Goal: Task Accomplishment & Management: Manage account settings

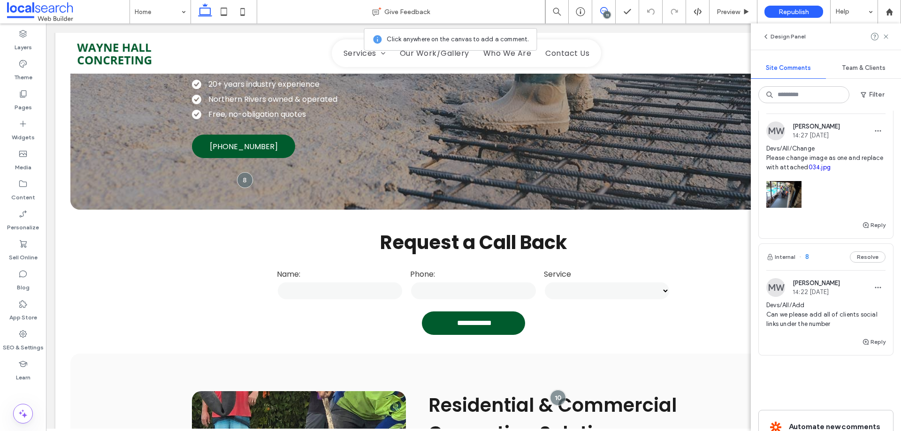
scroll to position [1400, 0]
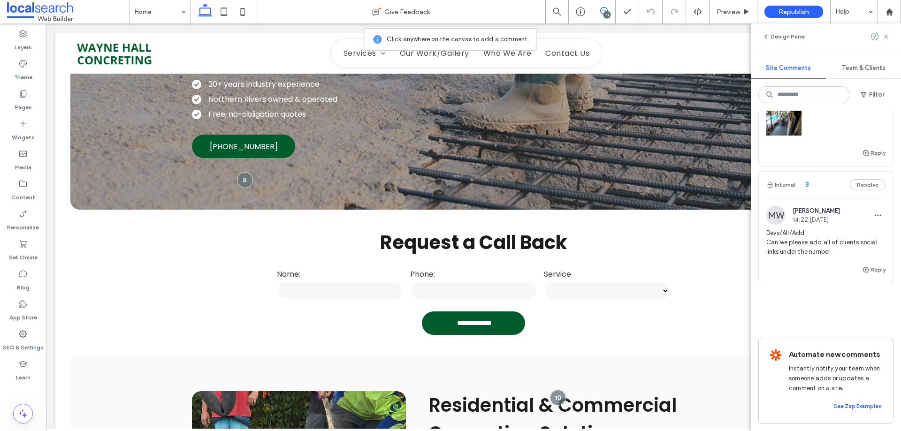
click at [829, 238] on span "Devs/All/Add Can we please add all of clients social links under the number" at bounding box center [825, 242] width 119 height 28
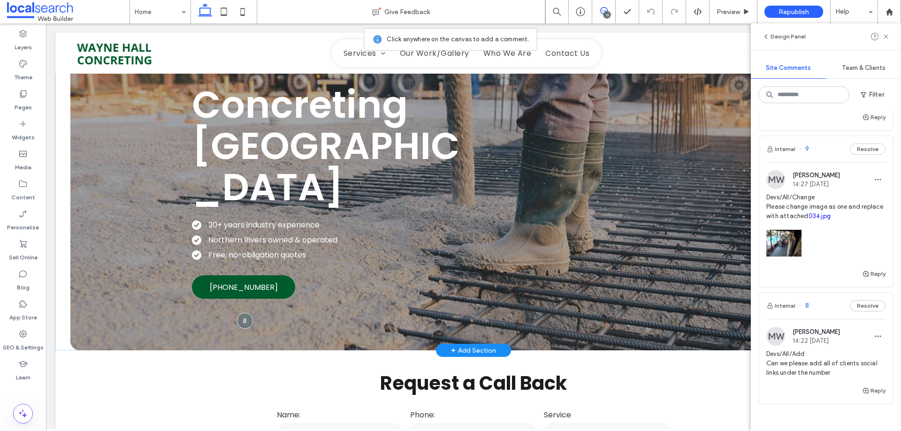
scroll to position [0, 0]
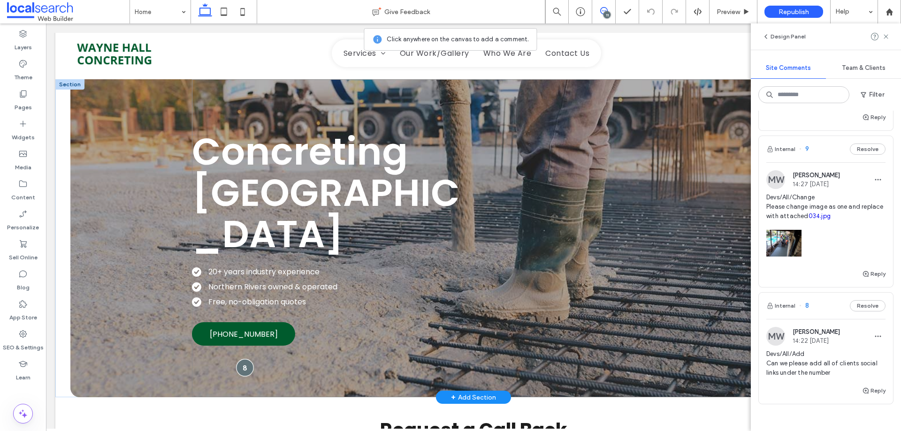
click at [239, 365] on div at bounding box center [244, 367] width 17 height 17
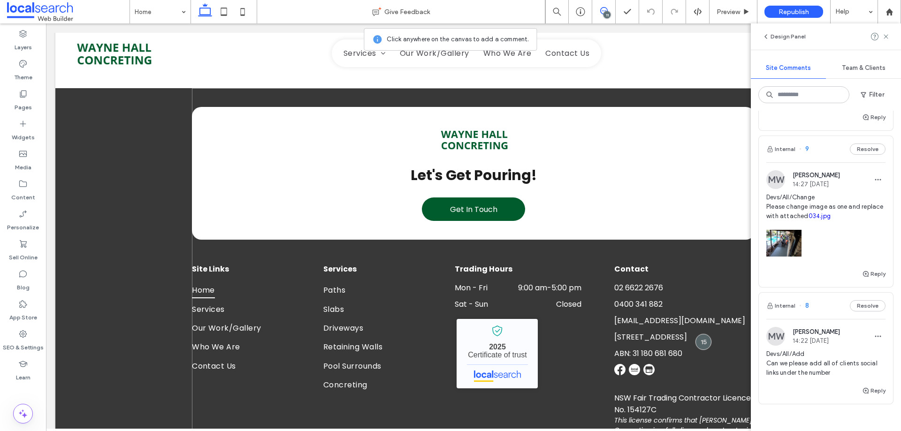
scroll to position [1689, 0]
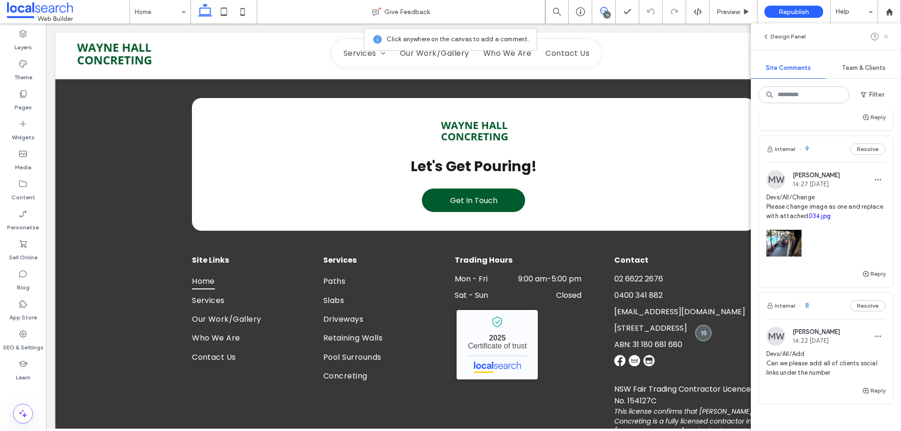
click at [886, 38] on icon at bounding box center [886, 37] width 8 height 8
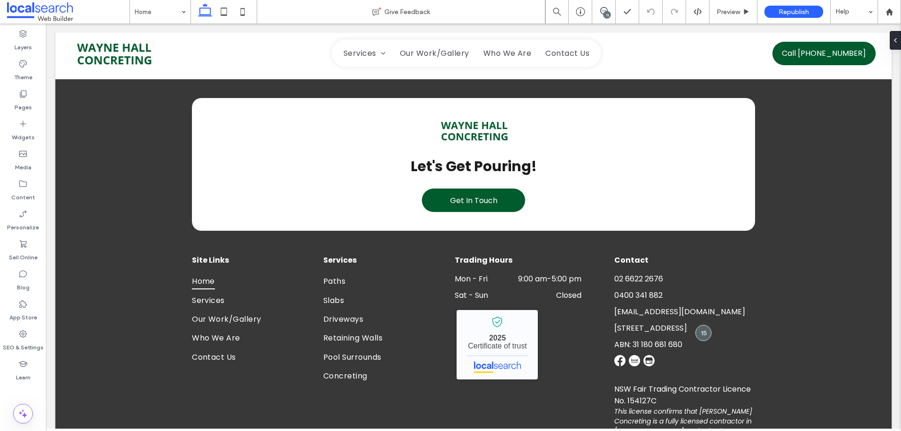
scroll to position [0, 0]
click at [602, 4] on div "11" at bounding box center [603, 11] width 23 height 23
click at [603, 14] on icon at bounding box center [604, 11] width 8 height 8
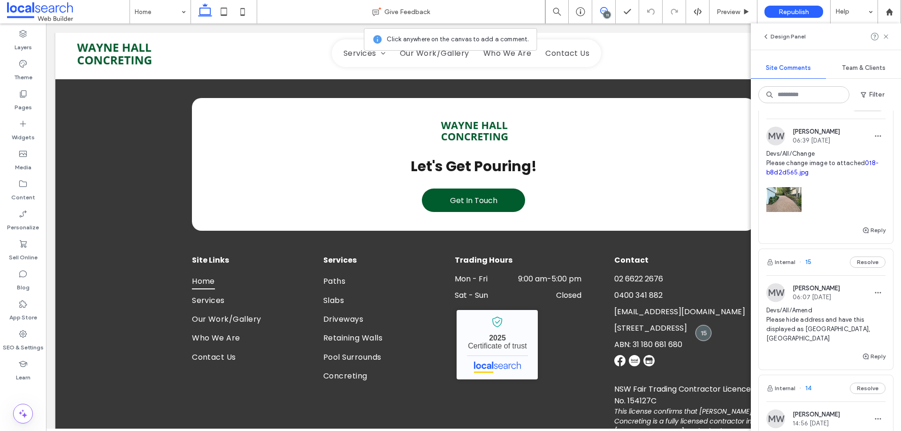
scroll to position [422, 0]
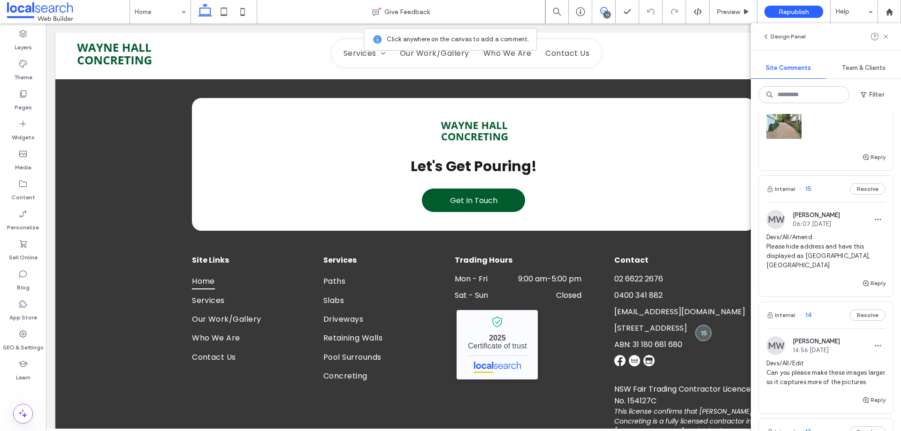
click at [820, 251] on span "Devs/All/Amend Please hide address and have this displayed as [GEOGRAPHIC_DATA]…" at bounding box center [825, 252] width 119 height 38
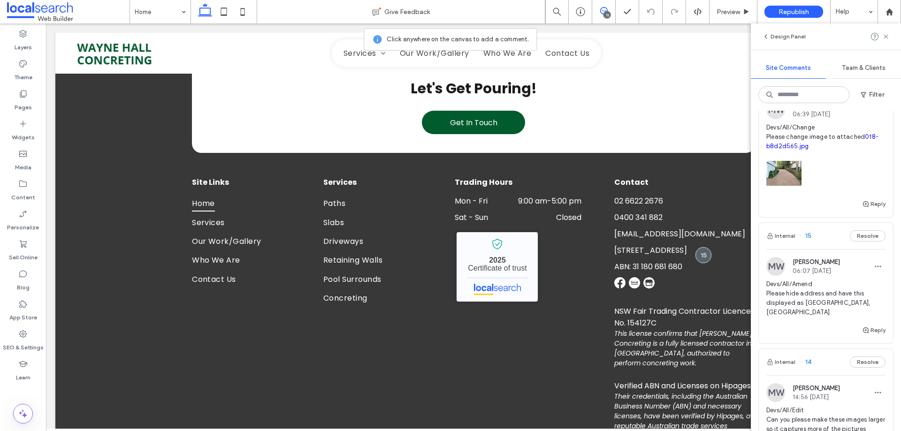
scroll to position [1768, 0]
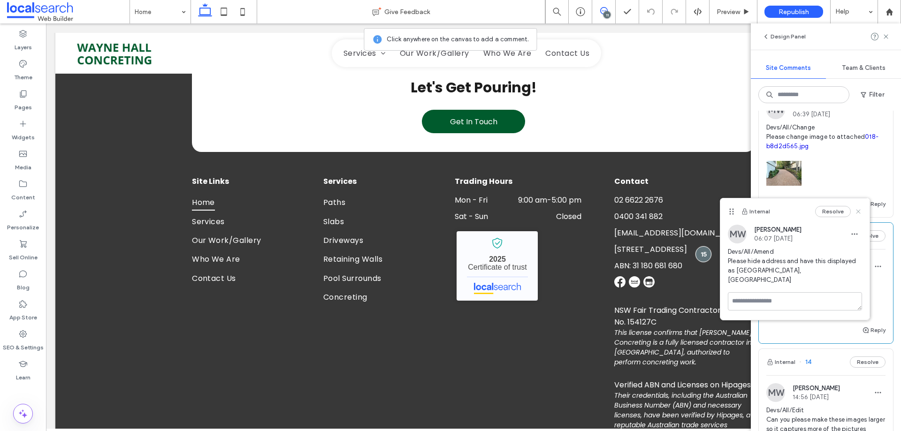
click at [858, 211] on use at bounding box center [858, 211] width 4 height 4
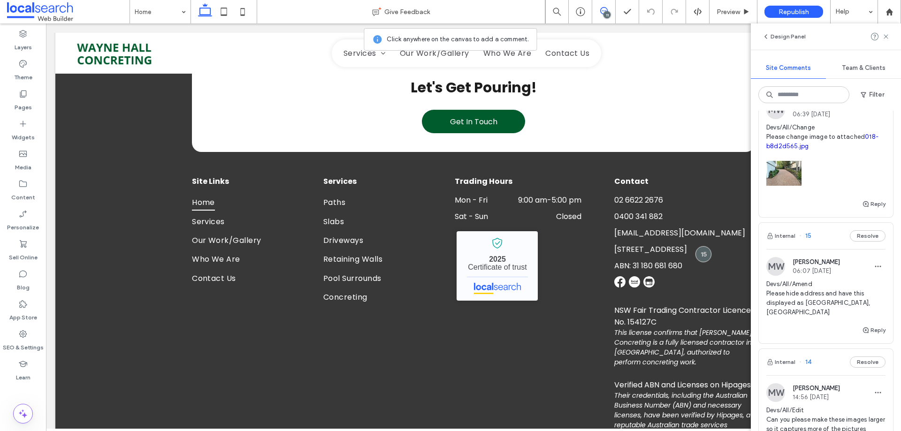
scroll to position [563, 0]
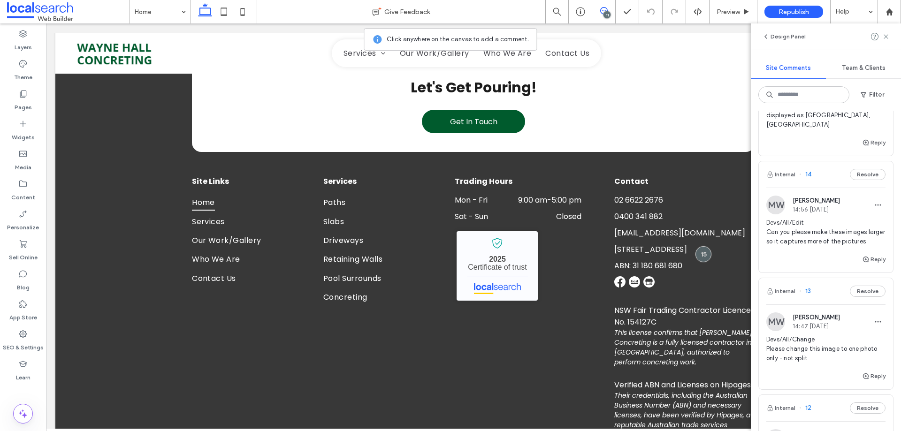
click at [832, 231] on span "Devs/All/Edit Can you please make these images larger so it captures more of th…" at bounding box center [825, 232] width 119 height 28
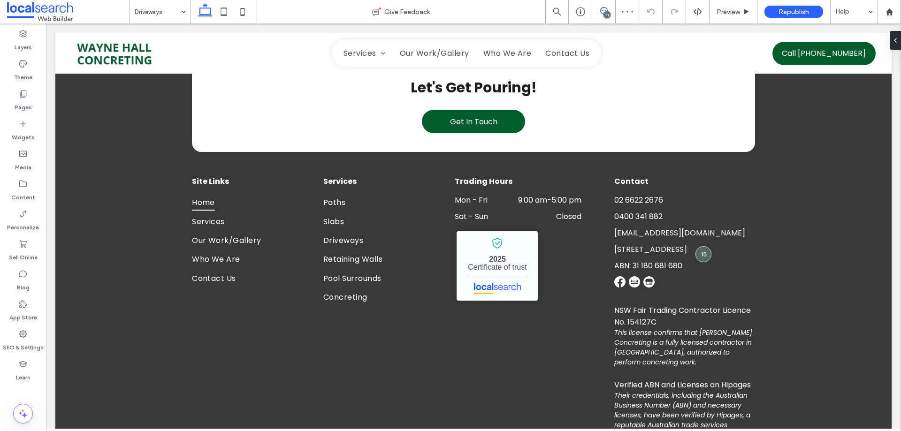
click at [603, 11] on icon at bounding box center [604, 11] width 8 height 8
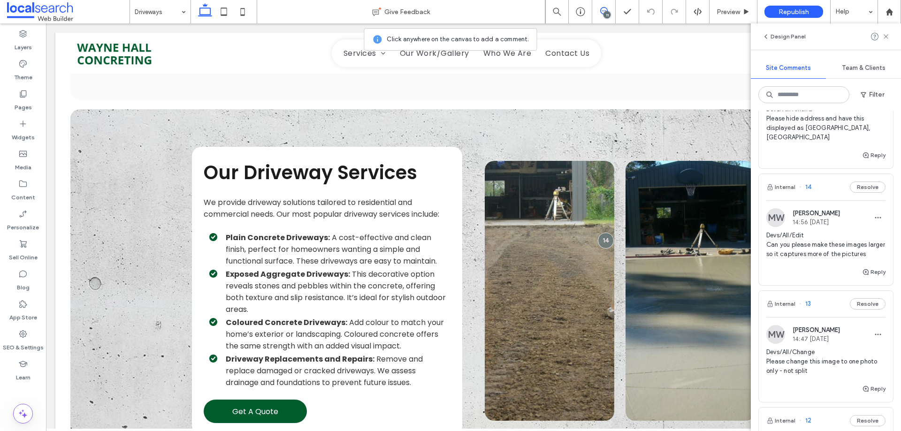
scroll to position [704, 0]
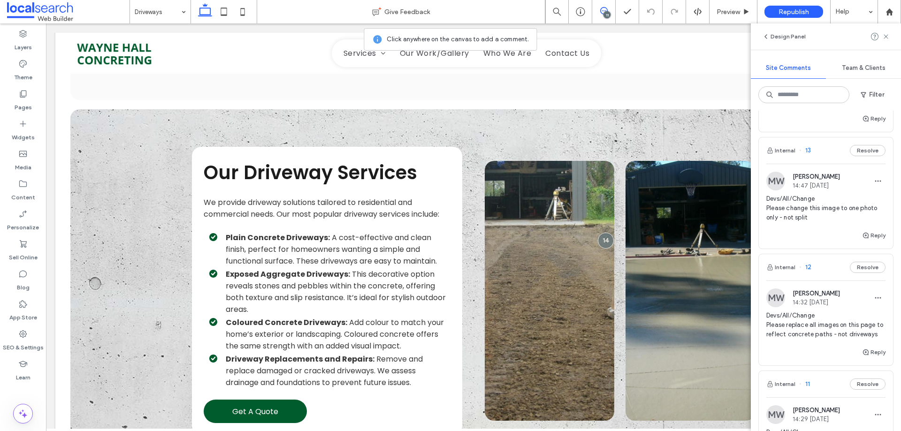
click at [800, 208] on span "Devs/All/Change Please change this image to one photo only - not split" at bounding box center [825, 208] width 119 height 28
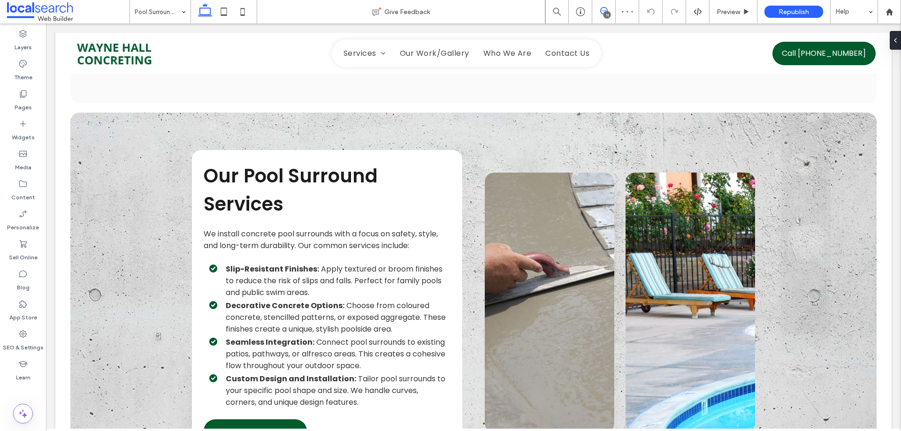
click at [612, 14] on span at bounding box center [603, 11] width 23 height 8
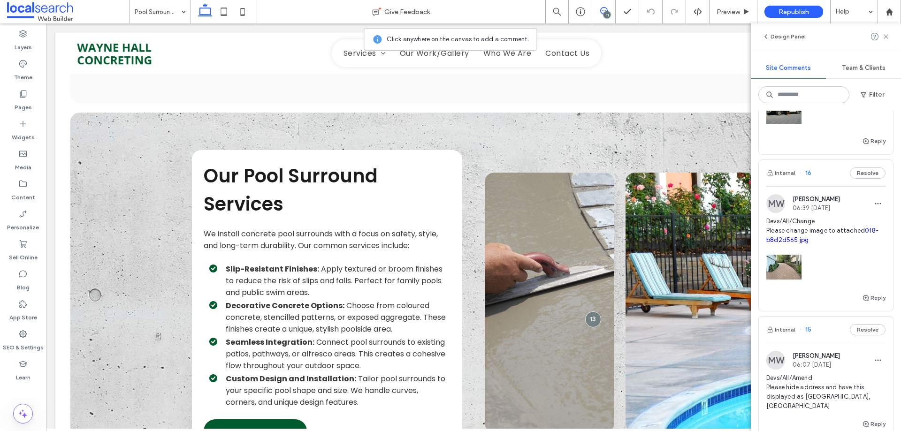
scroll to position [469, 0]
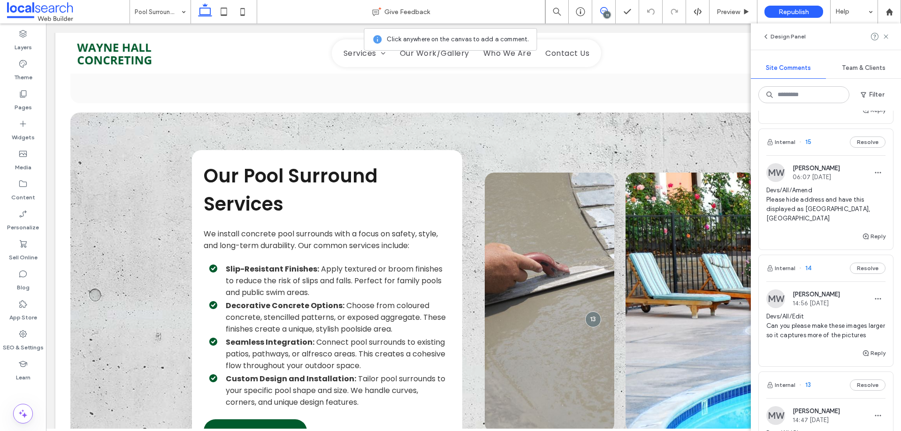
click at [819, 200] on span "Devs/All/Amend Please hide address and have this displayed as [GEOGRAPHIC_DATA]…" at bounding box center [825, 205] width 119 height 38
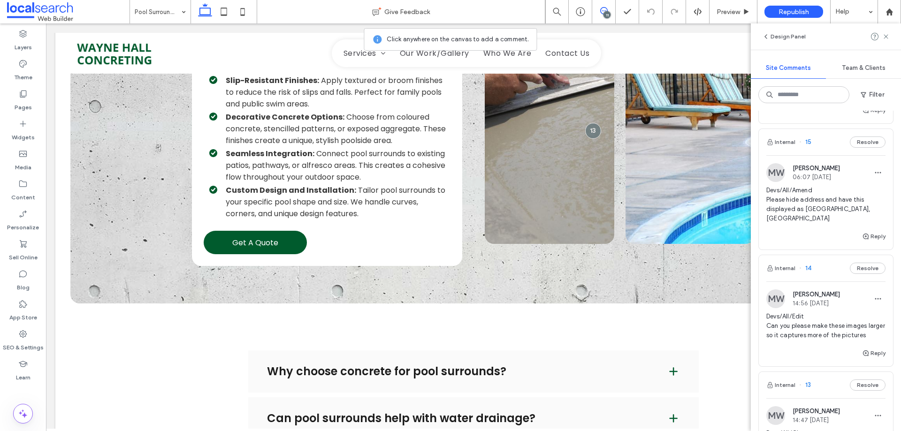
scroll to position [1542, 0]
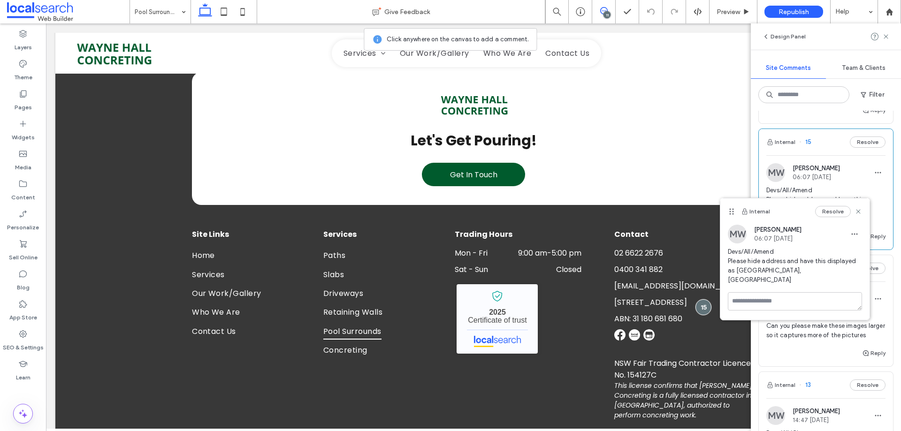
click at [840, 329] on span "Devs/All/Edit Can you please make these images larger so it captures more of th…" at bounding box center [825, 326] width 119 height 28
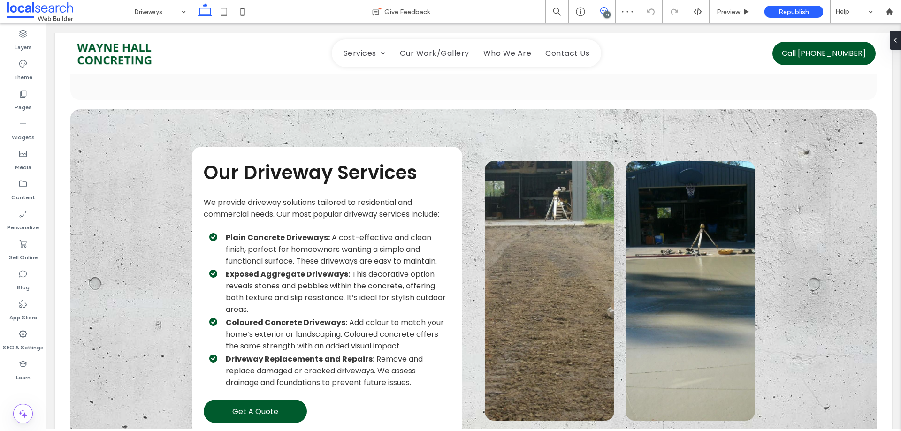
click at [607, 10] on use at bounding box center [604, 11] width 8 height 8
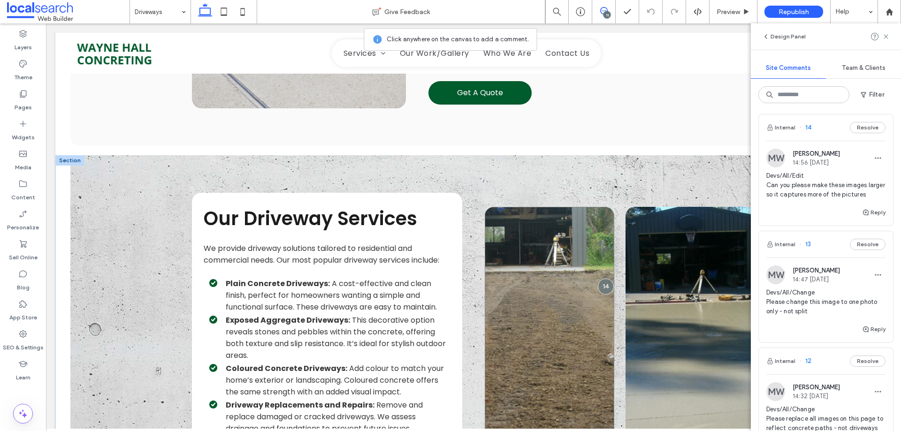
scroll to position [755, 0]
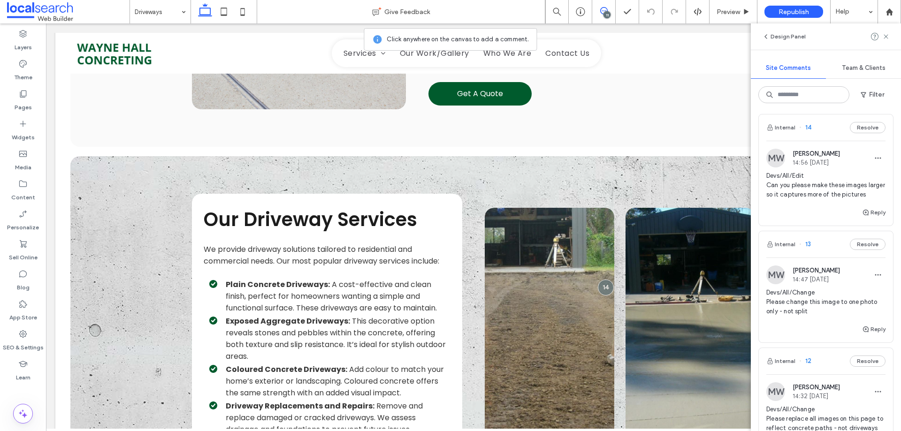
click at [835, 304] on span "Devs/All/Change Please change this image to one photo only - not split" at bounding box center [825, 302] width 119 height 28
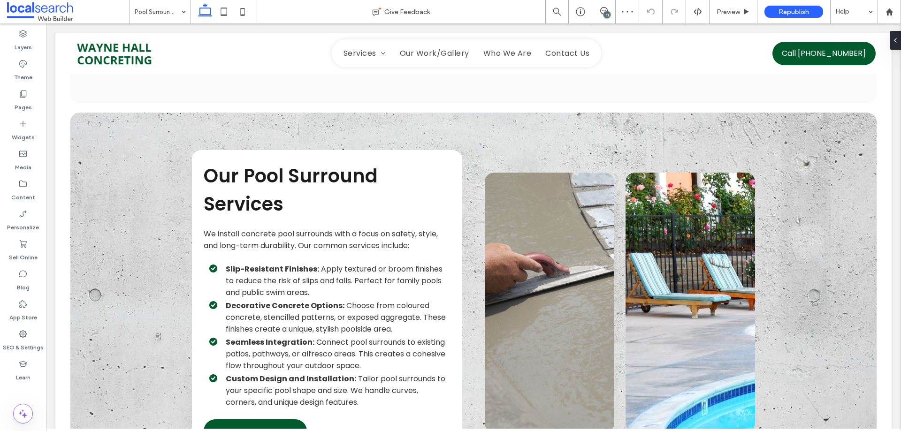
click at [605, 15] on div "11" at bounding box center [606, 14] width 7 height 7
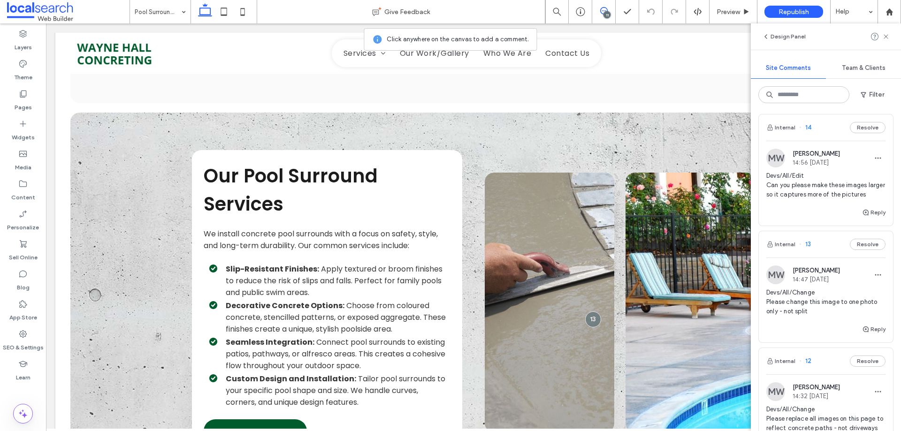
scroll to position [751, 0]
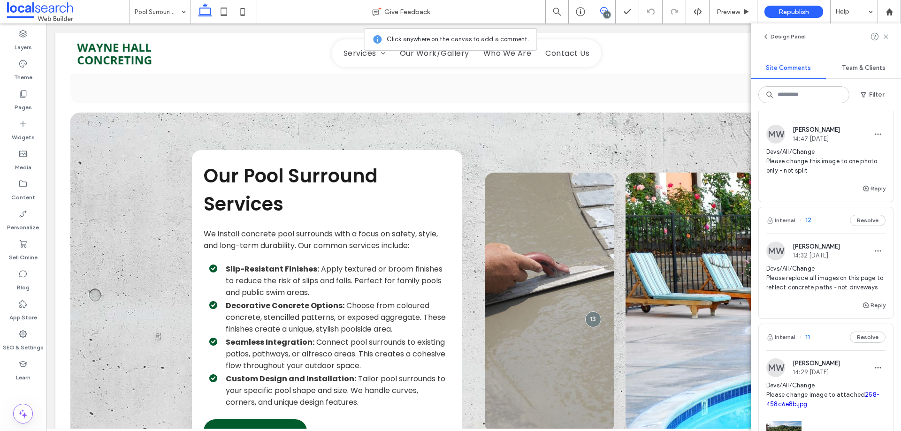
click at [855, 284] on span "Devs/All/Change Please replace all images on this page to reflect concrete path…" at bounding box center [825, 278] width 119 height 28
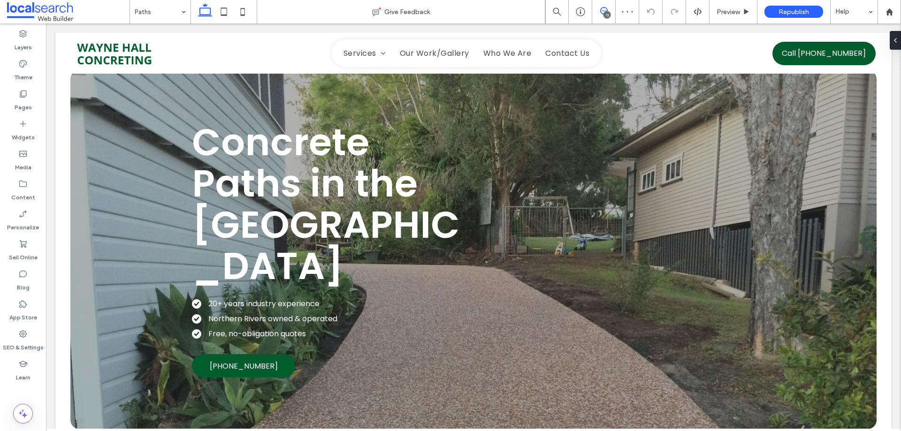
click at [604, 10] on icon at bounding box center [604, 11] width 8 height 8
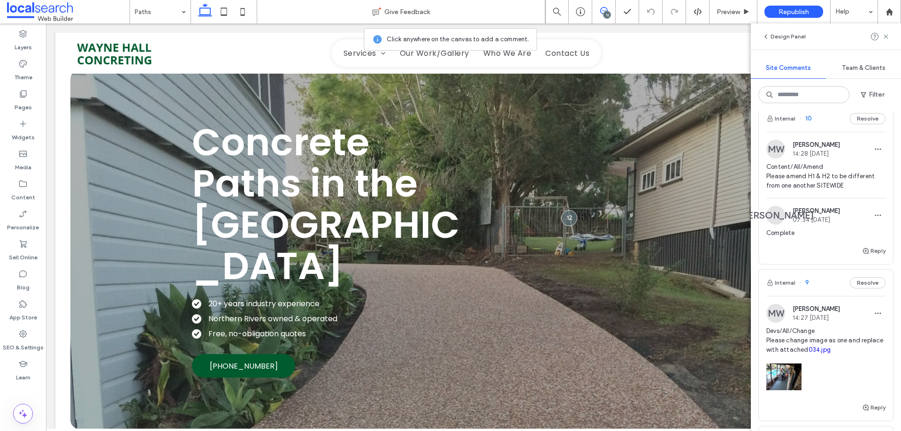
scroll to position [1400, 0]
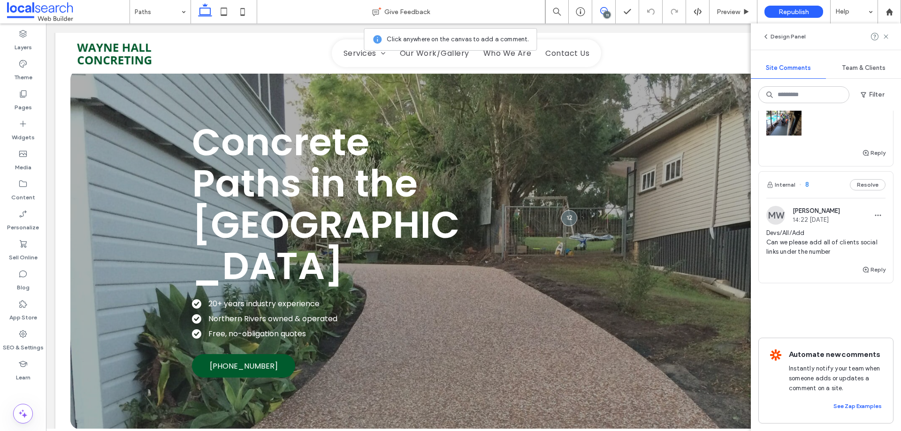
click at [813, 236] on span "Devs/All/Add Can we please add all of clients social links under the number" at bounding box center [825, 242] width 119 height 28
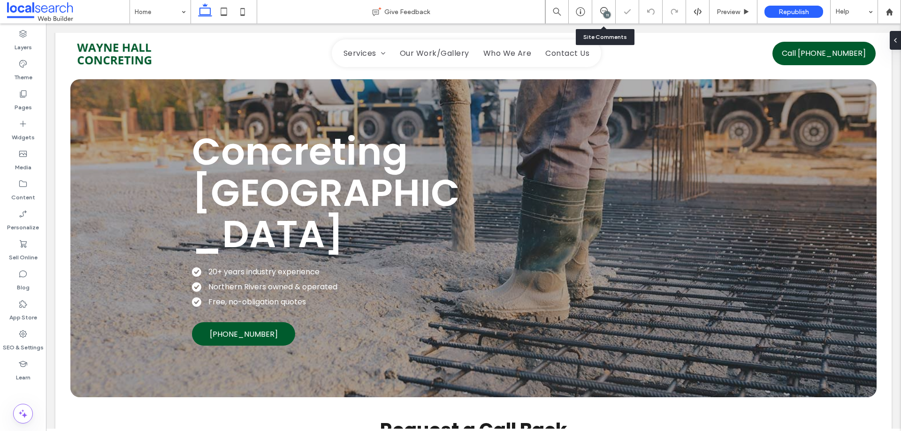
click at [607, 6] on div "11" at bounding box center [603, 11] width 23 height 23
click at [606, 14] on div "11" at bounding box center [606, 14] width 7 height 7
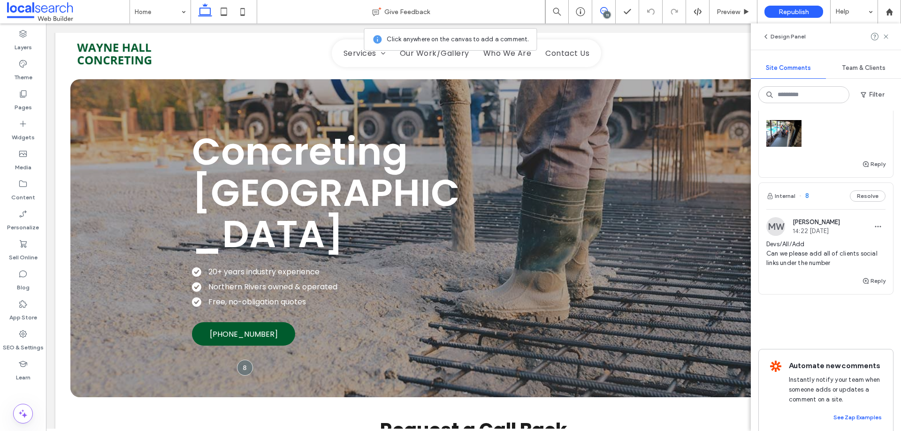
scroll to position [1400, 0]
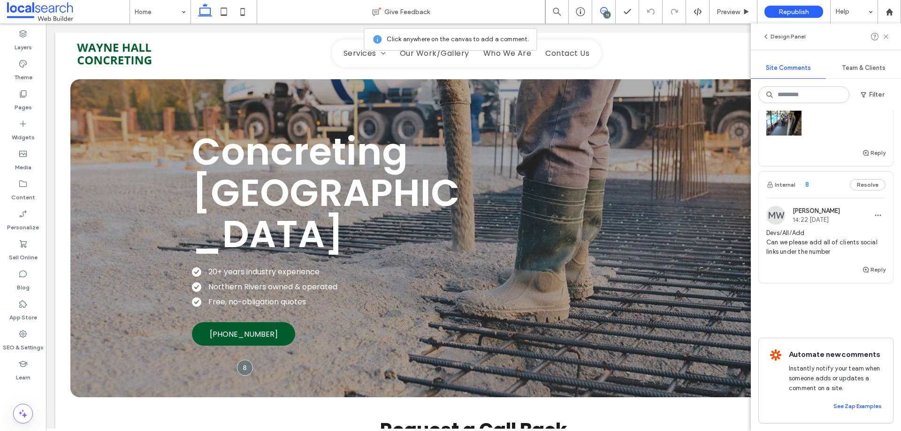
click at [797, 228] on span "Devs/All/Add Can we please add all of clients social links under the number" at bounding box center [825, 242] width 119 height 28
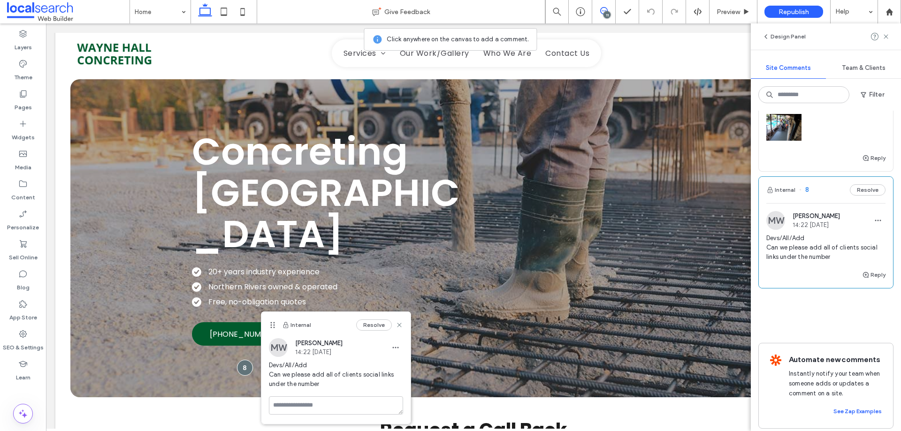
scroll to position [1306, 0]
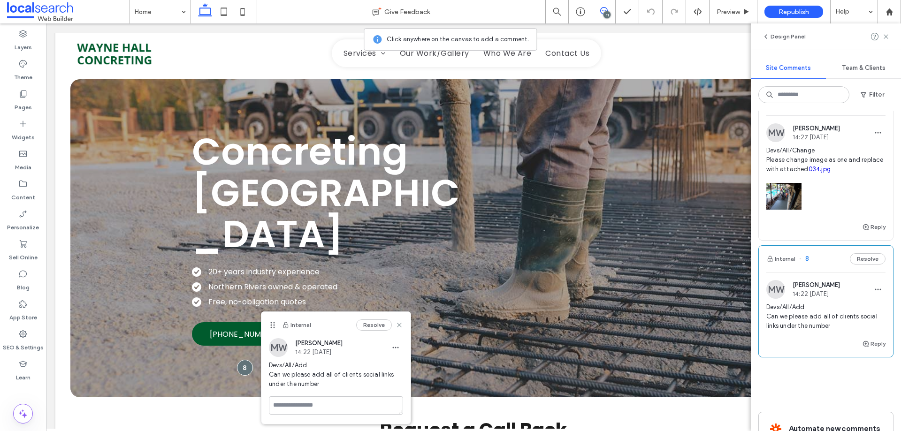
click at [805, 168] on span "Devs/All/Change Please change image as one and replace with attached 034.jpg" at bounding box center [825, 160] width 119 height 28
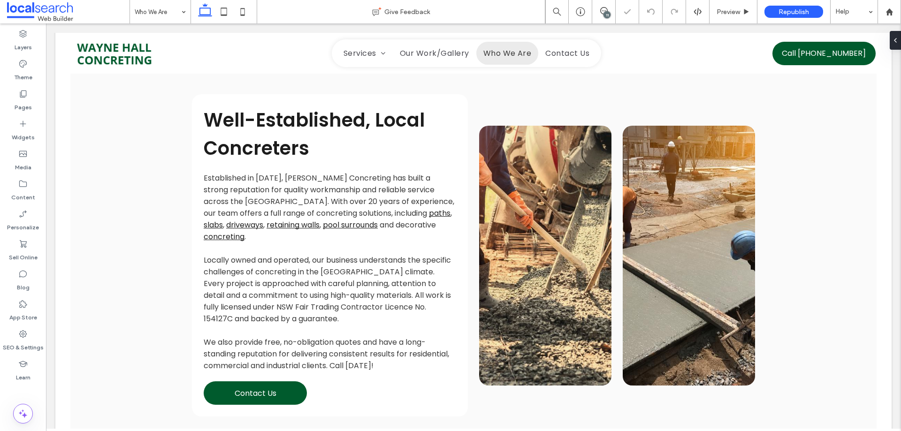
click at [604, 13] on div "11" at bounding box center [606, 14] width 7 height 7
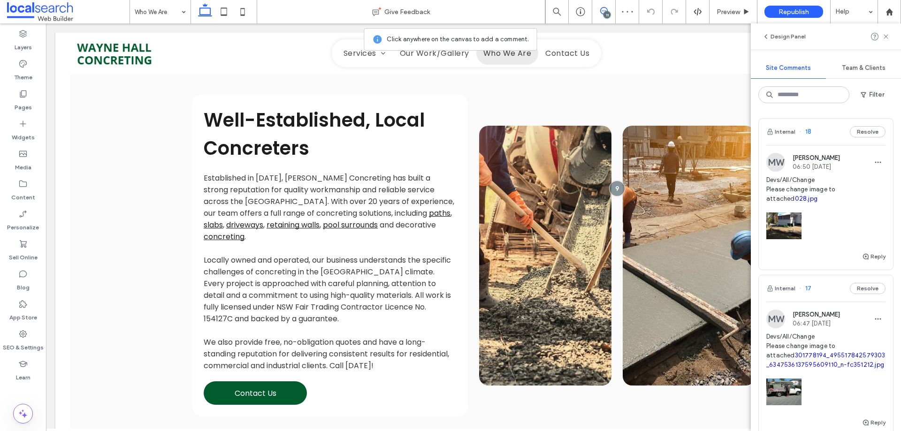
click at [816, 186] on span "Devs/All/Change Please change image to attached 028.jpg" at bounding box center [825, 189] width 119 height 28
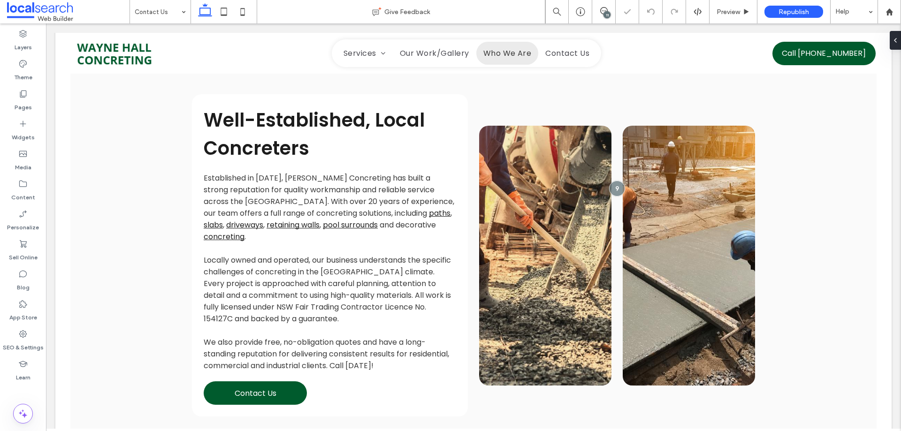
click at [603, 13] on div "11" at bounding box center [606, 14] width 7 height 7
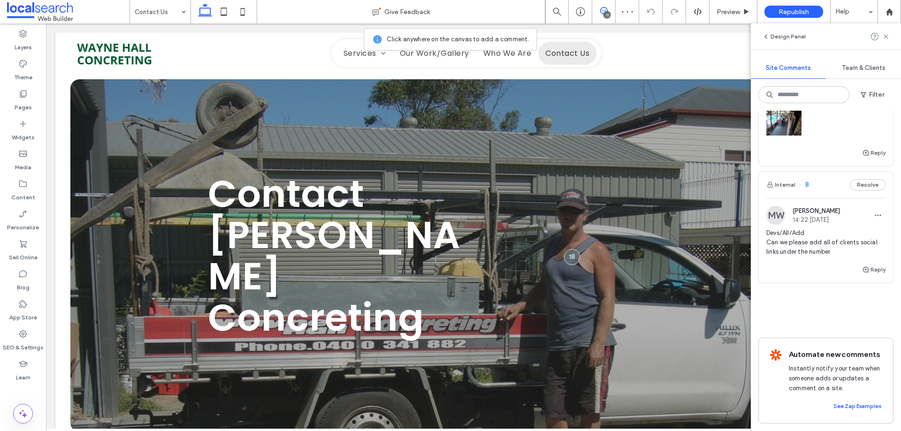
scroll to position [1400, 0]
click at [806, 116] on div at bounding box center [825, 120] width 119 height 40
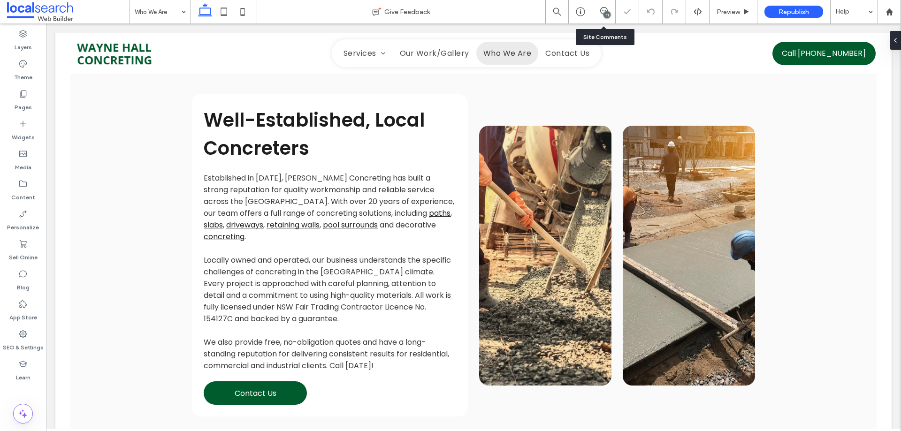
click at [609, 18] on div "11" at bounding box center [603, 11] width 23 height 23
click at [607, 9] on use at bounding box center [604, 11] width 8 height 8
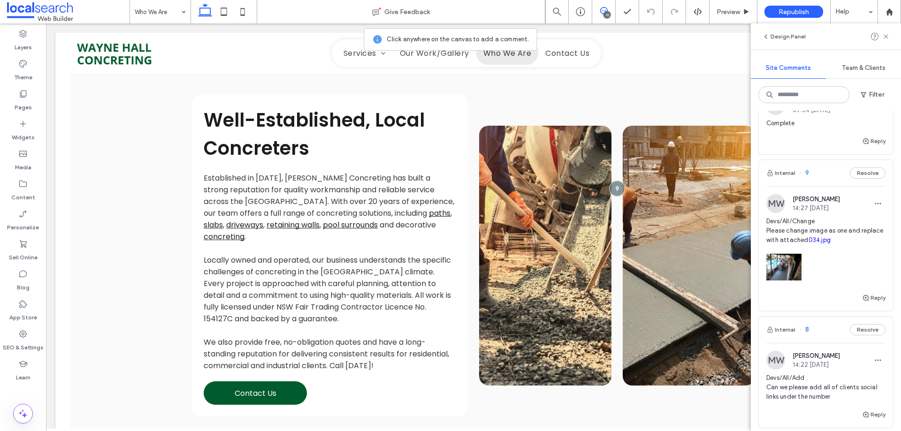
scroll to position [1260, 0]
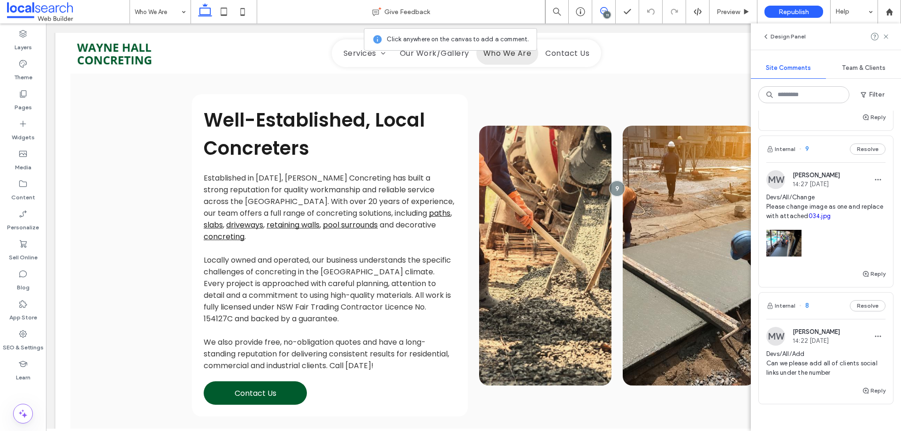
click at [832, 189] on div "MW Monique Windust 14:27 Aug 12 2025" at bounding box center [803, 179] width 74 height 19
click at [834, 207] on span "Devs/All/Change Please change image as one and replace with attached 034.jpg" at bounding box center [825, 207] width 119 height 28
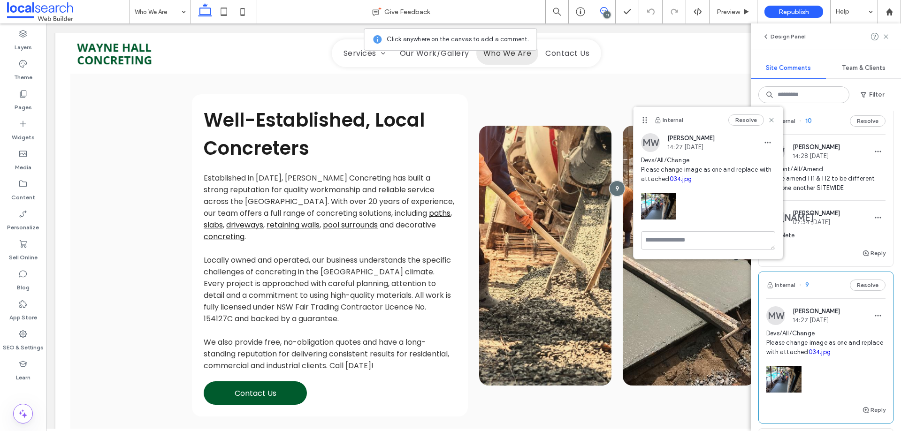
scroll to position [1119, 0]
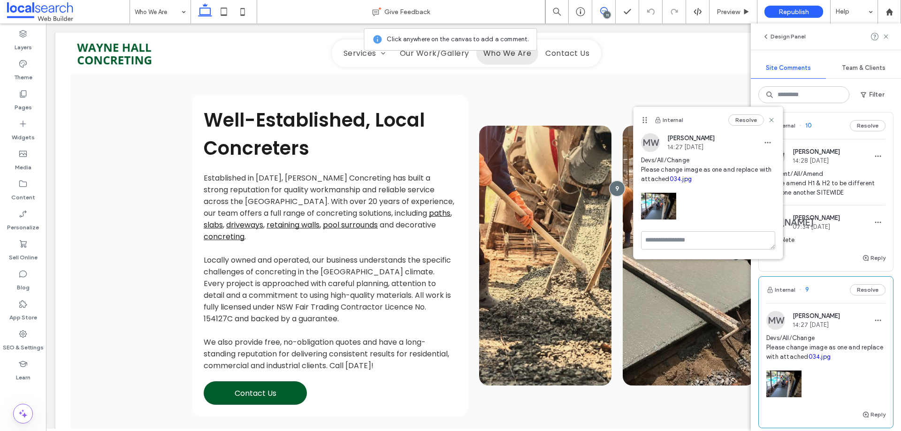
click at [773, 120] on icon at bounding box center [771, 120] width 8 height 8
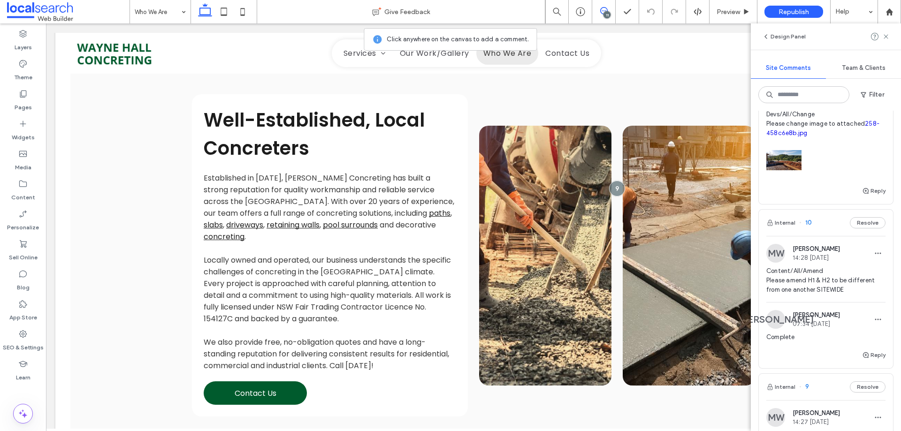
scroll to position [978, 0]
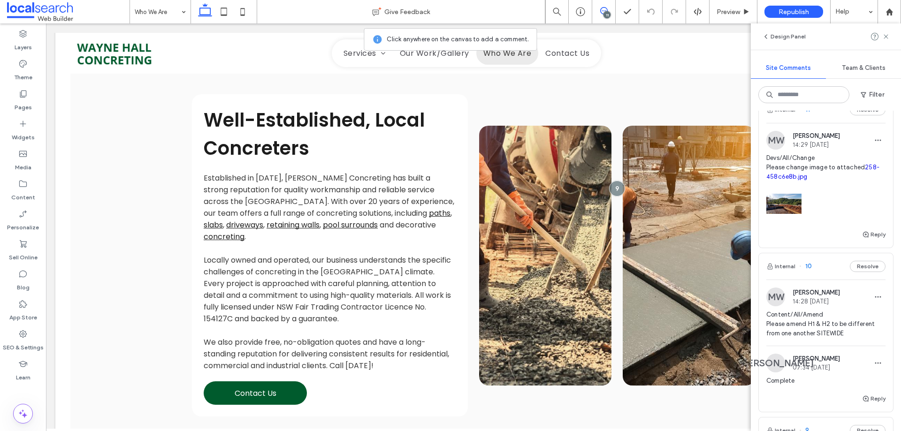
click at [826, 178] on span "Devs/All/Change Please change image to attached 258-458c6e8b.jpg" at bounding box center [825, 167] width 119 height 28
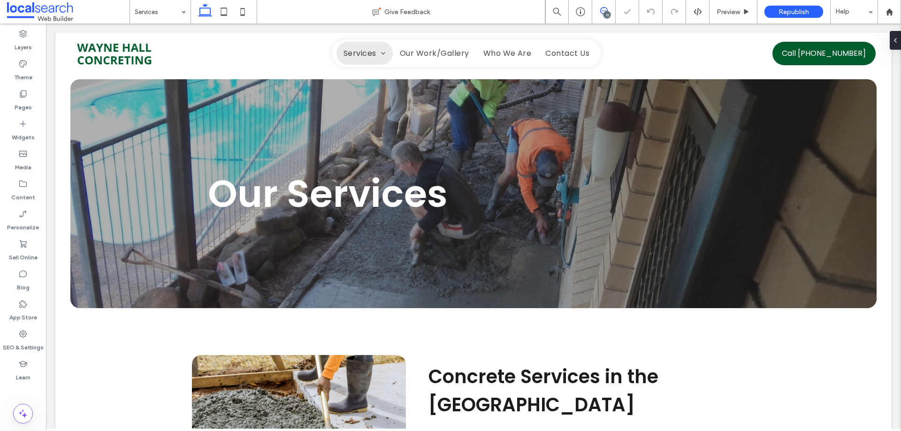
click at [611, 13] on span at bounding box center [603, 11] width 23 height 8
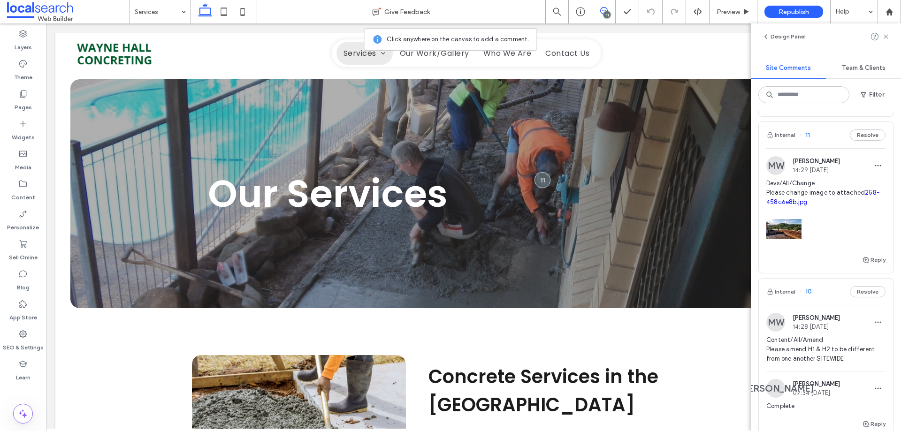
scroll to position [950, 0]
click at [816, 195] on span "Devs/All/Change Please change image to attached 258-458c6e8b.jpg" at bounding box center [825, 195] width 119 height 28
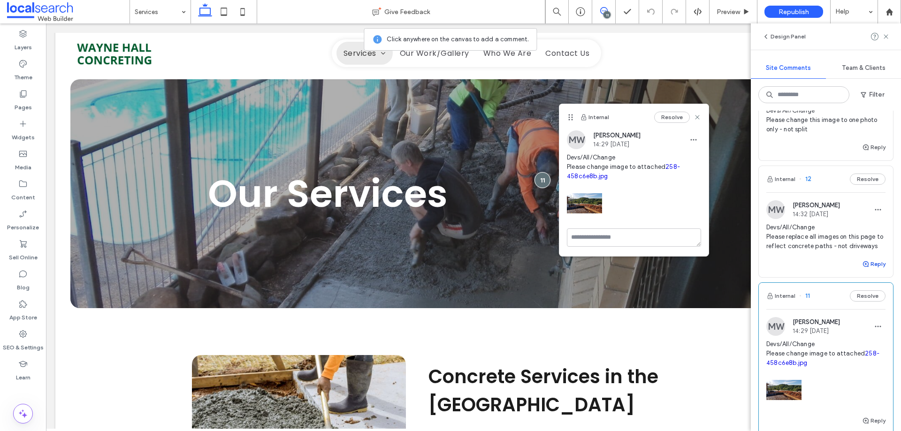
scroll to position [763, 0]
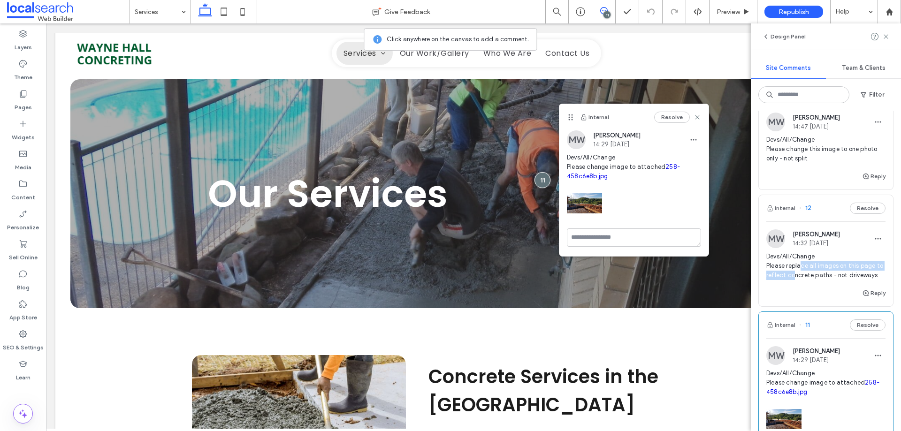
click at [799, 271] on span "Devs/All/Change Please replace all images on this page to reflect concrete path…" at bounding box center [825, 266] width 119 height 28
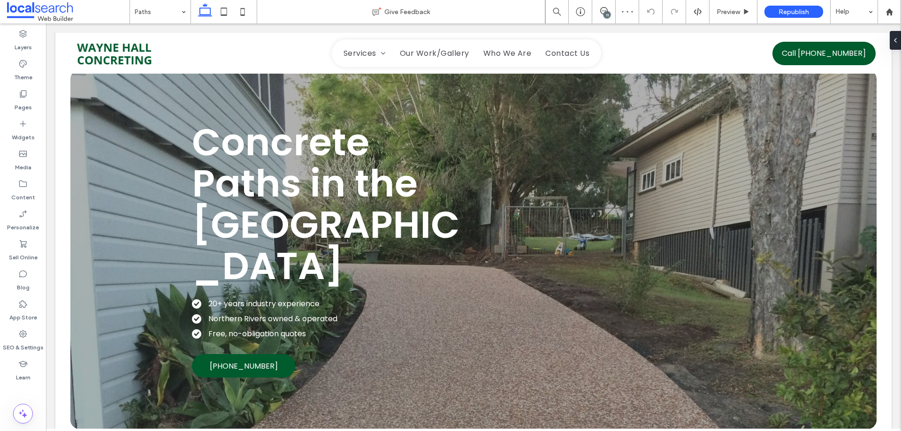
click at [605, 12] on div "11" at bounding box center [606, 14] width 7 height 7
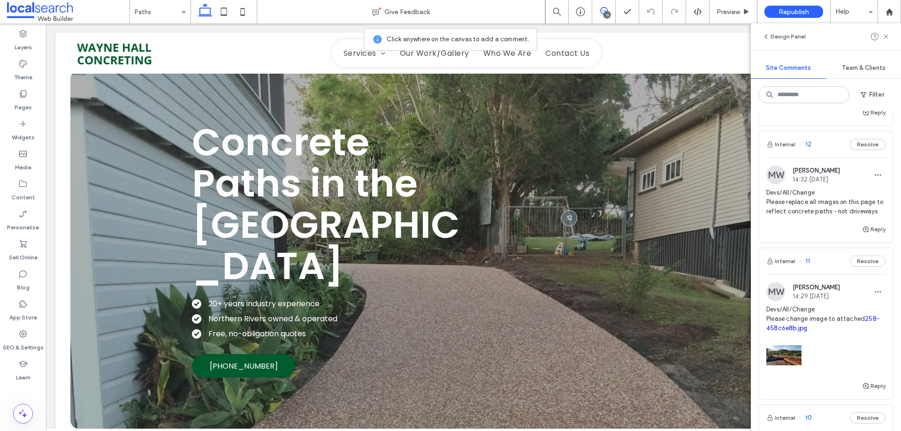
scroll to position [708, 0]
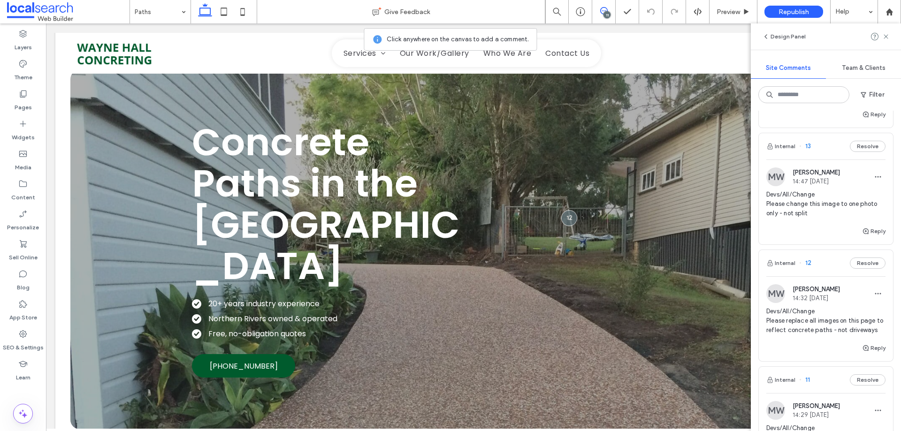
click at [823, 324] on span "Devs/All/Change Please replace all images on this page to reflect concrete path…" at bounding box center [825, 321] width 119 height 28
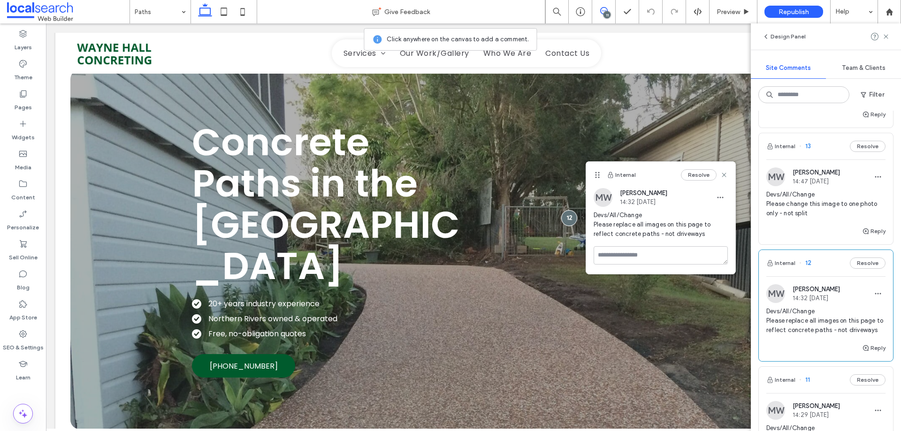
click at [803, 202] on span "Devs/All/Change Please change this image to one photo only - not split" at bounding box center [825, 204] width 119 height 28
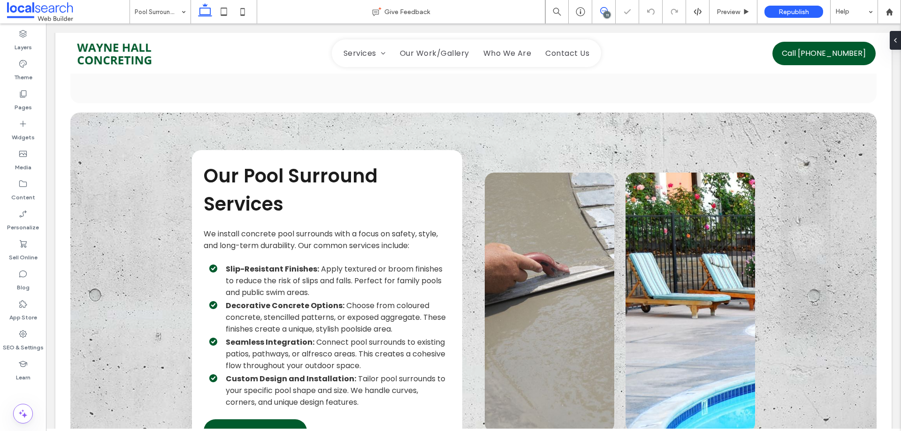
click at [599, 12] on span at bounding box center [603, 11] width 23 height 8
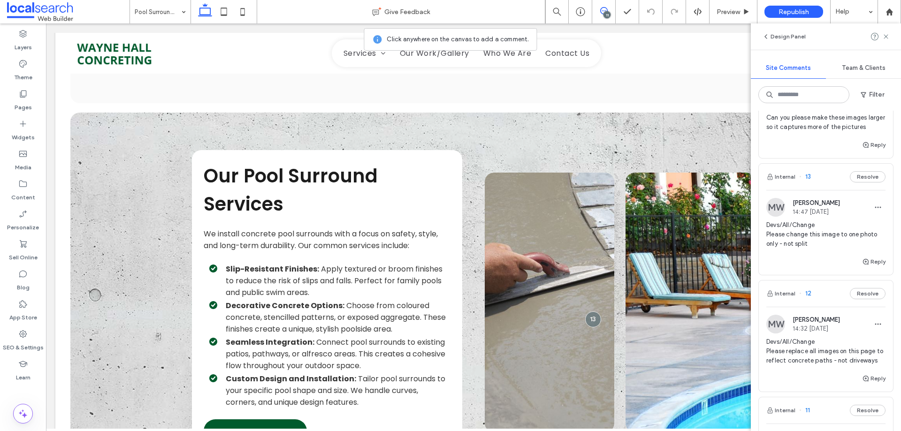
scroll to position [571, 0]
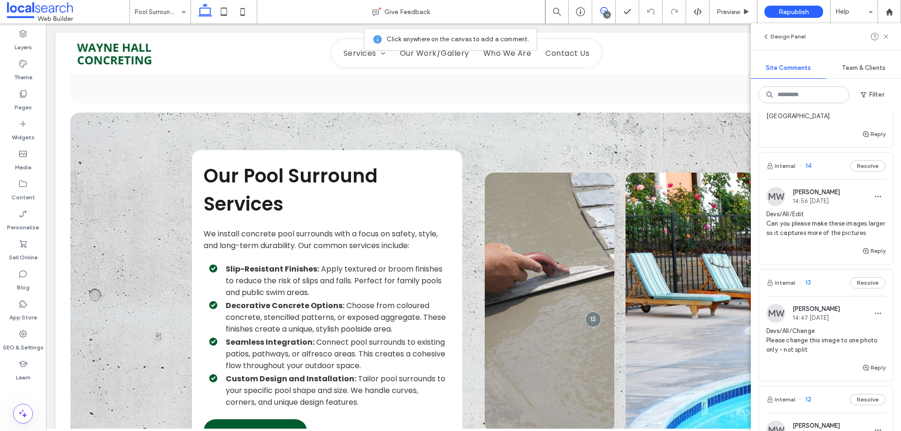
click at [813, 321] on div "MW Monique Windust 14:47 Aug 12 2025" at bounding box center [803, 313] width 74 height 19
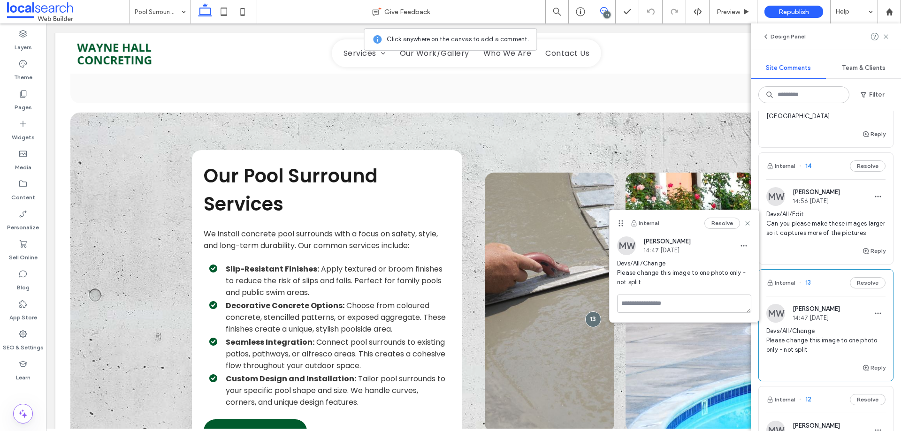
click at [813, 217] on span "Devs/All/Edit Can you please make these images larger so it captures more of th…" at bounding box center [825, 224] width 119 height 28
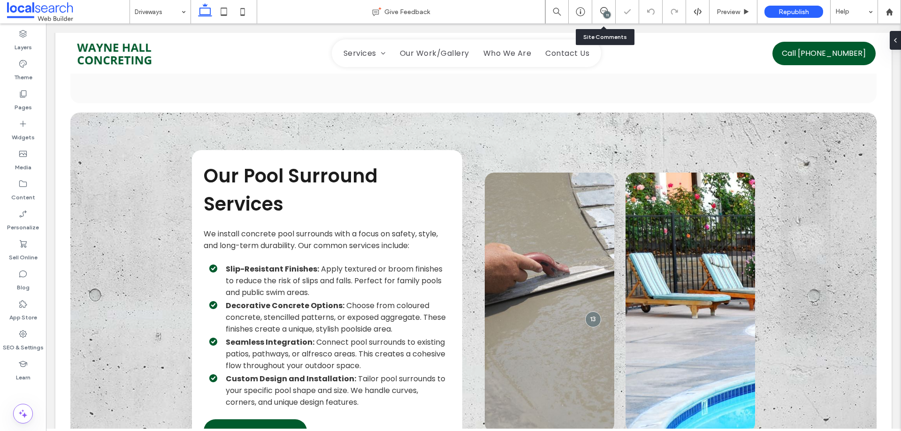
click at [609, 20] on div "11" at bounding box center [603, 11] width 23 height 23
click at [607, 15] on div "11" at bounding box center [606, 14] width 7 height 7
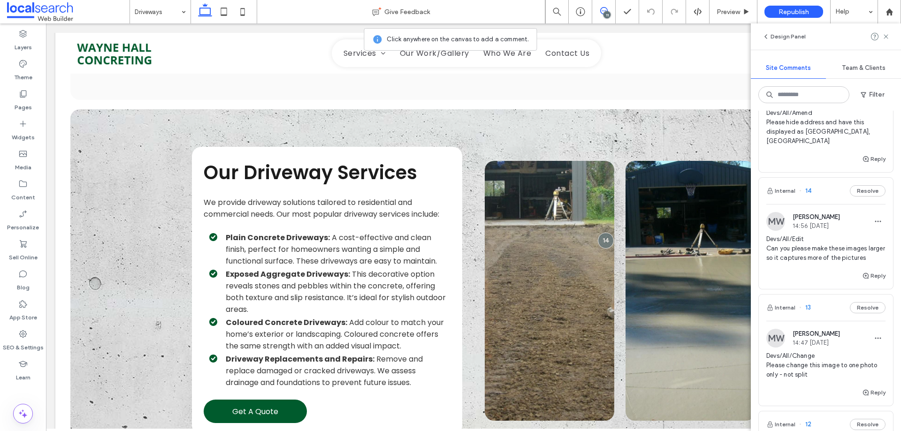
scroll to position [516, 0]
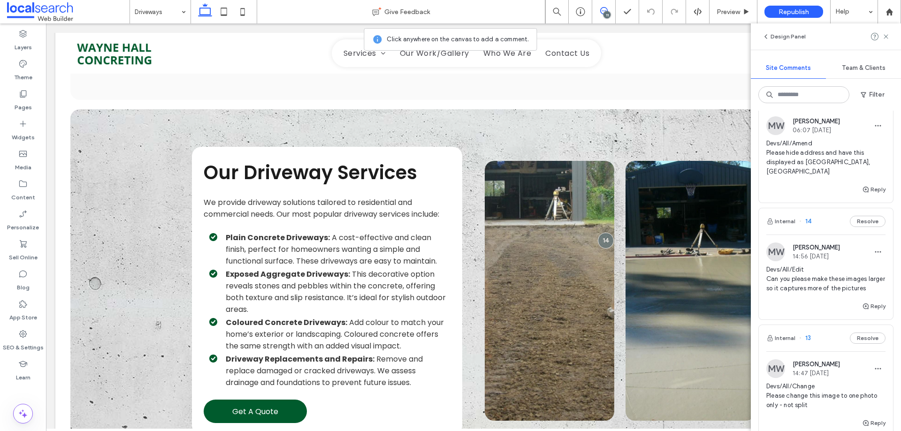
click at [818, 274] on span "Devs/All/Edit Can you please make these images larger so it captures more of th…" at bounding box center [825, 279] width 119 height 28
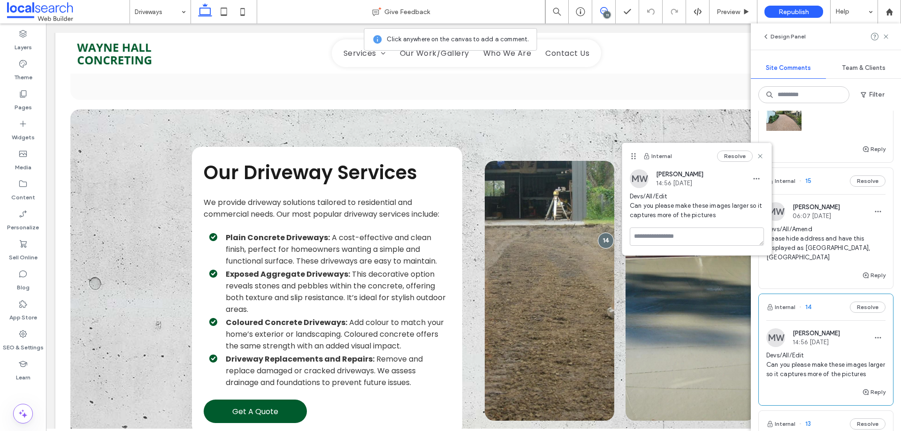
scroll to position [422, 0]
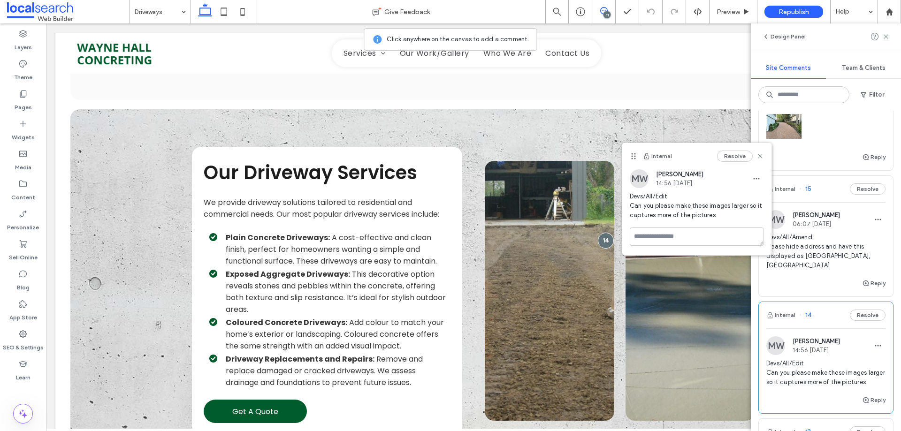
click at [826, 257] on span "Devs/All/Amend Please hide address and have this displayed as [GEOGRAPHIC_DATA]…" at bounding box center [825, 252] width 119 height 38
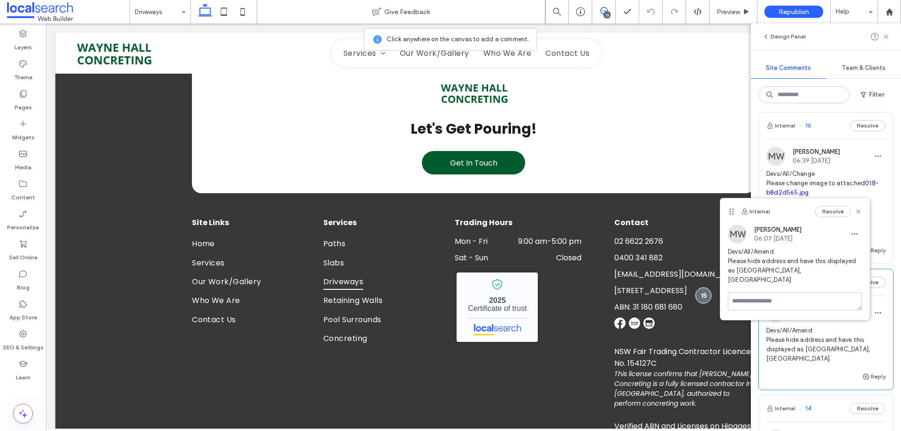
scroll to position [328, 0]
click at [818, 173] on span "Devs/All/Change Please change image to attached 018-b8d2d565.jpg" at bounding box center [825, 184] width 119 height 28
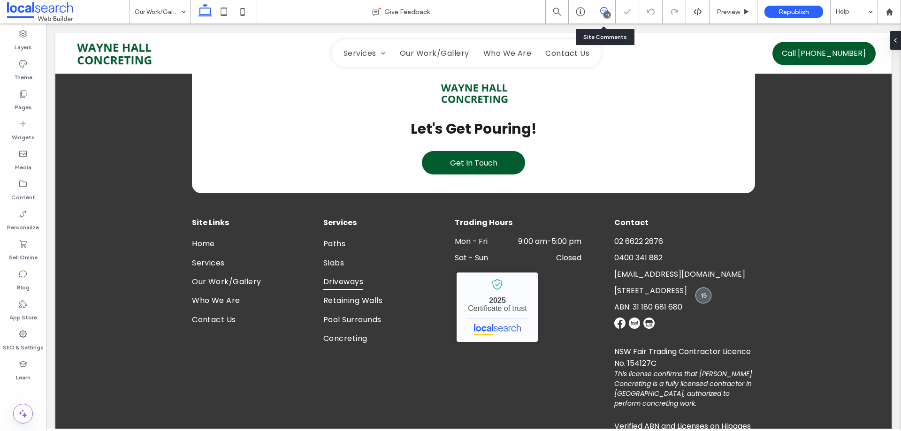
click at [598, 12] on span at bounding box center [603, 11] width 23 height 8
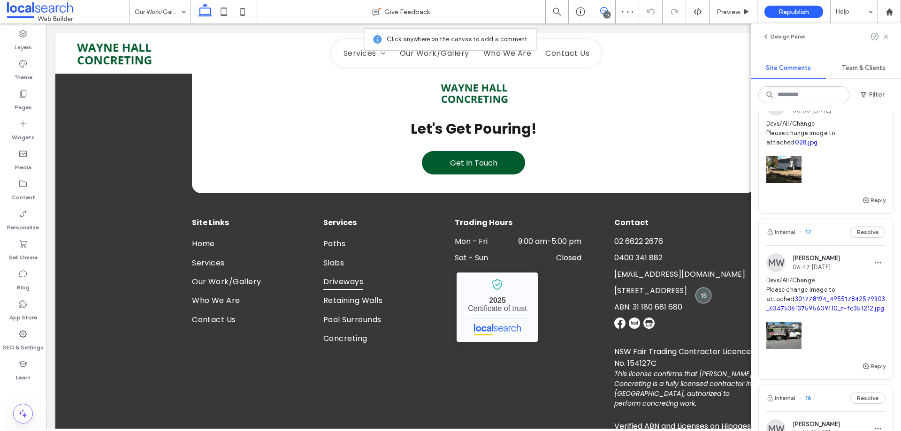
scroll to position [235, 0]
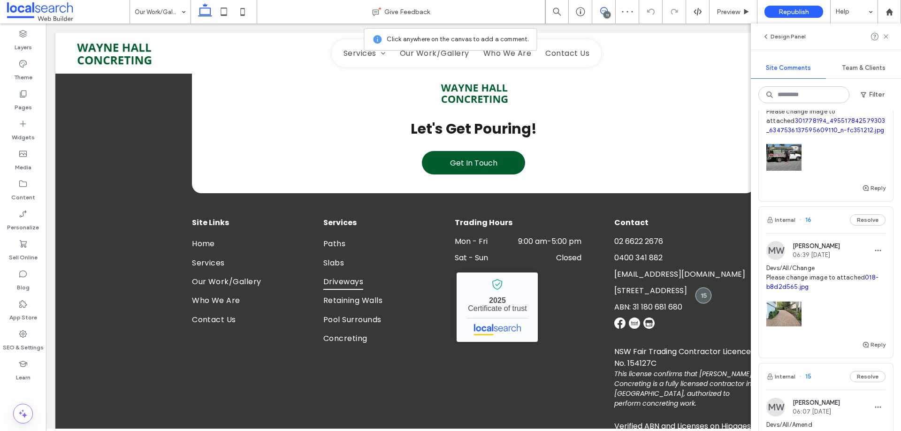
click at [829, 283] on span "Devs/All/Change Please change image to attached 018-b8d2d565.jpg" at bounding box center [825, 278] width 119 height 28
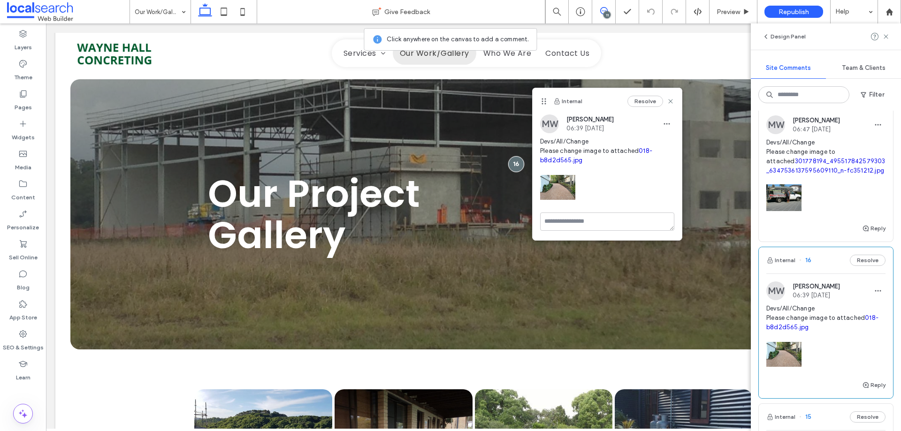
scroll to position [94, 0]
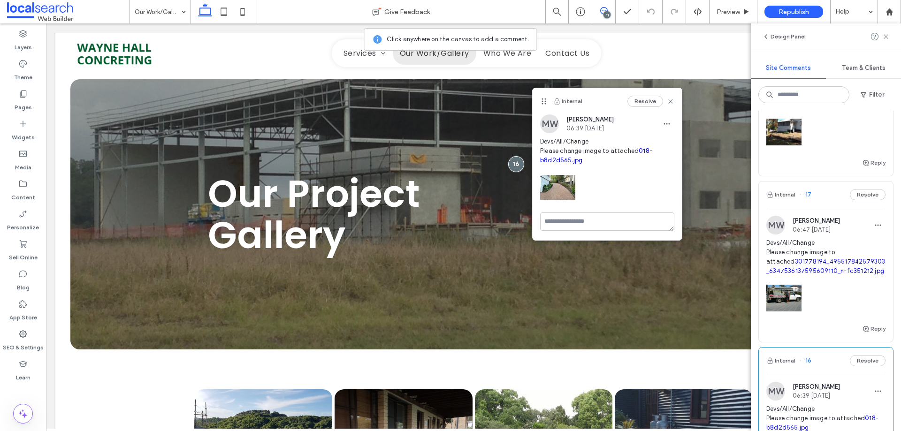
click at [820, 246] on span "Devs/All/Change Please change image to attached 301778194_495517842579303_63475…" at bounding box center [825, 257] width 119 height 38
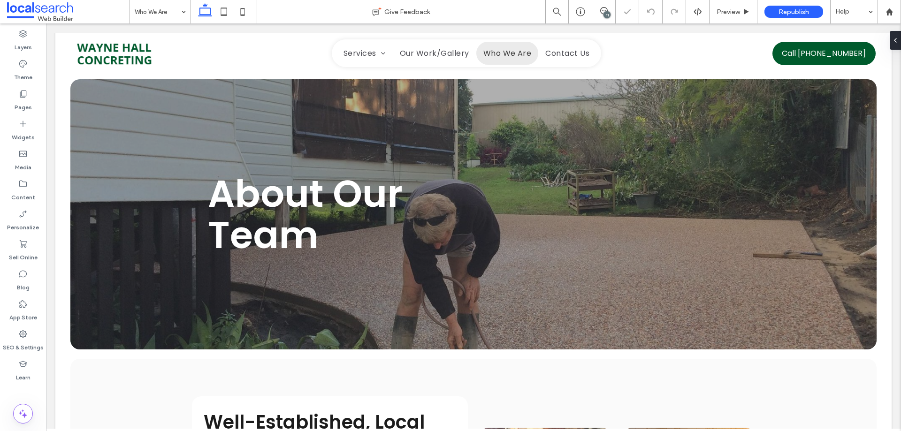
click at [604, 12] on div "11" at bounding box center [606, 14] width 7 height 7
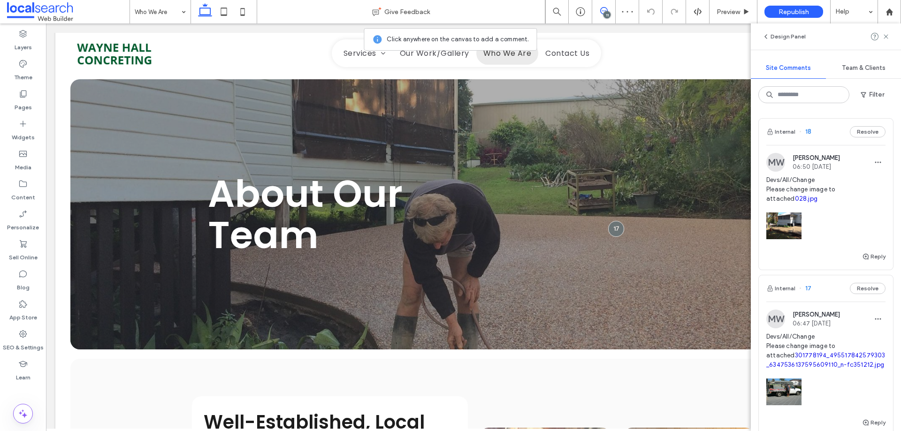
click at [797, 342] on span "Devs/All/Change Please change image to attached 301778194_495517842579303_63475…" at bounding box center [825, 351] width 119 height 38
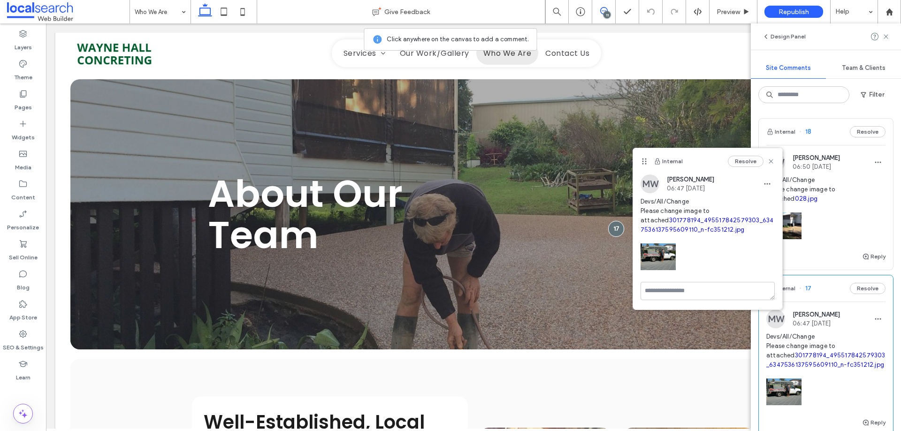
click at [820, 189] on span "Devs/All/Change Please change image to attached 028.jpg" at bounding box center [825, 189] width 119 height 28
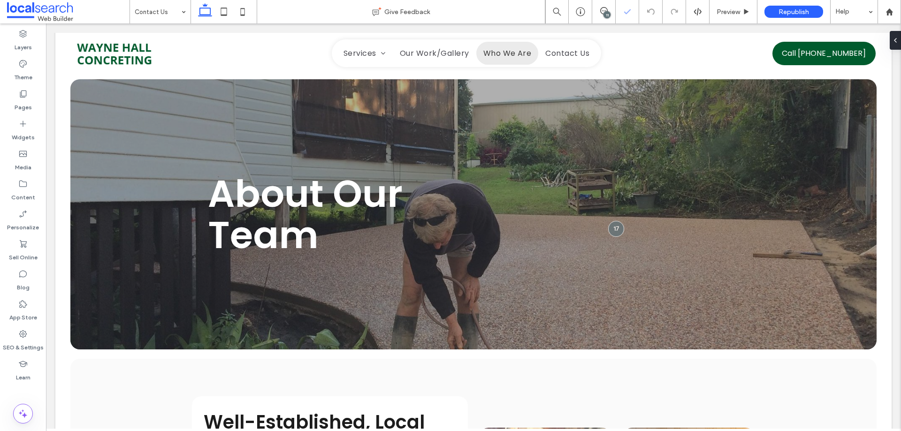
drag, startPoint x: 605, startPoint y: 16, endPoint x: 620, endPoint y: 23, distance: 17.0
click at [605, 15] on div "11" at bounding box center [606, 14] width 7 height 7
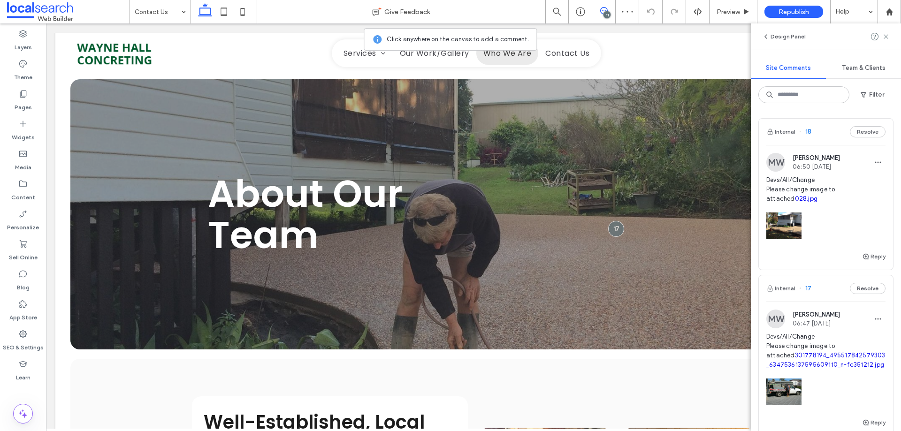
click at [820, 184] on span "Devs/All/Change Please change image to attached 028.jpg" at bounding box center [825, 189] width 119 height 28
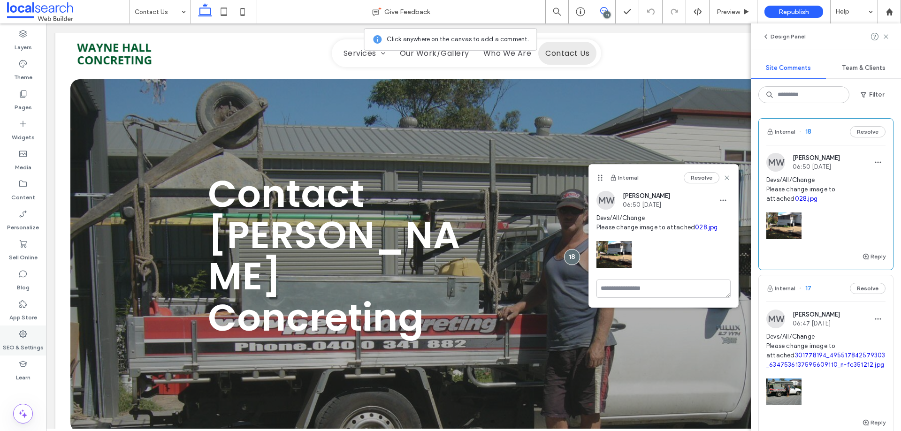
click at [30, 339] on label "SEO & Settings" at bounding box center [23, 345] width 41 height 13
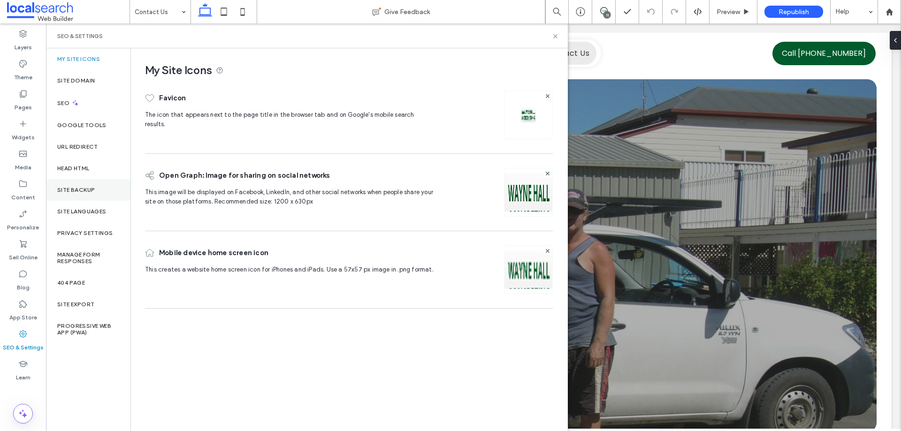
click at [89, 192] on label "Site Backup" at bounding box center [76, 190] width 38 height 7
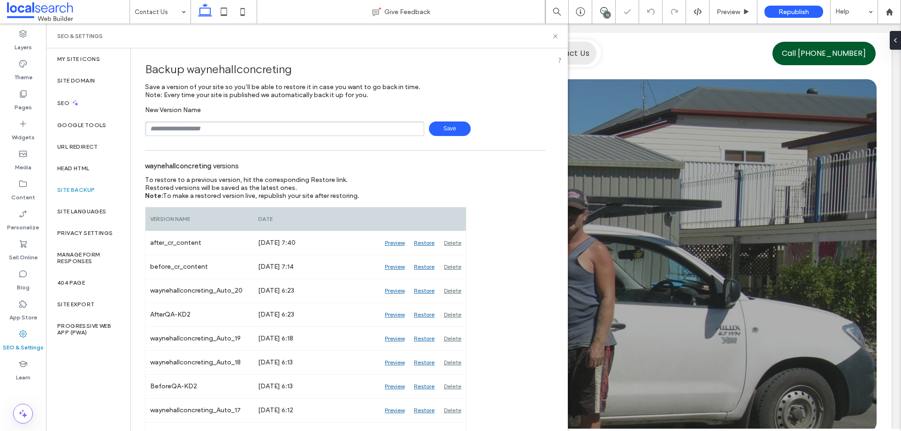
click at [242, 126] on input "text" at bounding box center [284, 128] width 279 height 15
type input "**********"
click at [442, 124] on span "Save" at bounding box center [450, 128] width 42 height 15
click at [556, 33] on icon at bounding box center [555, 36] width 7 height 7
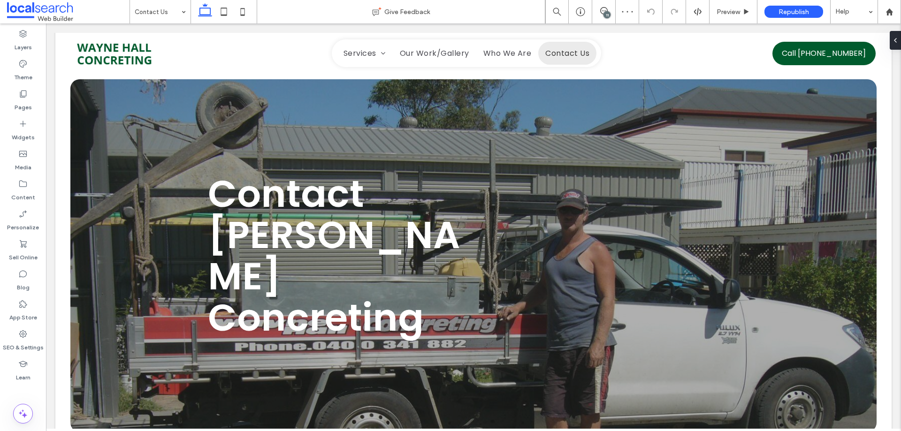
click at [608, 15] on div "11" at bounding box center [606, 14] width 7 height 7
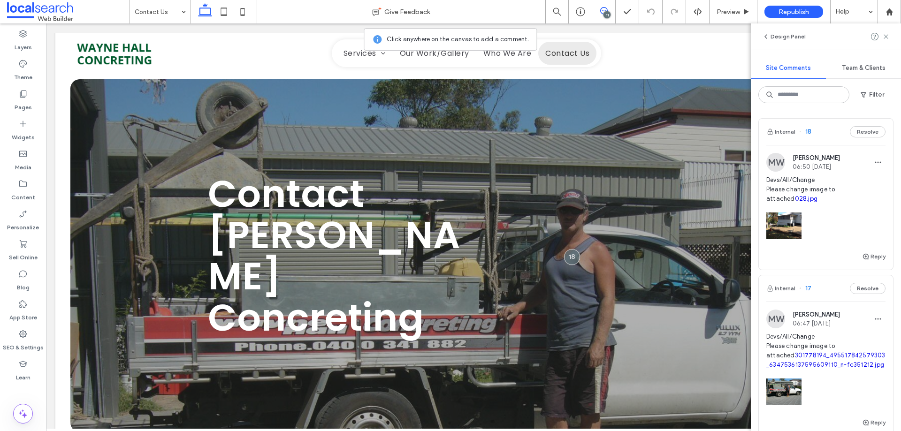
click at [819, 185] on span "Devs/All/Change Please change image to attached 028.jpg" at bounding box center [825, 189] width 119 height 28
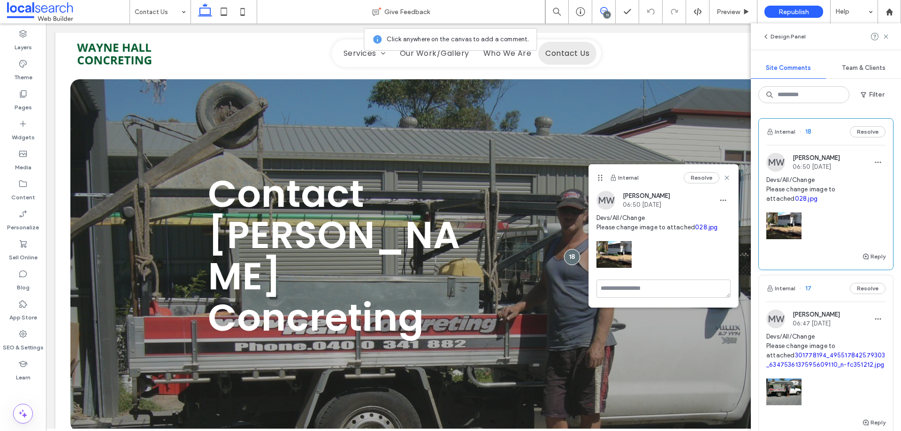
click at [612, 14] on span at bounding box center [603, 11] width 23 height 8
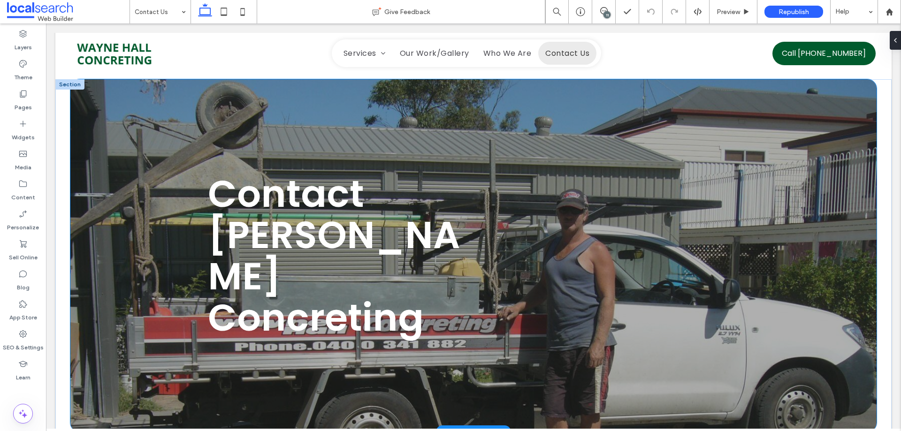
click at [406, 103] on div "Contact Wayne Hall Concreting" at bounding box center [473, 255] width 563 height 353
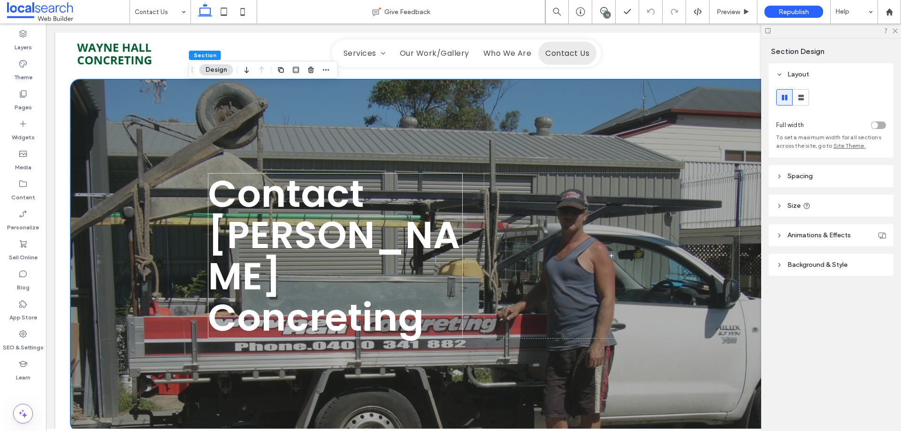
click at [828, 270] on header "Background & Style" at bounding box center [830, 265] width 125 height 22
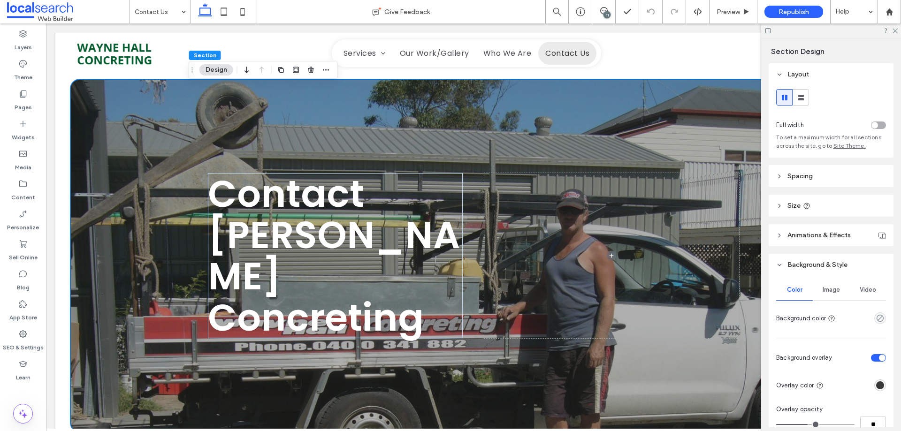
click at [830, 293] on span "Image" at bounding box center [830, 290] width 17 height 8
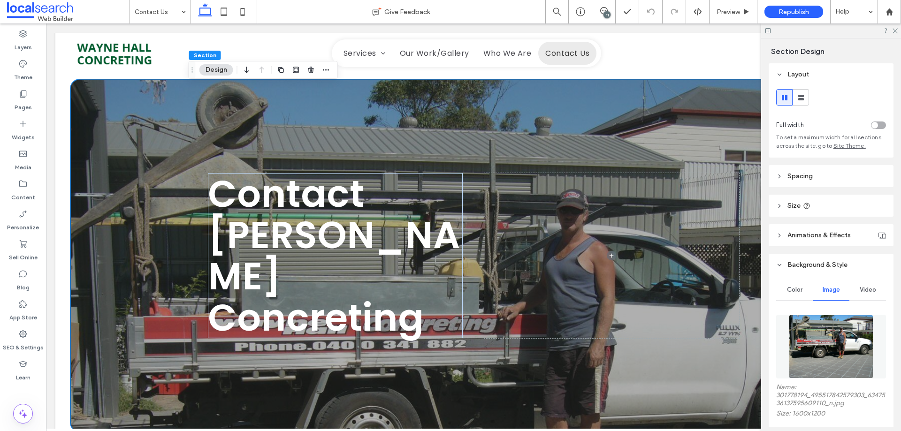
click at [826, 331] on img at bounding box center [831, 347] width 85 height 64
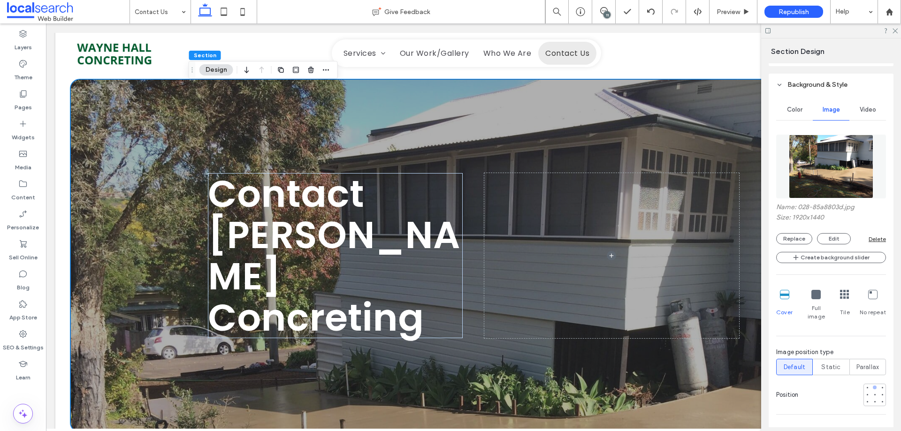
scroll to position [188, 0]
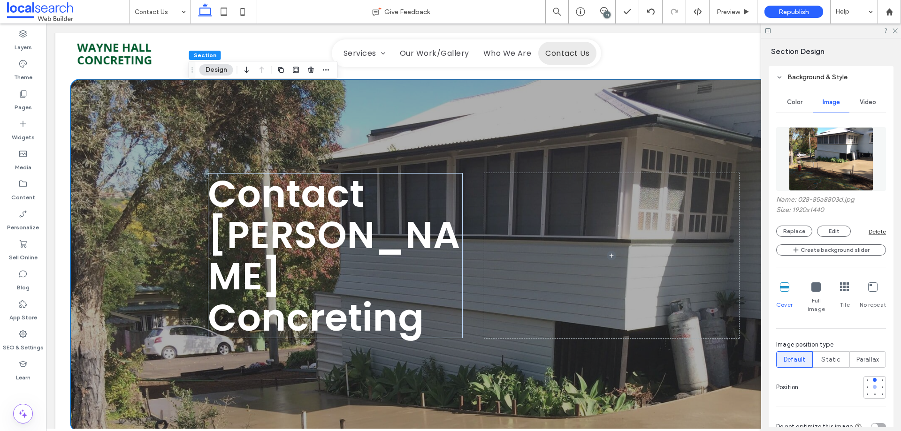
click at [871, 384] on div at bounding box center [874, 387] width 7 height 7
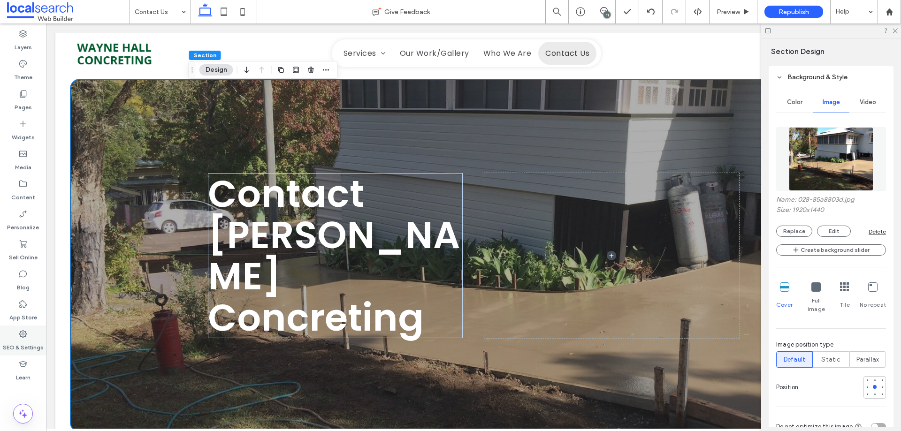
click at [33, 333] on div "SEO & Settings" at bounding box center [23, 341] width 46 height 30
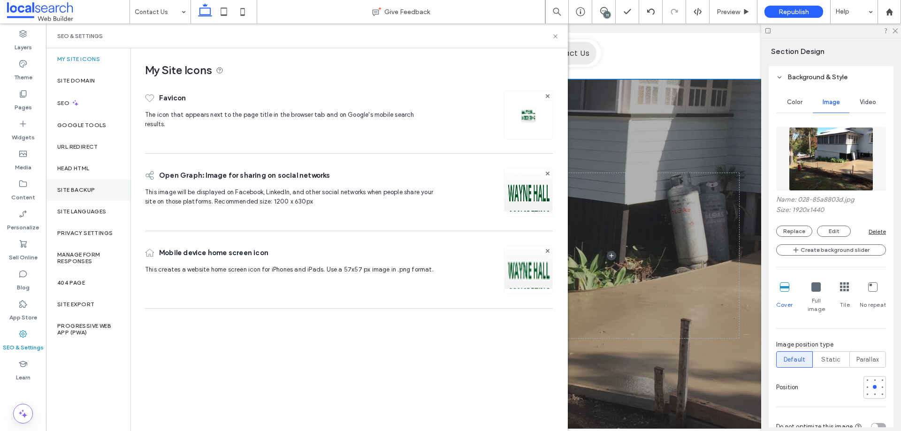
click at [85, 192] on label "Site Backup" at bounding box center [76, 190] width 38 height 7
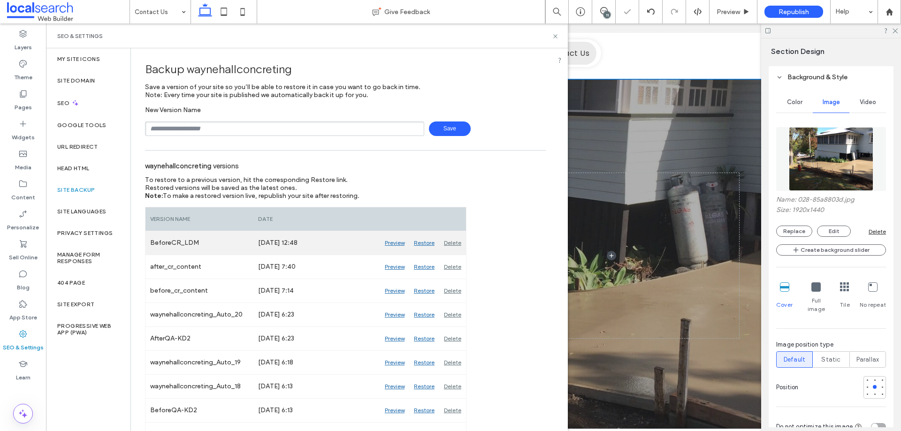
click at [389, 243] on div "Preview" at bounding box center [394, 242] width 29 height 23
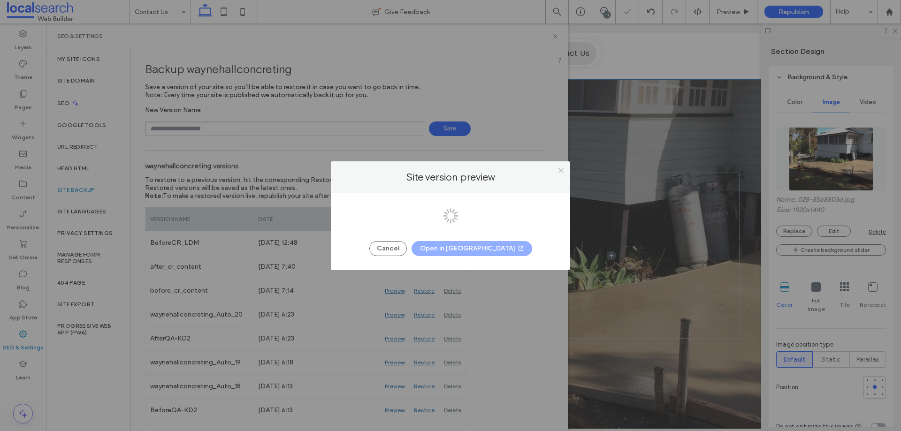
click at [496, 248] on div at bounding box center [450, 215] width 901 height 431
click at [517, 248] on icon "button" at bounding box center [521, 249] width 8 height 8
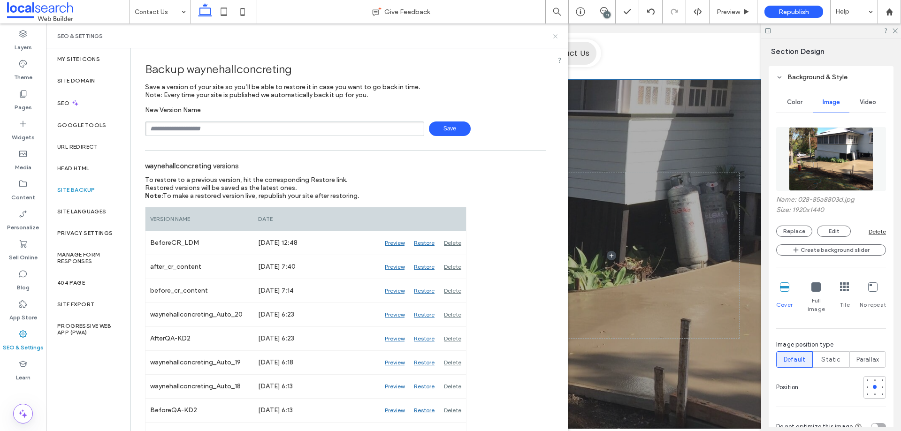
click at [555, 38] on icon at bounding box center [555, 36] width 7 height 7
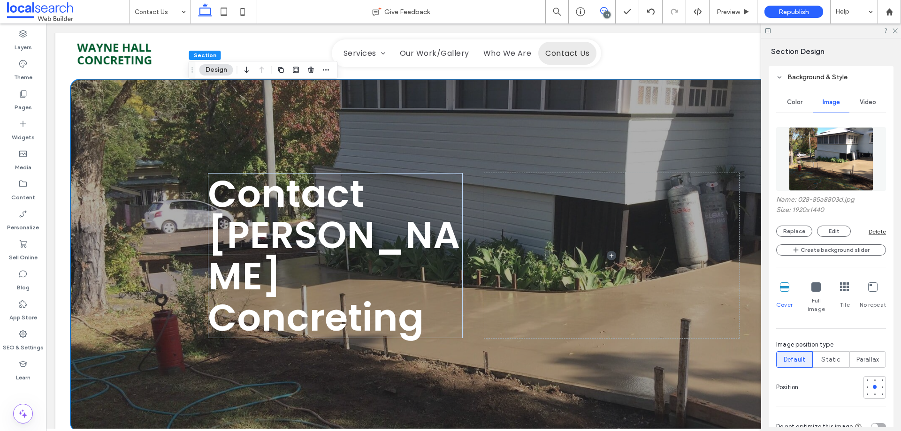
click at [607, 8] on icon at bounding box center [604, 11] width 8 height 8
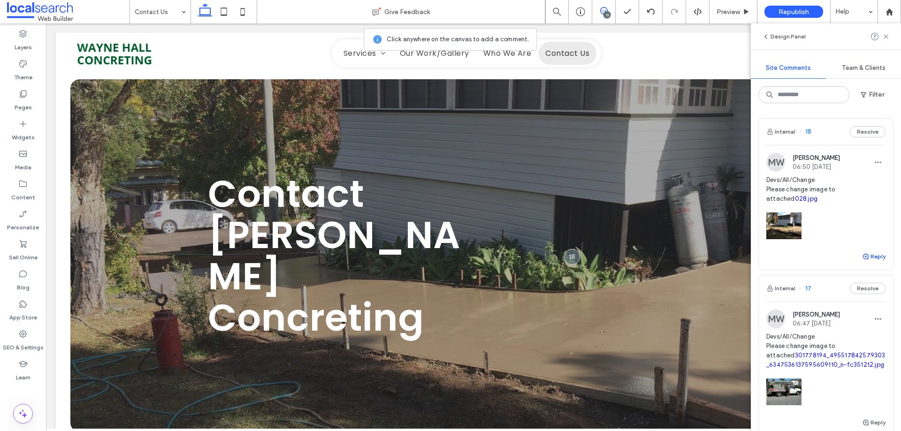
click at [872, 257] on button "Reply" at bounding box center [873, 256] width 23 height 11
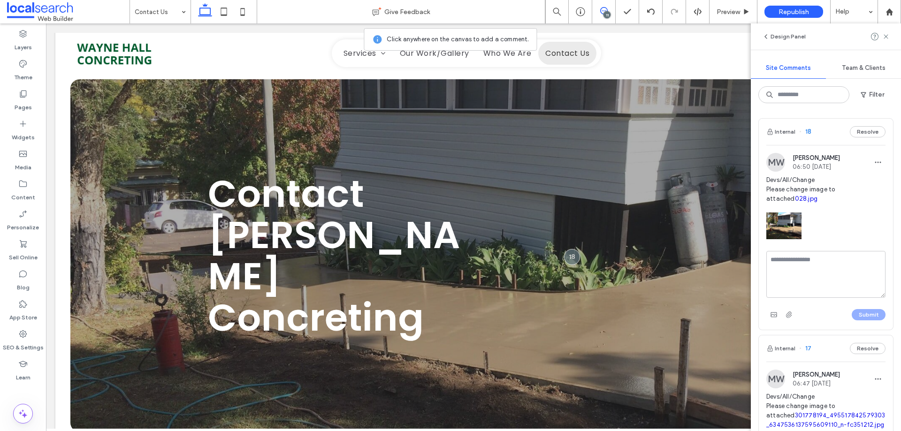
click at [827, 285] on textarea at bounding box center [825, 274] width 119 height 47
type textarea "**********"
click at [861, 313] on button "Submit" at bounding box center [868, 314] width 34 height 11
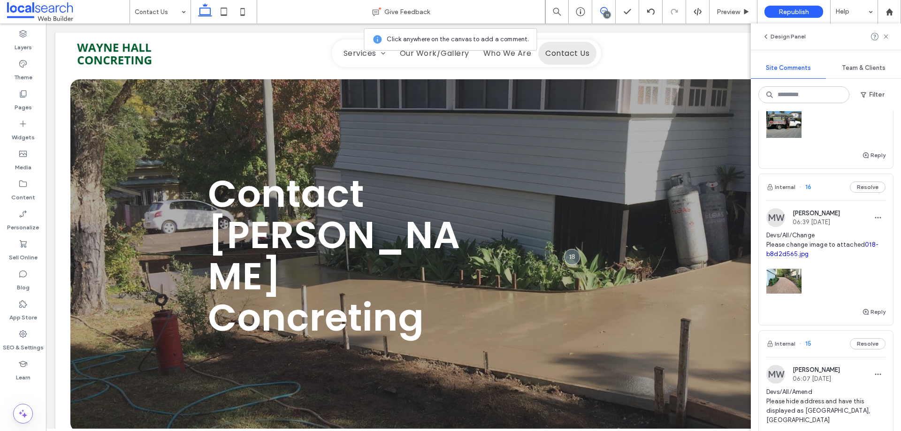
scroll to position [328, 0]
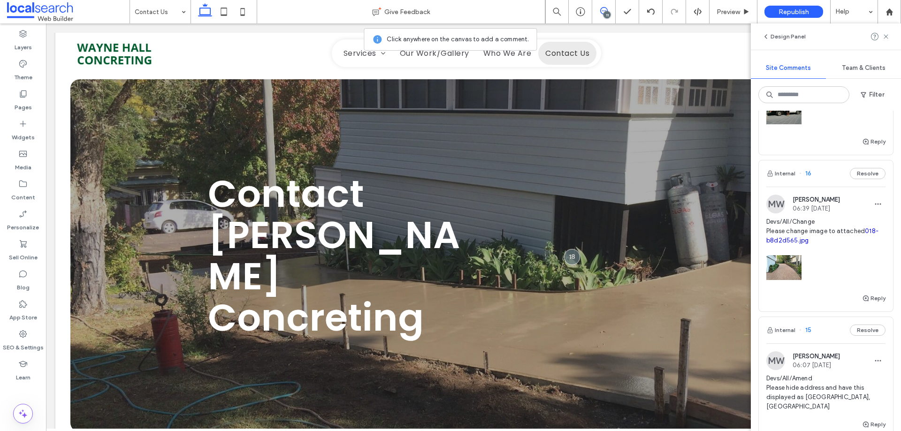
click at [812, 230] on span "Devs/All/Change Please change image to attached 018-b8d2d565.jpg" at bounding box center [825, 231] width 119 height 28
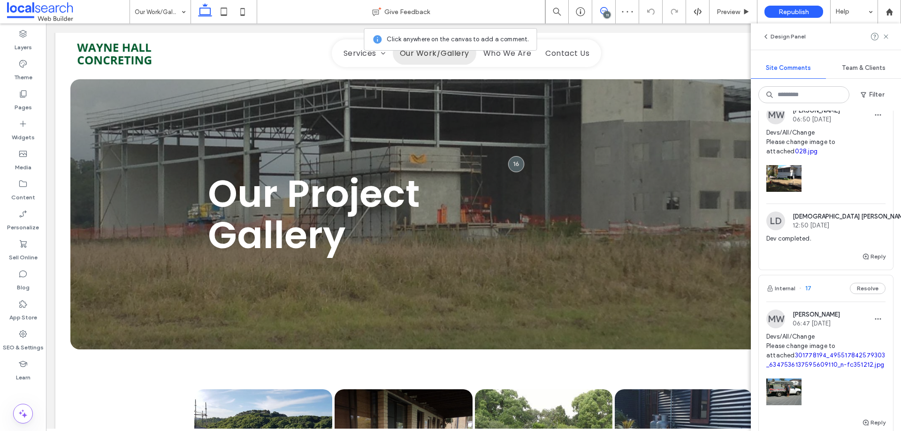
scroll to position [141, 0]
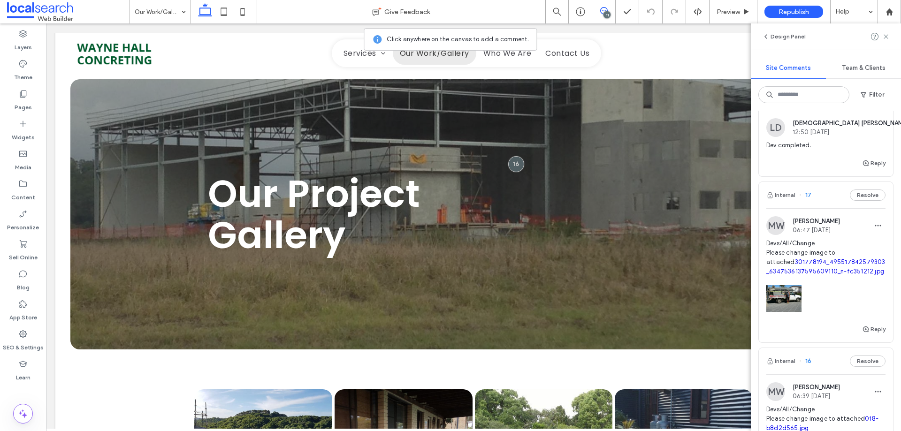
click at [812, 251] on span "Devs/All/Change Please change image to attached 301778194_495517842579303_63475…" at bounding box center [825, 258] width 119 height 38
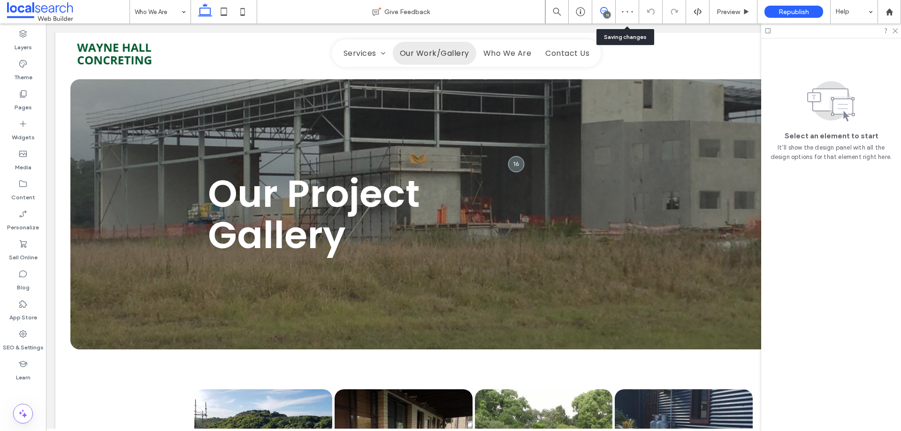
click at [611, 8] on span at bounding box center [603, 11] width 23 height 8
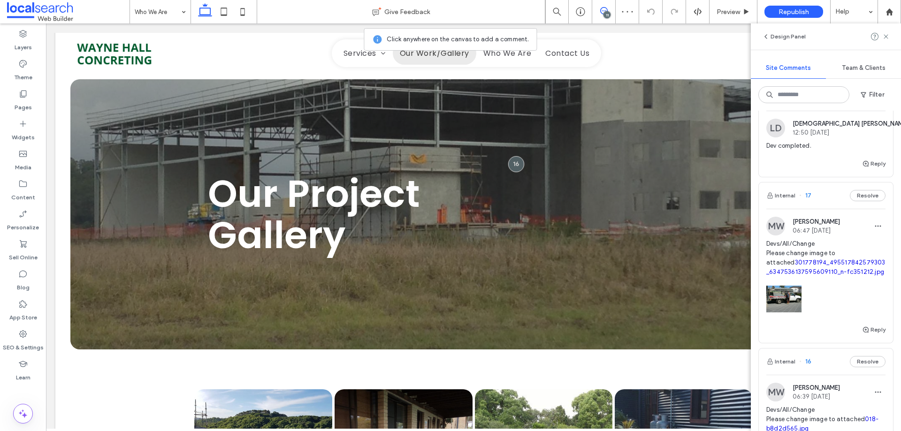
scroll to position [141, 0]
click at [802, 243] on span "Devs/All/Change Please change image to attached 301778194_495517842579303_63475…" at bounding box center [825, 258] width 119 height 38
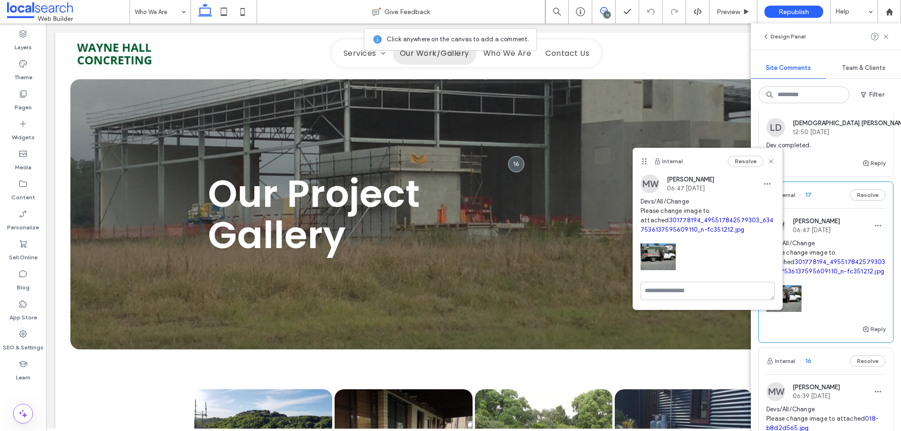
drag, startPoint x: 816, startPoint y: 266, endPoint x: 828, endPoint y: 264, distance: 12.0
drag, startPoint x: 605, startPoint y: 9, endPoint x: 600, endPoint y: 12, distance: 5.1
click at [604, 9] on icon at bounding box center [604, 11] width 8 height 8
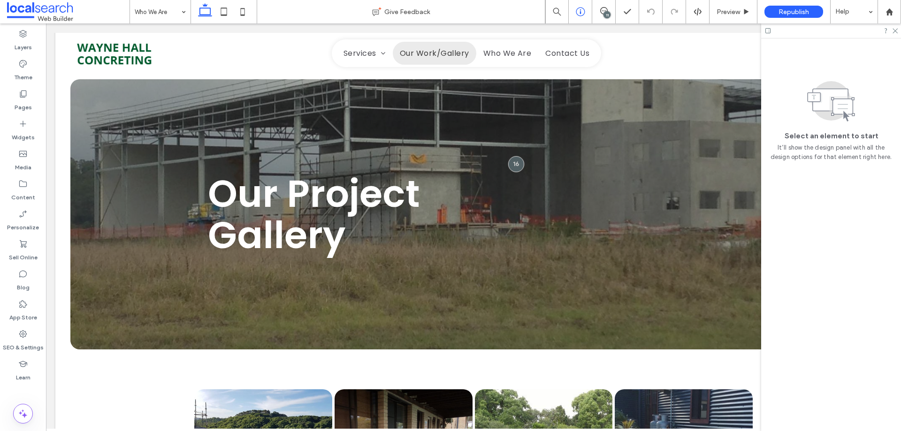
scroll to position [0, 0]
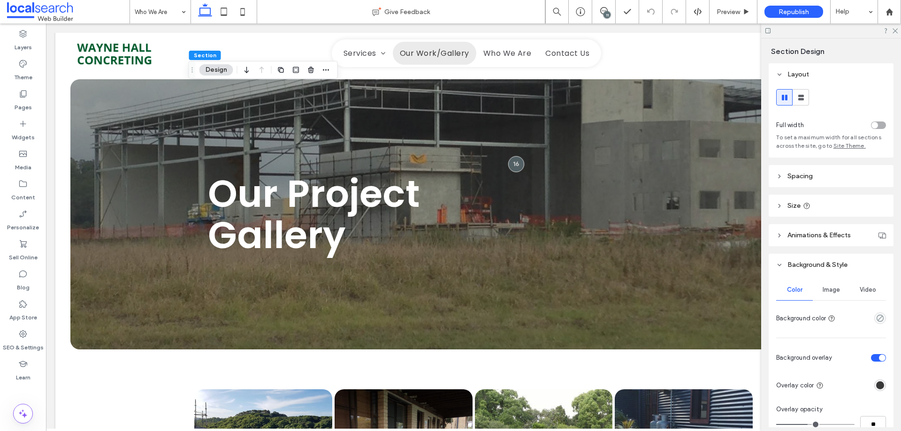
click at [837, 289] on span "Image" at bounding box center [830, 290] width 17 height 8
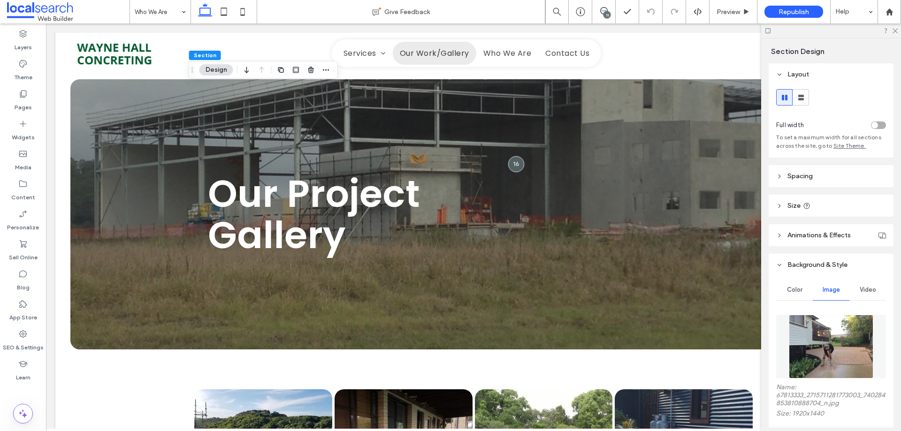
click at [831, 342] on img at bounding box center [831, 347] width 85 height 64
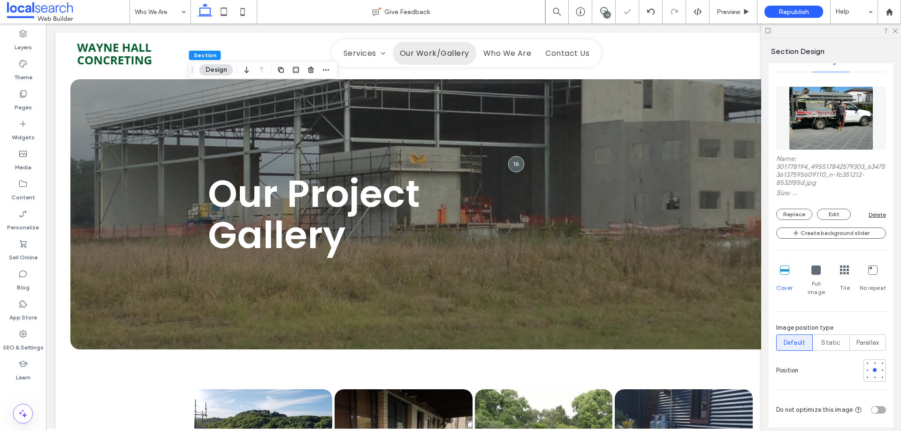
scroll to position [235, 0]
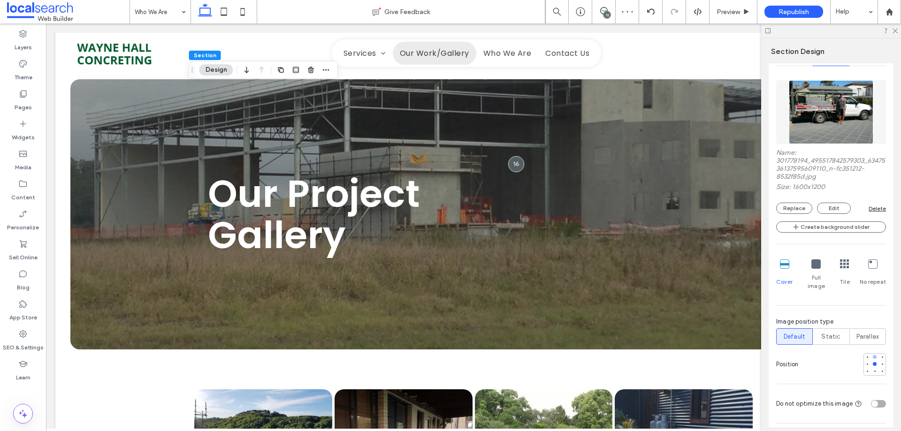
click at [873, 355] on div at bounding box center [875, 357] width 4 height 4
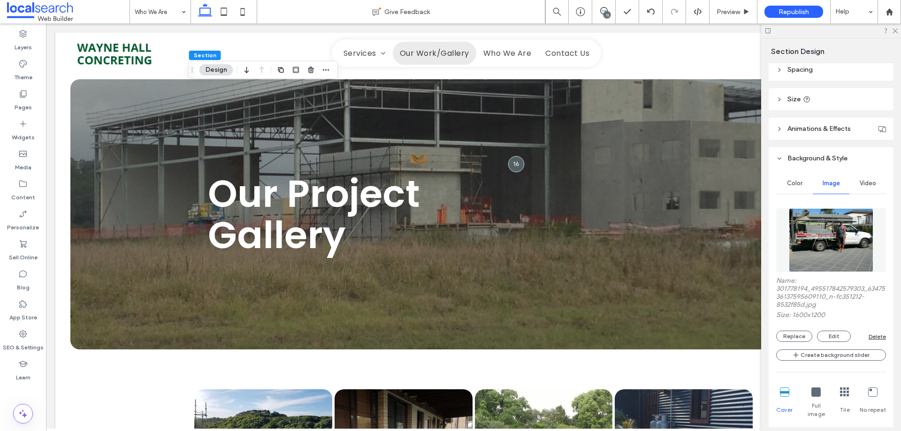
scroll to position [47, 0]
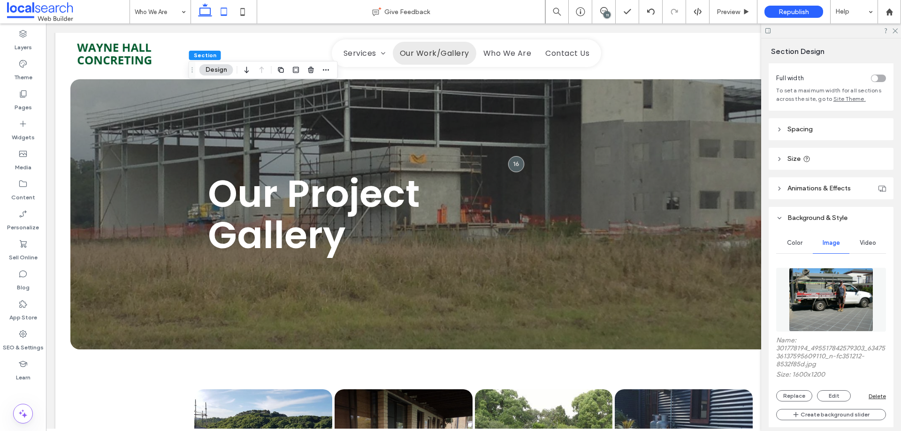
click at [225, 12] on icon at bounding box center [223, 11] width 19 height 19
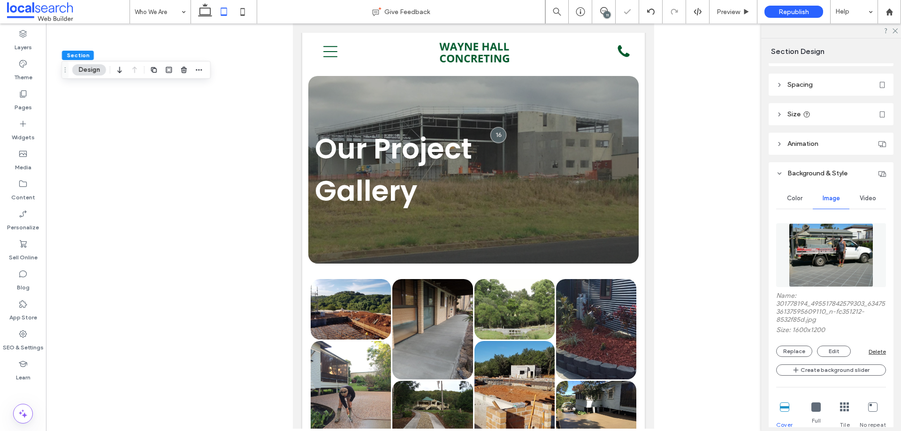
type input "***"
click at [243, 8] on icon at bounding box center [242, 11] width 19 height 19
type input "**"
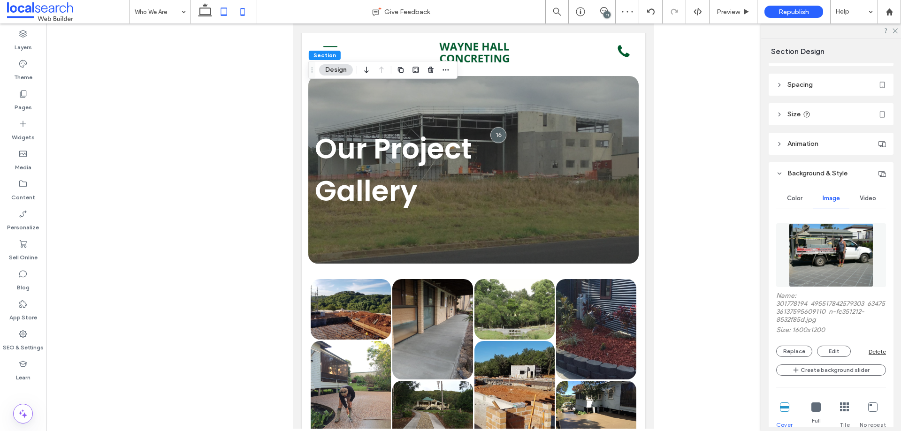
type input "**"
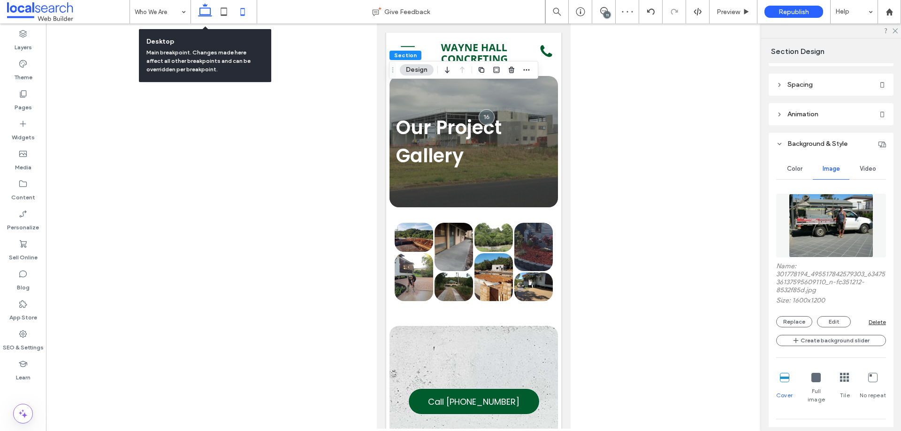
click at [199, 8] on icon at bounding box center [205, 11] width 19 height 19
type input "***"
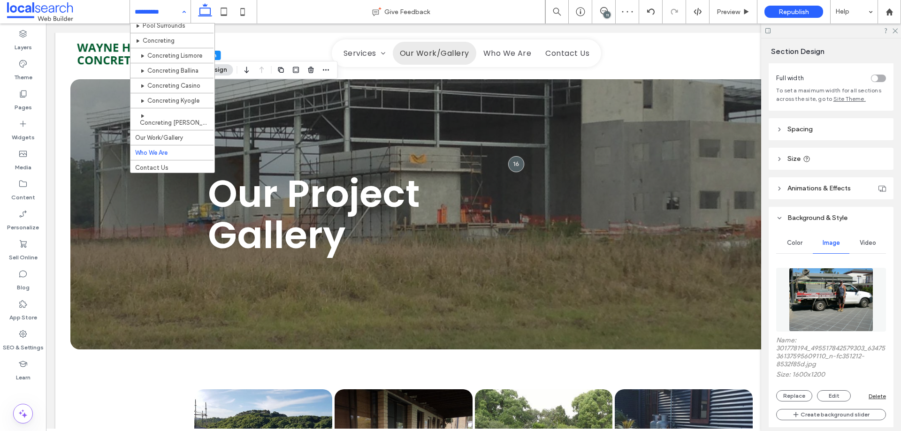
scroll to position [97, 0]
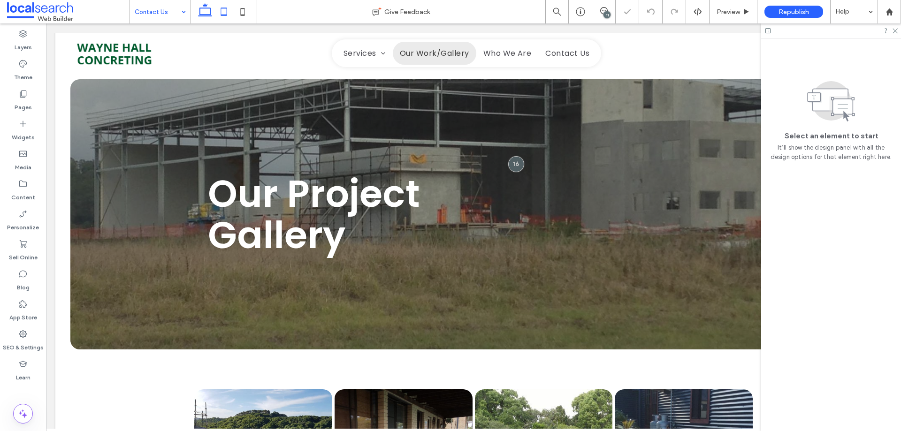
click at [217, 9] on icon at bounding box center [223, 11] width 19 height 19
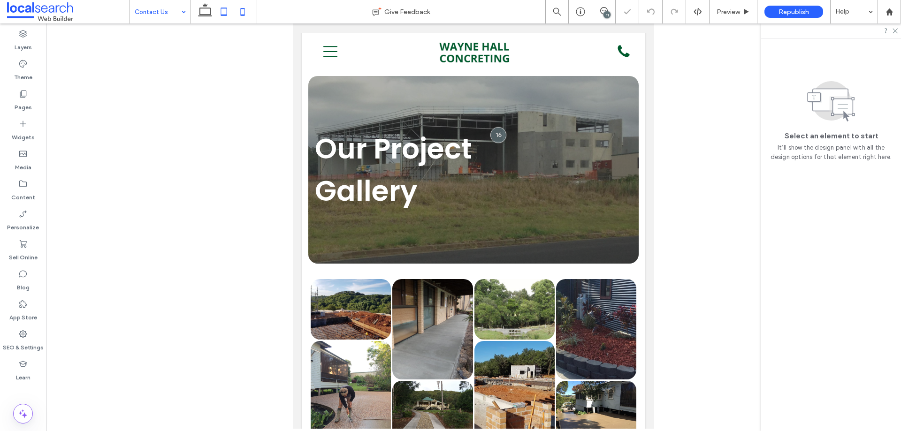
click at [246, 17] on icon at bounding box center [242, 11] width 19 height 19
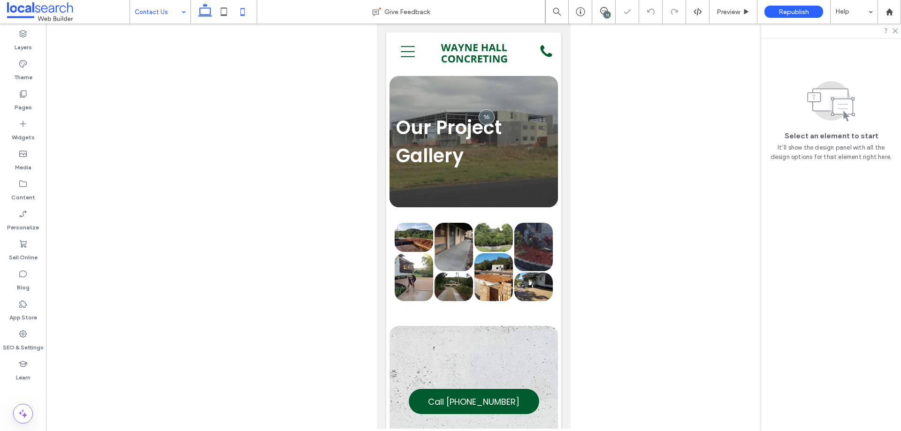
click at [210, 17] on icon at bounding box center [205, 11] width 19 height 19
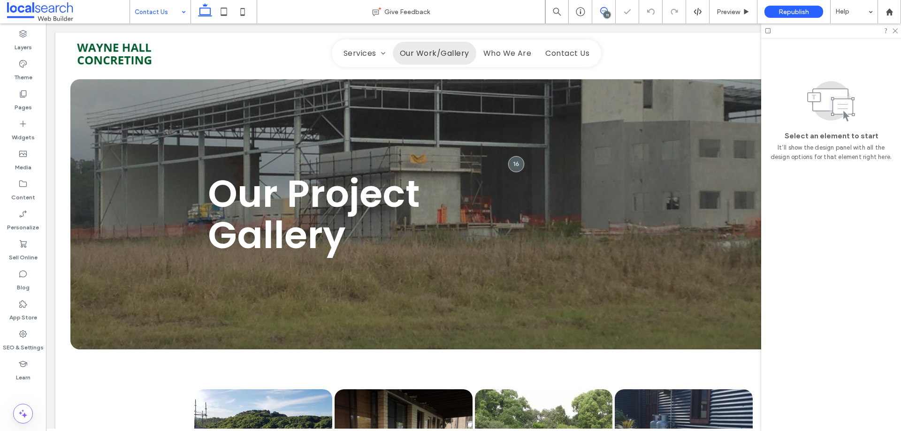
click at [592, 13] on span at bounding box center [603, 11] width 23 height 8
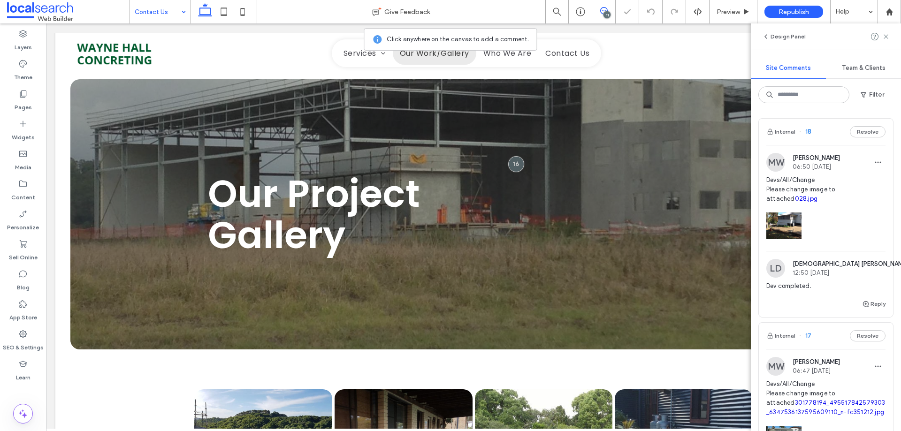
click at [601, 12] on icon at bounding box center [604, 11] width 8 height 8
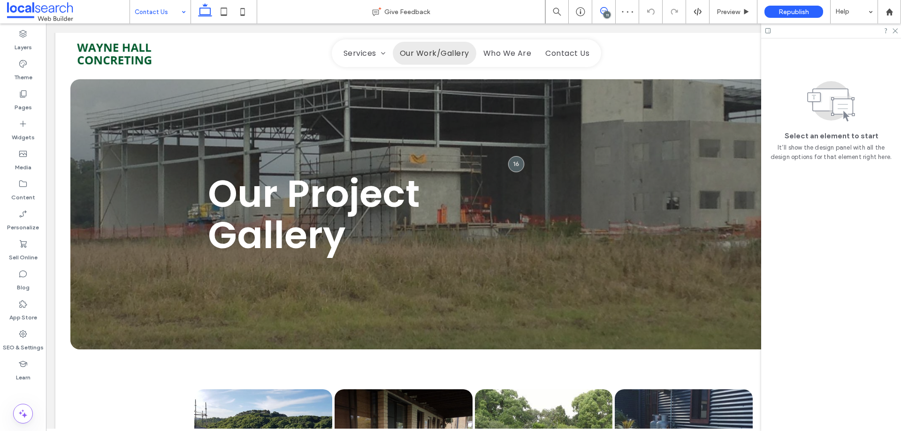
click at [601, 12] on icon at bounding box center [604, 11] width 8 height 8
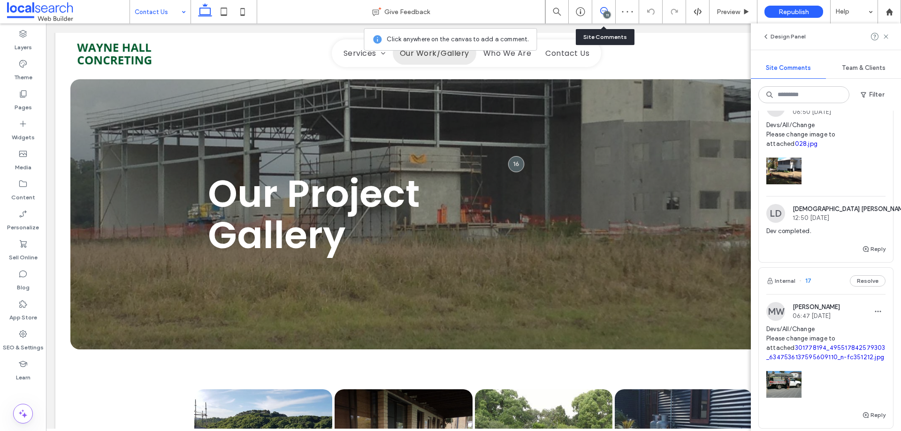
scroll to position [188, 0]
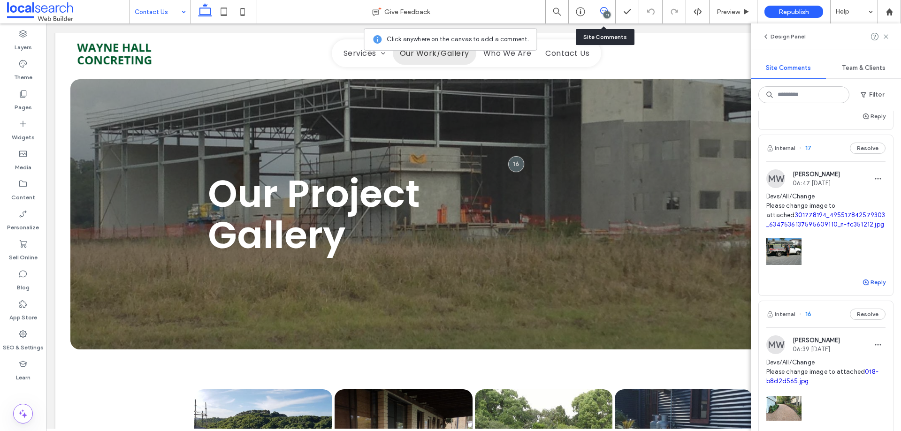
click at [865, 284] on button "Reply" at bounding box center [873, 282] width 23 height 11
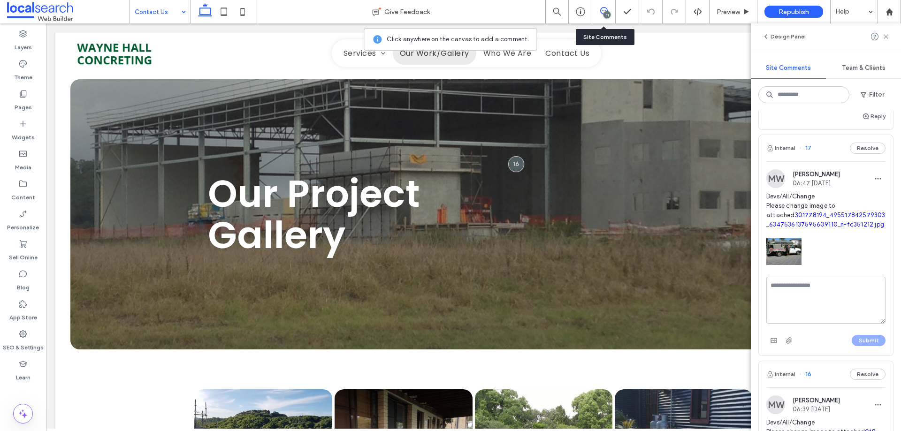
type textarea "*"
type textarea "**********"
click at [852, 337] on button "Submit" at bounding box center [868, 340] width 34 height 11
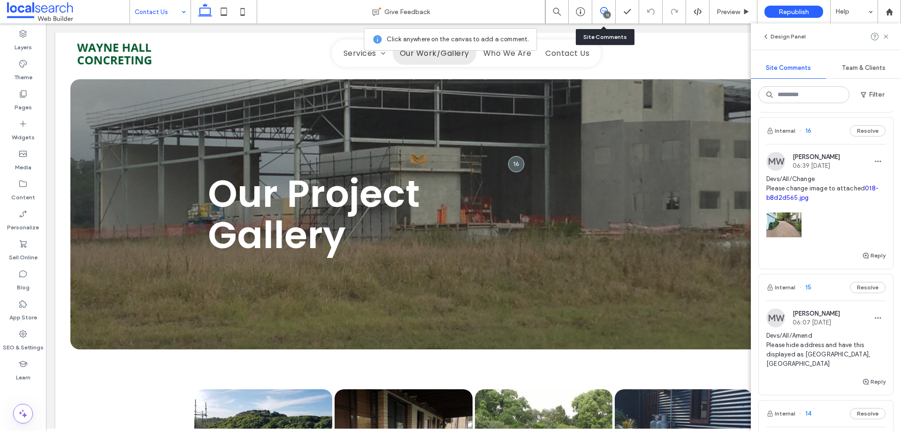
scroll to position [422, 0]
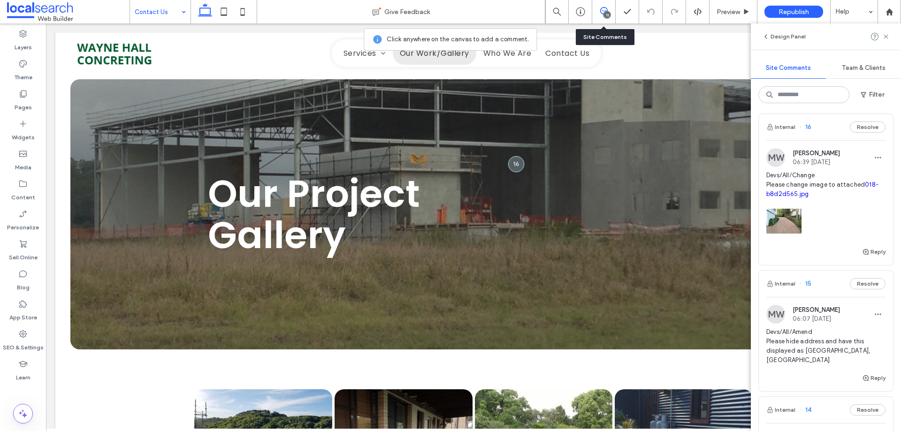
click at [808, 178] on span "Devs/All/Change Please change image to attached 018-b8d2d565.jpg" at bounding box center [825, 185] width 119 height 28
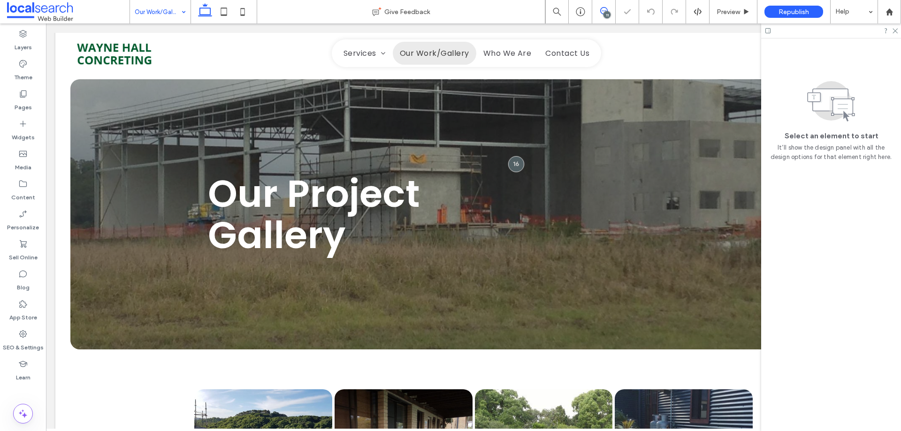
click at [598, 14] on span at bounding box center [603, 11] width 23 height 8
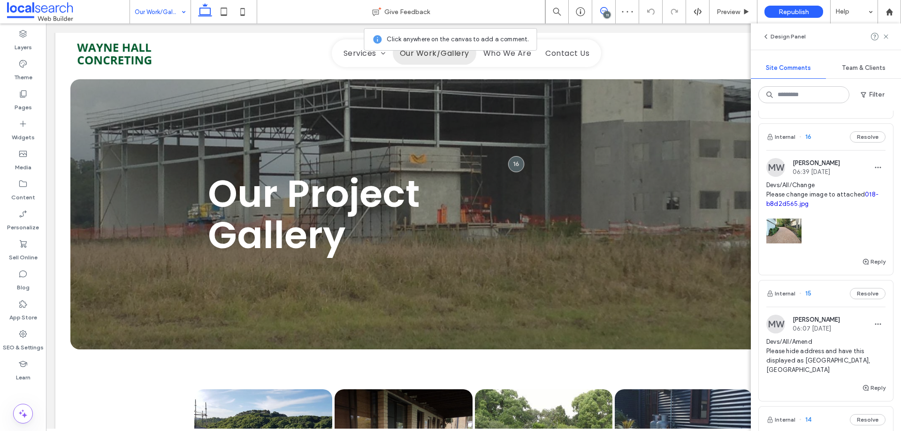
scroll to position [422, 0]
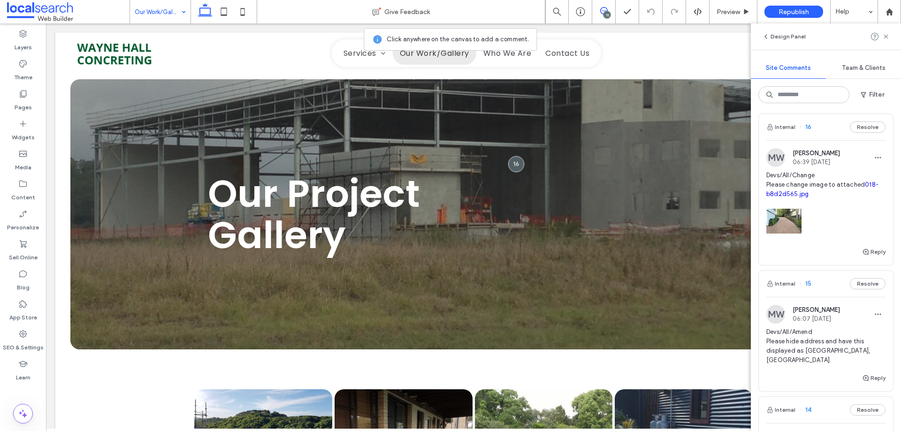
click at [807, 181] on span "Devs/All/Change Please change image to attached 018-b8d2d565.jpg" at bounding box center [825, 185] width 119 height 28
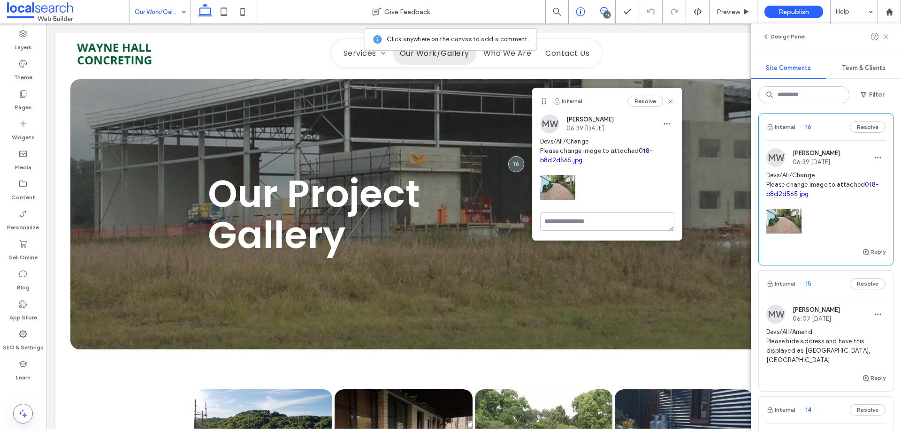
drag, startPoint x: 602, startPoint y: 11, endPoint x: 585, endPoint y: 16, distance: 17.7
click at [602, 11] on use at bounding box center [604, 11] width 8 height 8
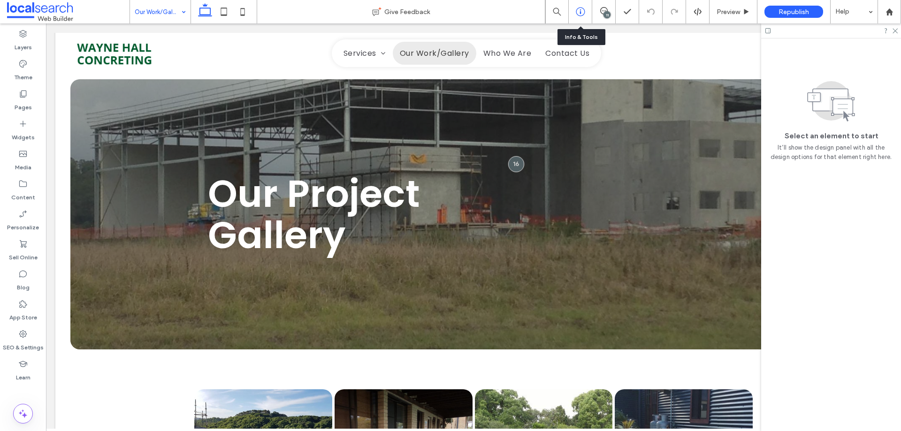
scroll to position [0, 0]
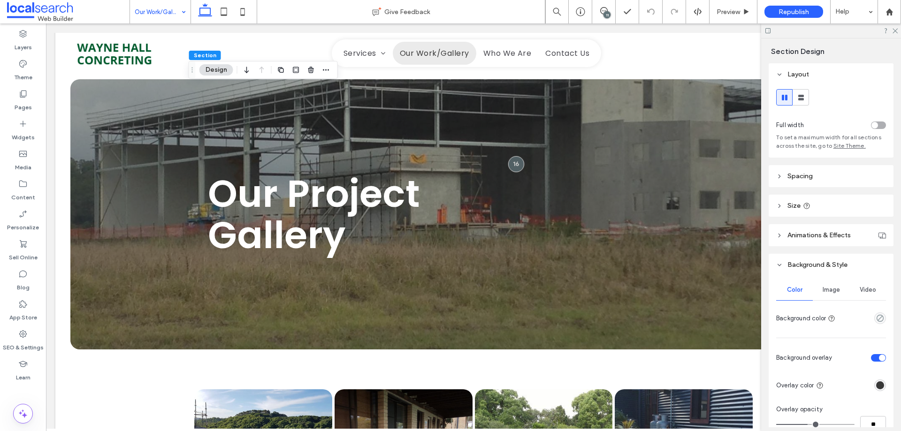
drag, startPoint x: 839, startPoint y: 284, endPoint x: 835, endPoint y: 293, distance: 9.9
click at [838, 284] on div "Image" at bounding box center [831, 290] width 37 height 21
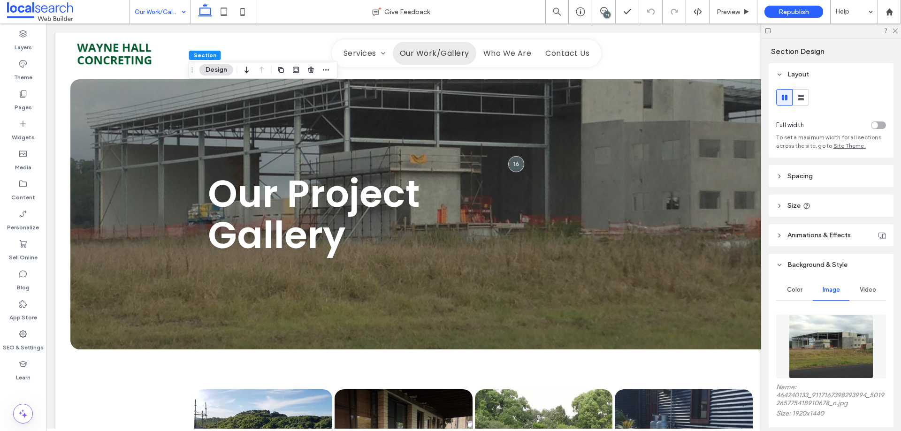
click at [826, 338] on img at bounding box center [831, 347] width 85 height 64
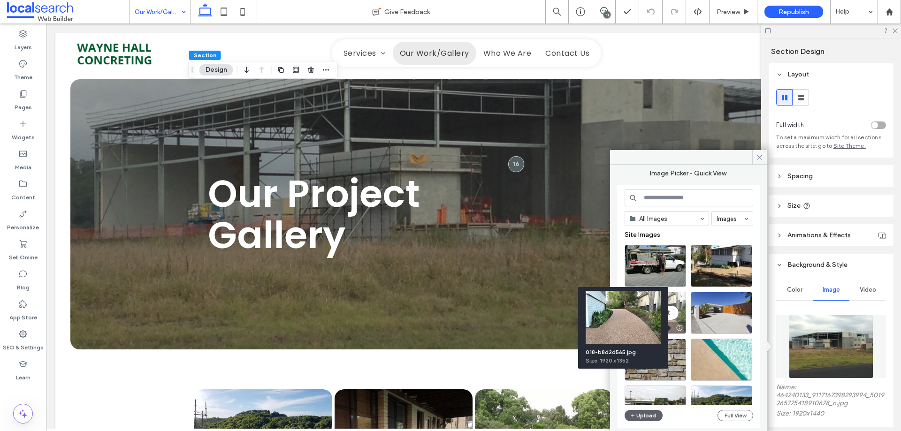
click at [680, 327] on div at bounding box center [680, 328] width 12 height 8
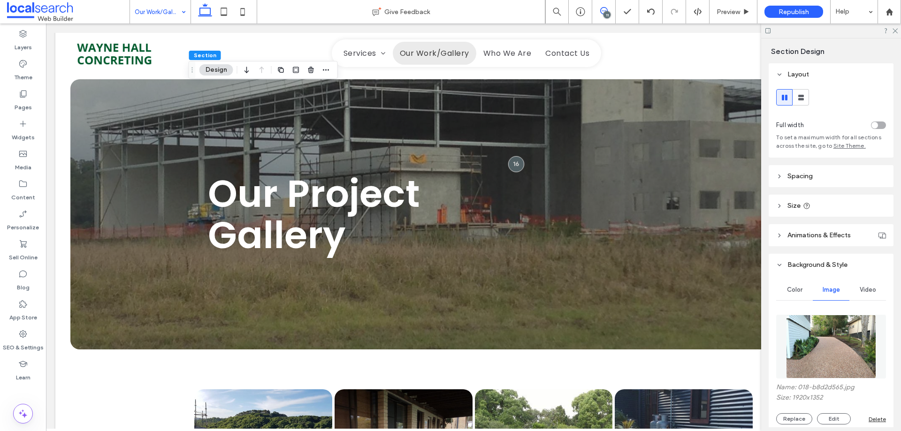
click at [608, 9] on span at bounding box center [603, 11] width 23 height 8
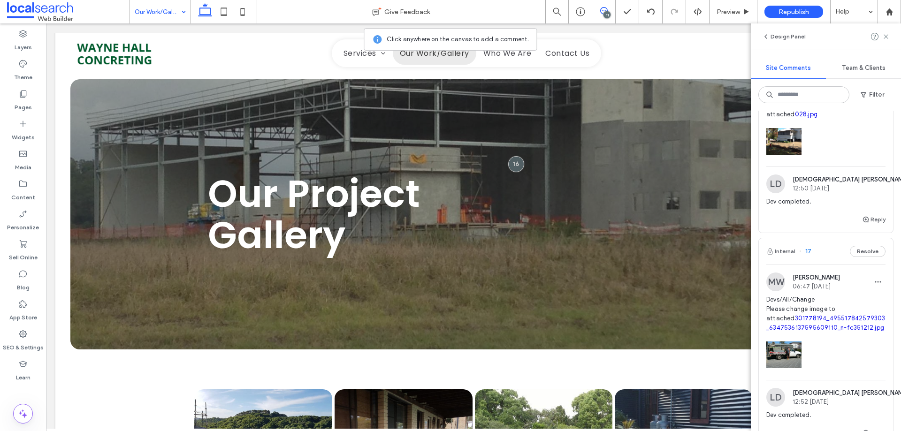
scroll to position [281, 0]
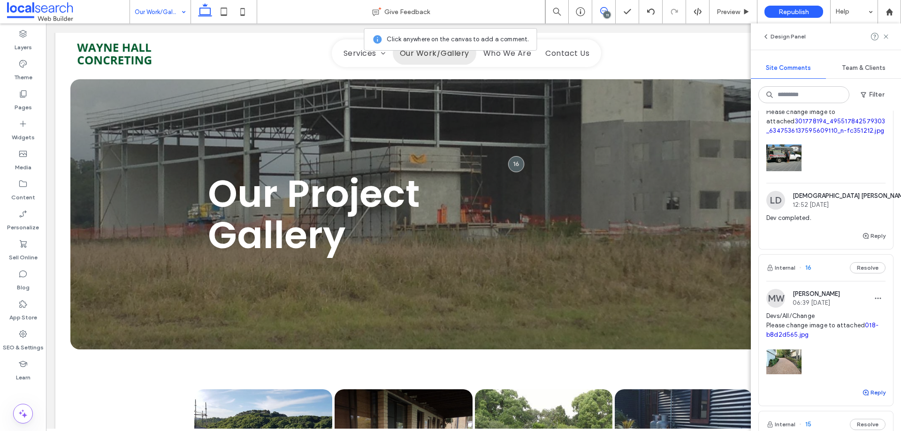
click at [873, 387] on button "Reply" at bounding box center [873, 392] width 23 height 11
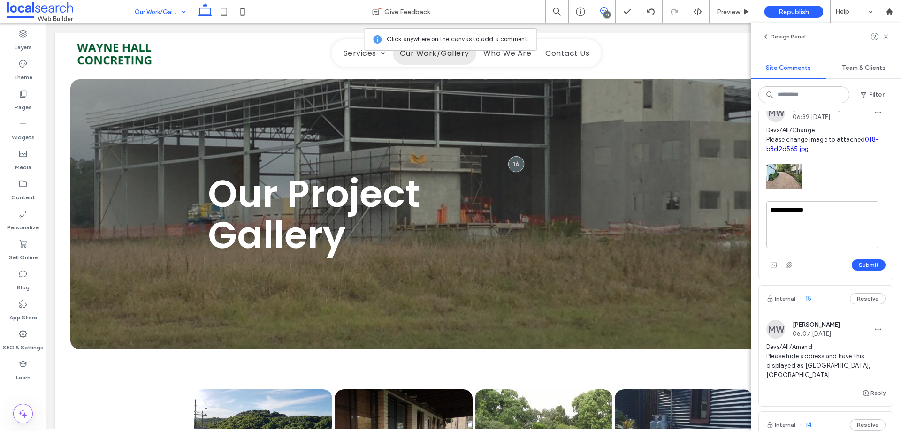
scroll to position [469, 0]
type textarea "**********"
click at [851, 262] on button "Submit" at bounding box center [868, 263] width 34 height 11
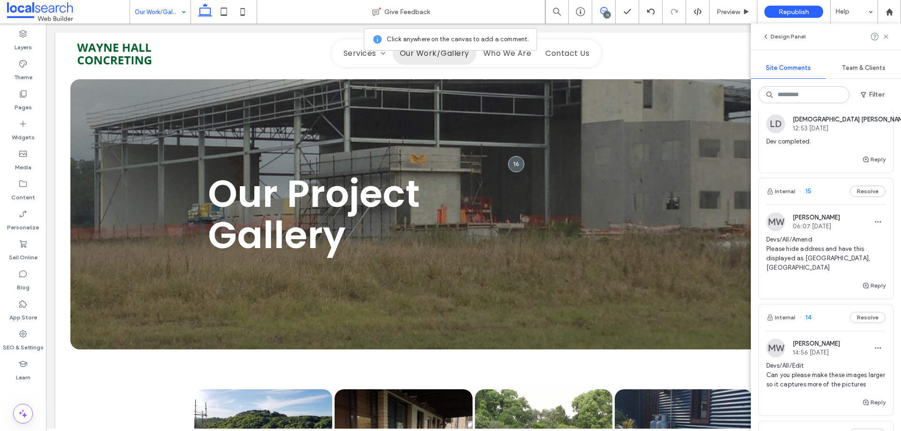
scroll to position [563, 0]
click at [795, 245] on span "Devs/All/Amend Please hide address and have this displayed as [GEOGRAPHIC_DATA]…" at bounding box center [825, 253] width 119 height 38
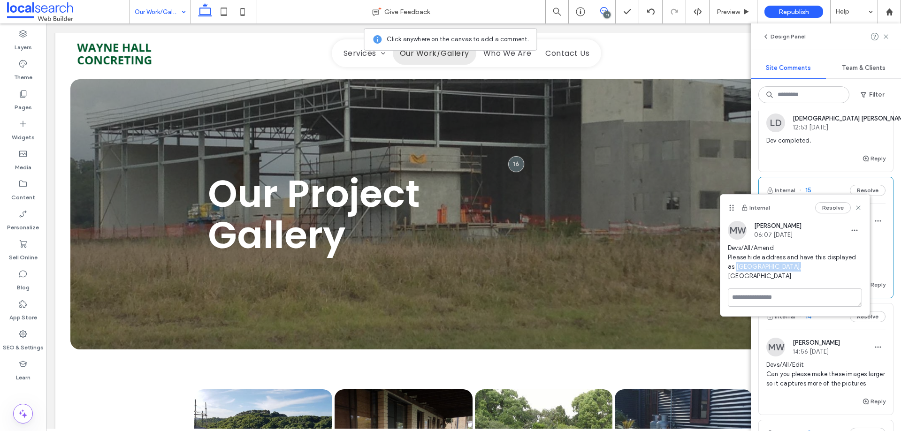
drag, startPoint x: 787, startPoint y: 267, endPoint x: 729, endPoint y: 265, distance: 58.2
click at [729, 265] on span "Devs/All/Amend Please hide address and have this displayed as [GEOGRAPHIC_DATA]…" at bounding box center [795, 262] width 134 height 38
copy span "[GEOGRAPHIC_DATA], [GEOGRAPHIC_DATA]"
click at [859, 208] on icon at bounding box center [858, 208] width 8 height 8
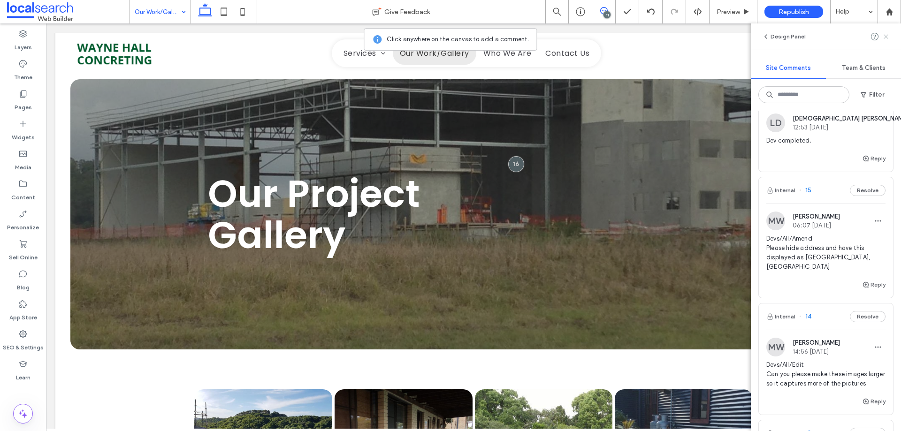
click at [885, 37] on use at bounding box center [885, 36] width 4 height 4
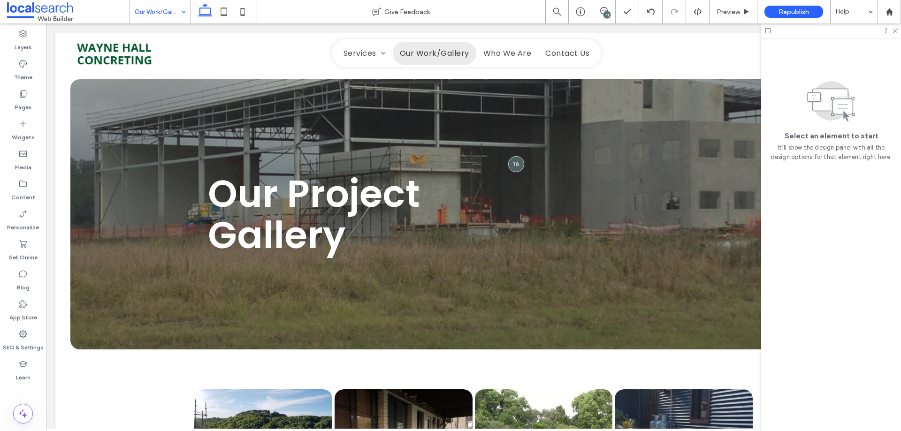
scroll to position [0, 0]
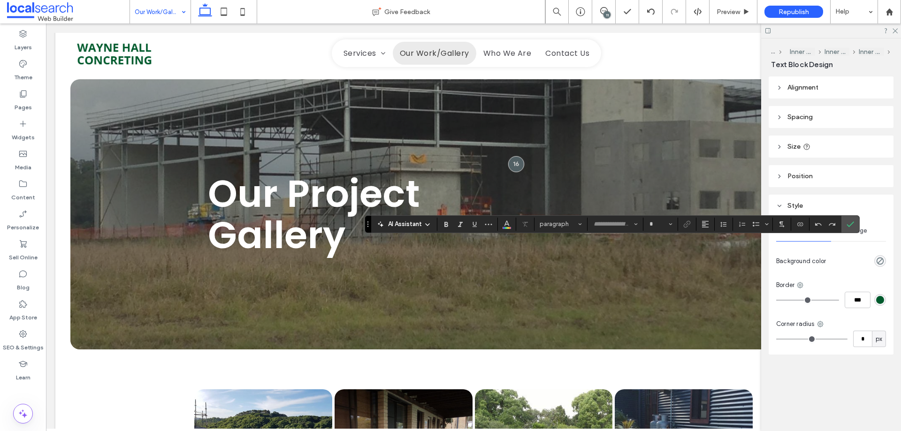
type input "*******"
type input "**"
click at [687, 223] on icon "Link" at bounding box center [687, 224] width 8 height 8
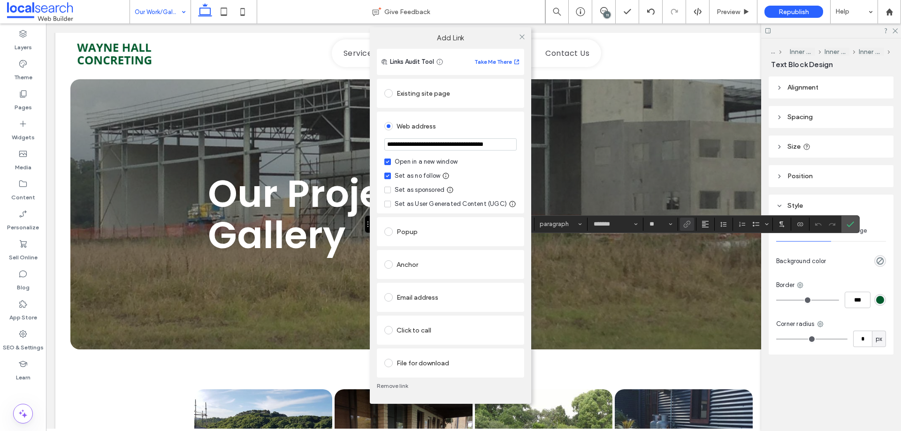
click at [657, 243] on div "**********" at bounding box center [450, 215] width 901 height 431
drag, startPoint x: 656, startPoint y: 246, endPoint x: 646, endPoint y: 244, distance: 10.0
click at [656, 246] on div "**********" at bounding box center [450, 215] width 901 height 431
click at [394, 386] on link "Remove link" at bounding box center [450, 386] width 147 height 8
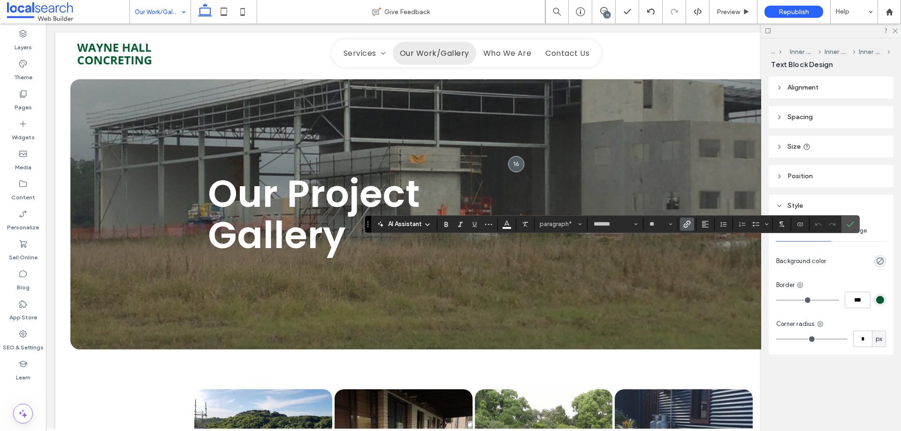
click at [685, 225] on icon "Link" at bounding box center [687, 224] width 8 height 8
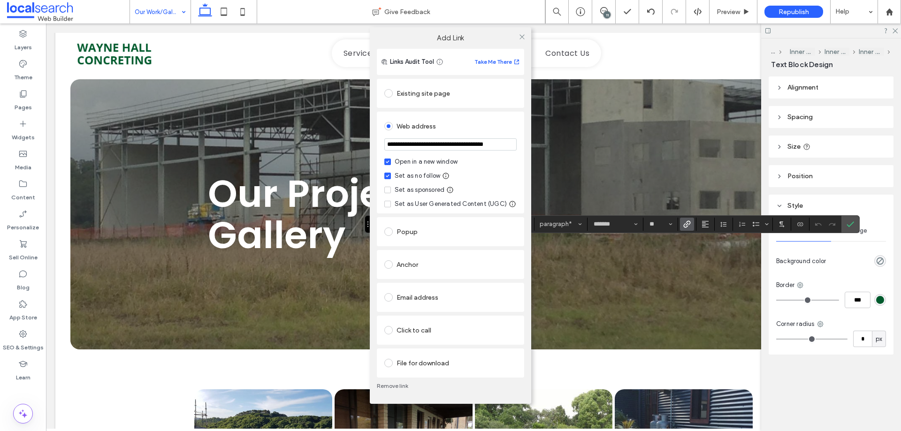
click at [395, 387] on link "Remove link" at bounding box center [450, 386] width 147 height 8
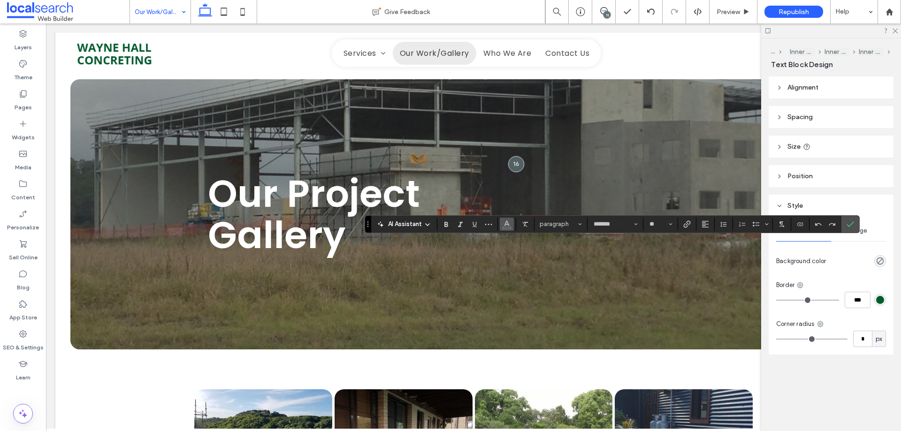
click at [503, 218] on span "Color" at bounding box center [507, 223] width 8 height 12
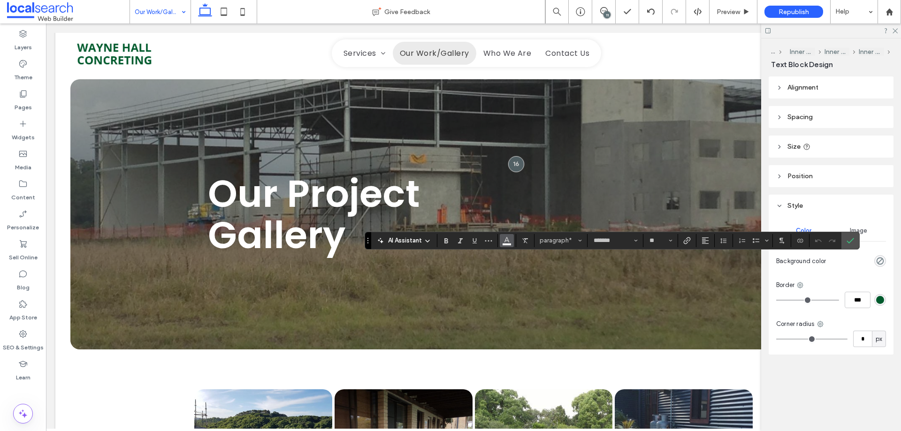
click at [504, 239] on icon "Color" at bounding box center [507, 240] width 8 height 8
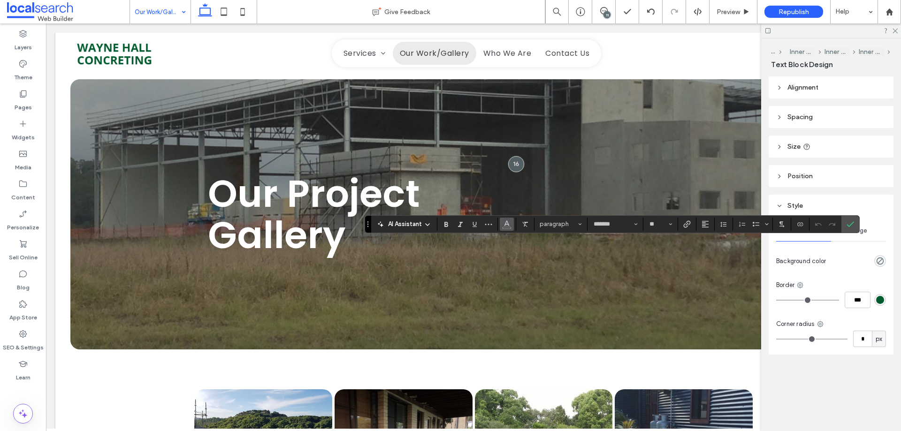
click at [506, 224] on use "Color" at bounding box center [506, 222] width 5 height 5
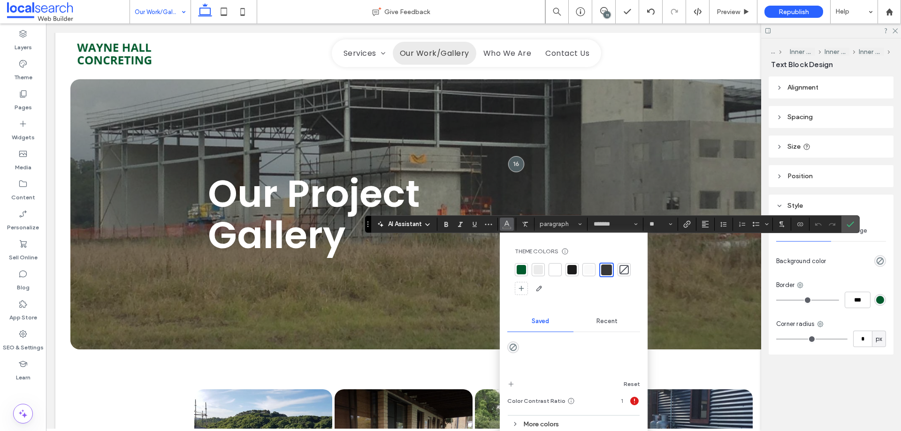
click at [554, 267] on div at bounding box center [554, 269] width 9 height 9
click at [851, 220] on icon "Confirm" at bounding box center [850, 224] width 8 height 8
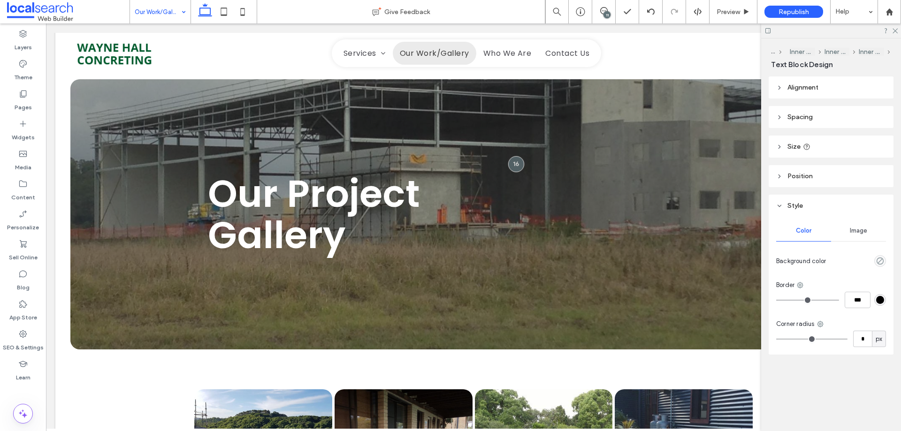
type input "*******"
type input "**"
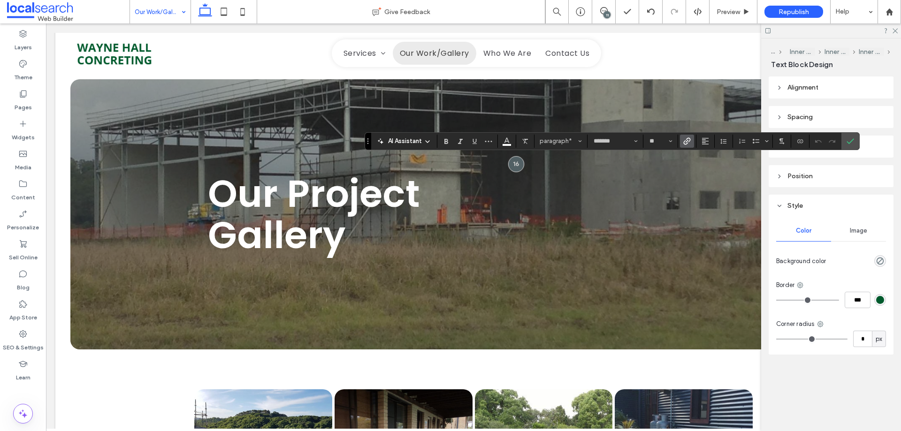
click at [686, 144] on use "Link" at bounding box center [686, 140] width 7 height 7
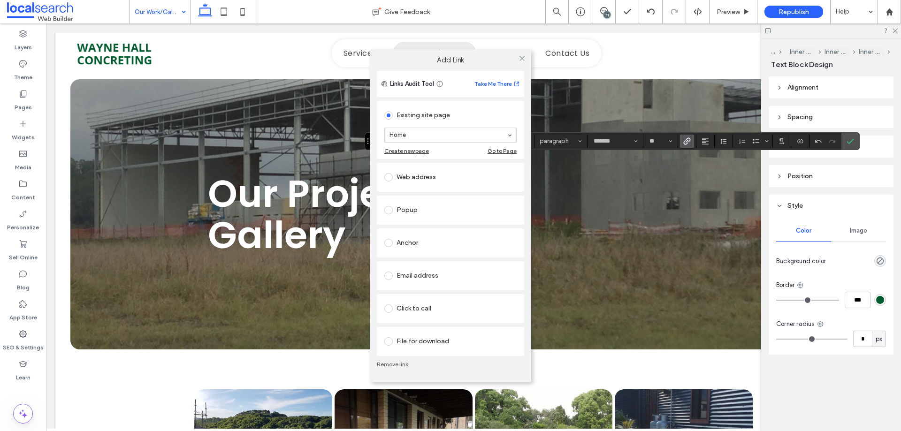
click at [414, 176] on div "Web address" at bounding box center [450, 177] width 132 height 15
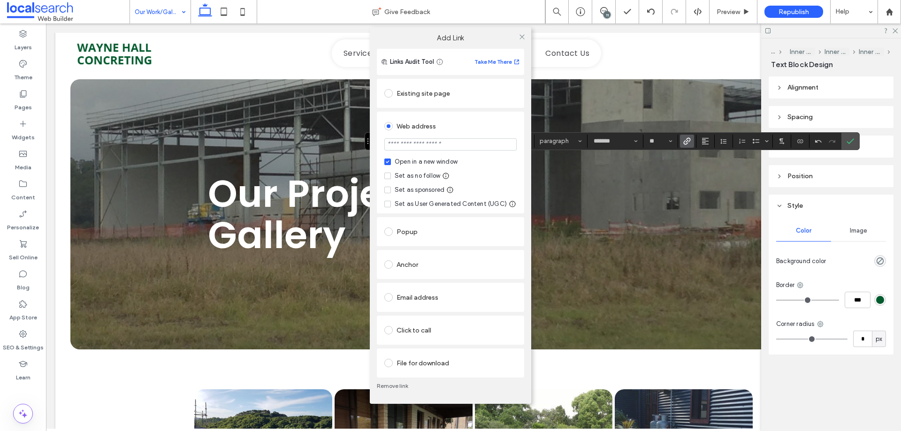
click at [409, 174] on div "Set as no follow" at bounding box center [418, 175] width 46 height 9
click at [435, 144] on input "url" at bounding box center [450, 144] width 132 height 12
paste input "**********"
type input "**********"
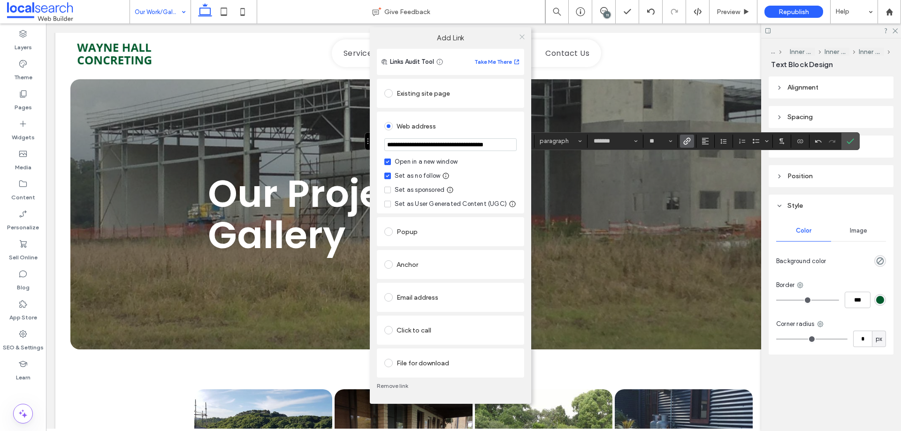
click at [520, 36] on icon at bounding box center [521, 36] width 7 height 7
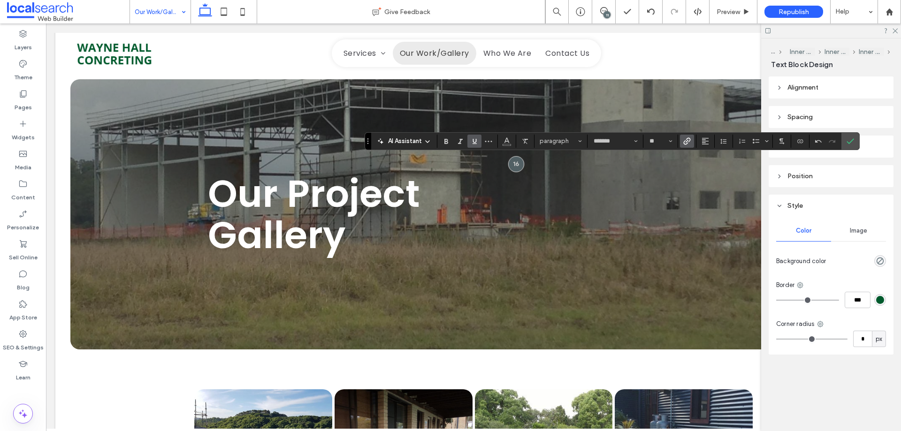
click at [471, 140] on icon "Underline" at bounding box center [475, 141] width 8 height 8
click at [852, 144] on icon "Confirm" at bounding box center [850, 141] width 8 height 8
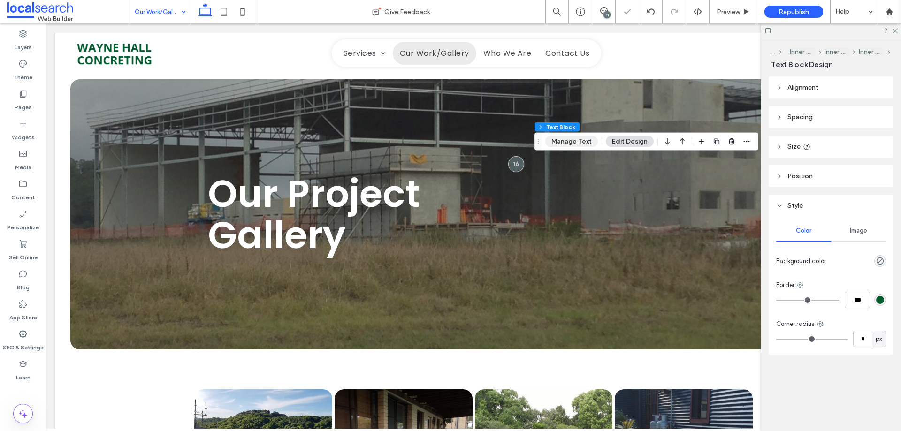
click at [577, 142] on button "Manage Text" at bounding box center [571, 141] width 53 height 11
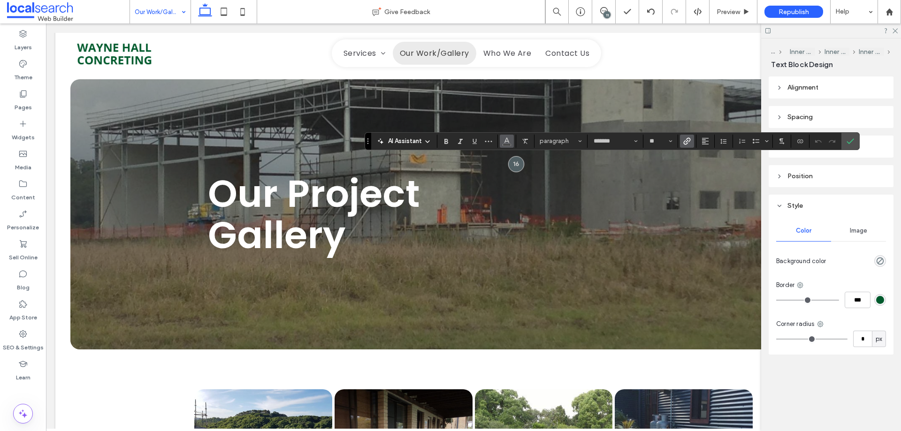
click at [507, 144] on span "Color" at bounding box center [507, 140] width 8 height 12
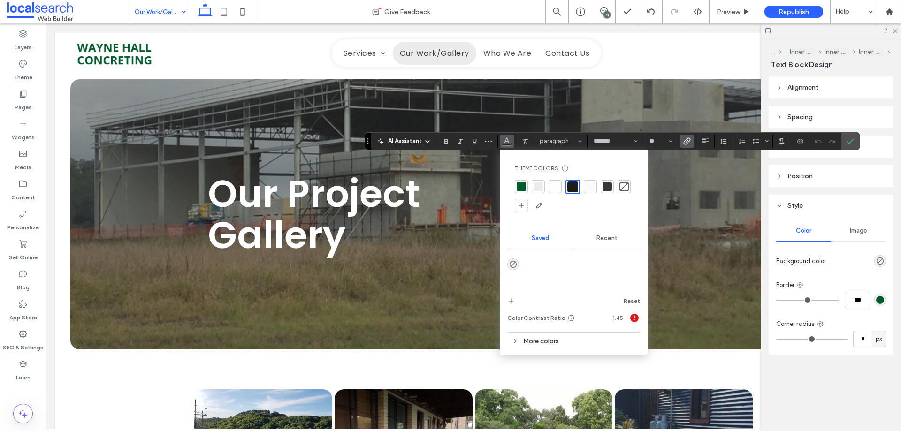
click at [552, 189] on div at bounding box center [554, 186] width 9 height 9
drag, startPoint x: 849, startPoint y: 137, endPoint x: 828, endPoint y: 136, distance: 20.7
click at [850, 137] on span "Confirm" at bounding box center [848, 141] width 4 height 17
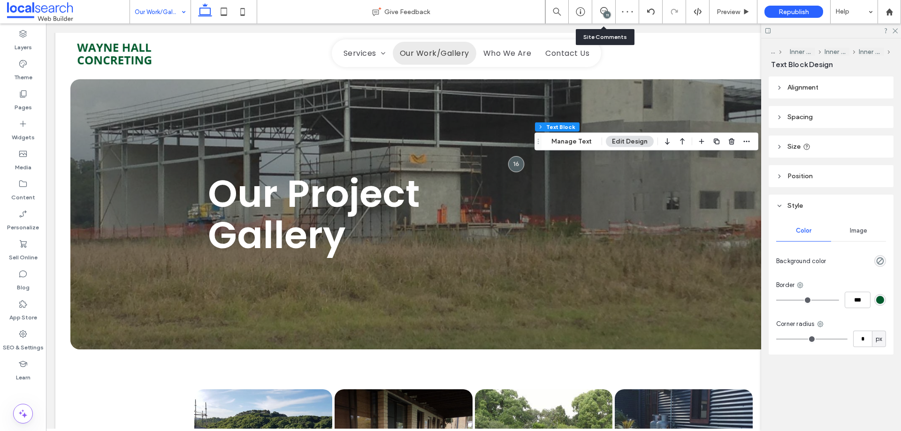
click at [611, 15] on div "11" at bounding box center [603, 11] width 23 height 9
click at [601, 11] on icon at bounding box center [604, 11] width 8 height 8
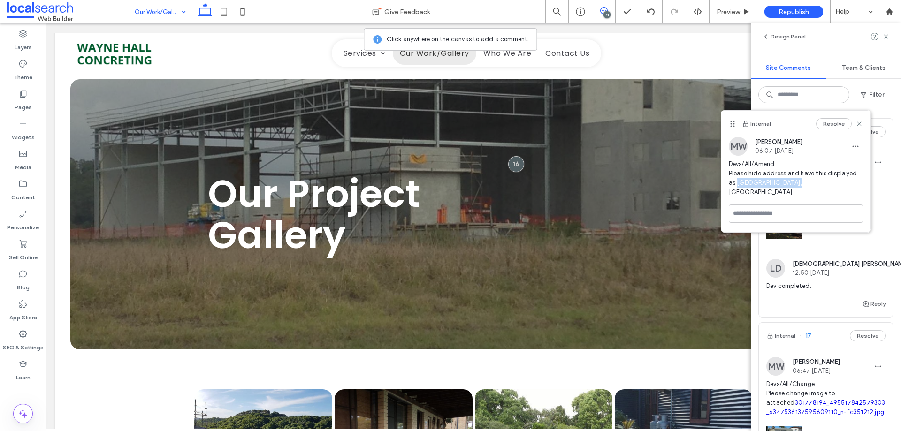
drag, startPoint x: 790, startPoint y: 185, endPoint x: 727, endPoint y: 184, distance: 62.9
click at [727, 184] on div "MW Monique Windust 06:07 Aug 13 2025 Devs/All/Amend Please hide address and hav…" at bounding box center [795, 171] width 149 height 68
copy span "[GEOGRAPHIC_DATA], [GEOGRAPHIC_DATA]"
click at [768, 205] on textarea at bounding box center [796, 214] width 134 height 18
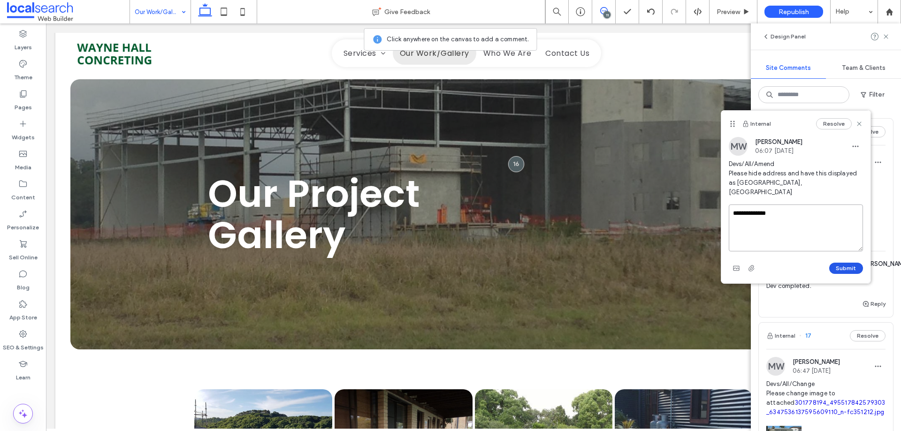
type textarea "**********"
click at [850, 263] on button "Submit" at bounding box center [846, 268] width 34 height 11
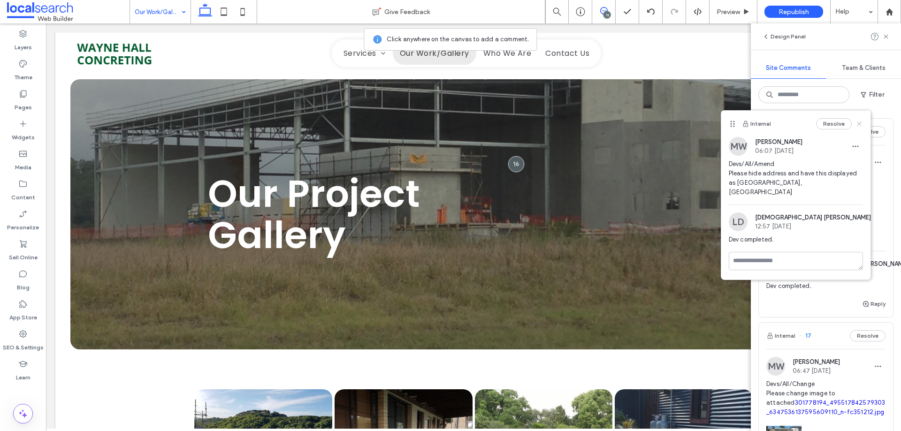
click at [858, 124] on use at bounding box center [859, 124] width 4 height 4
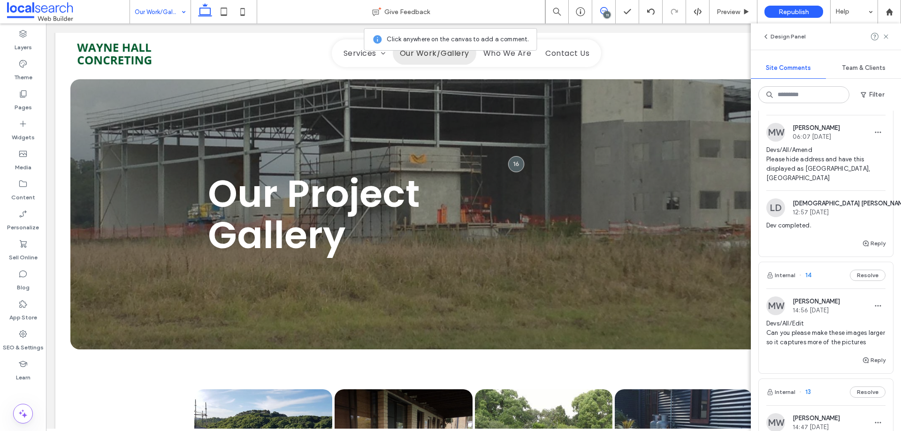
scroll to position [657, 0]
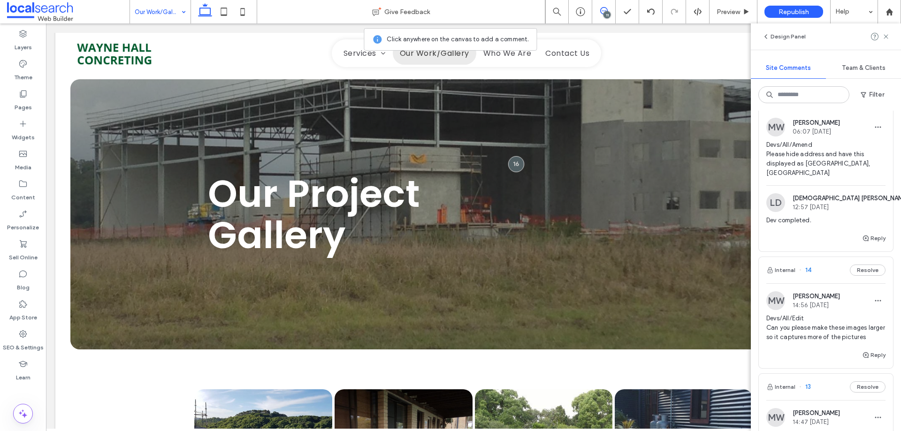
click at [793, 318] on span "Devs/All/Edit Can you please make these images larger so it captures more of th…" at bounding box center [825, 328] width 119 height 28
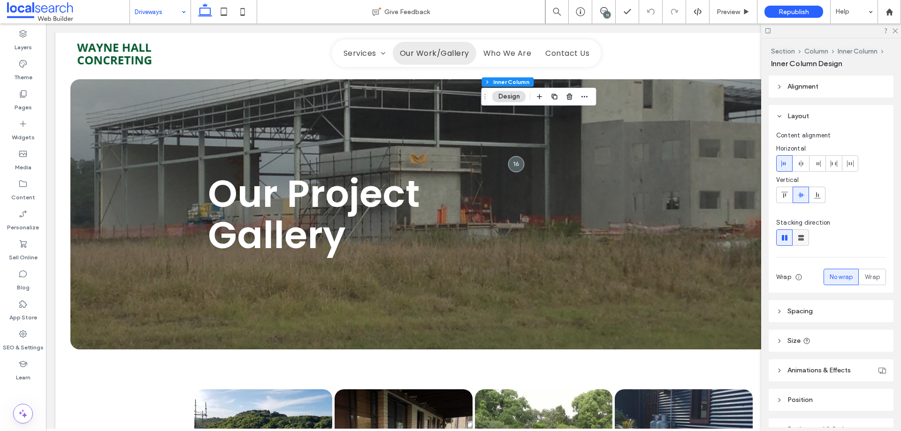
click at [801, 238] on icon at bounding box center [800, 237] width 9 height 9
type input "**"
type input "****"
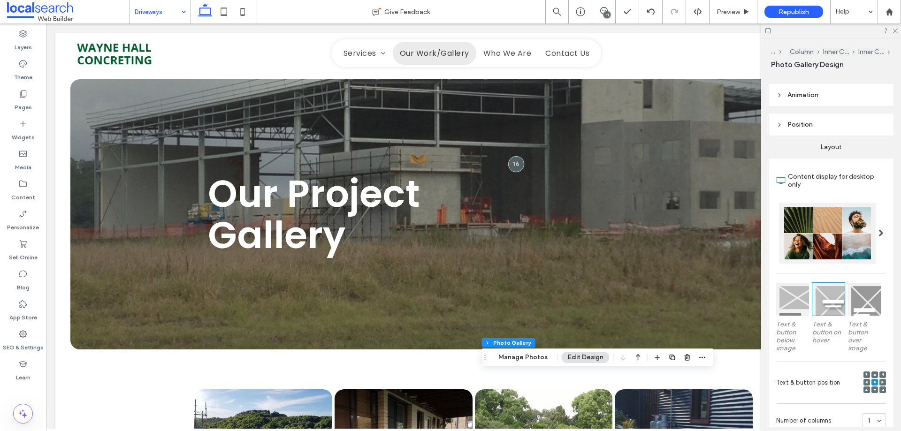
scroll to position [275, 0]
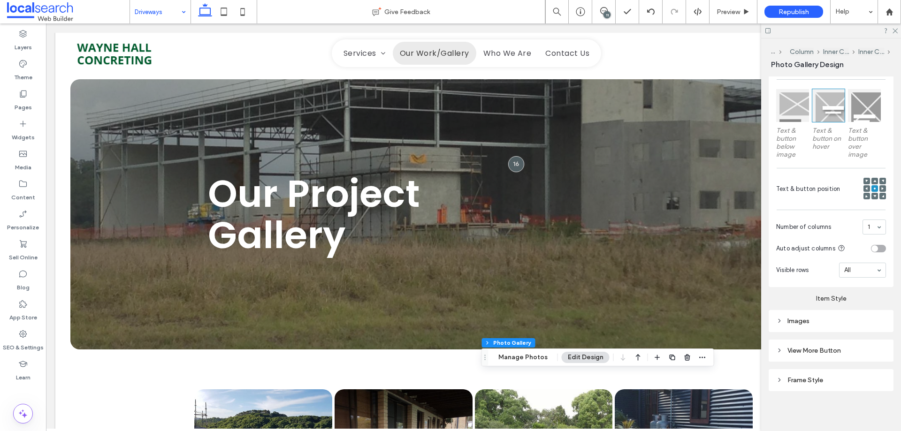
click at [841, 317] on div "Images" at bounding box center [831, 321] width 110 height 8
click at [867, 341] on input "*****" at bounding box center [873, 341] width 23 height 12
type input "*****"
type input "***"
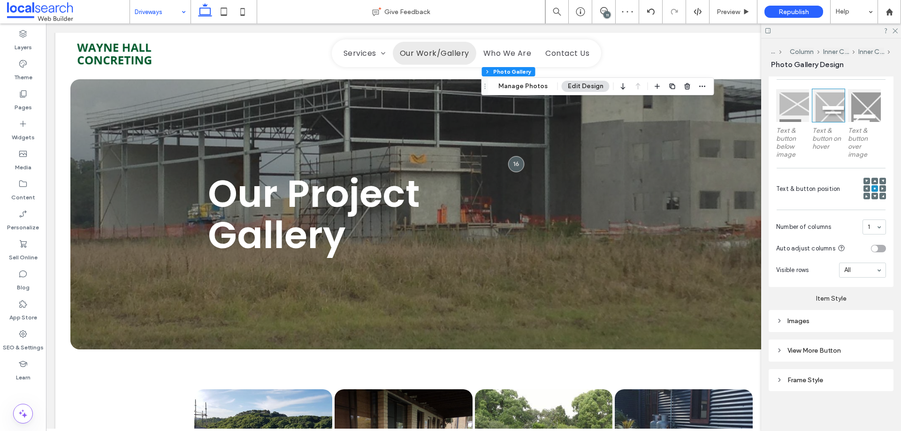
click at [834, 327] on div "Images" at bounding box center [830, 321] width 125 height 22
click at [838, 326] on div "Images" at bounding box center [830, 321] width 125 height 22
click at [846, 319] on div "Images" at bounding box center [831, 321] width 110 height 8
click at [871, 342] on input "*****" at bounding box center [873, 341] width 23 height 12
type input "*****"
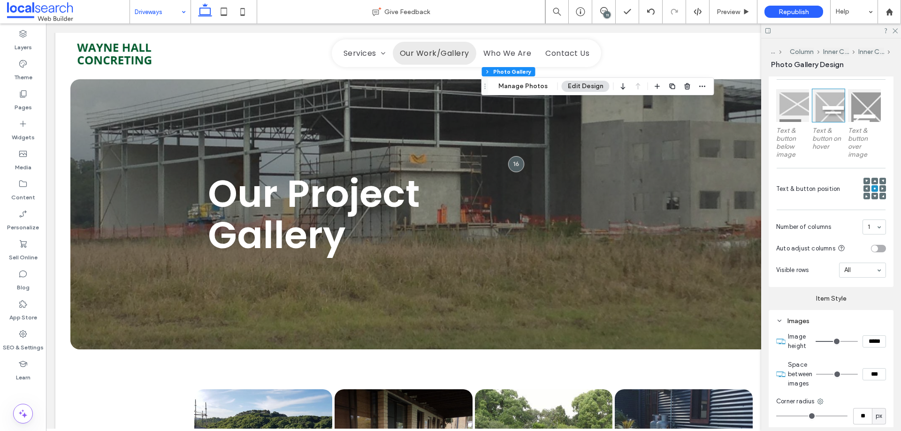
type input "***"
click at [866, 337] on input "*****" at bounding box center [873, 341] width 23 height 12
click at [865, 338] on input "*****" at bounding box center [873, 341] width 23 height 12
type input "*****"
type input "***"
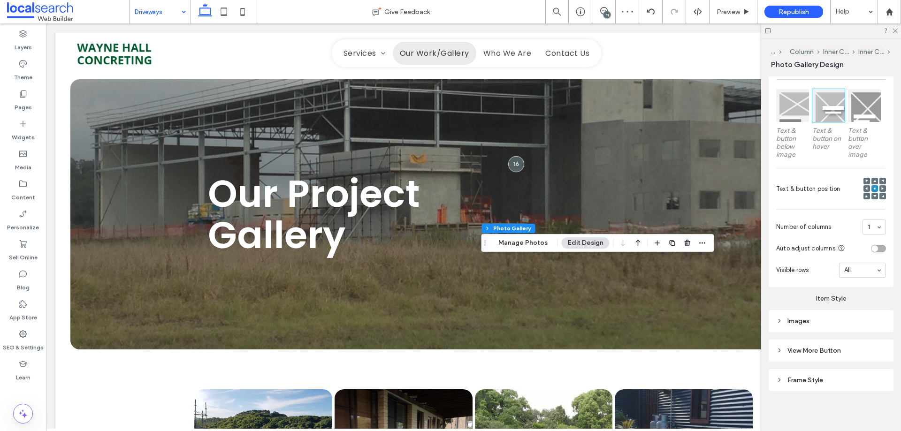
click at [851, 318] on div "Images" at bounding box center [831, 321] width 110 height 8
click at [868, 340] on input "*****" at bounding box center [873, 341] width 23 height 12
type input "*****"
type input "***"
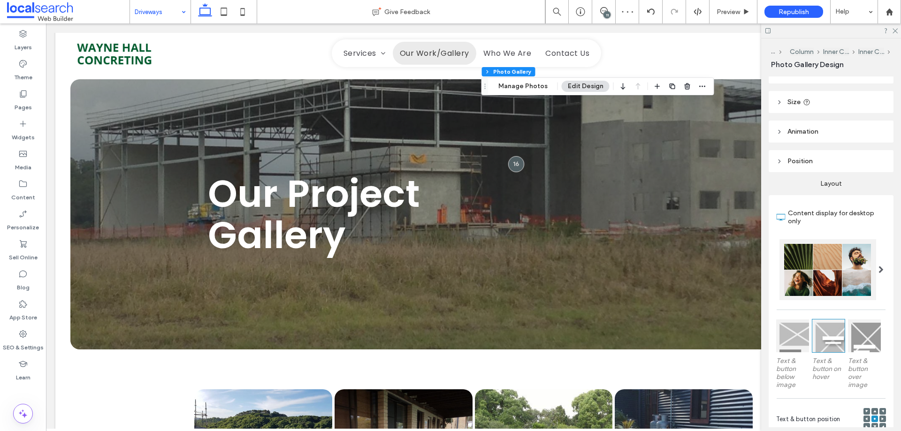
scroll to position [47, 0]
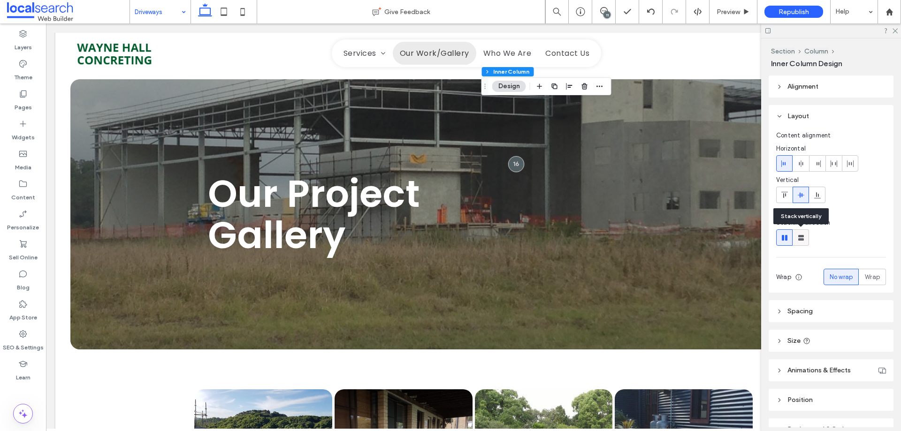
click at [805, 239] on div at bounding box center [800, 237] width 15 height 15
type input "**"
type input "****"
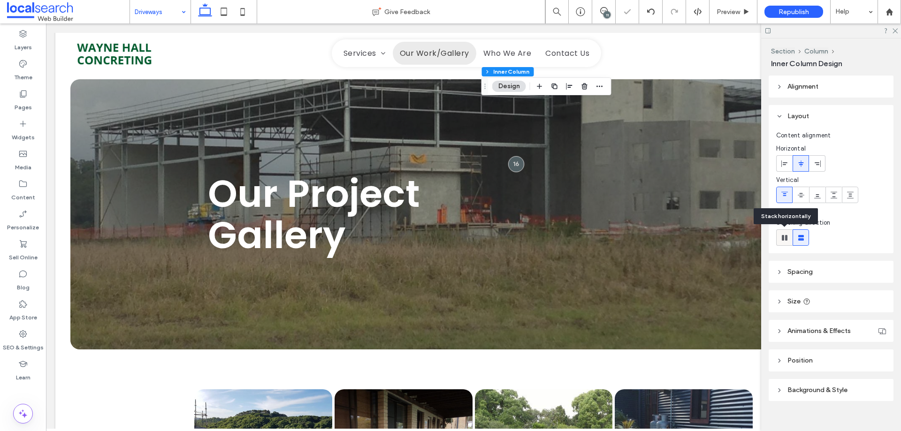
click at [783, 238] on use at bounding box center [785, 238] width 6 height 6
type input "*"
type input "**"
click at [780, 235] on icon at bounding box center [784, 237] width 9 height 9
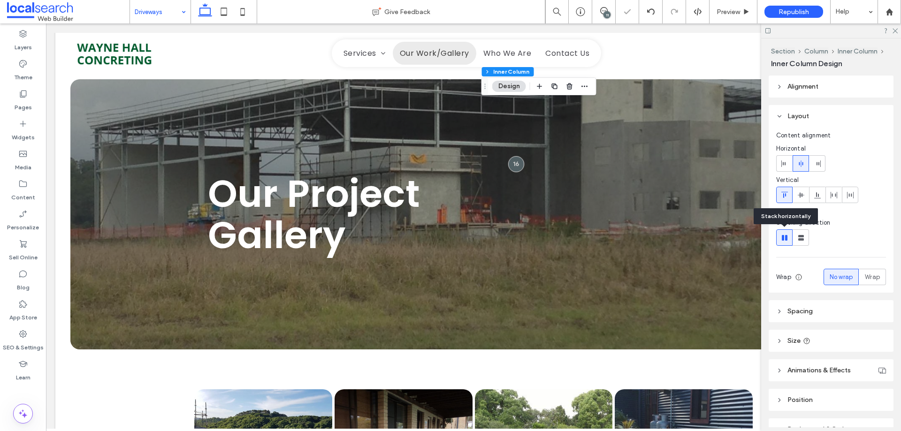
type input "*"
type input "**"
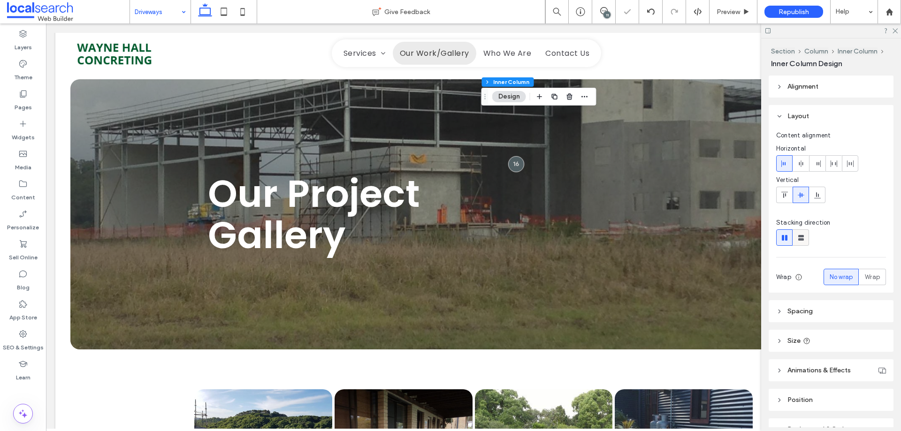
click at [802, 239] on use at bounding box center [801, 238] width 6 height 6
type input "**"
type input "****"
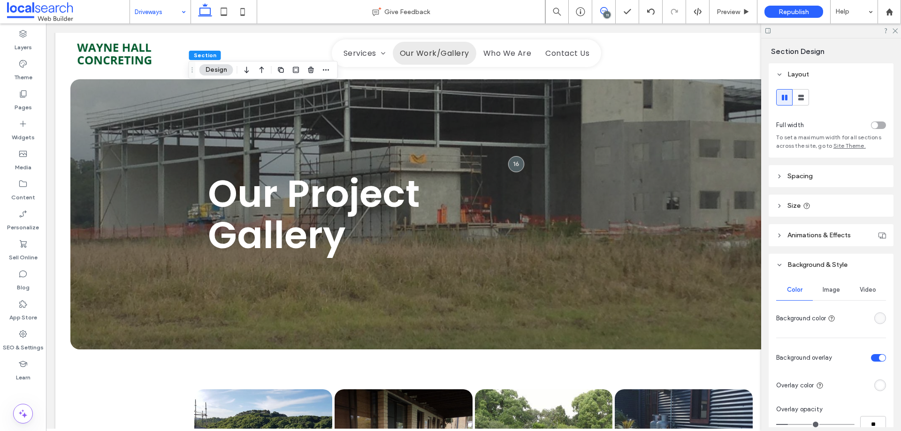
click at [601, 12] on icon at bounding box center [604, 11] width 8 height 8
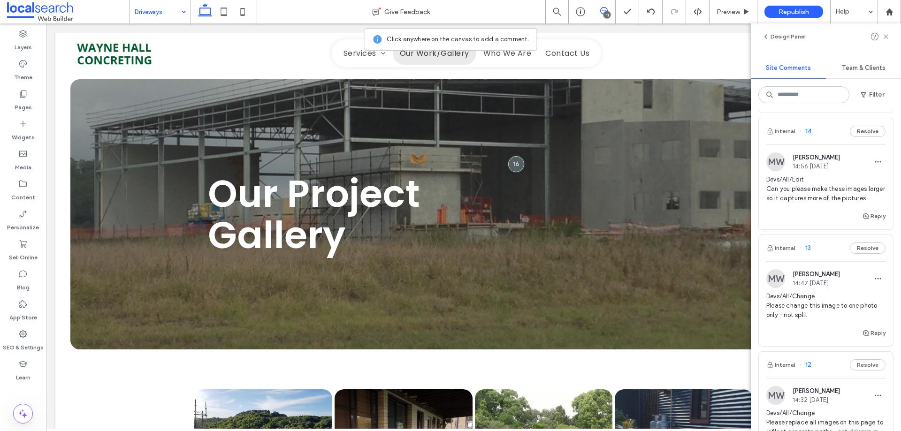
scroll to position [797, 0]
click at [603, 9] on icon at bounding box center [604, 11] width 8 height 8
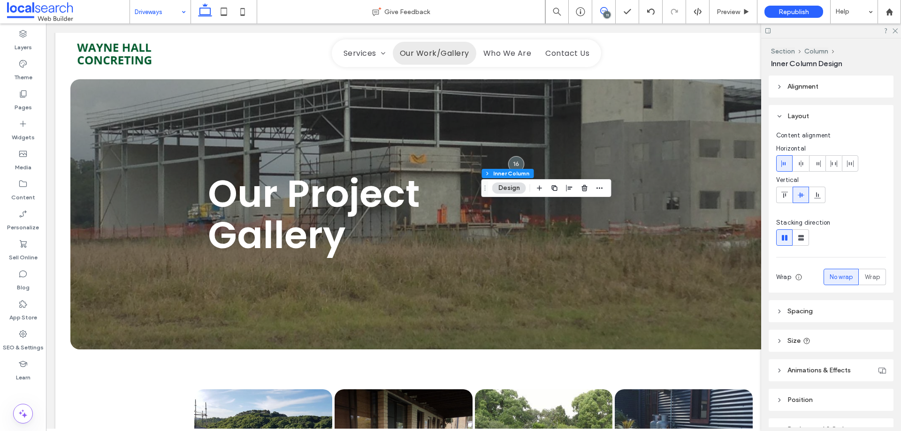
click at [600, 10] on use at bounding box center [604, 11] width 8 height 8
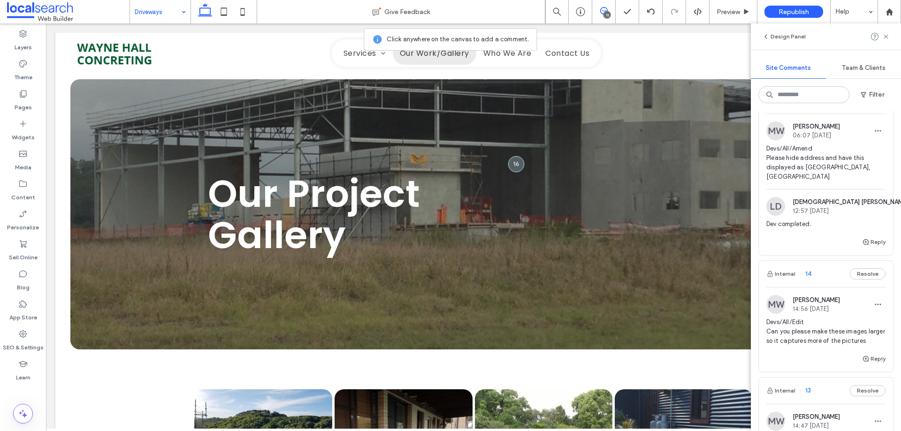
scroll to position [704, 0]
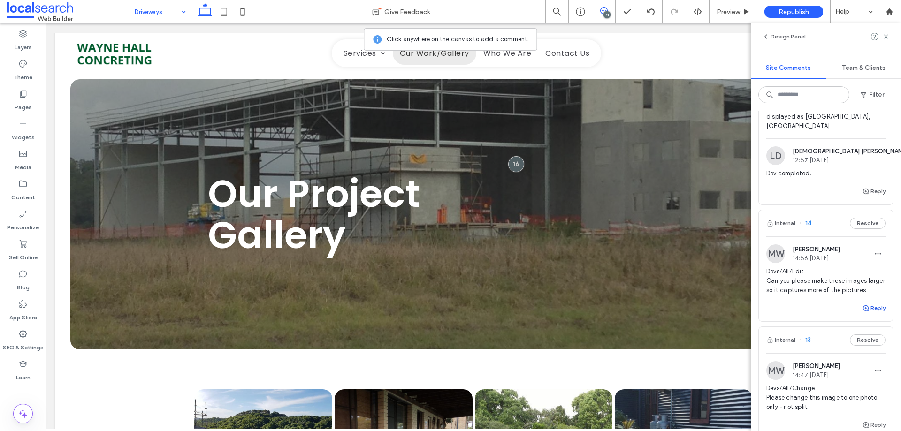
click at [863, 303] on button "Reply" at bounding box center [873, 308] width 23 height 11
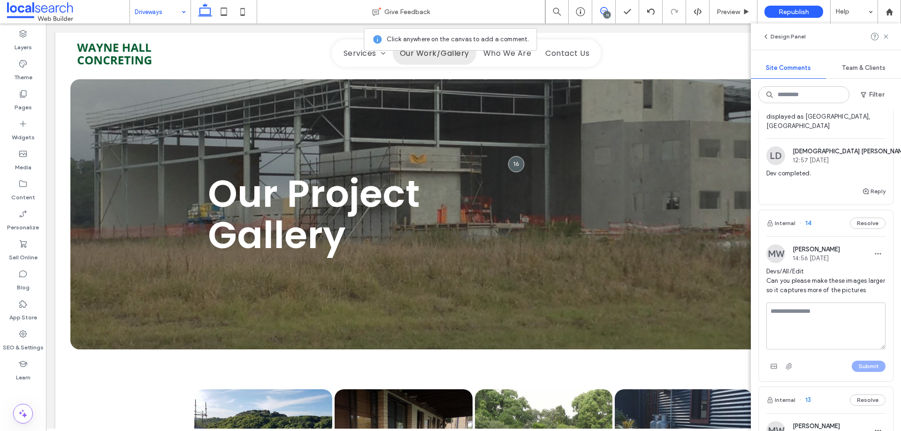
click at [843, 309] on textarea at bounding box center [825, 326] width 119 height 47
type textarea "**********"
click at [860, 362] on button "Submit" at bounding box center [868, 366] width 34 height 11
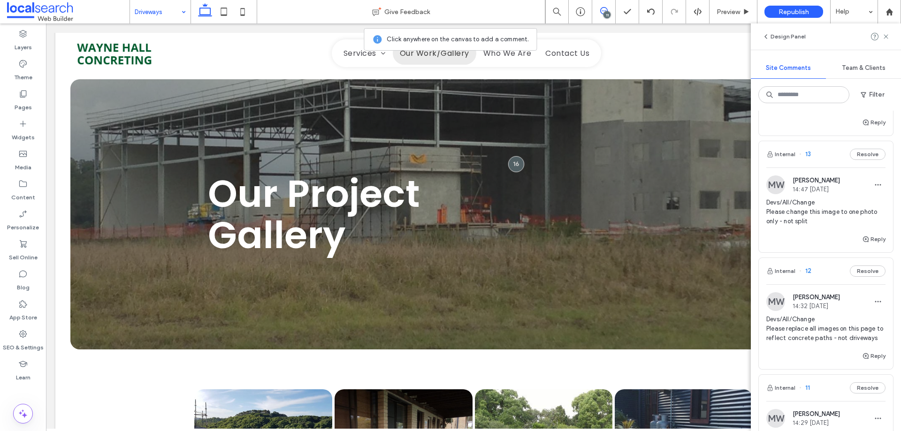
scroll to position [938, 0]
click at [812, 211] on span "Devs/All/Change Please change this image to one photo only - not split" at bounding box center [825, 211] width 119 height 28
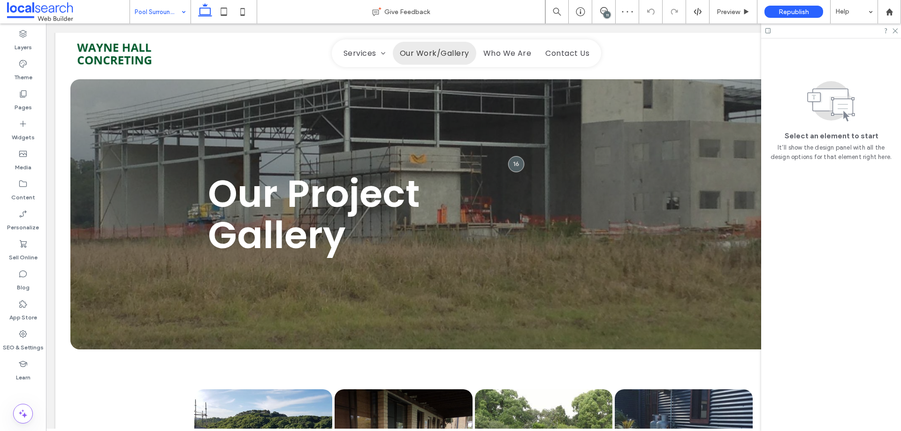
click at [603, 13] on div "11" at bounding box center [606, 14] width 7 height 7
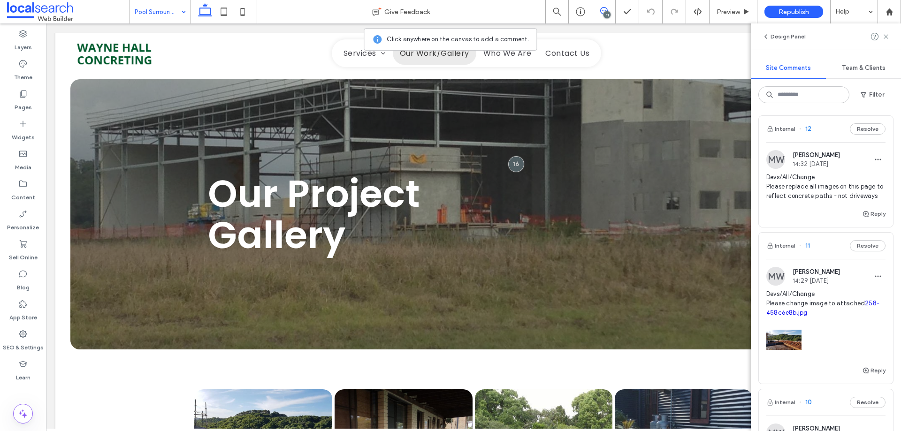
scroll to position [985, 0]
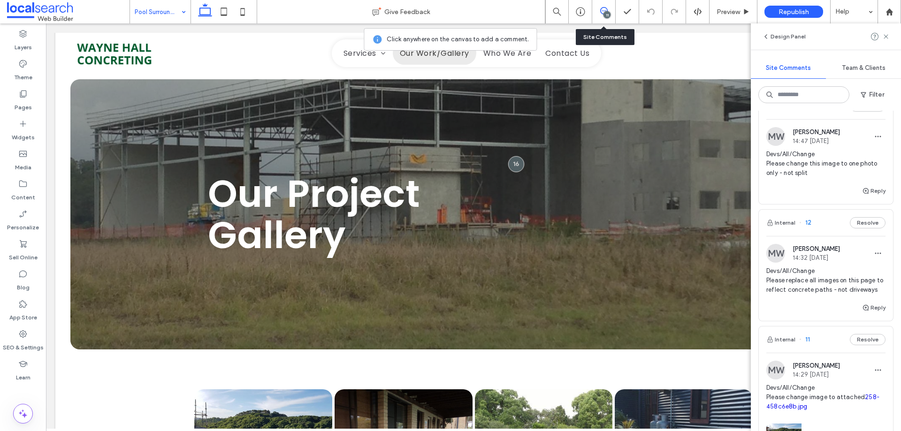
click at [600, 15] on div "11" at bounding box center [603, 11] width 23 height 9
click at [605, 18] on div "11" at bounding box center [603, 11] width 23 height 23
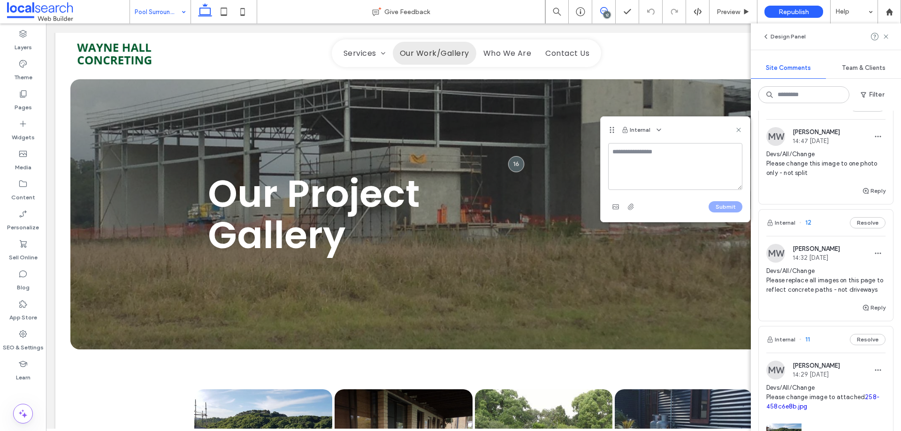
type textarea "*"
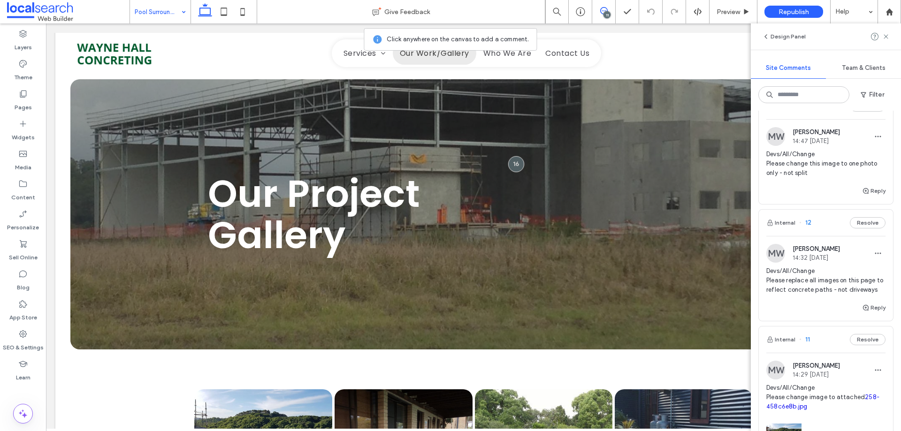
click at [605, 13] on div "11" at bounding box center [606, 14] width 7 height 7
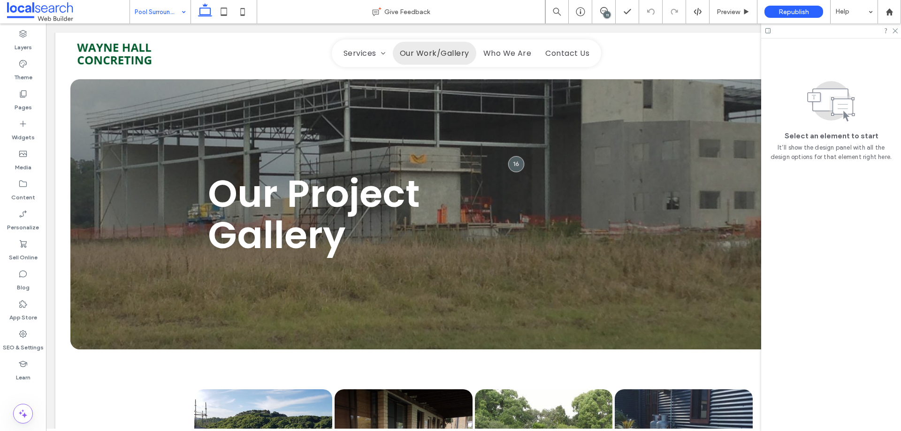
scroll to position [0, 0]
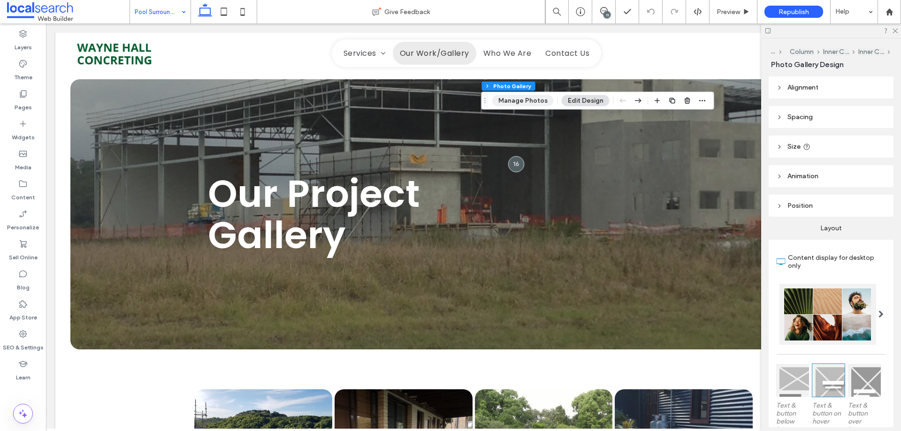
click at [534, 100] on button "Manage Photos" at bounding box center [522, 100] width 61 height 11
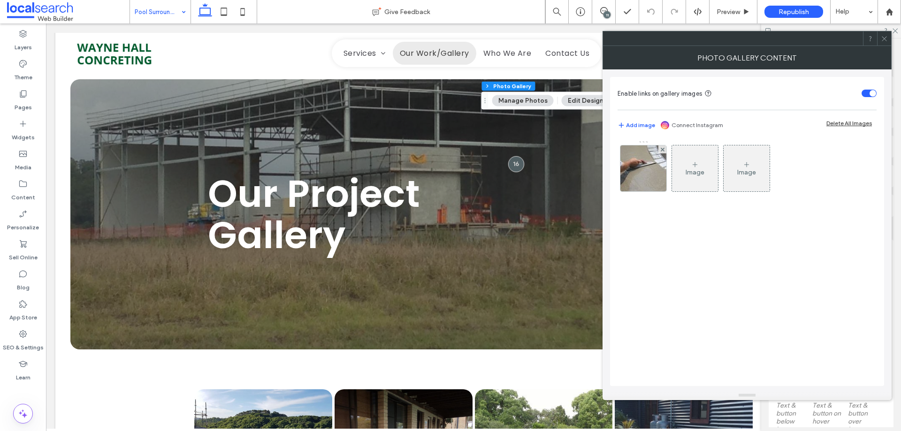
click at [881, 36] on icon at bounding box center [884, 38] width 7 height 7
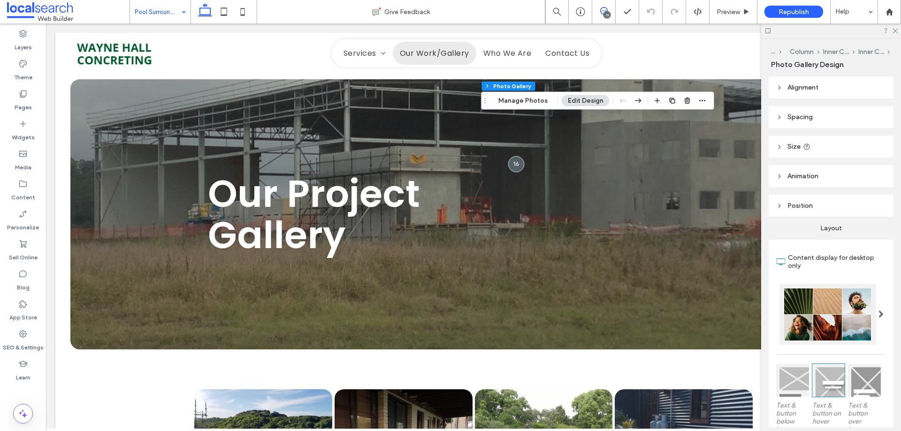
click at [604, 11] on use at bounding box center [604, 11] width 8 height 8
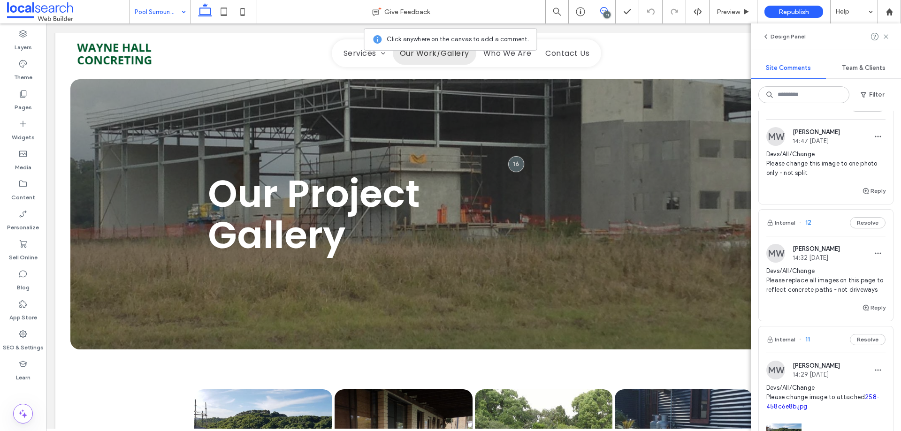
scroll to position [938, 0]
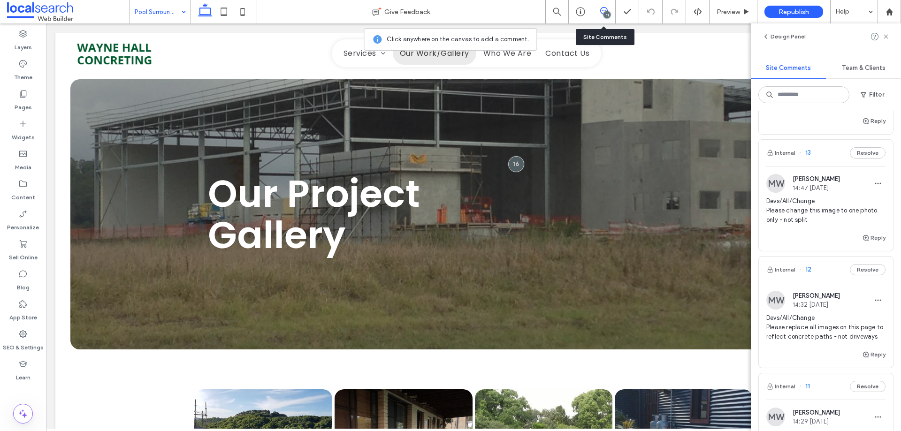
click at [602, 11] on icon at bounding box center [604, 11] width 8 height 8
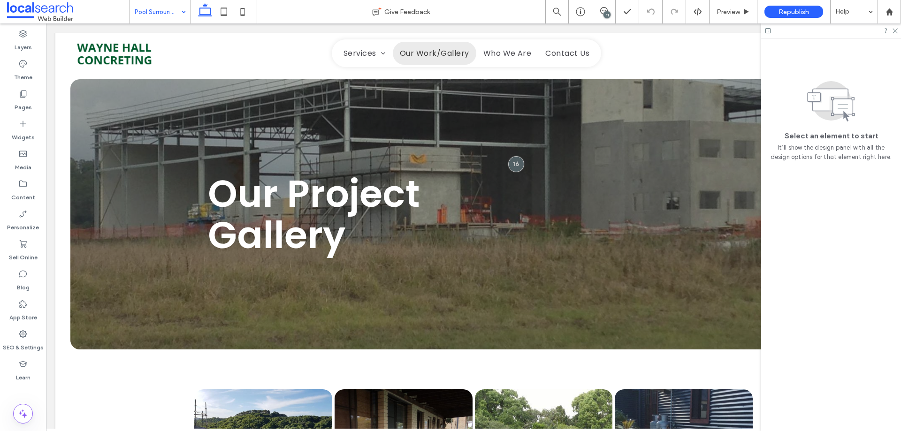
scroll to position [0, 0]
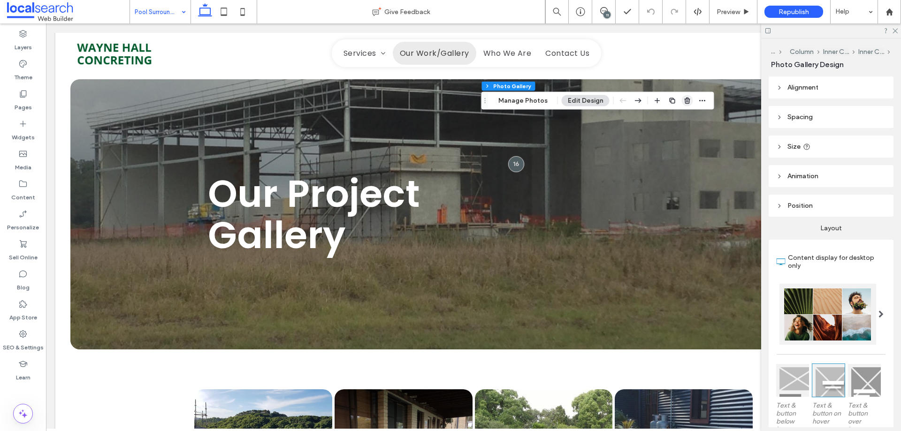
click at [683, 98] on icon "button" at bounding box center [687, 101] width 8 height 8
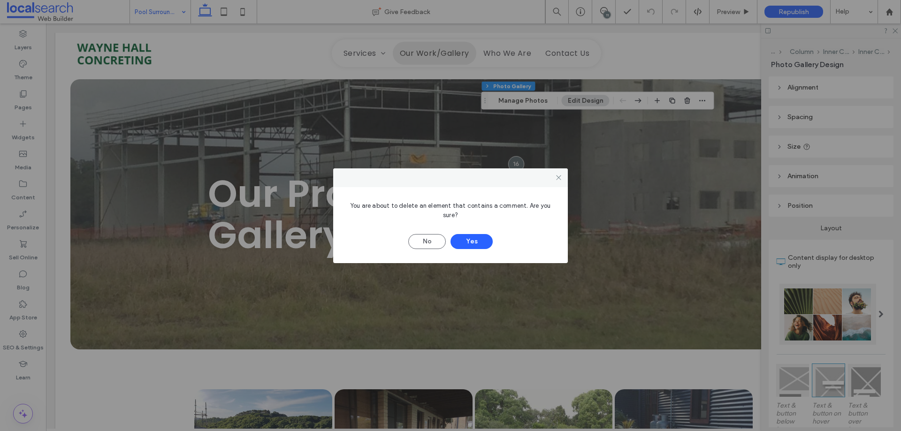
drag, startPoint x: 559, startPoint y: 178, endPoint x: 566, endPoint y: 163, distance: 16.4
click at [559, 177] on icon at bounding box center [558, 177] width 7 height 7
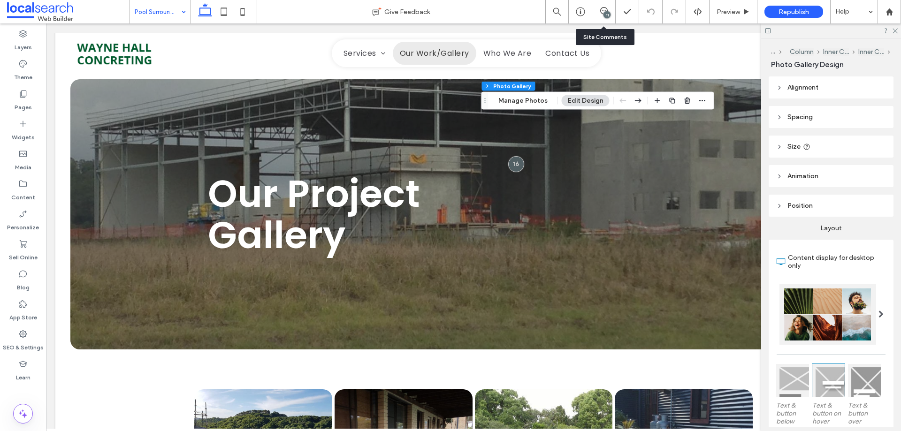
click at [602, 17] on div "11" at bounding box center [603, 11] width 23 height 23
click at [602, 15] on div "11" at bounding box center [603, 11] width 23 height 9
click at [603, 12] on icon at bounding box center [604, 11] width 8 height 8
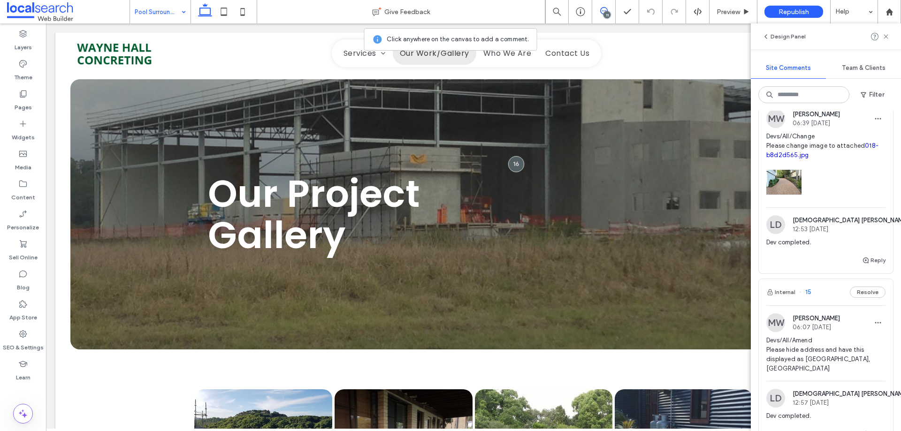
scroll to position [516, 0]
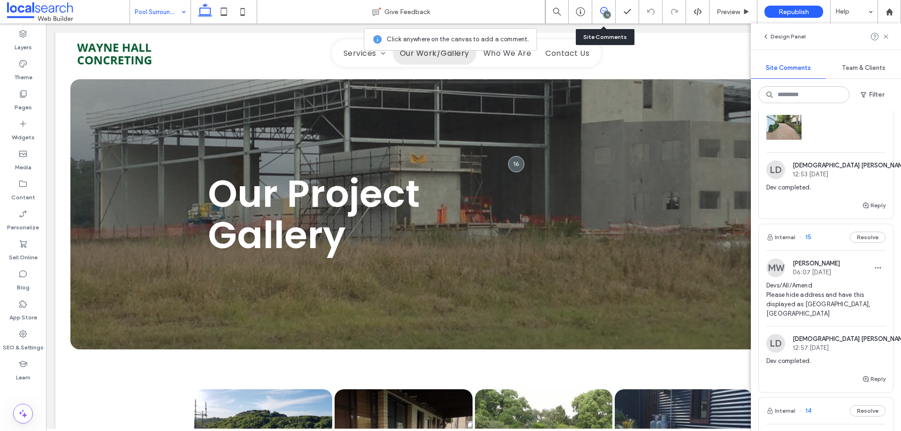
click at [601, 15] on div "11" at bounding box center [603, 11] width 23 height 9
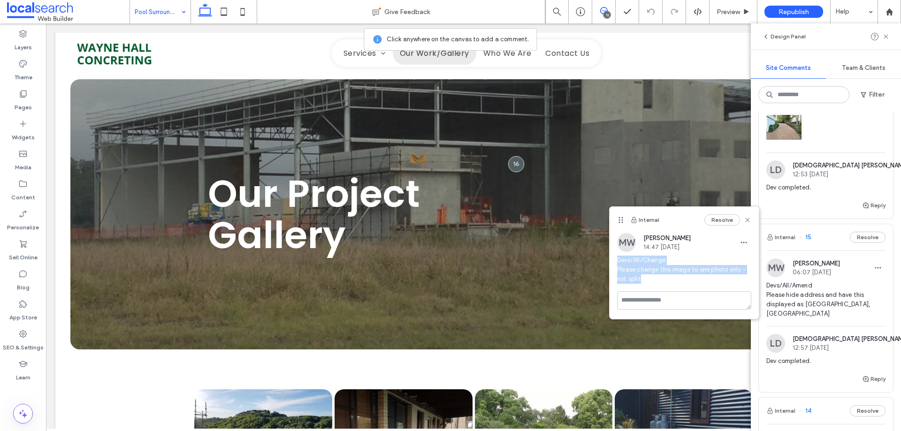
drag, startPoint x: 631, startPoint y: 265, endPoint x: 646, endPoint y: 280, distance: 21.2
click at [646, 280] on div "MW Monique Windust 14:47 Aug 12 2025 Devs/All/Change Please change this image t…" at bounding box center [683, 262] width 149 height 58
copy span "Devs/All/Change Please change this image to one photo only - not split"
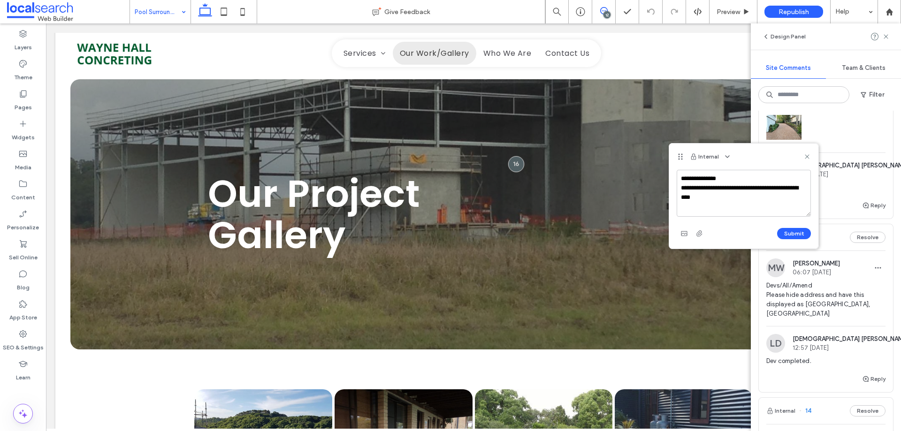
click at [681, 181] on textarea "**********" at bounding box center [743, 193] width 134 height 47
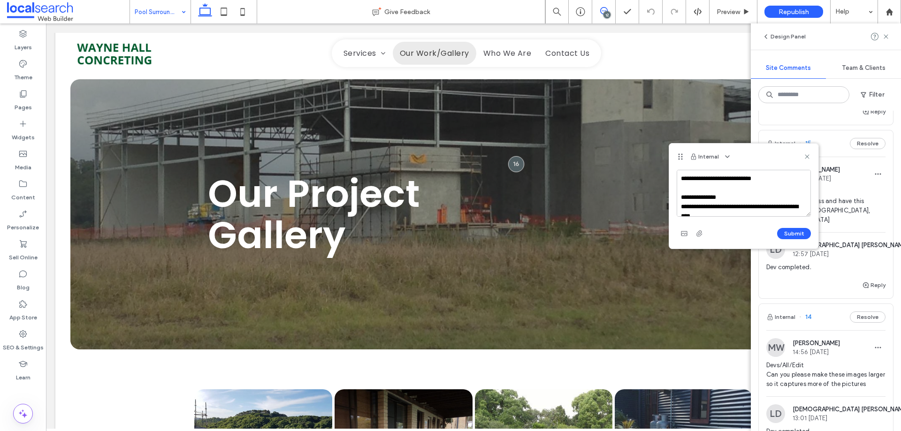
scroll to position [8, 0]
click at [736, 208] on textarea "**********" at bounding box center [743, 193] width 134 height 47
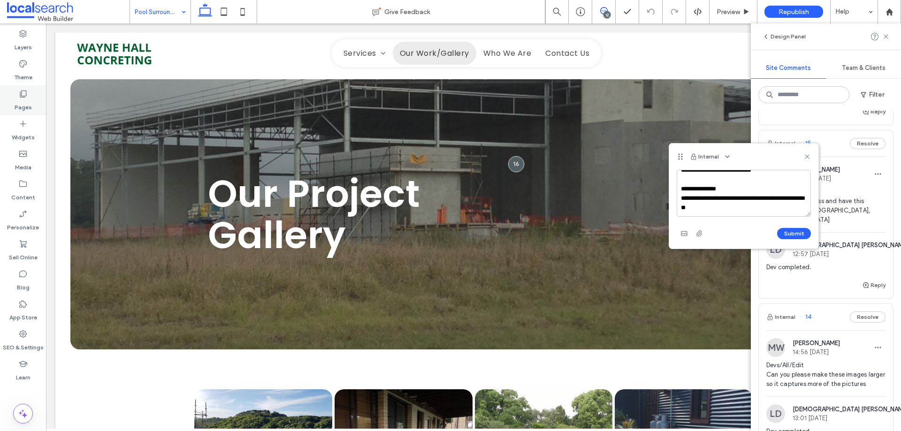
type textarea "**********"
click at [682, 233] on use "button" at bounding box center [684, 233] width 6 height 5
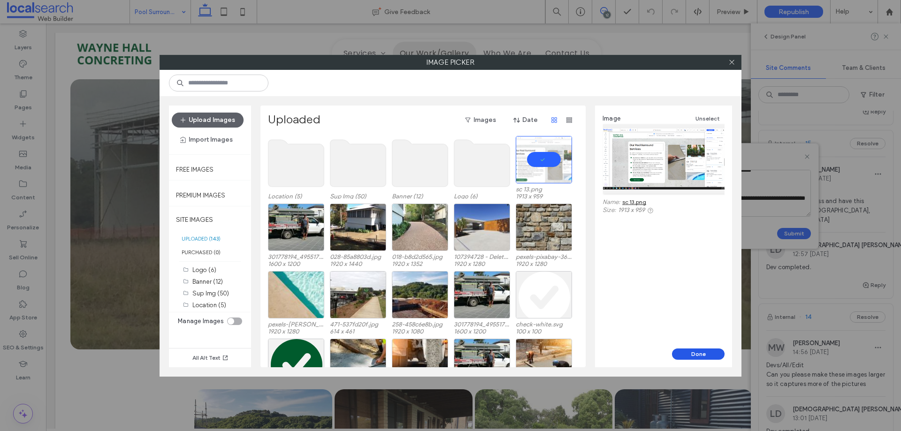
click at [713, 357] on button "Done" at bounding box center [698, 354] width 53 height 11
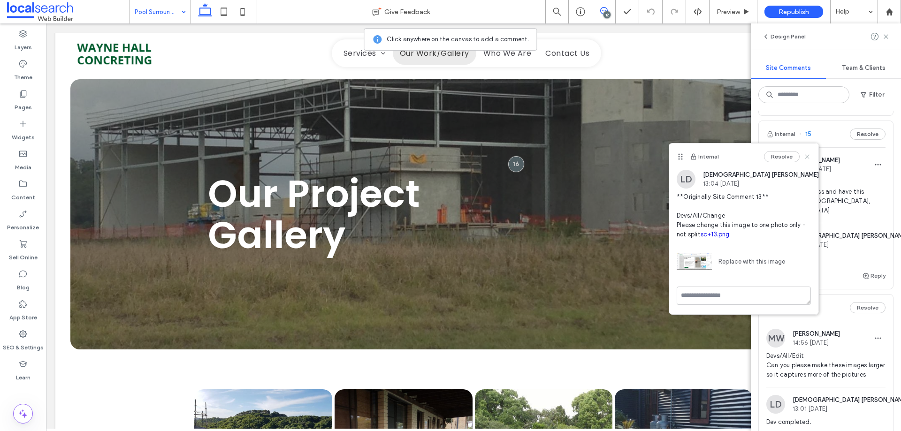
click at [806, 155] on icon at bounding box center [807, 157] width 8 height 8
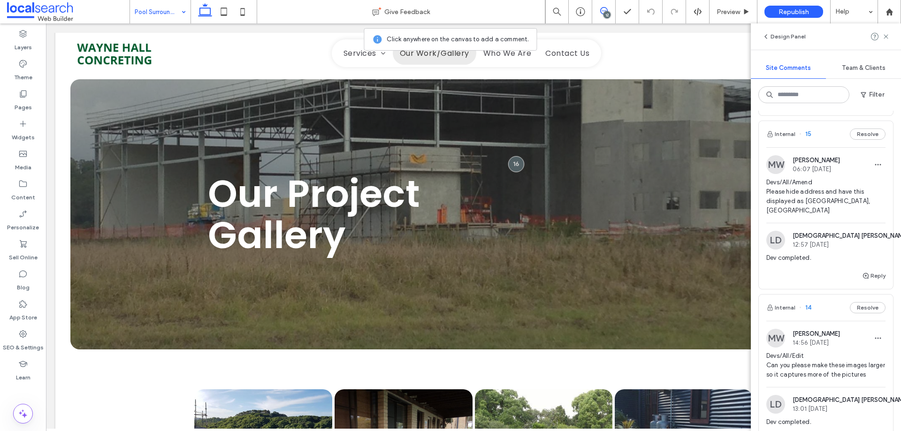
click at [604, 10] on icon at bounding box center [604, 11] width 8 height 8
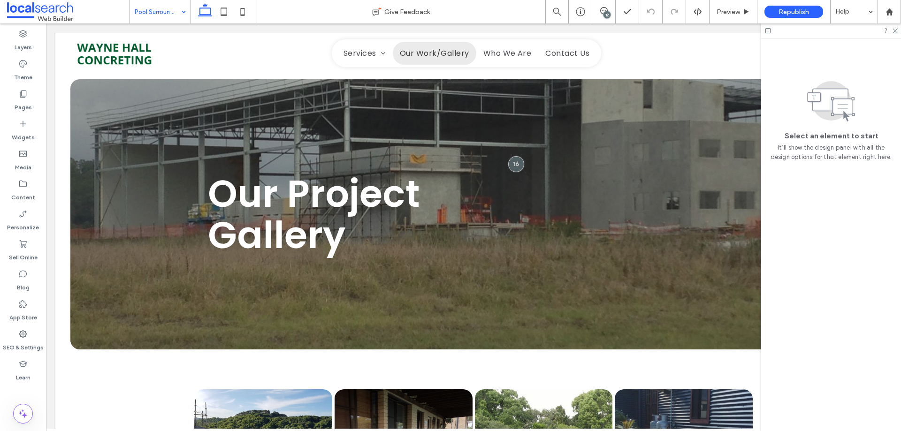
scroll to position [0, 0]
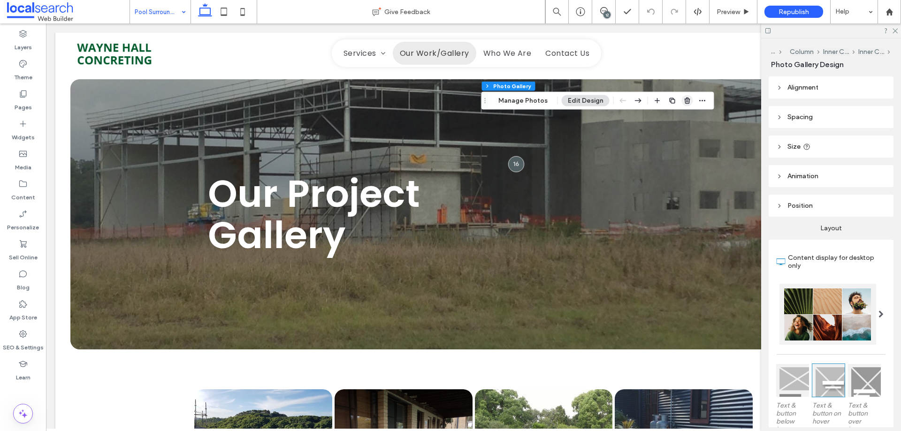
click at [689, 103] on span "button" at bounding box center [687, 100] width 11 height 11
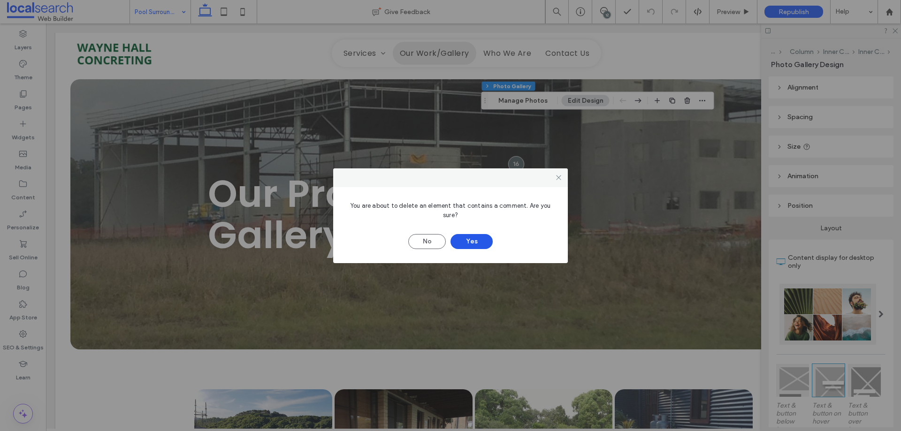
click at [483, 237] on button "Yes" at bounding box center [471, 241] width 42 height 15
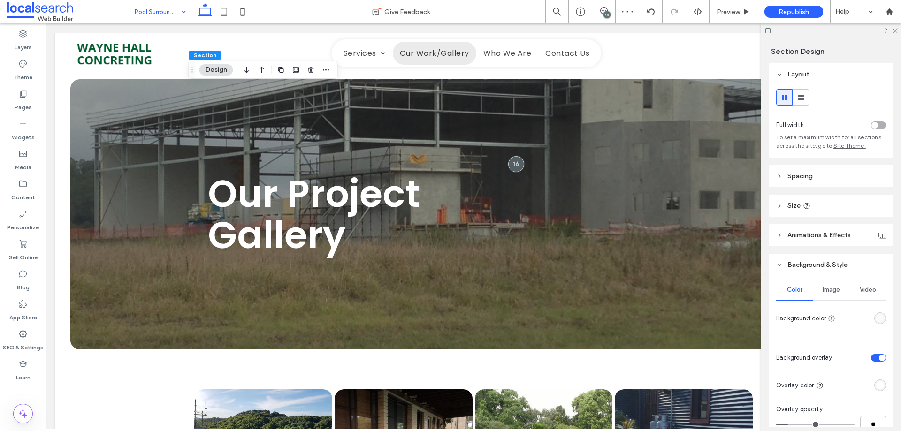
click at [607, 15] on div "10" at bounding box center [606, 14] width 7 height 7
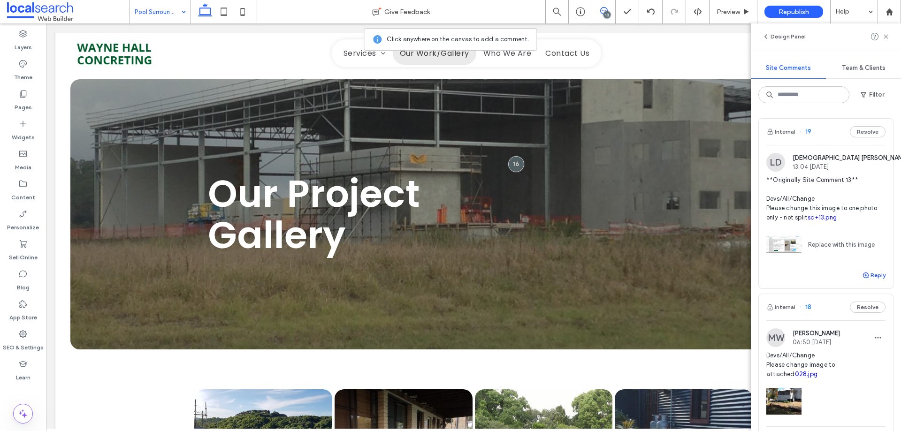
click at [867, 281] on button "Reply" at bounding box center [873, 275] width 23 height 11
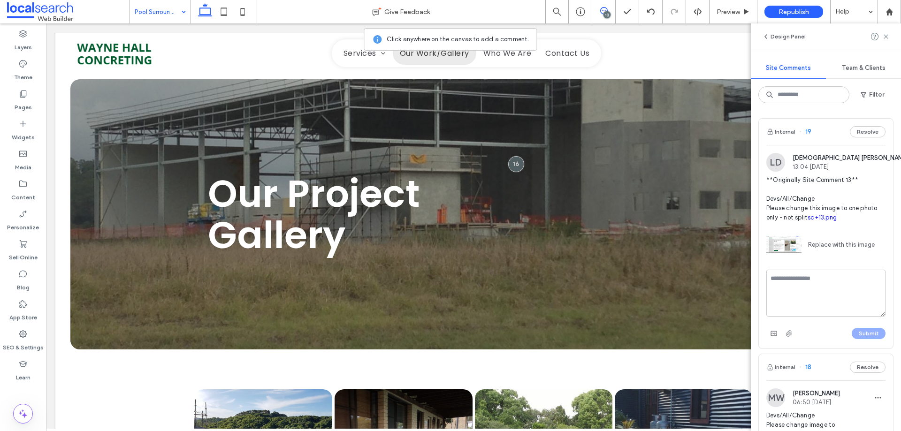
click at [826, 298] on textarea at bounding box center [825, 293] width 119 height 47
type textarea "**********"
click at [859, 339] on button "Submit" at bounding box center [868, 333] width 34 height 11
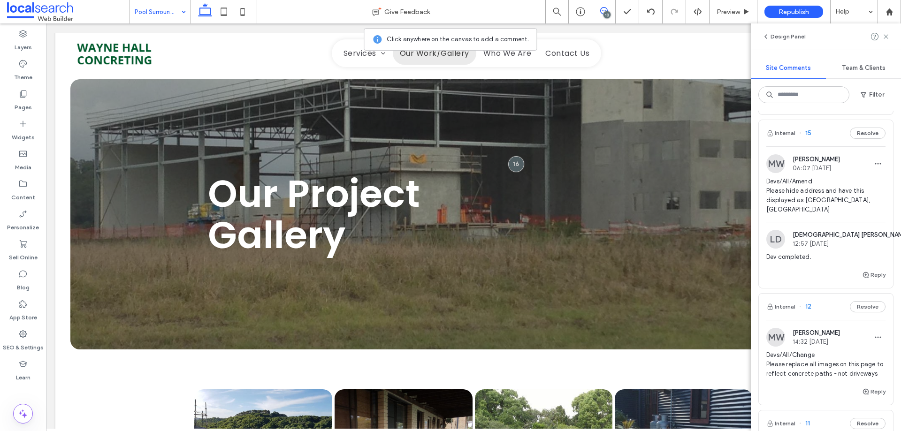
scroll to position [938, 0]
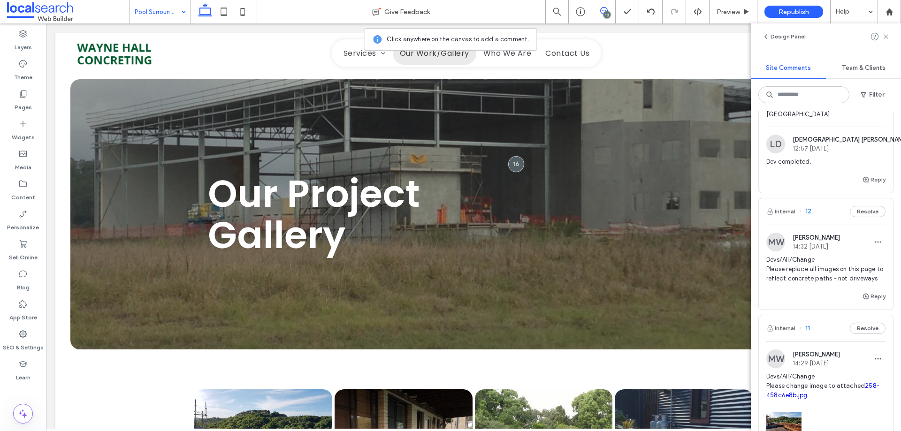
click at [830, 266] on span "Devs/All/Change Please replace all images on this page to reflect concrete path…" at bounding box center [825, 269] width 119 height 28
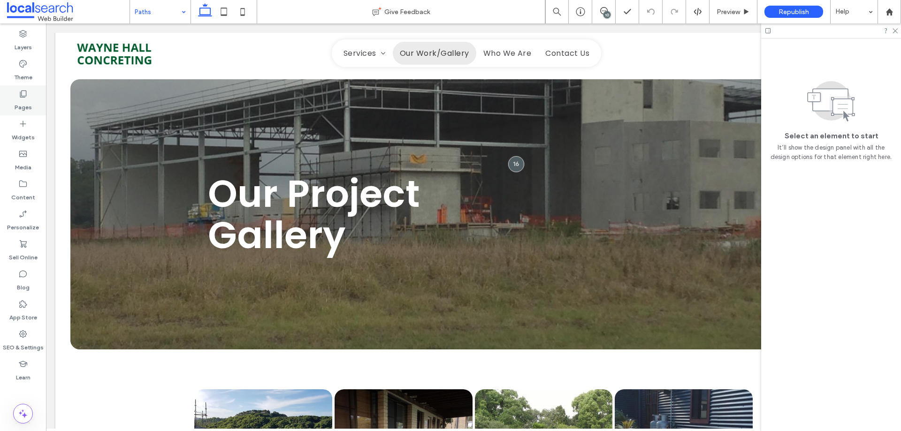
click at [25, 103] on label "Pages" at bounding box center [23, 105] width 17 height 13
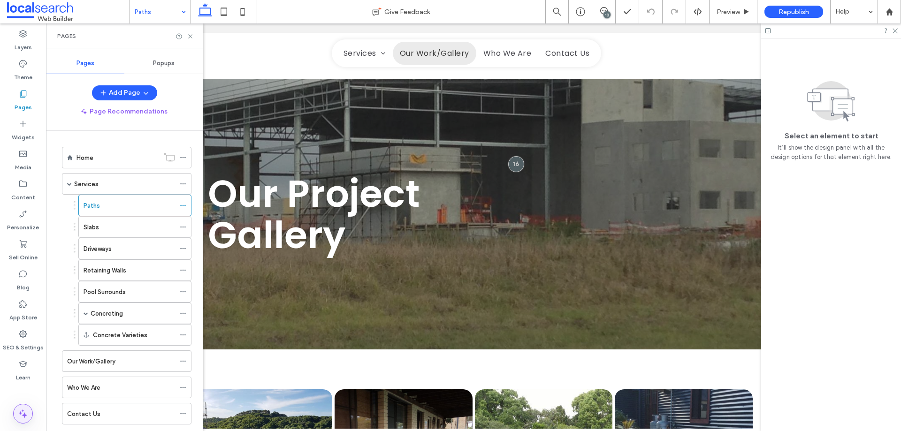
click at [22, 404] on span at bounding box center [23, 413] width 19 height 19
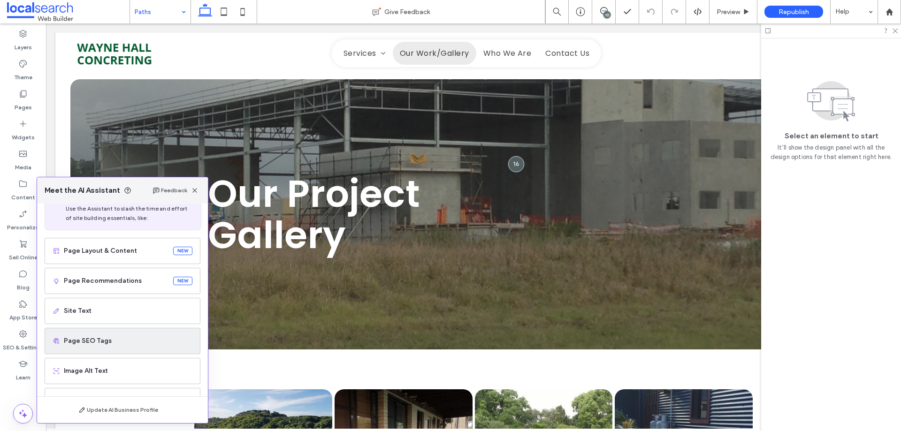
scroll to position [60, 0]
click at [115, 345] on span "Image Alt Text" at bounding box center [128, 341] width 129 height 9
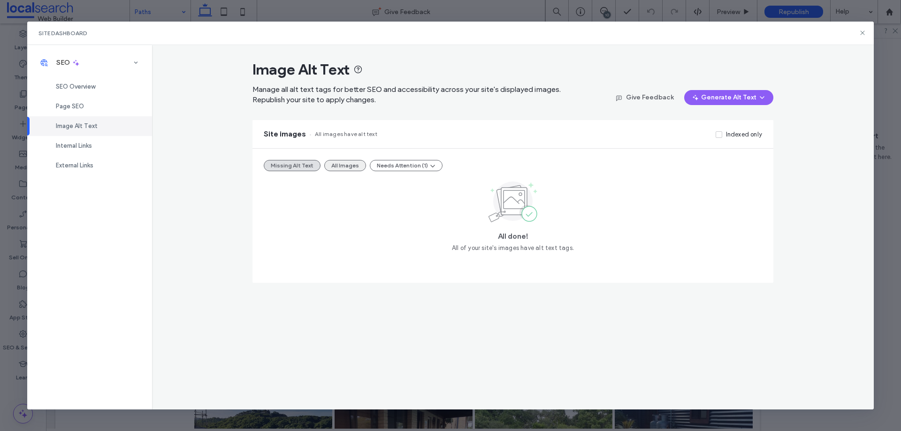
click at [340, 165] on button "All Images" at bounding box center [345, 165] width 42 height 11
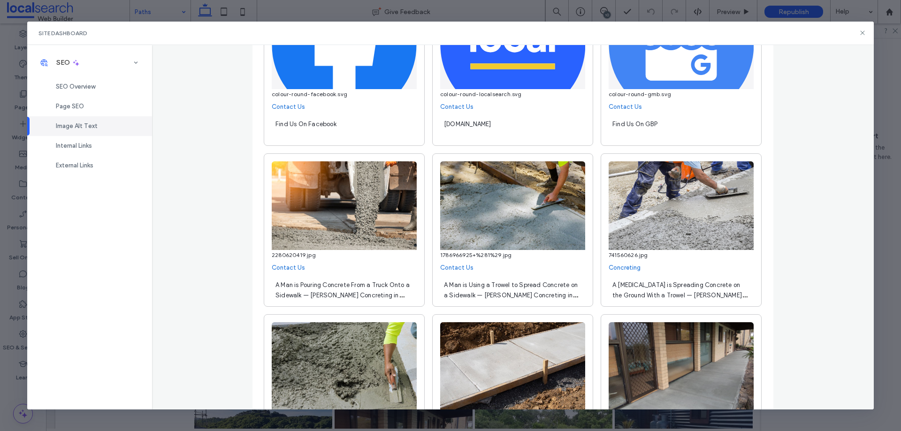
scroll to position [2997, 0]
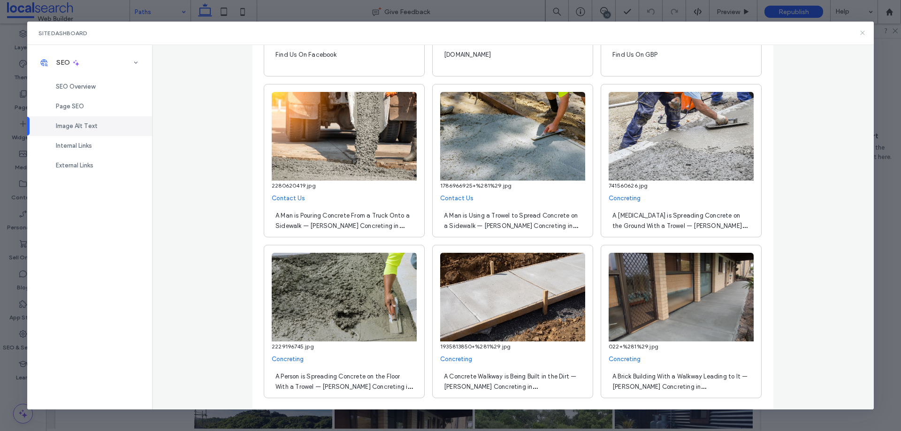
click at [859, 35] on icon at bounding box center [862, 33] width 8 height 8
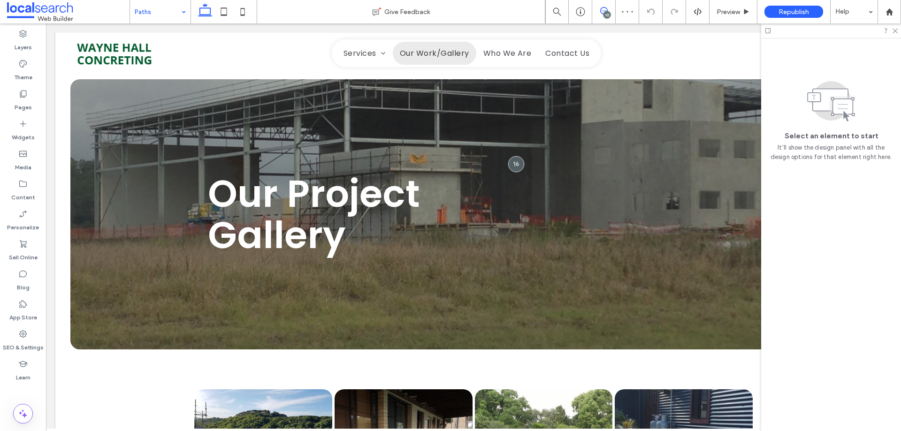
click at [608, 10] on span at bounding box center [603, 11] width 23 height 8
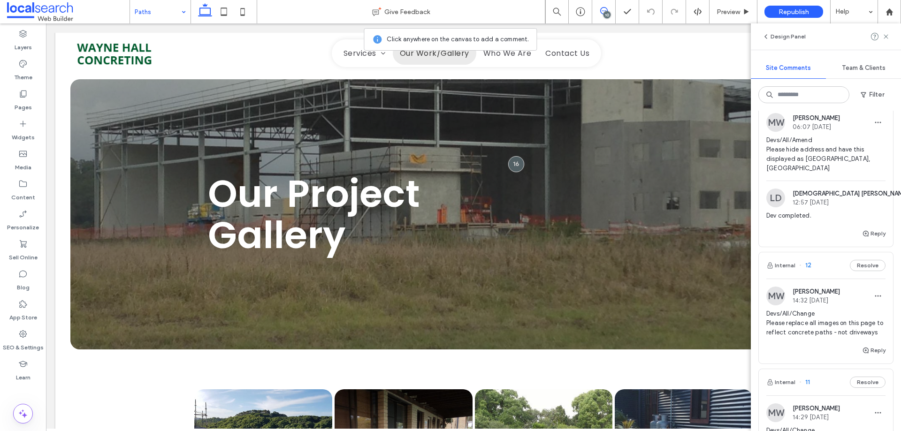
scroll to position [891, 0]
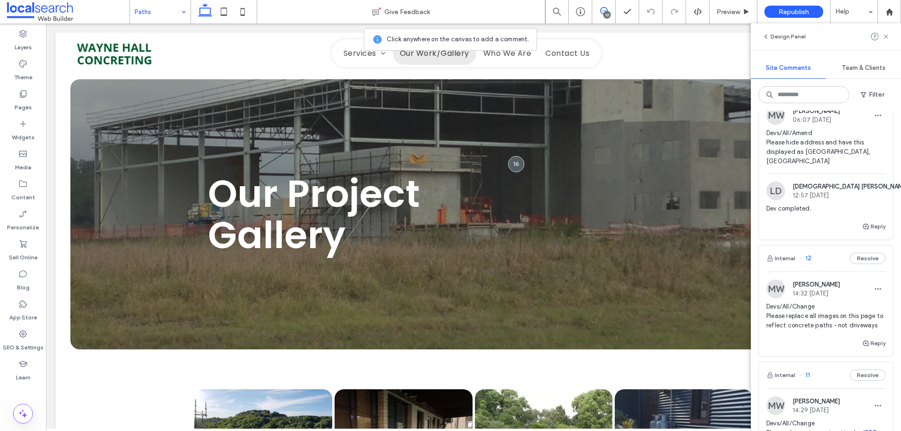
click at [606, 11] on icon at bounding box center [604, 11] width 8 height 8
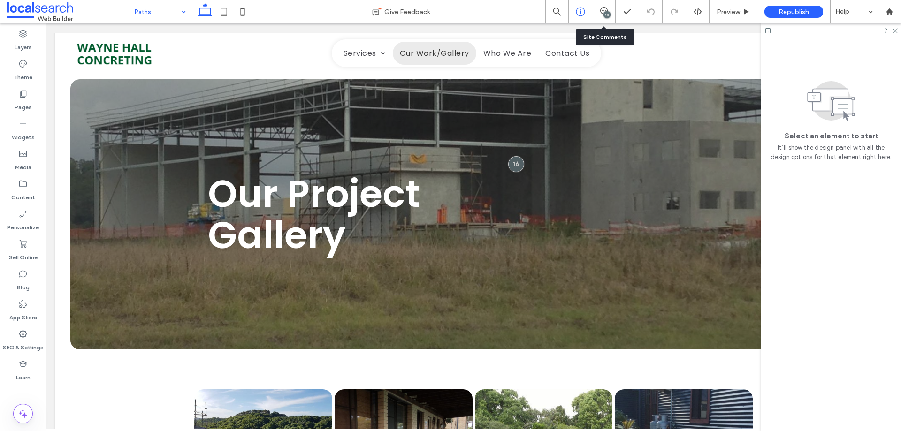
scroll to position [0, 0]
click at [27, 405] on span at bounding box center [23, 413] width 19 height 19
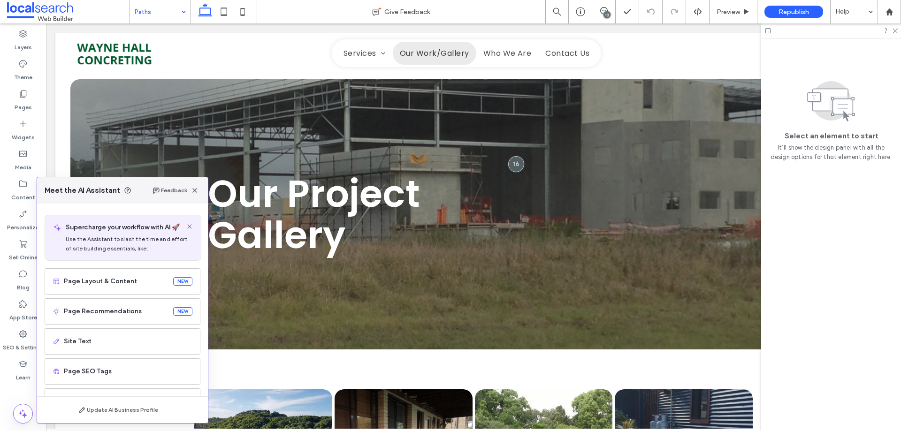
scroll to position [60, 0]
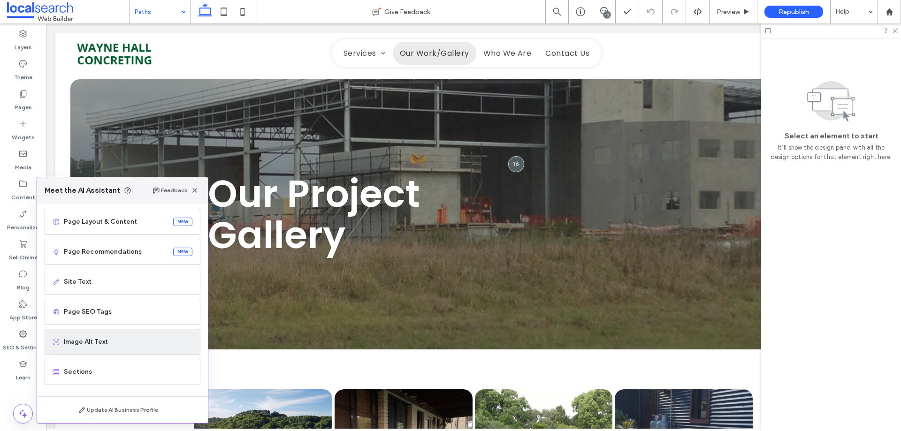
click at [104, 345] on span "Image Alt Text" at bounding box center [128, 341] width 129 height 9
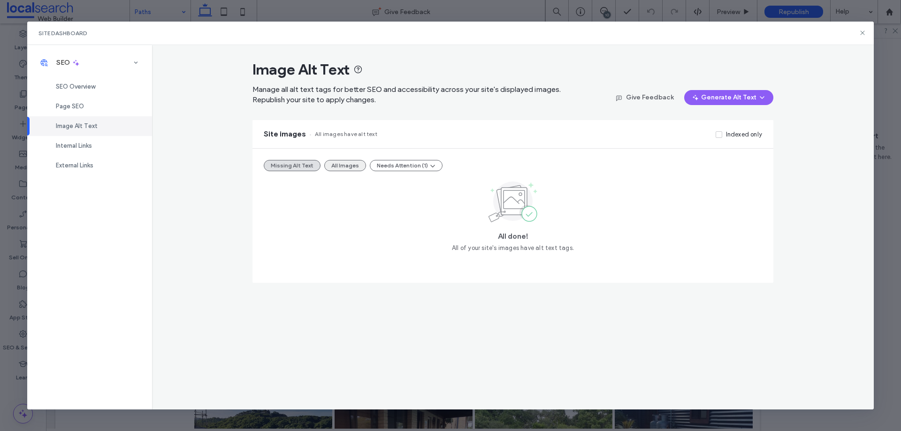
click at [342, 169] on button "All Images" at bounding box center [345, 165] width 42 height 11
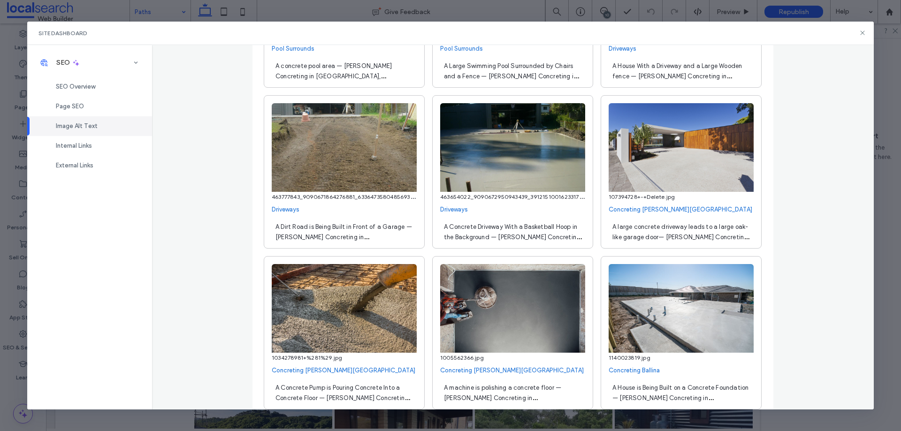
scroll to position [516, 0]
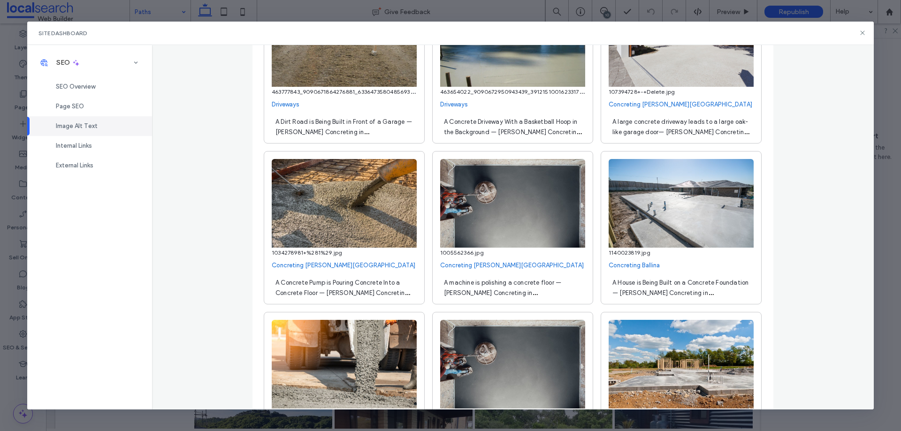
click at [863, 33] on icon at bounding box center [862, 33] width 8 height 8
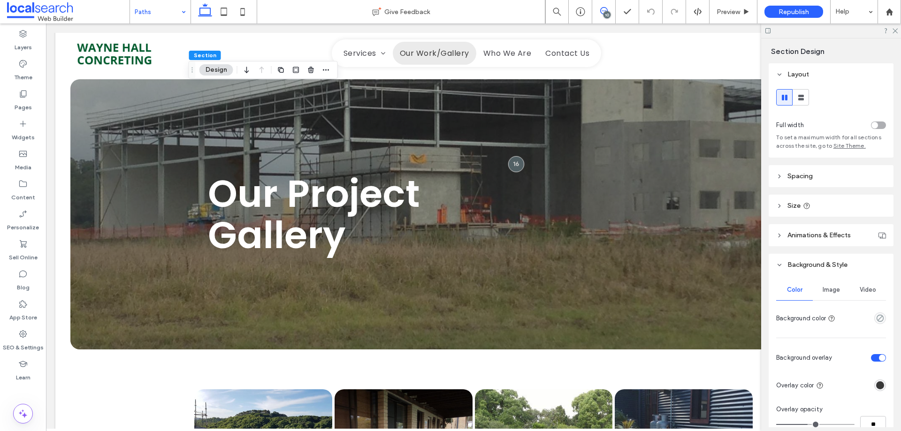
click at [603, 13] on icon at bounding box center [604, 11] width 8 height 8
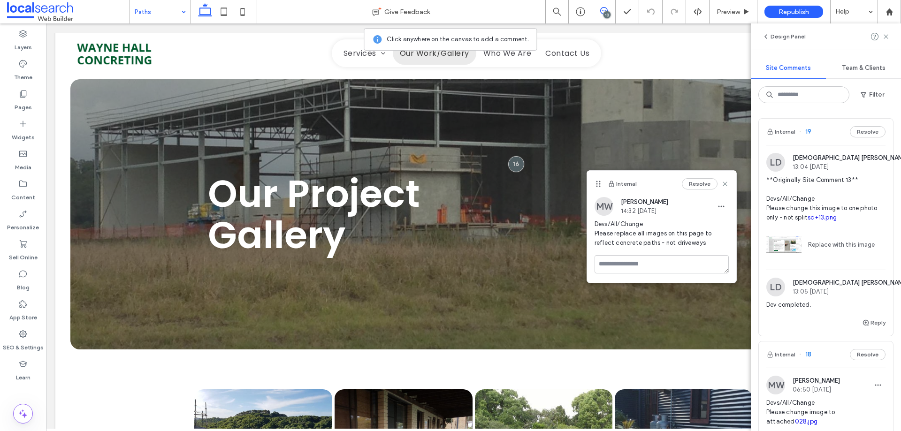
click at [604, 11] on icon at bounding box center [604, 11] width 8 height 8
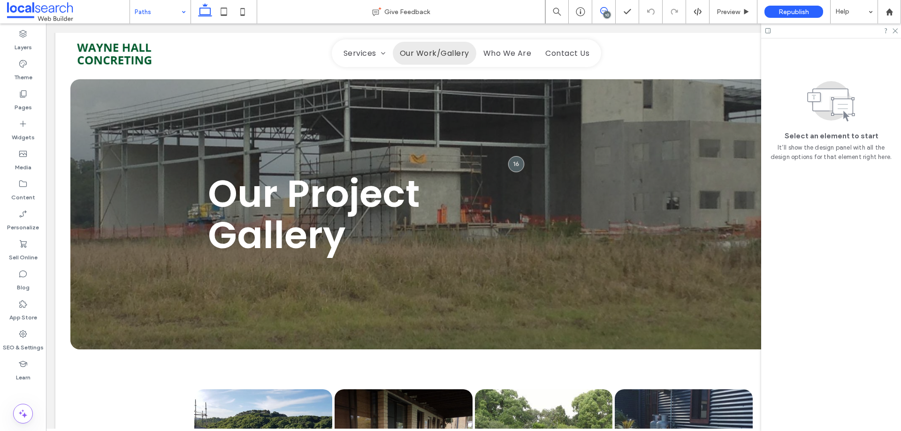
click at [603, 8] on icon at bounding box center [604, 11] width 8 height 8
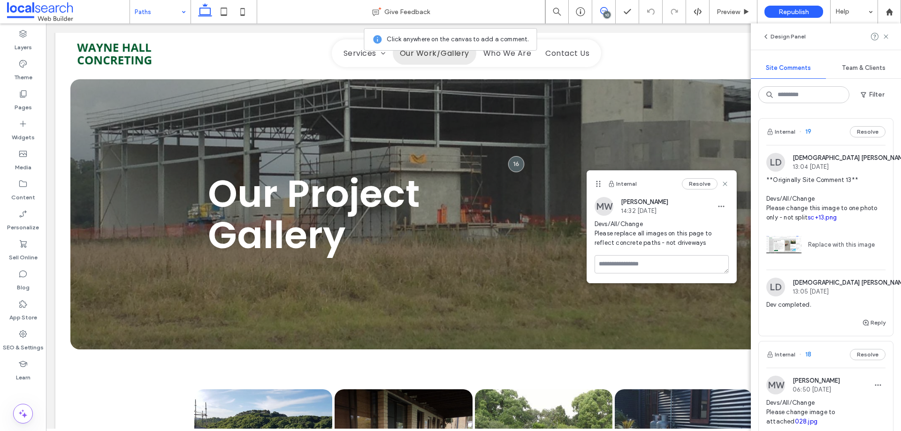
click at [604, 15] on div "10" at bounding box center [606, 14] width 7 height 7
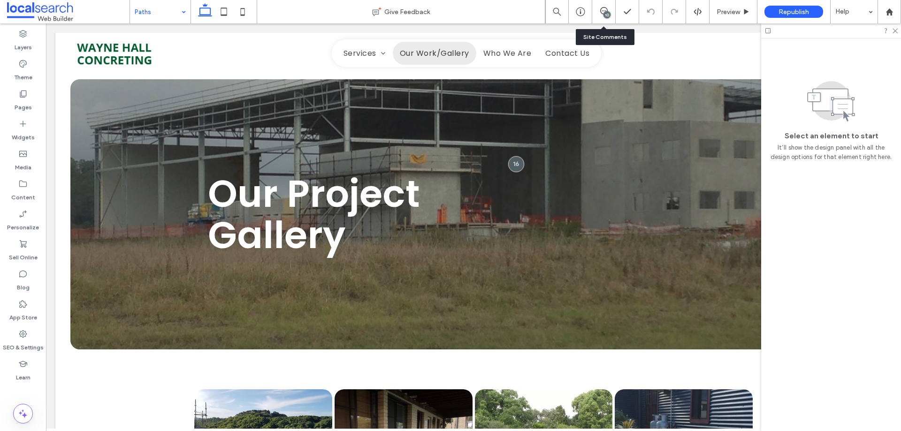
click at [608, 17] on div "10" at bounding box center [606, 14] width 7 height 7
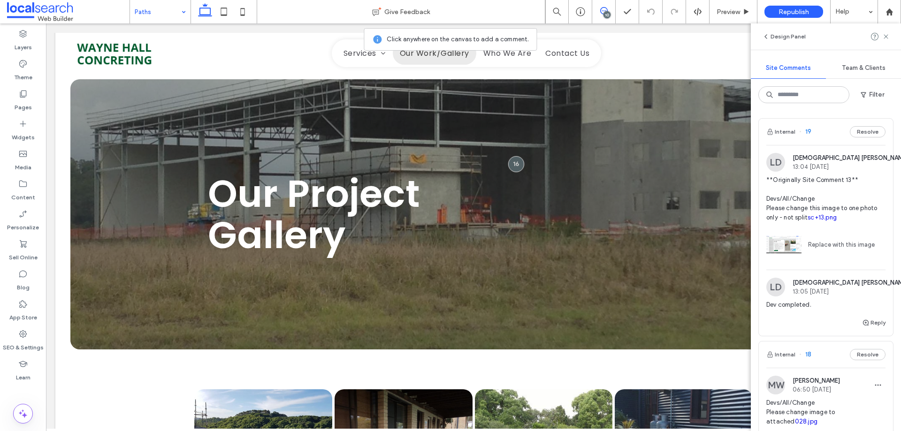
click at [600, 13] on icon at bounding box center [604, 11] width 8 height 8
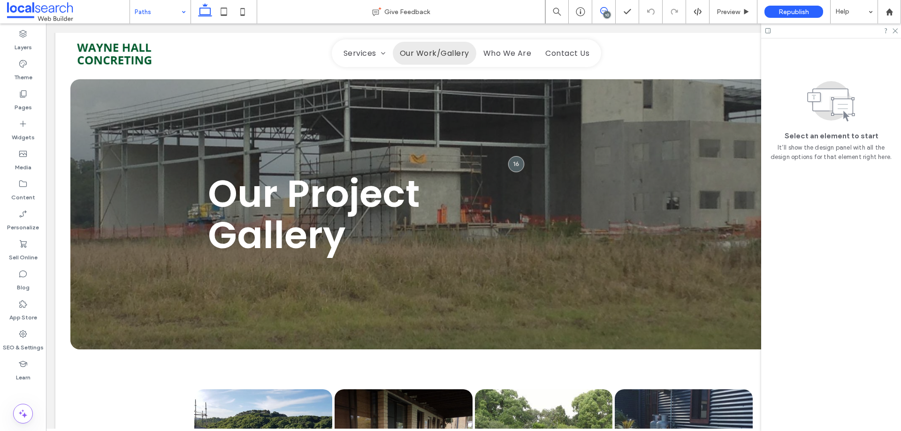
click at [600, 13] on icon at bounding box center [604, 11] width 8 height 8
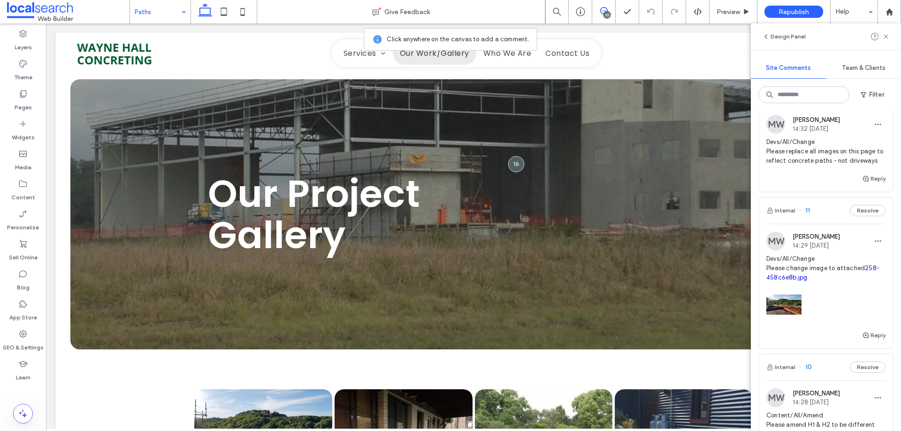
scroll to position [1079, 0]
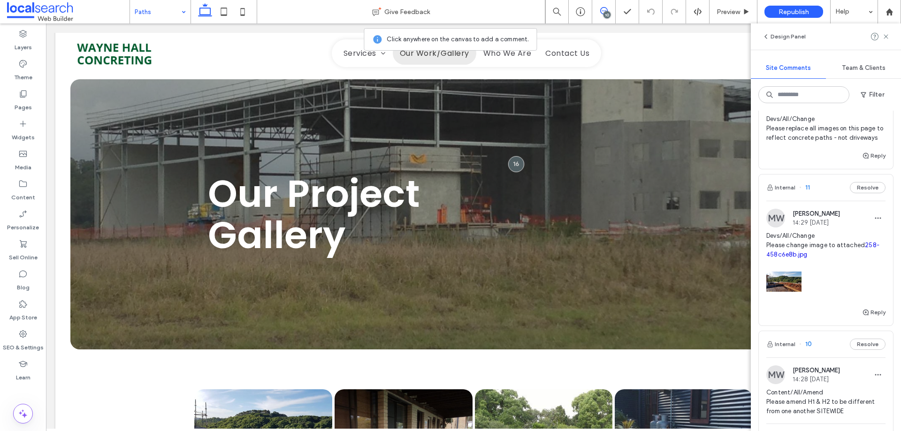
click at [798, 245] on span "Devs/All/Change Please change image to attached 258-458c6e8b.jpg" at bounding box center [825, 245] width 119 height 28
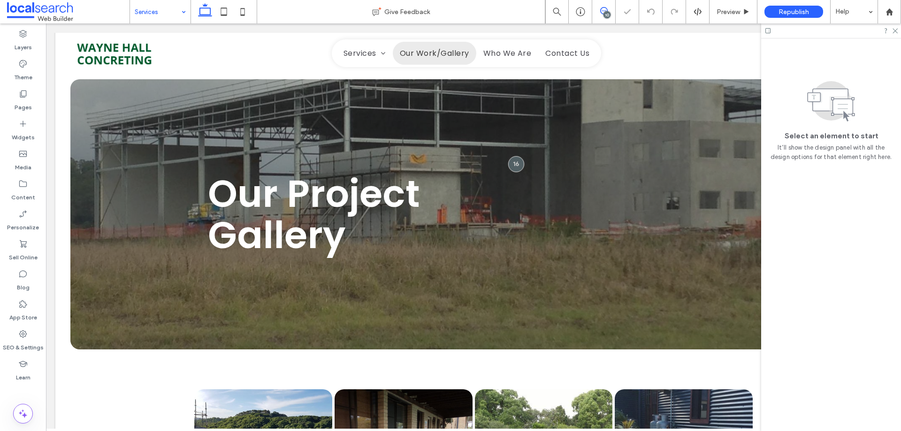
click at [606, 9] on icon at bounding box center [604, 11] width 8 height 8
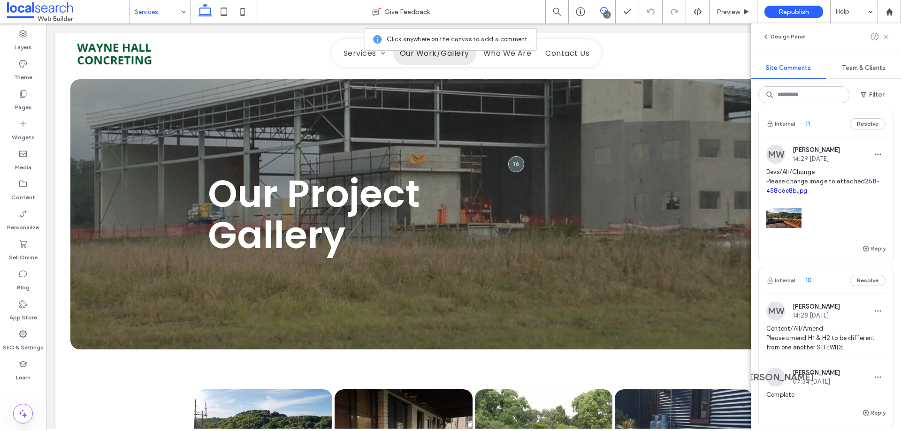
scroll to position [1126, 0]
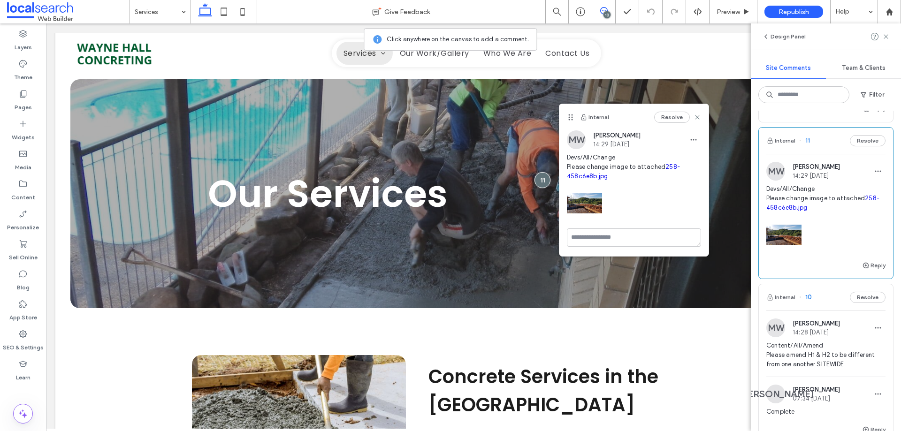
drag, startPoint x: 607, startPoint y: 8, endPoint x: 600, endPoint y: 21, distance: 15.3
click at [607, 8] on icon at bounding box center [604, 11] width 8 height 8
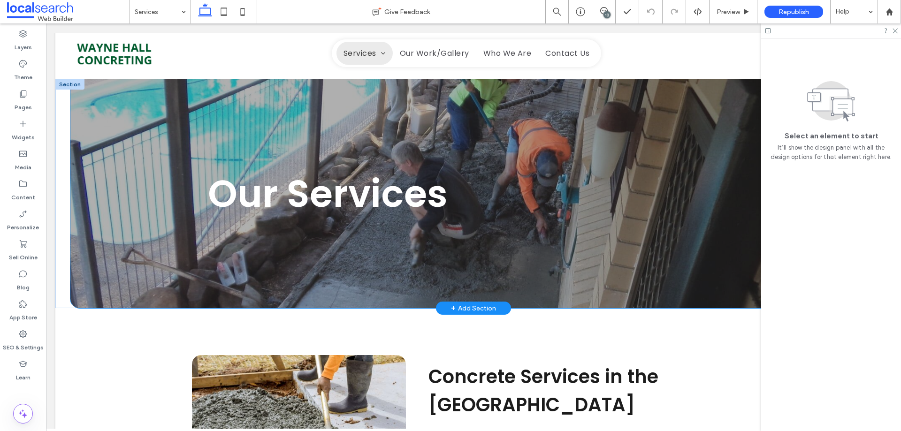
click at [426, 106] on div "Our Services" at bounding box center [473, 193] width 563 height 229
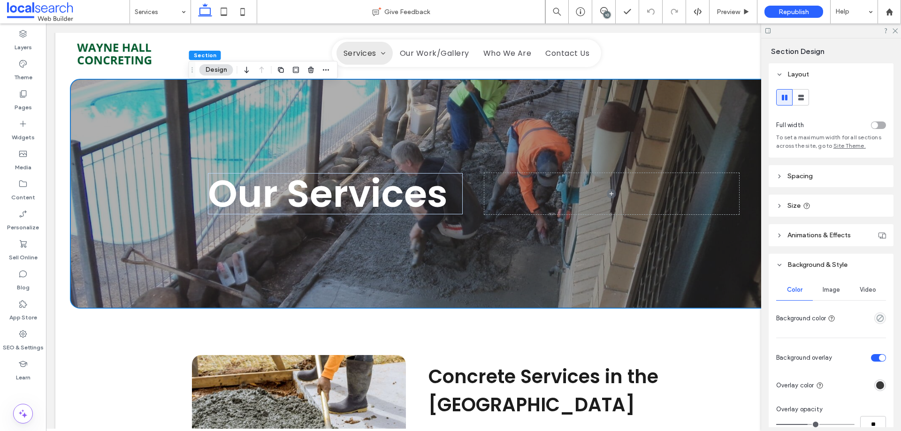
click at [828, 294] on div "Image" at bounding box center [831, 290] width 37 height 21
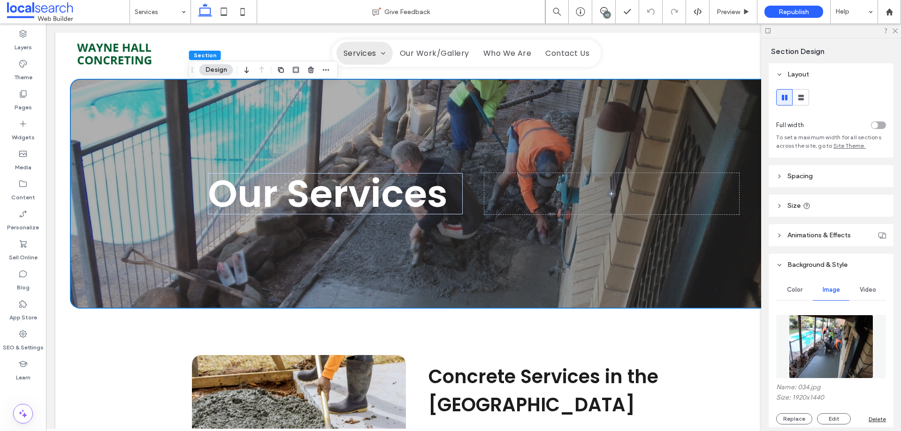
click at [833, 342] on img at bounding box center [831, 347] width 85 height 64
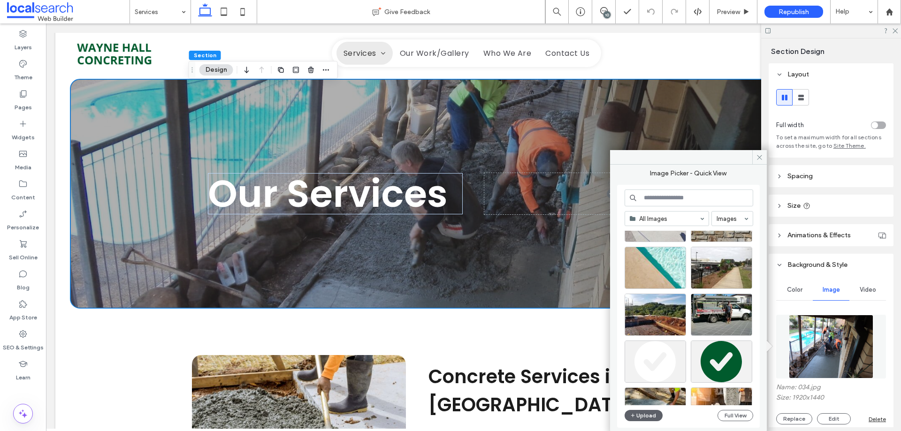
scroll to position [141, 0]
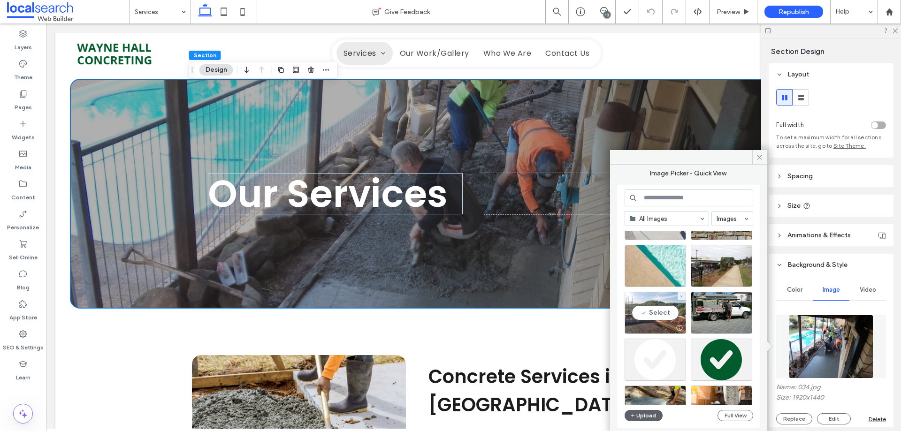
click at [653, 314] on div "Select" at bounding box center [654, 313] width 61 height 42
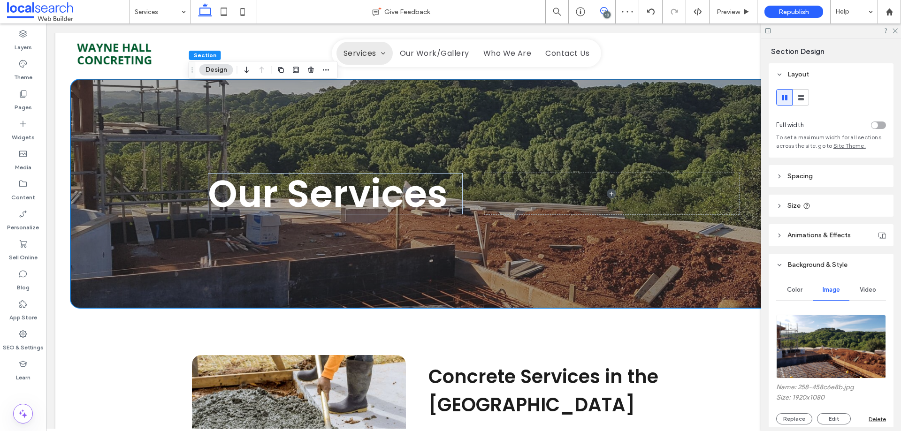
click at [604, 9] on icon at bounding box center [604, 11] width 8 height 8
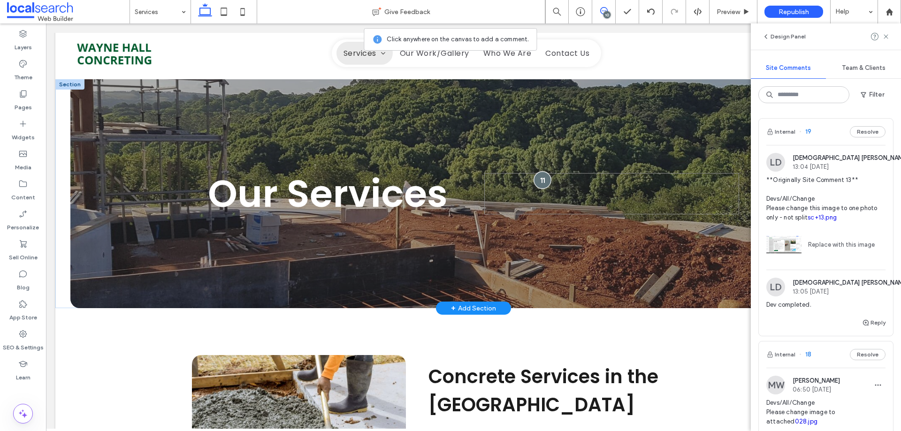
click at [541, 173] on div at bounding box center [542, 179] width 17 height 17
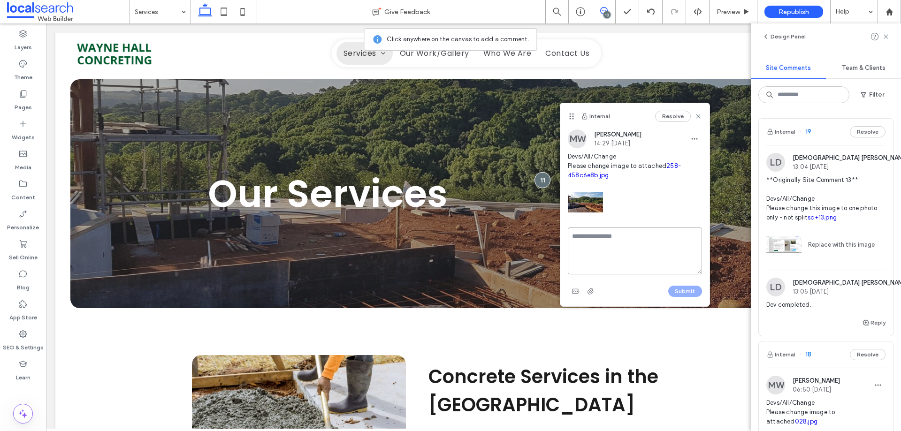
click at [594, 239] on textarea at bounding box center [635, 251] width 134 height 47
type textarea "**********"
click at [692, 290] on button "Submit" at bounding box center [685, 291] width 34 height 11
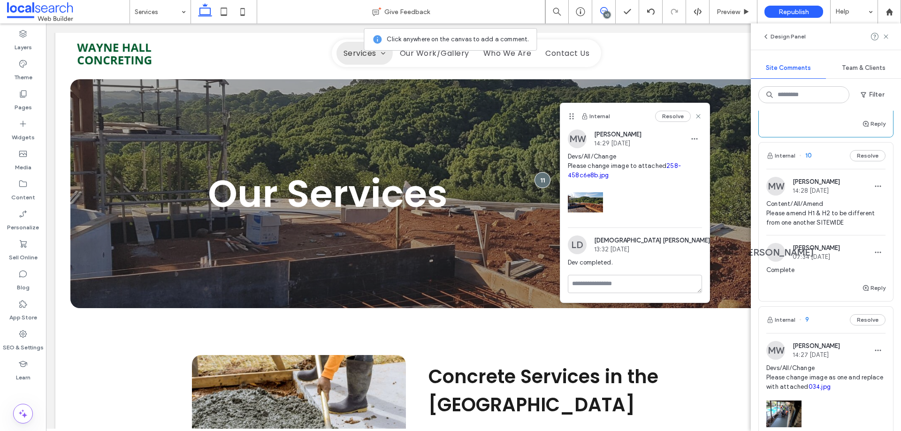
scroll to position [1360, 0]
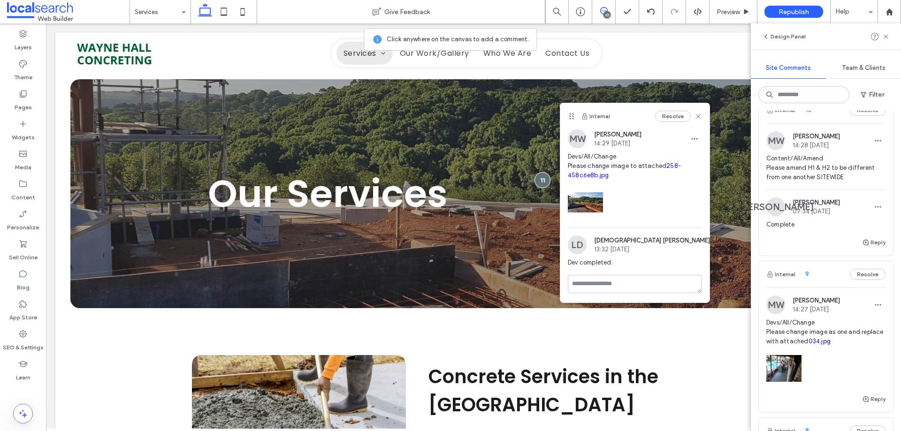
click at [806, 346] on span "Devs/All/Change Please change image as one and replace with attached 034.jpg" at bounding box center [825, 332] width 119 height 28
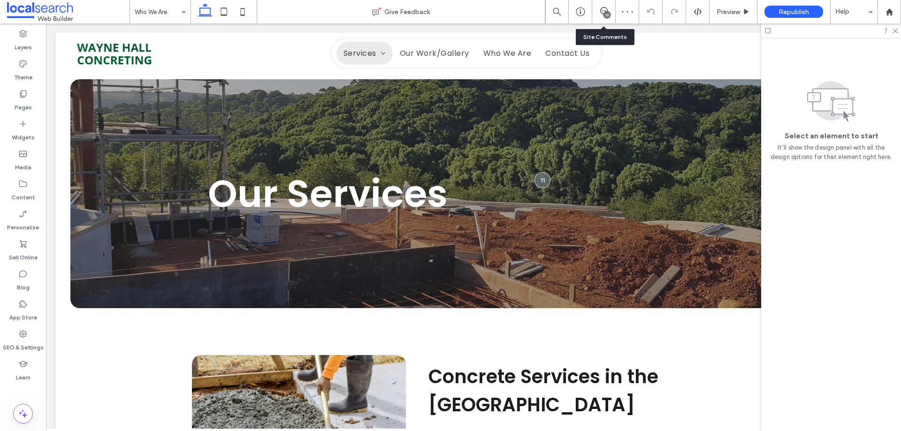
click at [600, 15] on div "10" at bounding box center [603, 11] width 23 height 9
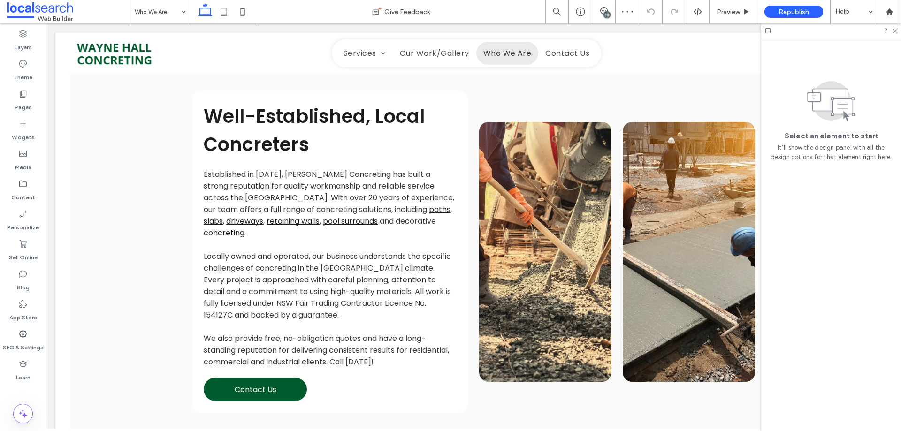
click at [604, 14] on div "10" at bounding box center [606, 14] width 7 height 7
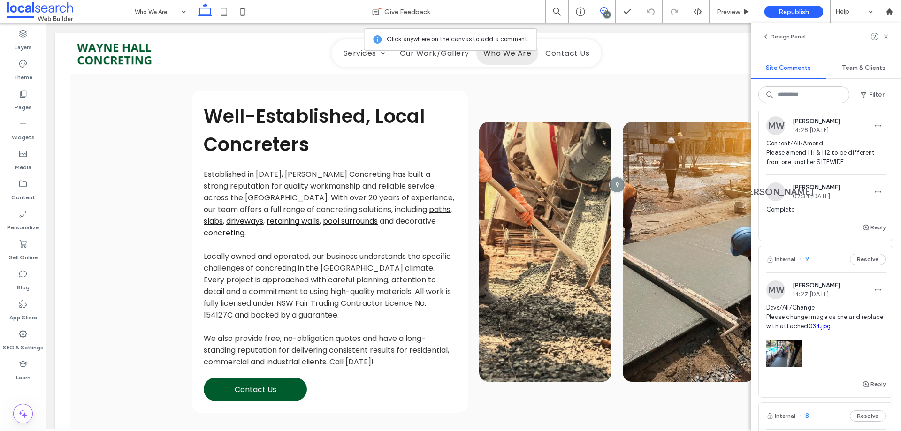
scroll to position [1501, 0]
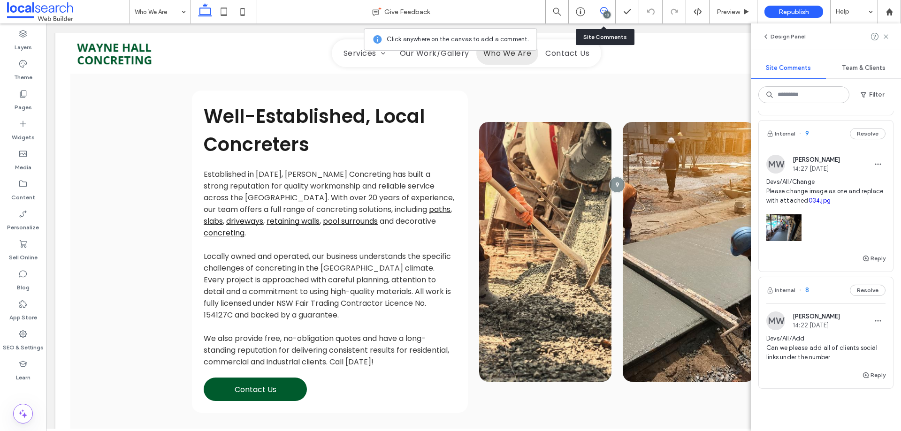
click at [606, 9] on icon at bounding box center [604, 11] width 8 height 8
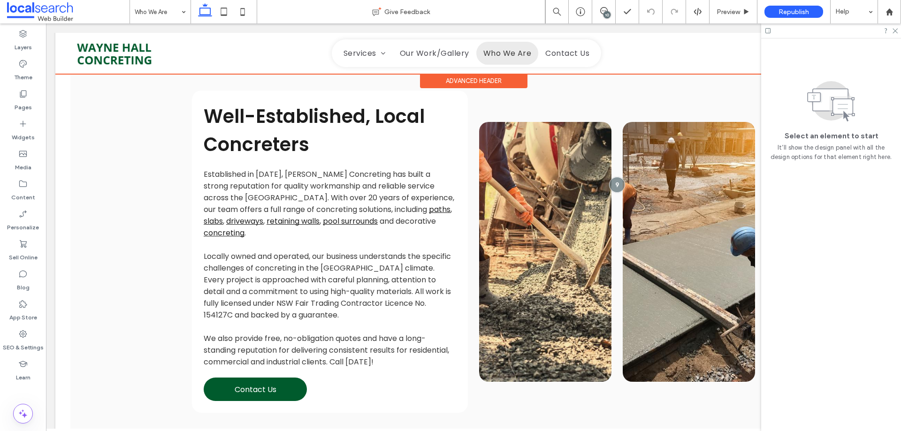
scroll to position [0, 0]
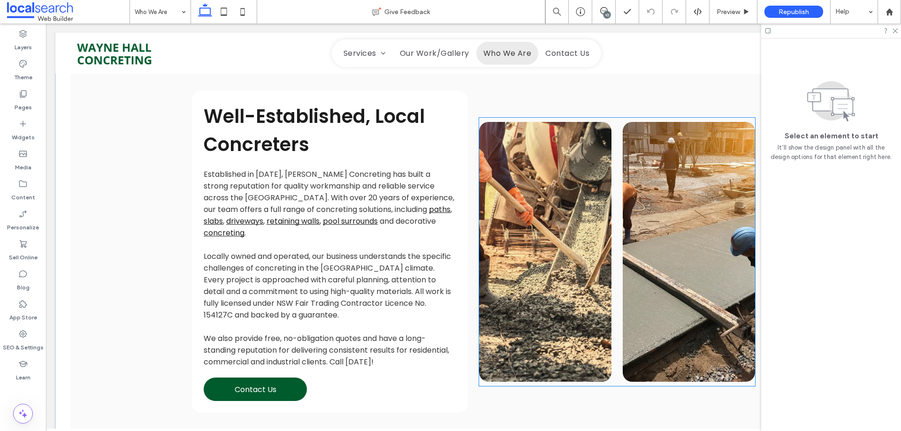
click at [566, 154] on link at bounding box center [545, 252] width 132 height 260
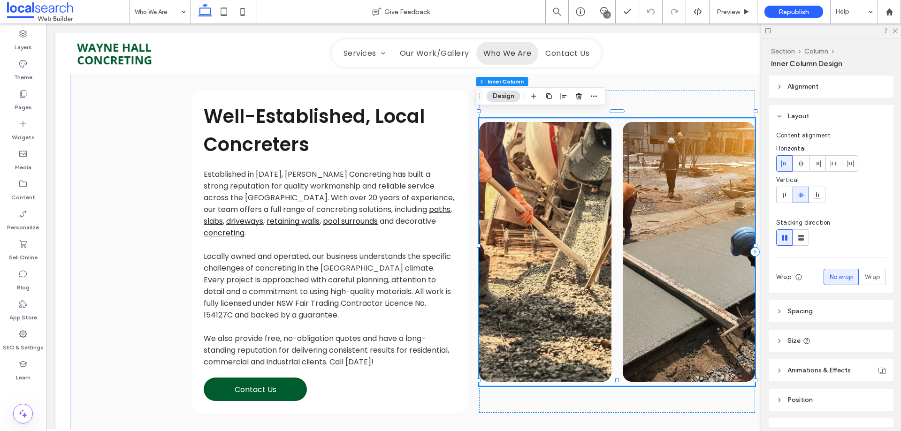
click at [566, 154] on link at bounding box center [545, 252] width 132 height 260
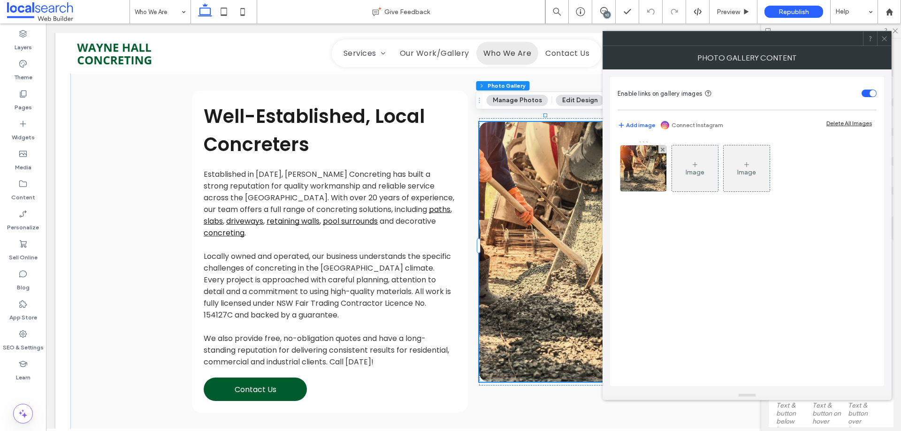
click at [538, 175] on link at bounding box center [545, 252] width 132 height 260
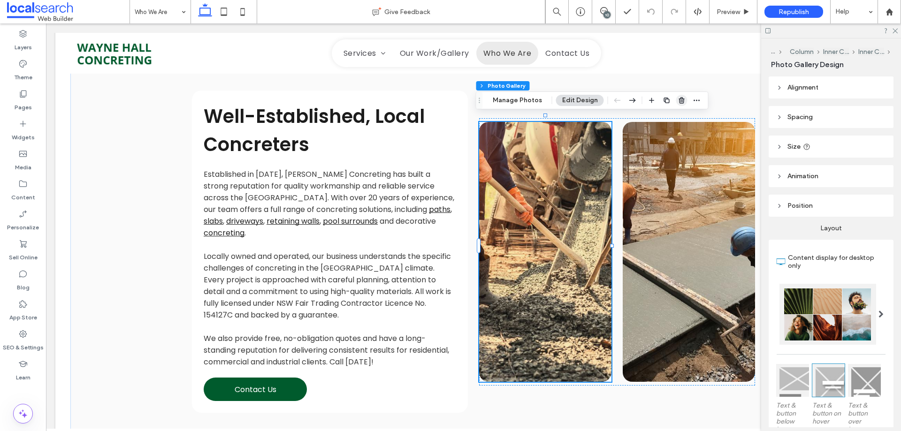
click at [678, 102] on icon "button" at bounding box center [682, 101] width 8 height 8
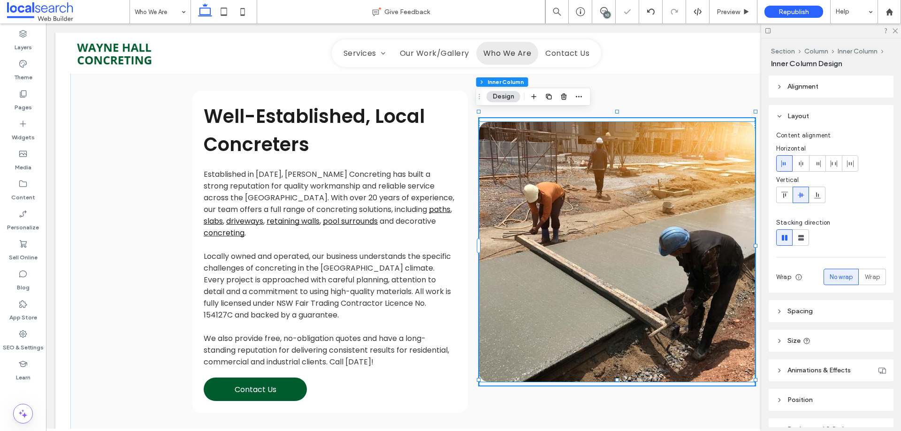
click at [633, 165] on link at bounding box center [617, 252] width 276 height 260
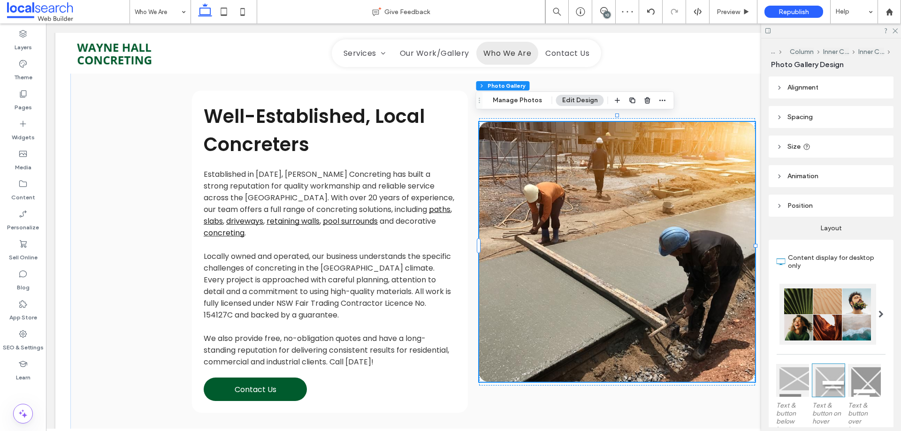
click at [606, 13] on div "10" at bounding box center [606, 14] width 7 height 7
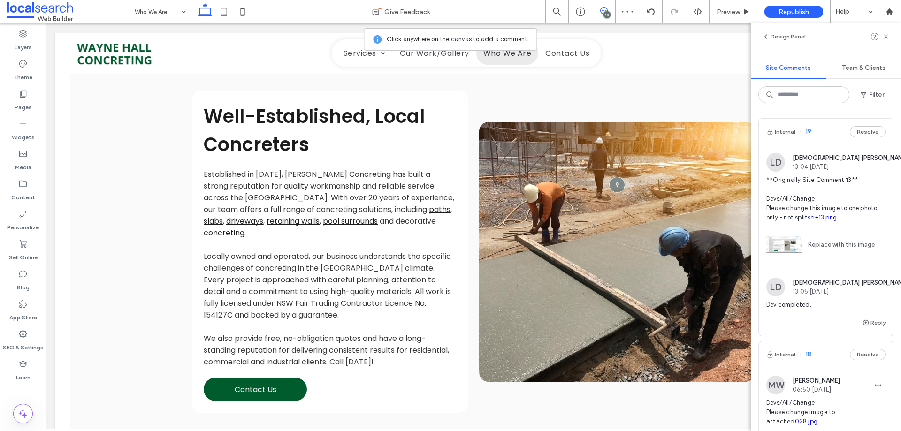
click at [606, 12] on div "10" at bounding box center [606, 14] width 7 height 7
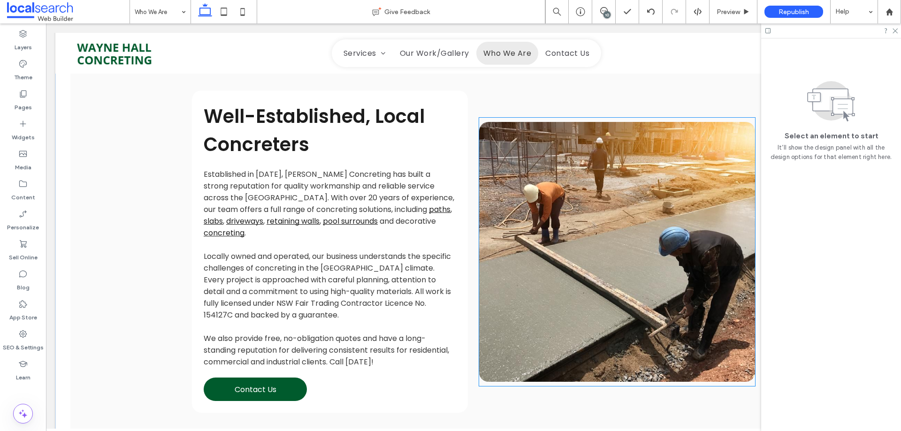
click at [585, 156] on link at bounding box center [617, 252] width 276 height 260
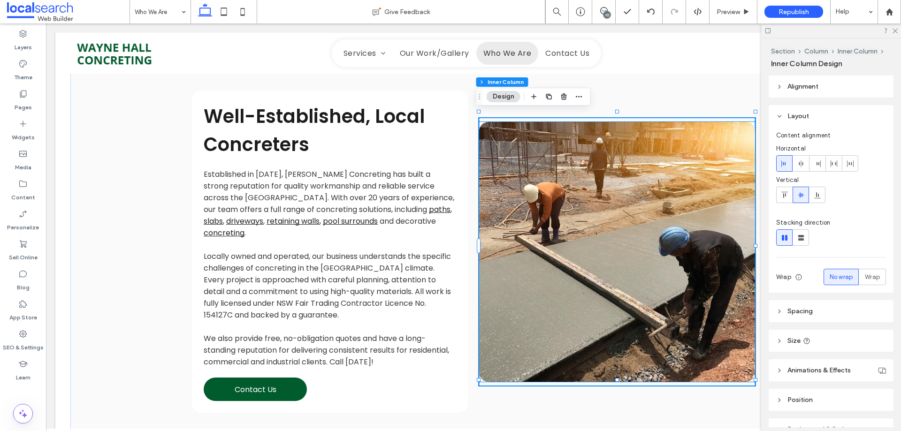
click at [541, 156] on link at bounding box center [617, 252] width 276 height 260
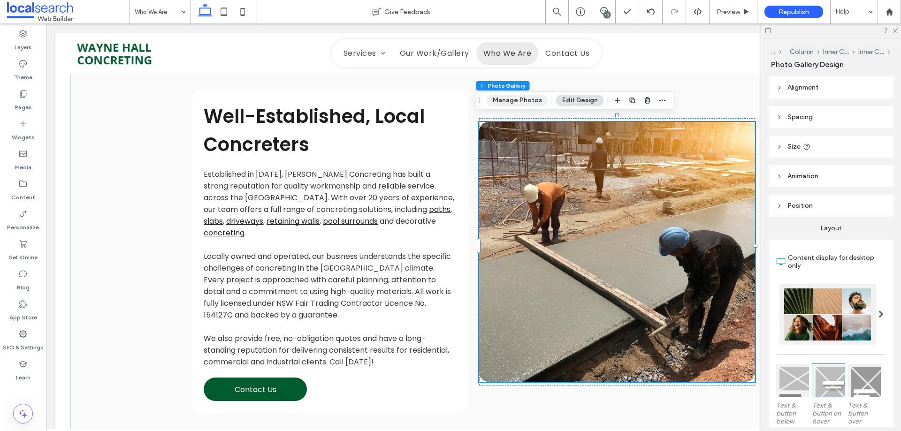
click at [526, 100] on button "Manage Photos" at bounding box center [516, 100] width 61 height 11
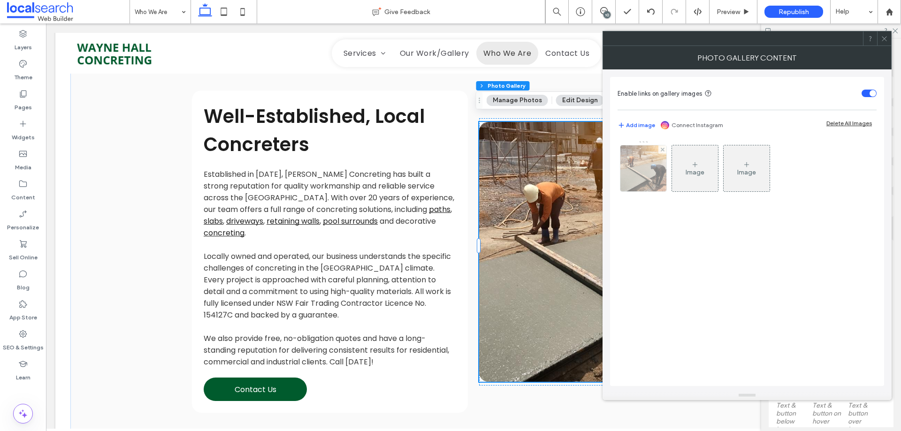
click at [644, 173] on img at bounding box center [643, 168] width 61 height 46
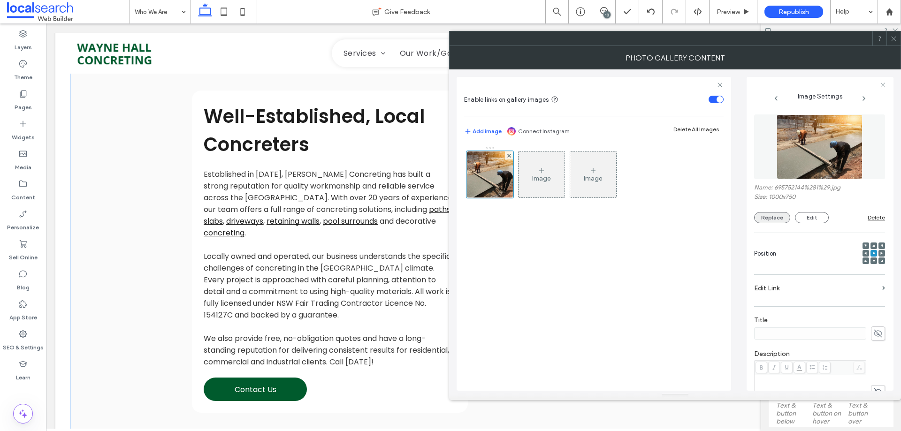
click at [765, 217] on button "Replace" at bounding box center [772, 217] width 36 height 11
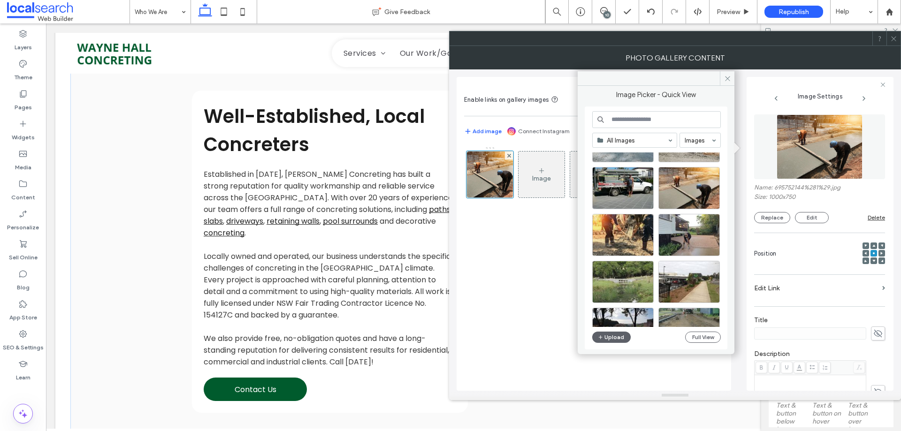
scroll to position [328, 0]
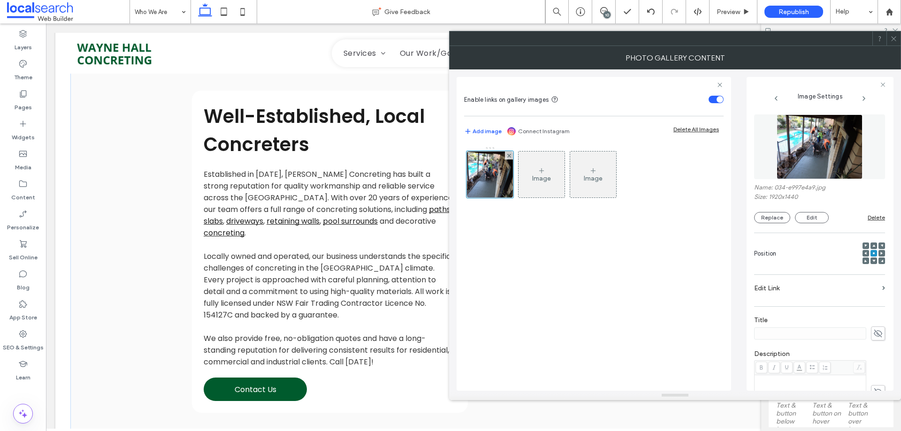
click at [894, 37] on icon at bounding box center [893, 38] width 7 height 7
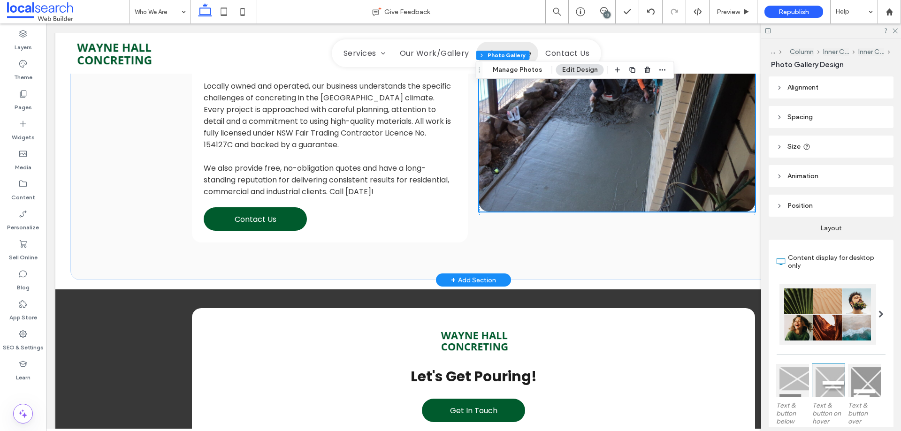
scroll to position [494, 0]
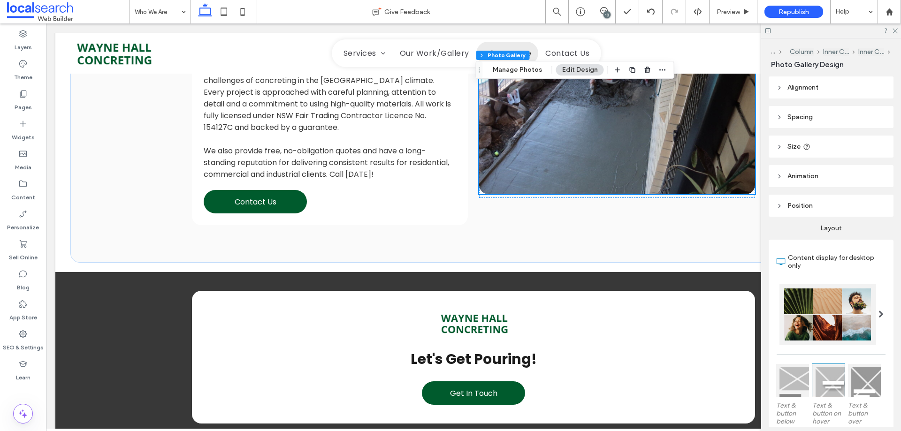
click at [605, 11] on div "10" at bounding box center [606, 14] width 7 height 7
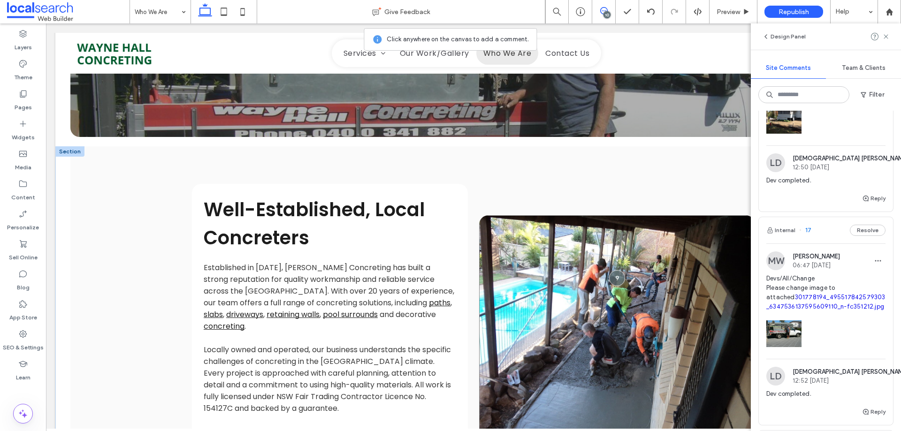
scroll to position [212, 0]
drag, startPoint x: 614, startPoint y: 275, endPoint x: 78, endPoint y: 372, distance: 543.9
click at [614, 275] on div at bounding box center [616, 278] width 17 height 17
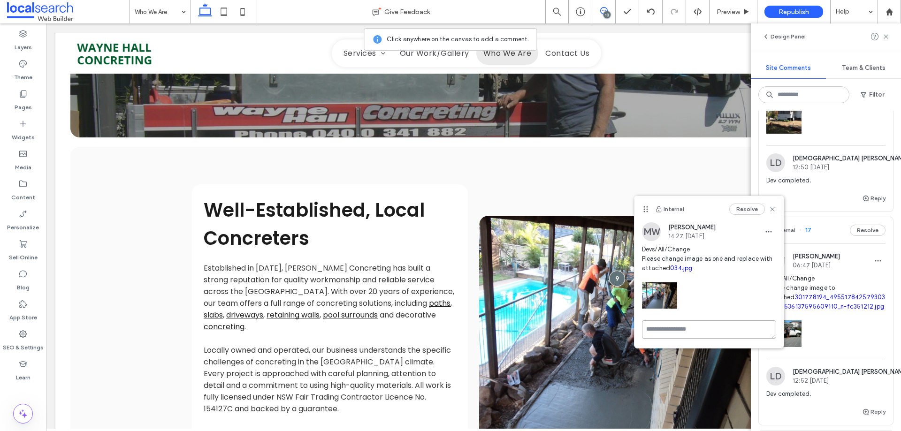
click at [688, 338] on textarea at bounding box center [709, 329] width 134 height 18
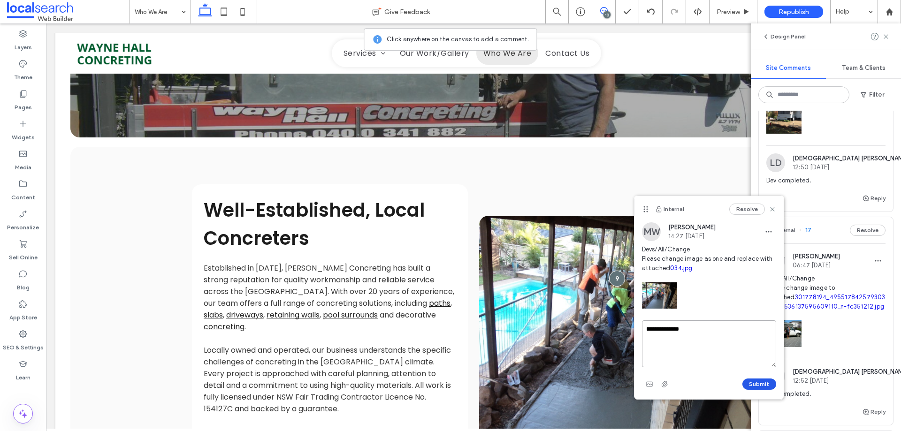
type textarea "**********"
click at [759, 385] on button "Submit" at bounding box center [759, 384] width 34 height 11
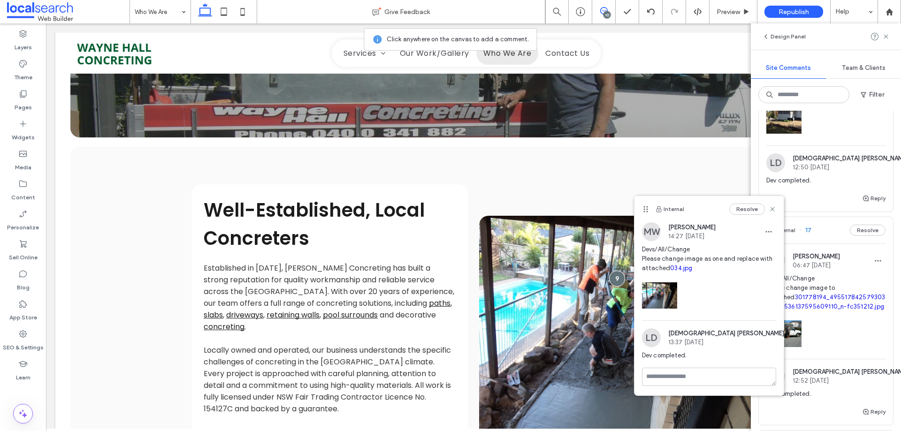
click at [773, 211] on use at bounding box center [772, 209] width 4 height 4
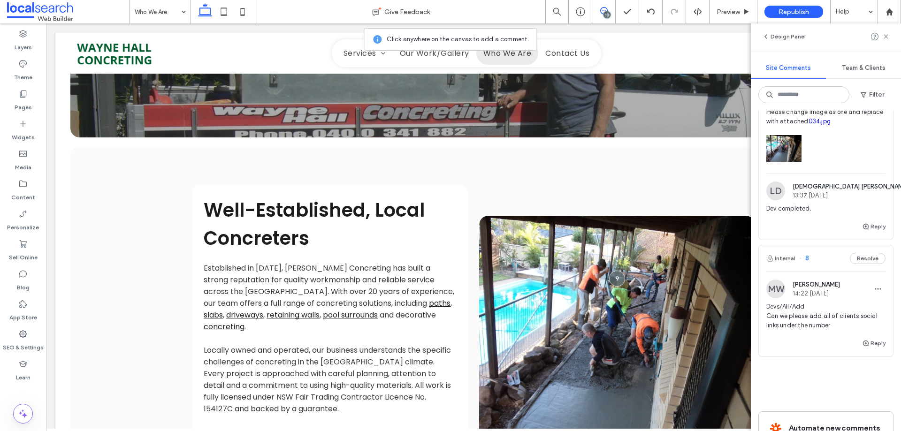
scroll to position [1580, 0]
click at [811, 325] on span "Devs/All/Add Can we please add all of clients social links under the number" at bounding box center [825, 317] width 119 height 28
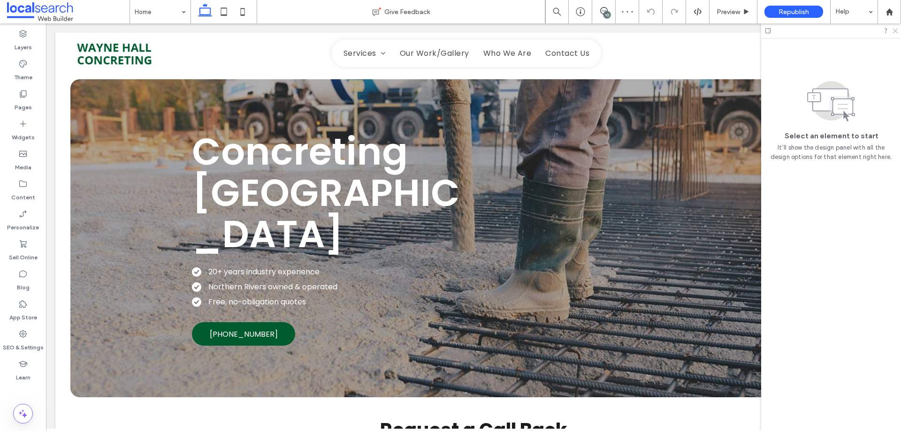
click at [894, 30] on use at bounding box center [894, 31] width 5 height 5
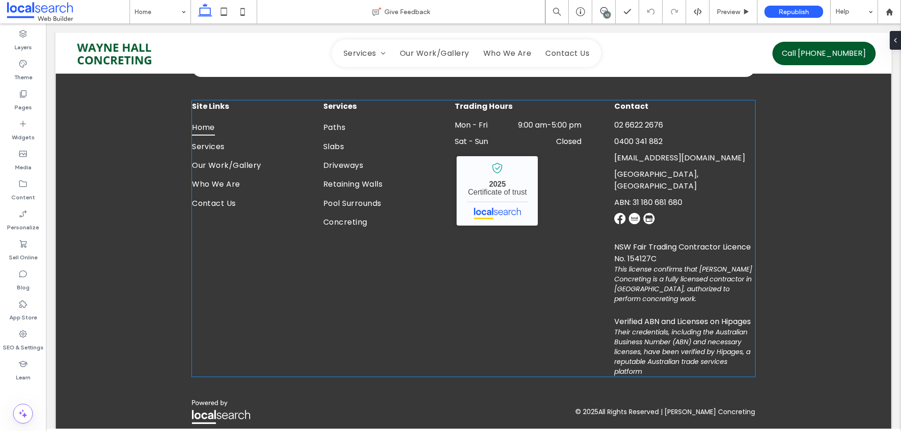
scroll to position [1847, 0]
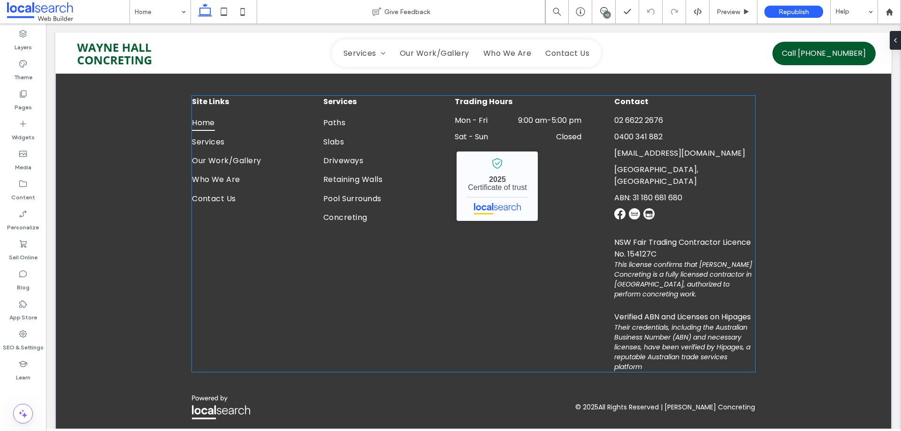
click at [623, 208] on div at bounding box center [635, 214] width 42 height 12
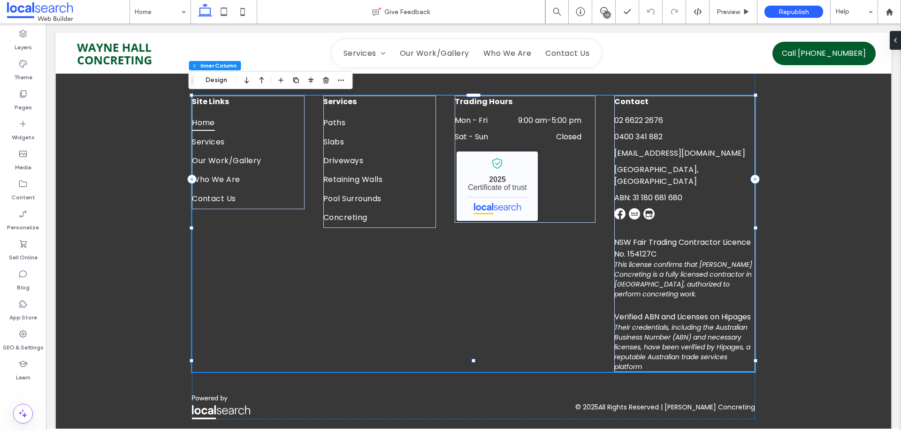
click at [623, 208] on div at bounding box center [635, 214] width 42 height 12
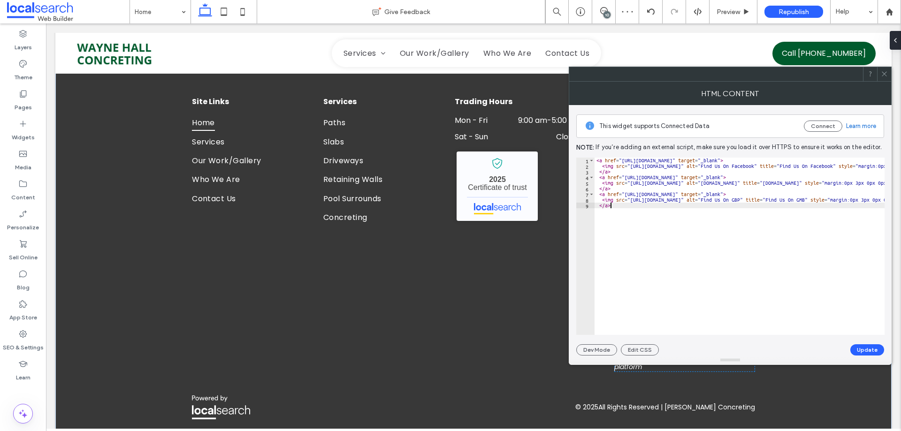
type textarea "**********"
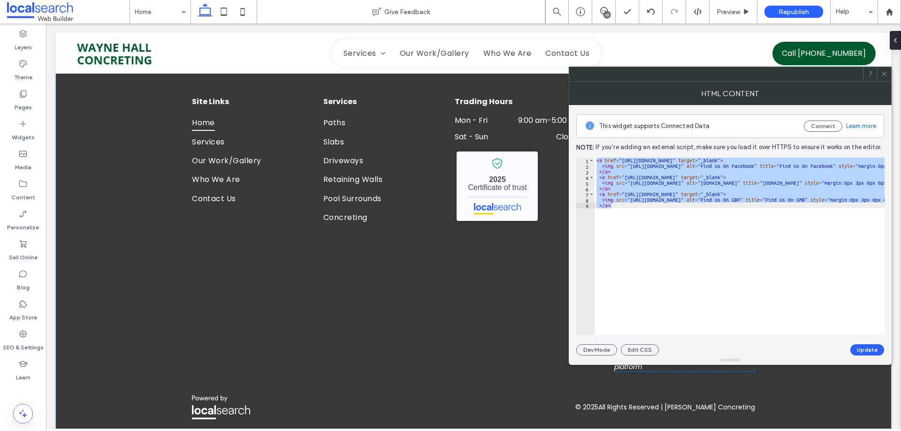
click at [884, 77] on span at bounding box center [884, 74] width 7 height 14
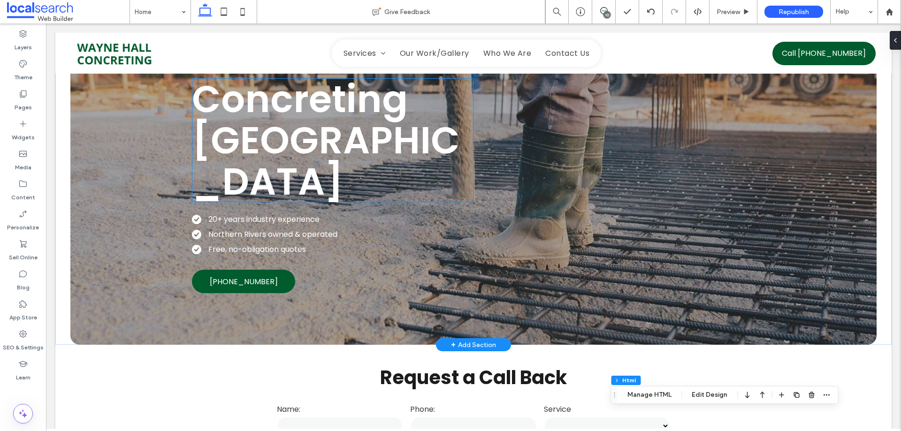
scroll to position [0, 0]
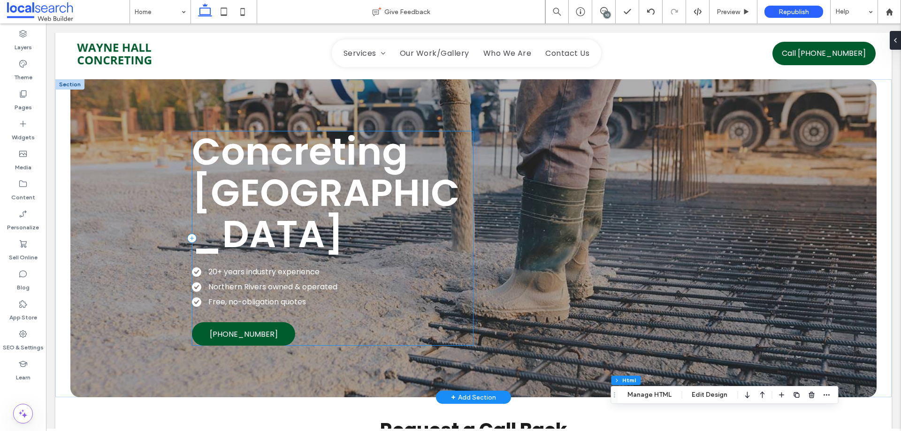
click at [447, 327] on div "Concreting Northern Rivers 20+ years industry experience Northern Rivers owned …" at bounding box center [332, 238] width 281 height 215
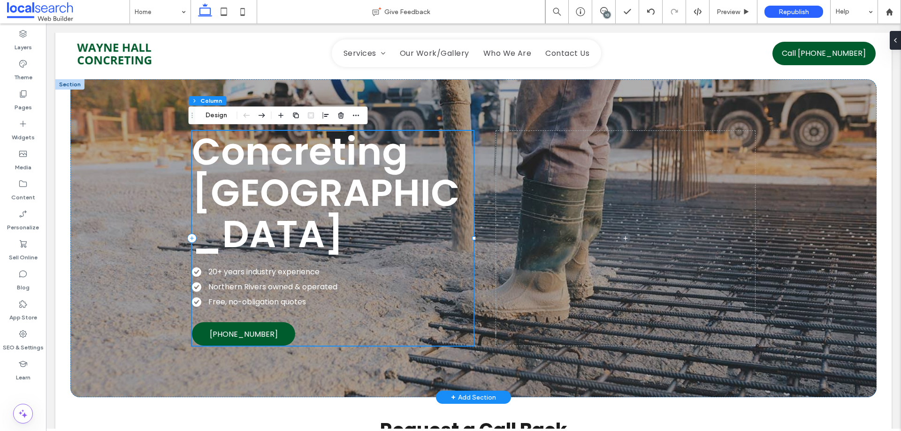
click at [377, 336] on div "Concreting Northern Rivers 20+ years industry experience Northern Rivers owned …" at bounding box center [332, 238] width 281 height 215
click at [281, 116] on icon "button" at bounding box center [281, 116] width 8 height 8
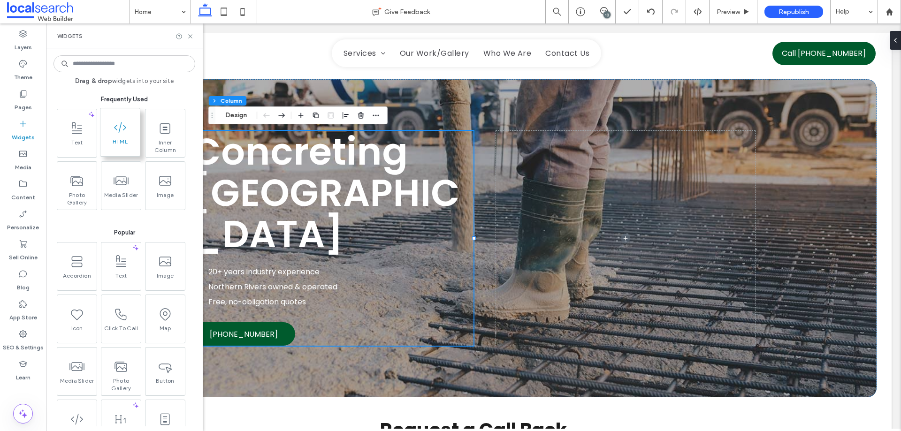
click at [122, 144] on span "HTML" at bounding box center [119, 144] width 39 height 13
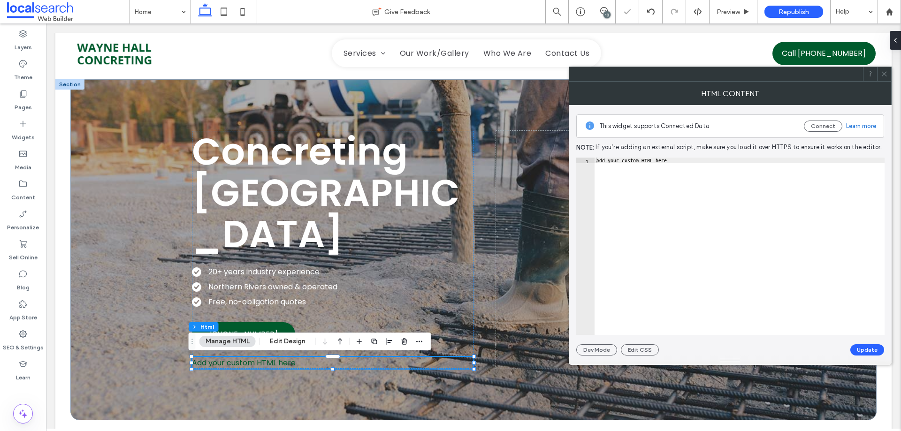
click at [627, 193] on div "Add your custom HTML here" at bounding box center [739, 252] width 290 height 189
paste textarea "Cursor at row 1"
type textarea "****"
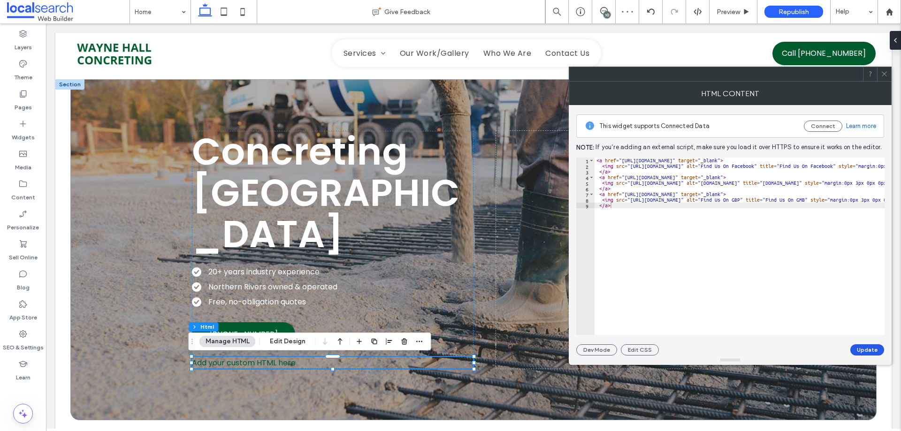
click at [869, 349] on button "Update" at bounding box center [867, 349] width 34 height 11
click at [884, 74] on use at bounding box center [883, 74] width 5 height 5
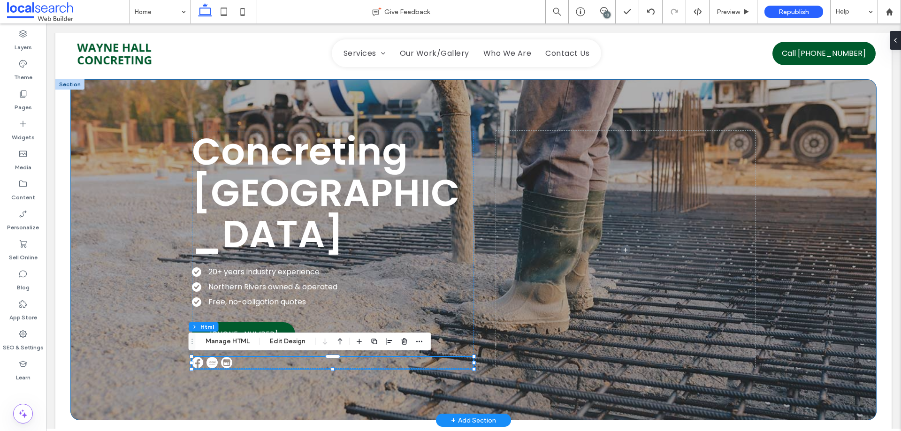
click at [259, 386] on div "Concreting Northern Rivers 20+ years industry experience Northern Rivers owned …" at bounding box center [473, 249] width 563 height 341
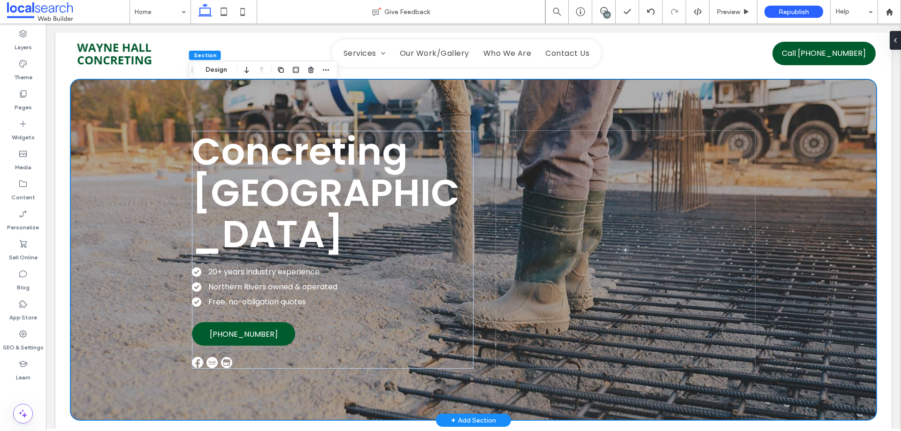
click at [64, 243] on div "Concreting Northern Rivers 20+ years industry experience Northern Rivers owned …" at bounding box center [473, 249] width 836 height 341
click at [122, 248] on div "Concreting Northern Rivers 20+ years industry experience Northern Rivers owned …" at bounding box center [473, 249] width 806 height 341
click at [604, 11] on icon at bounding box center [604, 11] width 8 height 8
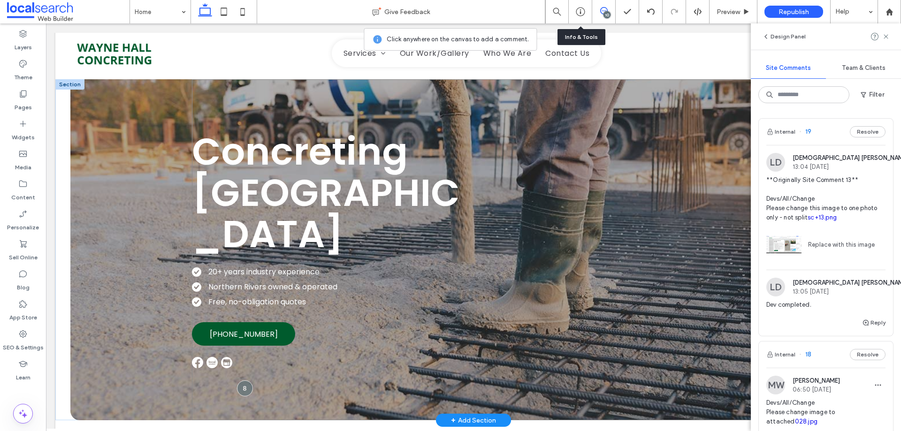
drag, startPoint x: 238, startPoint y: 391, endPoint x: 142, endPoint y: 372, distance: 98.1
click at [238, 396] on div at bounding box center [245, 388] width 16 height 16
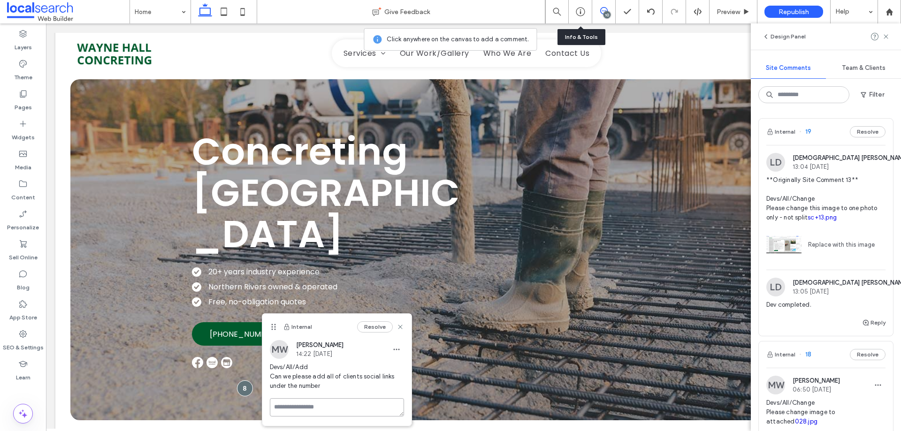
click at [327, 410] on textarea at bounding box center [337, 407] width 134 height 18
type textarea "**********"
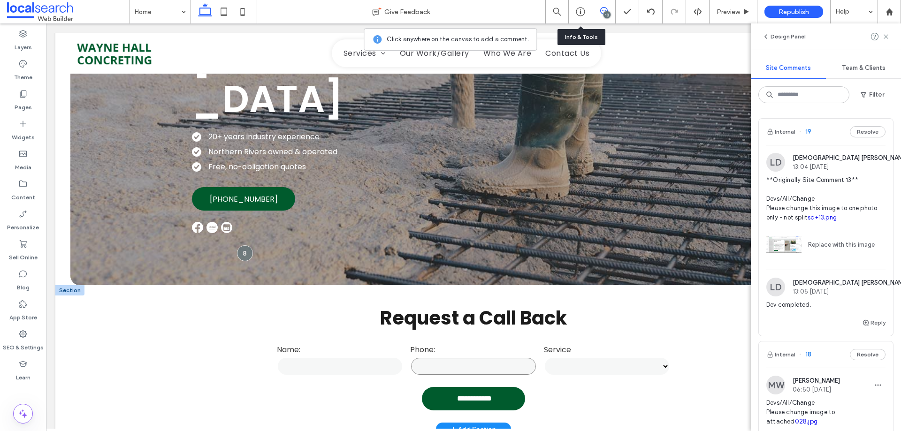
scroll to position [188, 0]
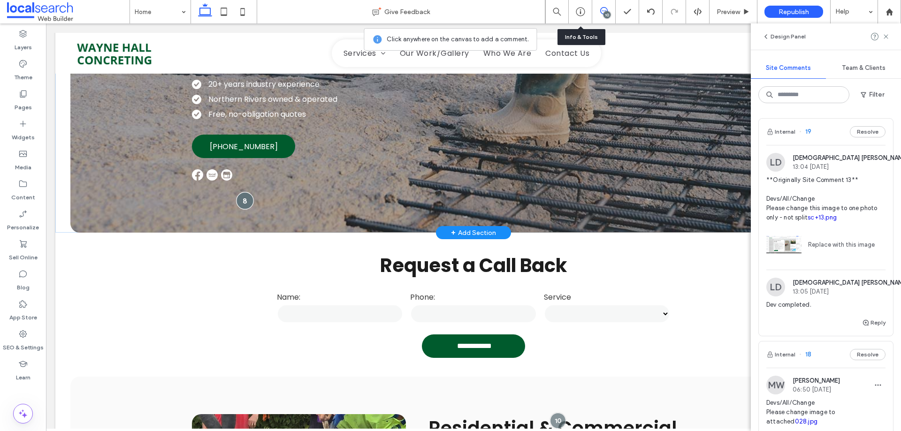
click at [239, 199] on div at bounding box center [244, 200] width 17 height 17
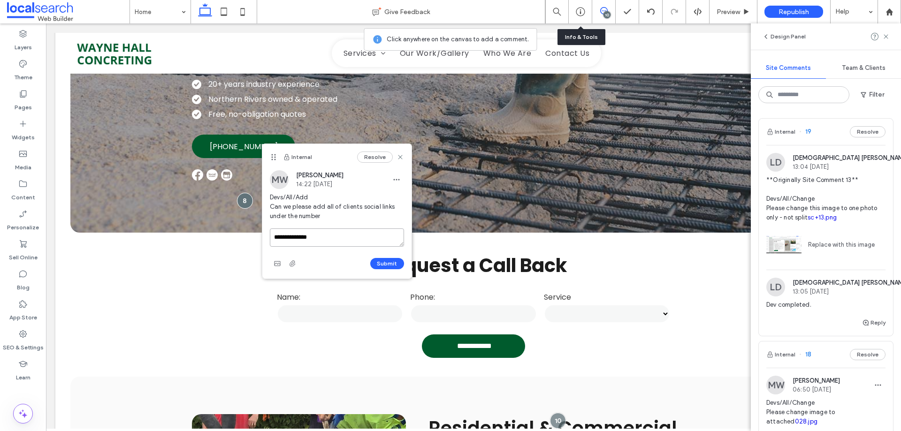
click at [361, 240] on textarea "**********" at bounding box center [337, 237] width 134 height 18
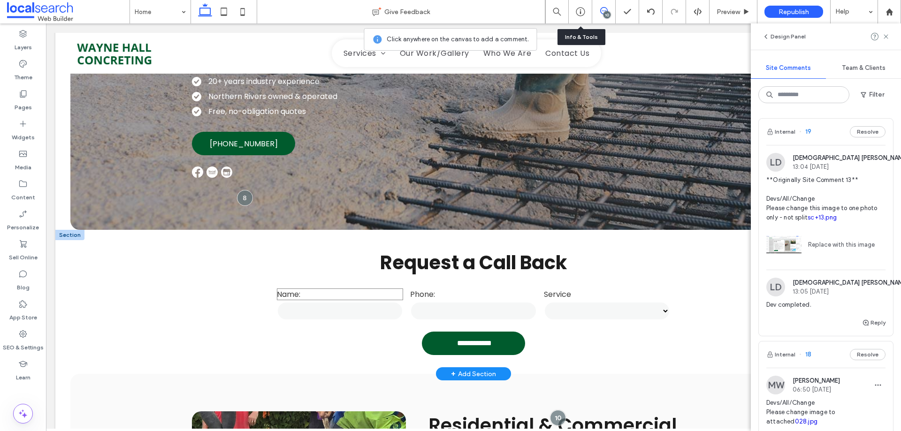
scroll to position [235, 0]
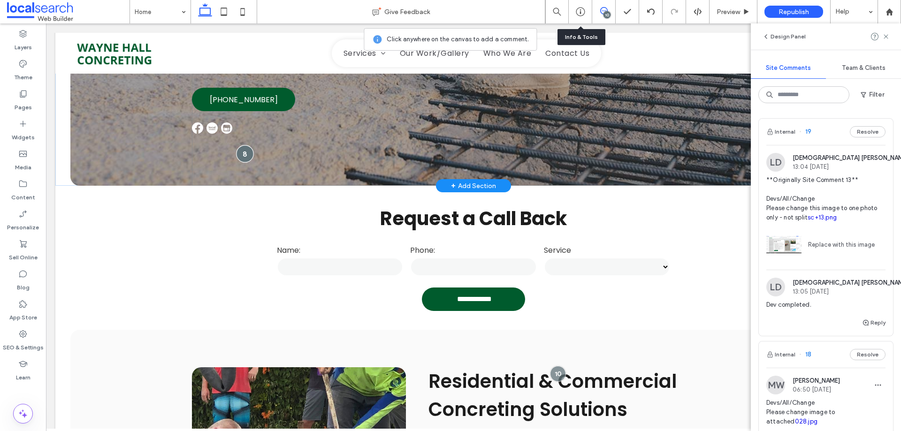
click at [241, 154] on div at bounding box center [244, 153] width 17 height 17
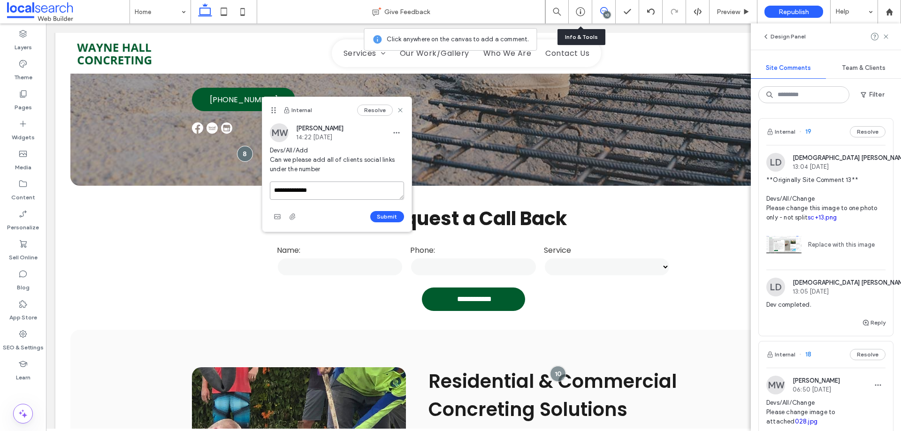
click at [343, 186] on textarea "**********" at bounding box center [337, 191] width 134 height 18
click at [385, 241] on button "Submit" at bounding box center [387, 245] width 34 height 11
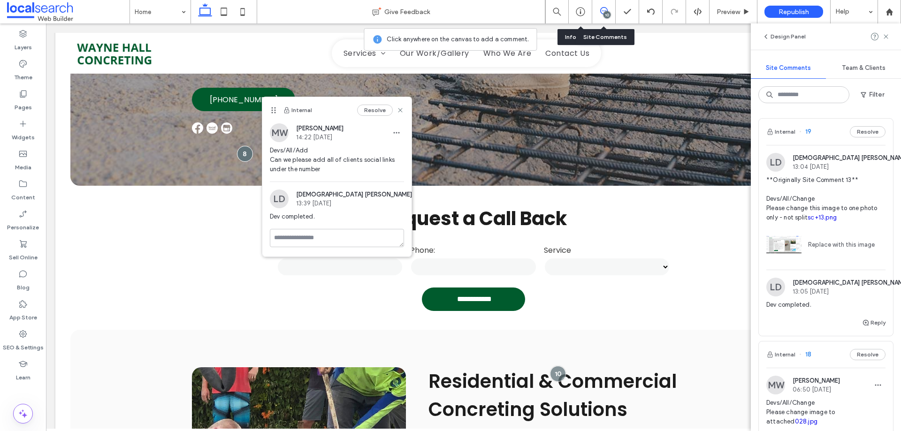
click at [598, 13] on span at bounding box center [603, 11] width 23 height 8
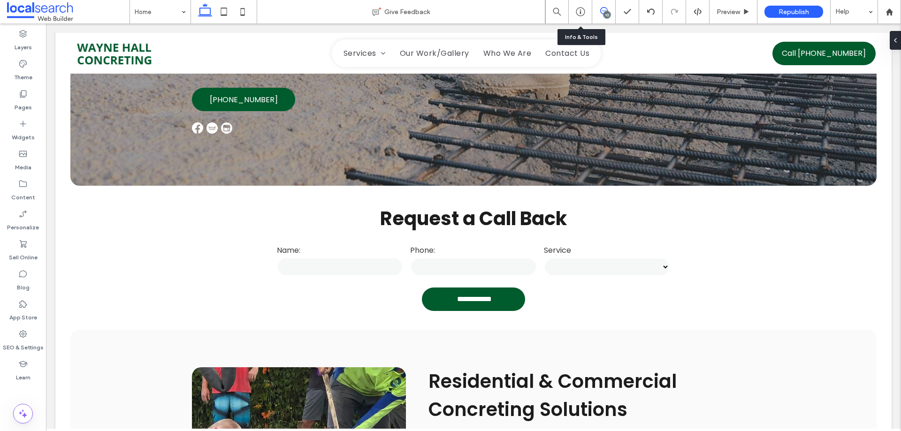
click at [603, 8] on icon at bounding box center [604, 11] width 8 height 8
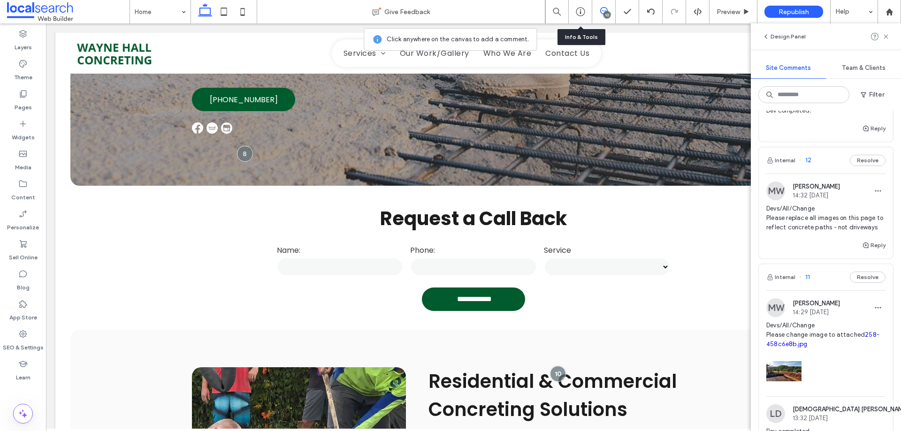
scroll to position [985, 0]
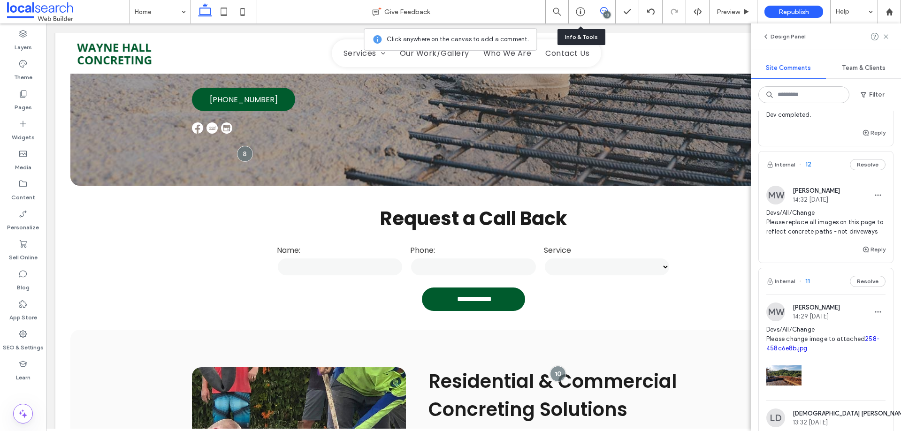
click at [813, 236] on span "Devs/All/Change Please replace all images on this page to reflect concrete path…" at bounding box center [825, 222] width 119 height 28
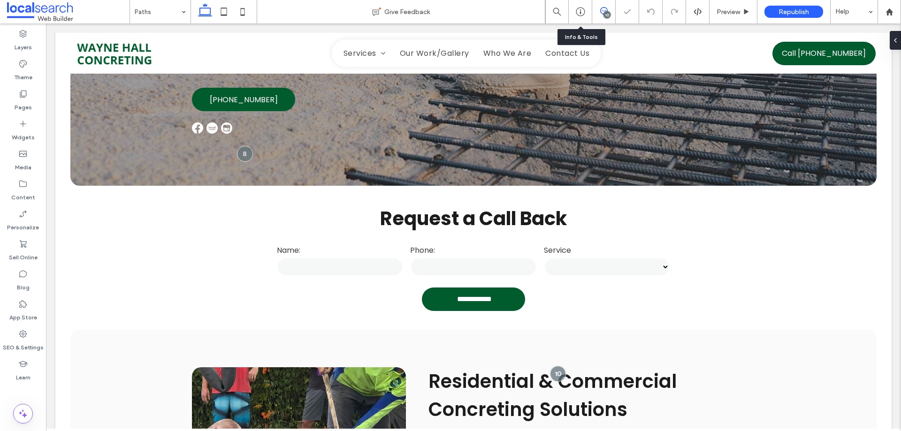
click at [602, 12] on icon at bounding box center [604, 11] width 8 height 8
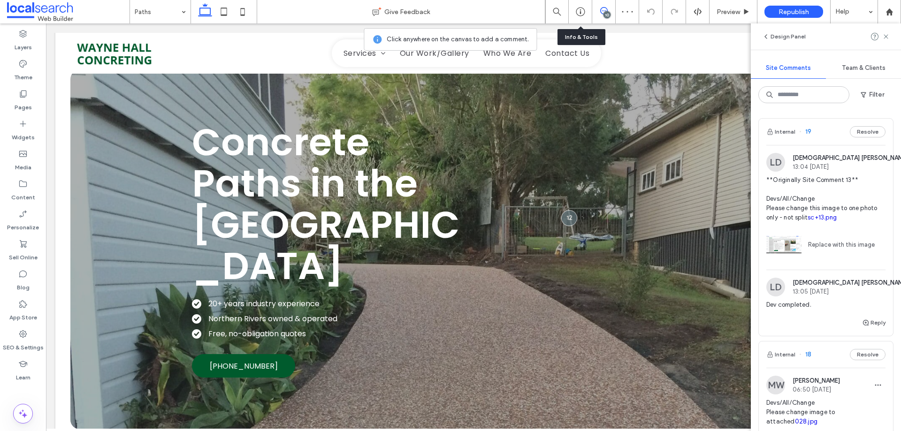
click at [600, 9] on icon at bounding box center [604, 11] width 8 height 8
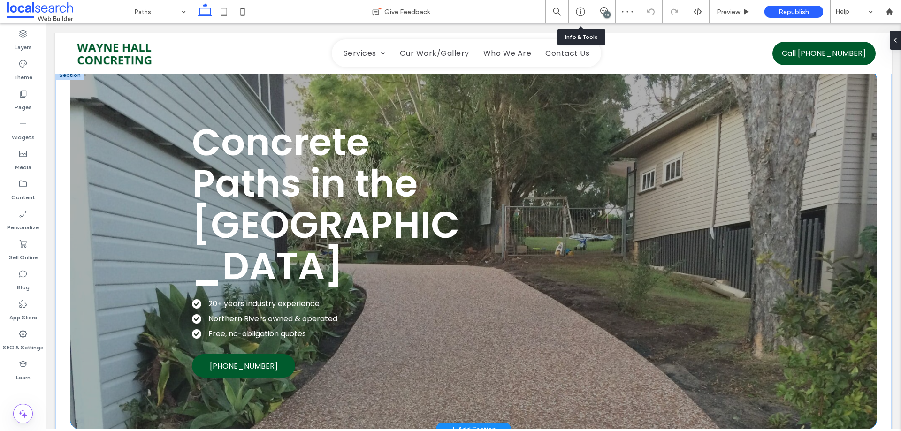
click at [403, 93] on div "Concrete Paths in the Northern Rivers 20+ years industry experience Northern Ri…" at bounding box center [473, 249] width 563 height 359
click at [225, 69] on button "Design" at bounding box center [216, 69] width 34 height 11
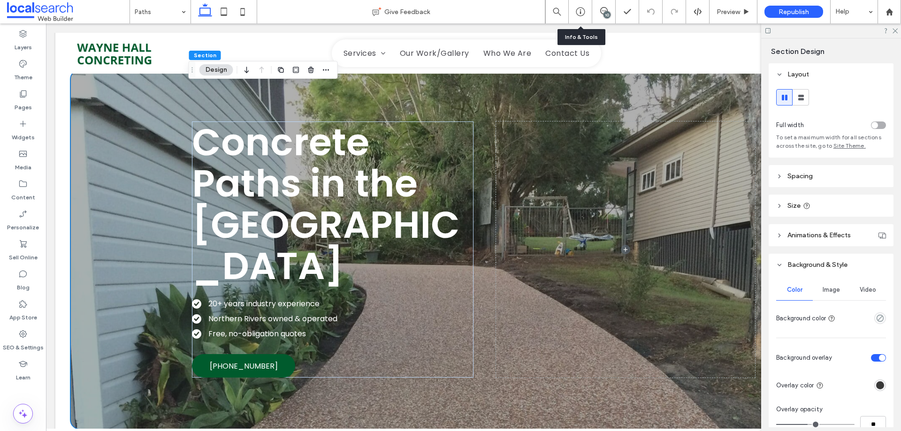
click at [830, 296] on div "Image" at bounding box center [831, 290] width 37 height 21
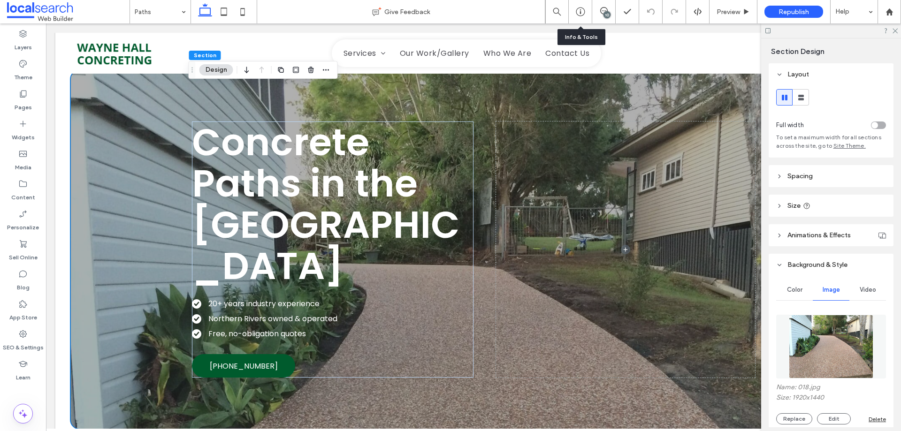
click at [834, 327] on img at bounding box center [831, 347] width 85 height 64
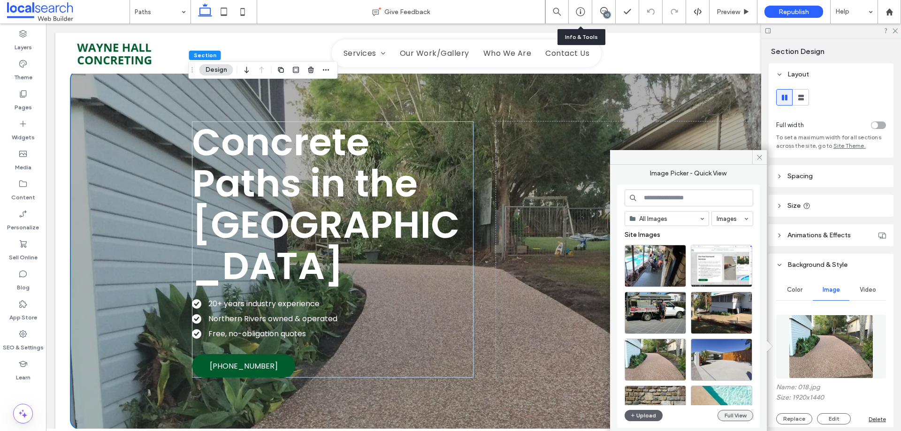
click at [736, 416] on button "Full View" at bounding box center [735, 415] width 36 height 11
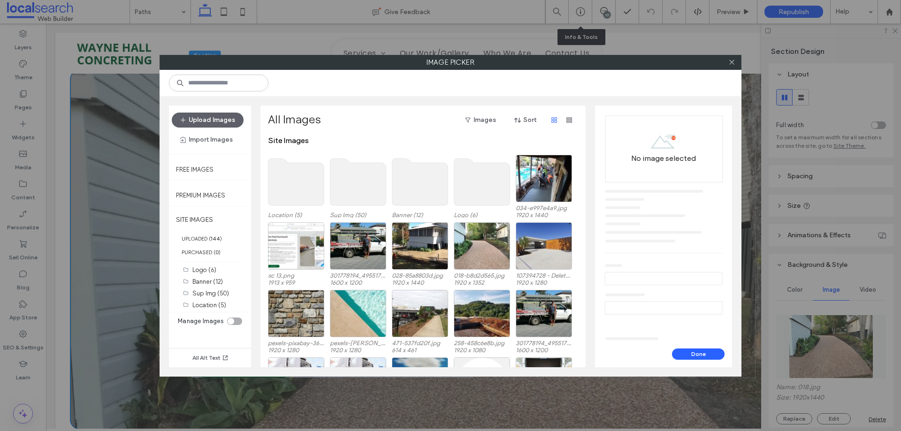
click at [420, 171] on use at bounding box center [420, 182] width 56 height 47
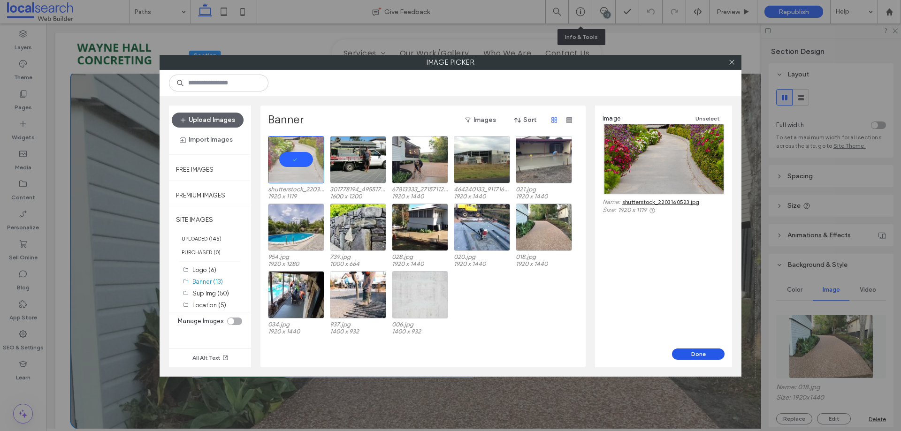
click at [715, 351] on button "Done" at bounding box center [698, 354] width 53 height 11
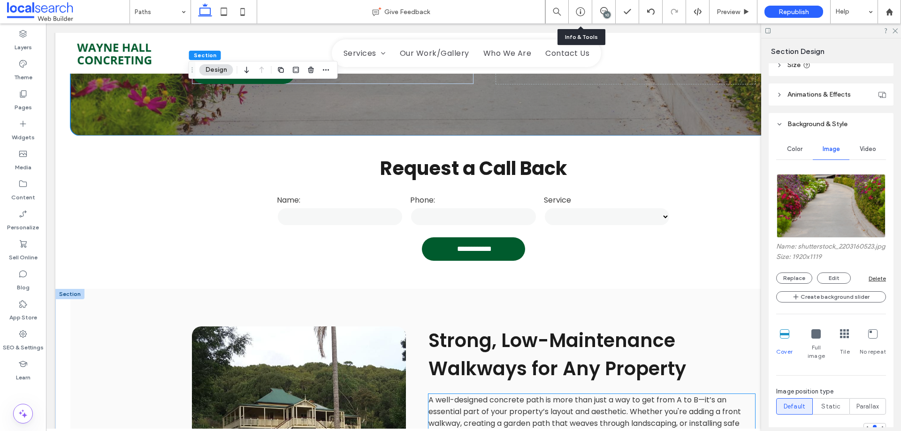
scroll to position [525, 0]
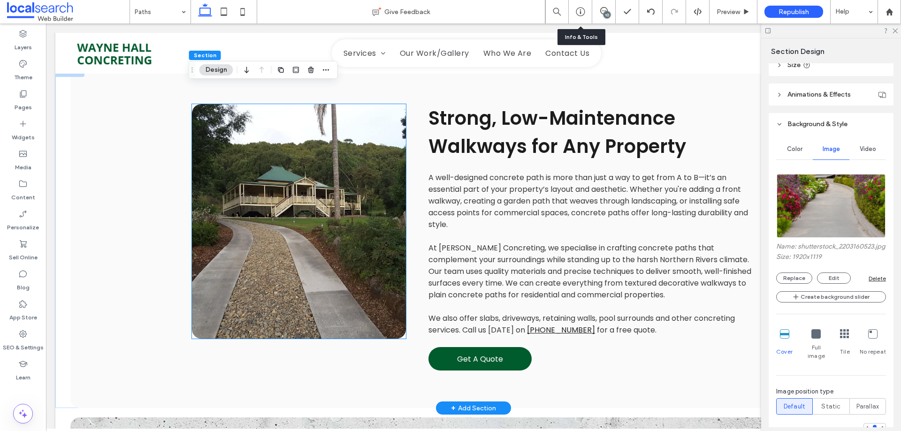
click at [274, 214] on link at bounding box center [299, 221] width 214 height 235
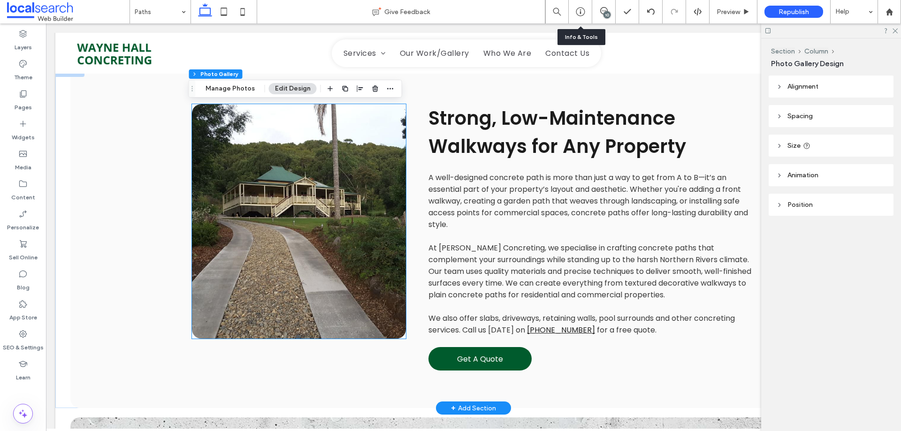
click at [274, 214] on link at bounding box center [299, 221] width 214 height 235
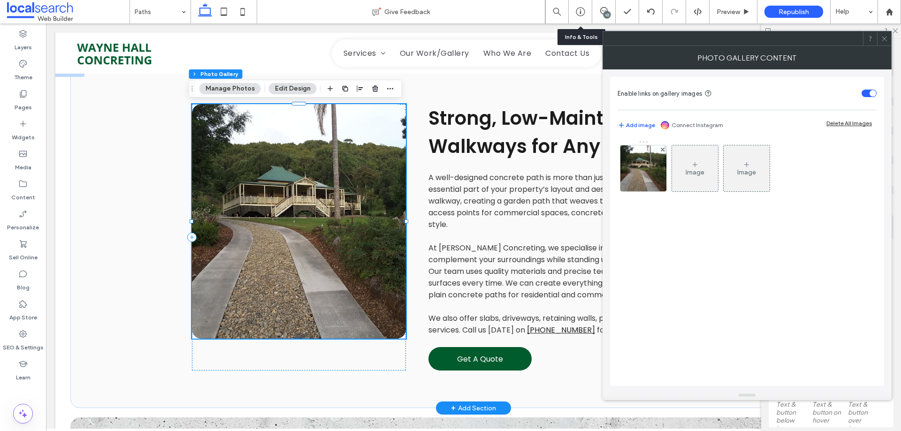
click at [260, 196] on link at bounding box center [299, 221] width 214 height 235
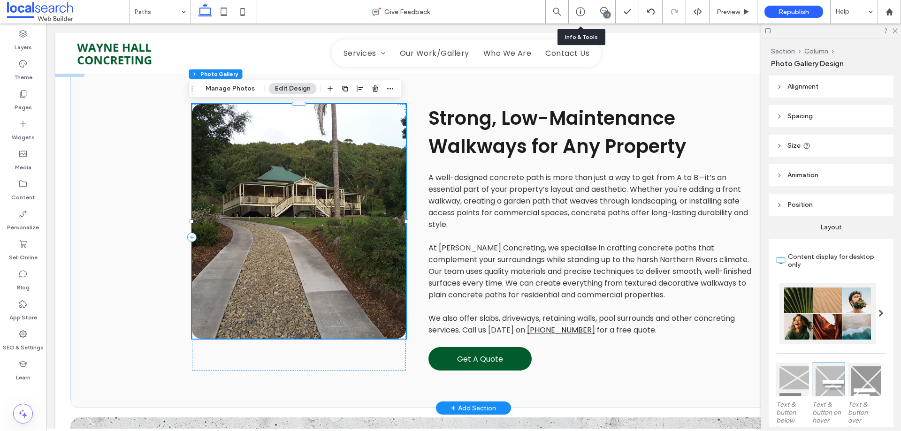
click at [260, 195] on link at bounding box center [299, 221] width 214 height 235
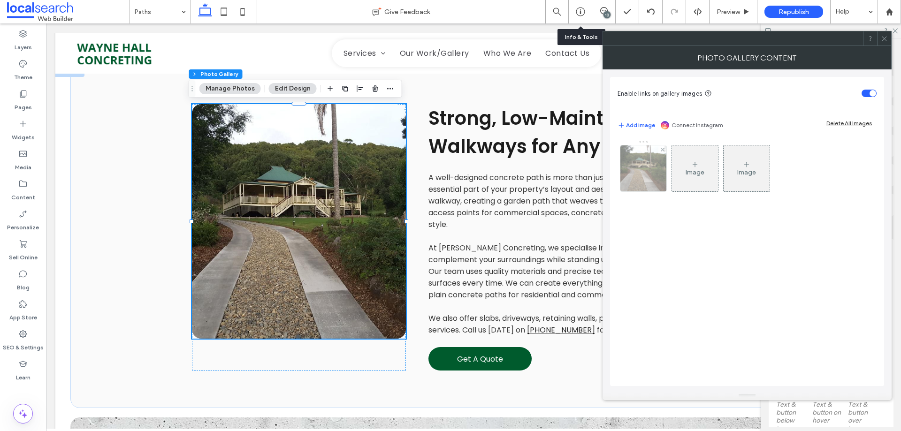
click at [641, 176] on img at bounding box center [643, 168] width 61 height 46
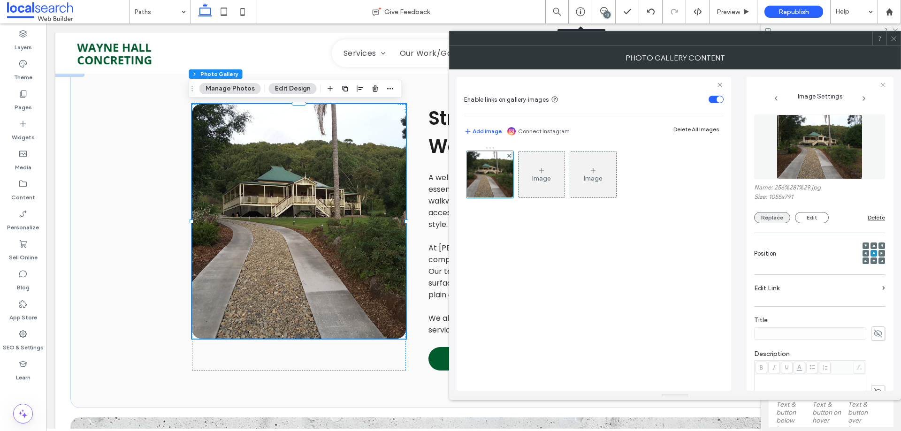
click at [780, 214] on button "Replace" at bounding box center [772, 217] width 36 height 11
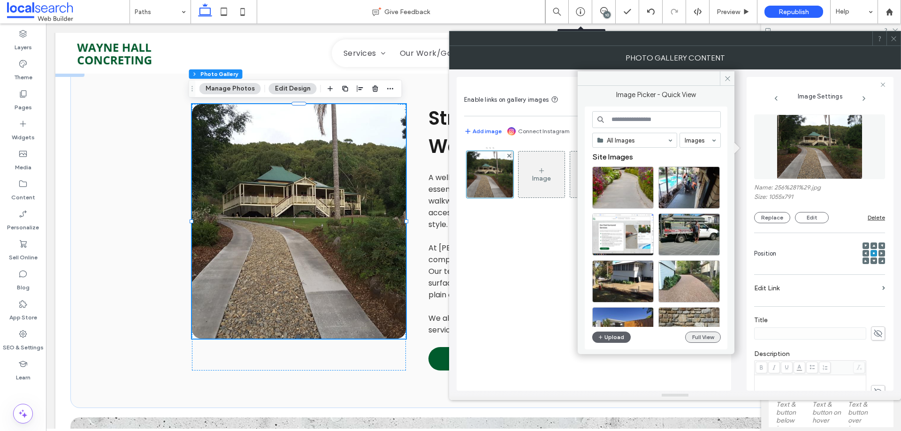
click at [705, 339] on button "Full View" at bounding box center [703, 337] width 36 height 11
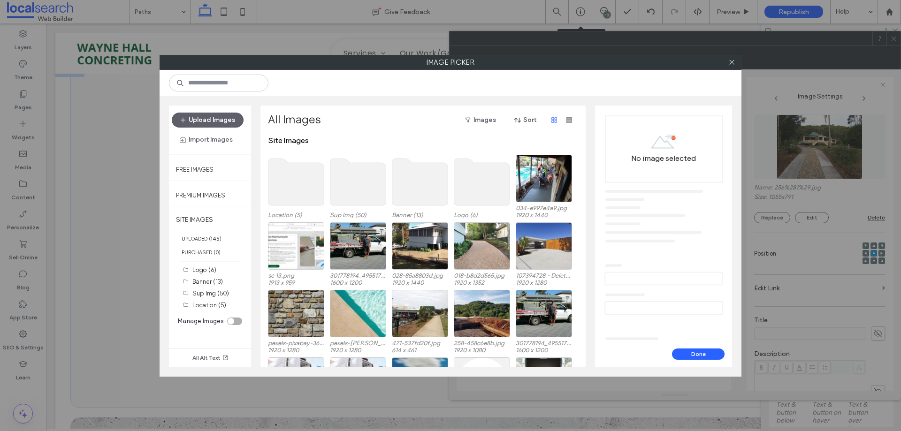
click at [367, 197] on use at bounding box center [358, 182] width 56 height 47
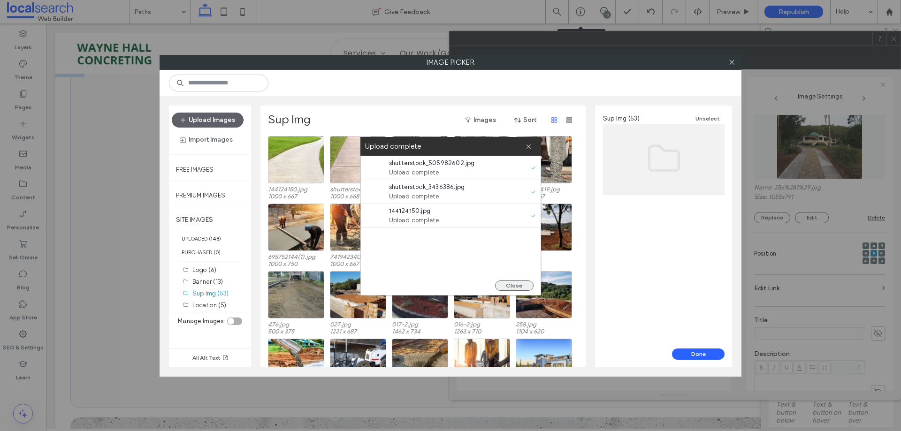
click at [516, 283] on button "Close" at bounding box center [514, 286] width 38 height 10
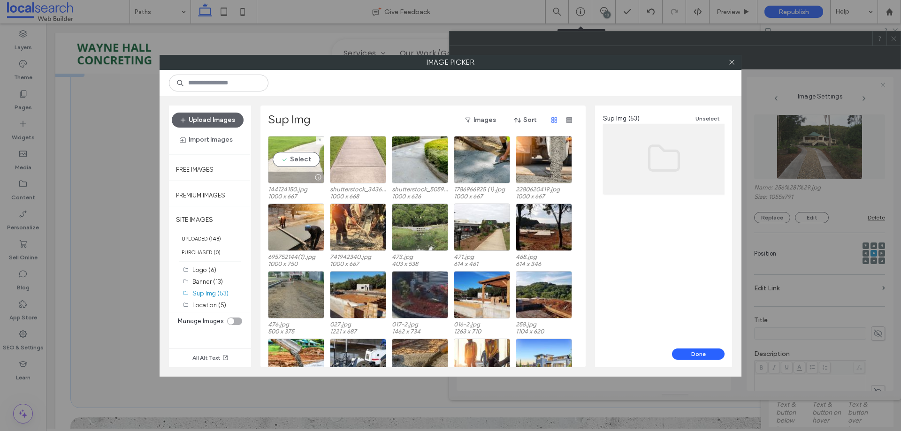
click at [306, 160] on div "Select" at bounding box center [296, 159] width 56 height 47
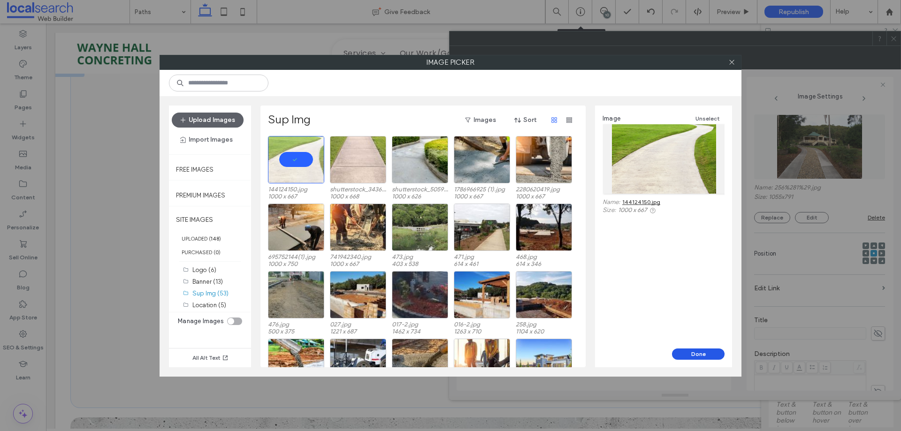
click at [699, 353] on button "Done" at bounding box center [698, 354] width 53 height 11
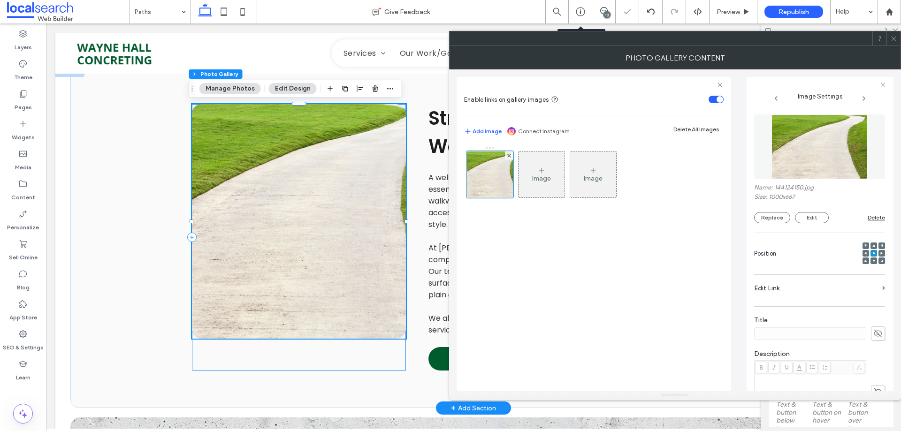
click at [257, 369] on div at bounding box center [299, 237] width 214 height 266
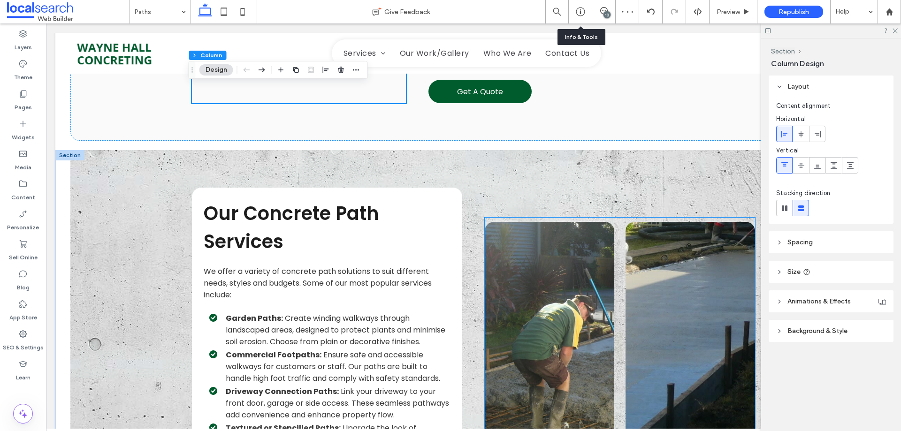
scroll to position [807, 0]
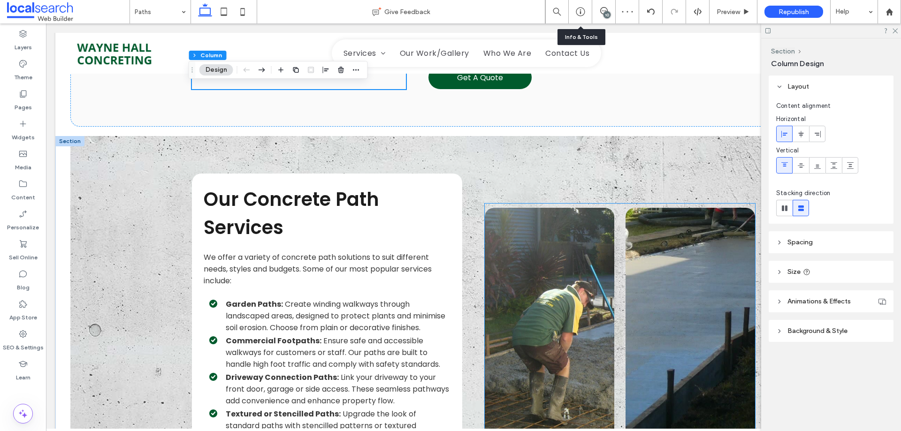
click at [560, 315] on link at bounding box center [549, 338] width 129 height 260
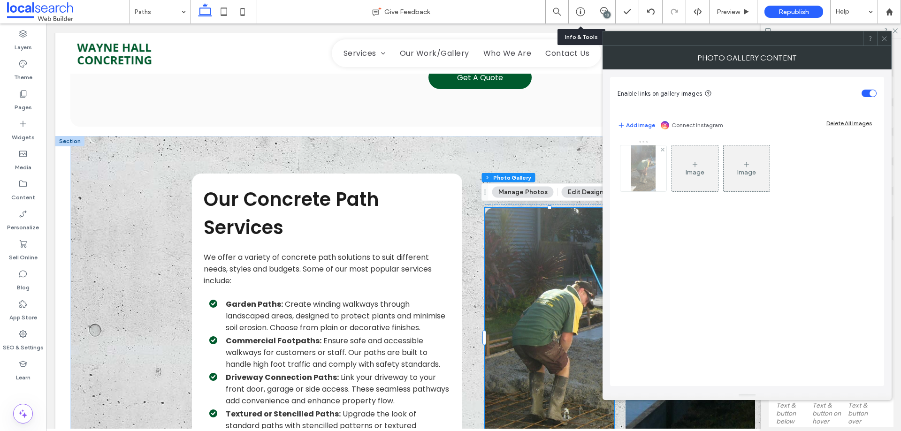
click at [647, 170] on img at bounding box center [643, 168] width 24 height 46
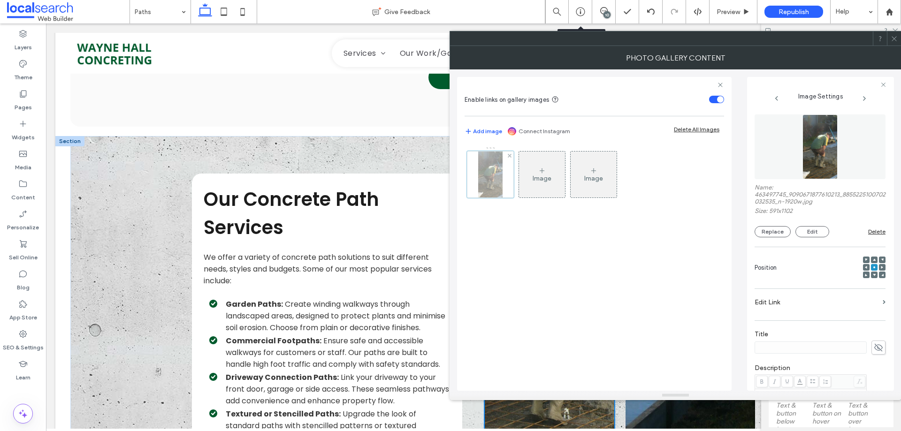
click at [495, 174] on div at bounding box center [490, 174] width 47 height 47
click at [779, 230] on button "Replace" at bounding box center [772, 231] width 36 height 11
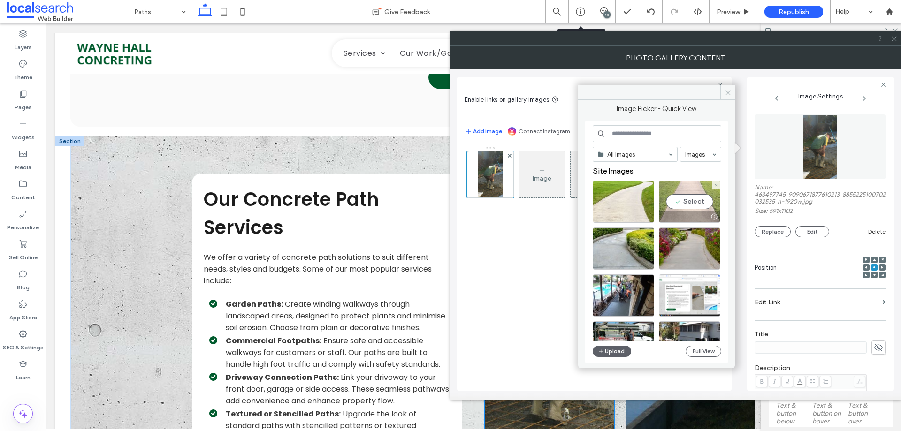
click at [699, 205] on div "Select" at bounding box center [689, 202] width 61 height 42
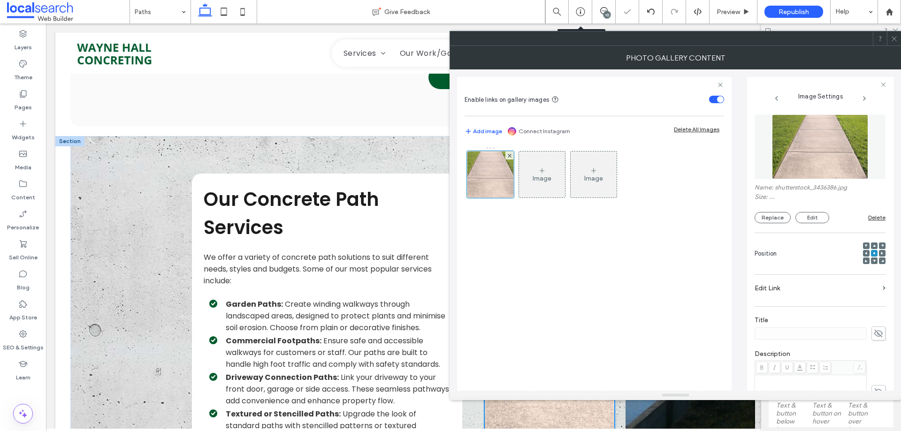
click at [894, 42] on icon at bounding box center [893, 38] width 7 height 7
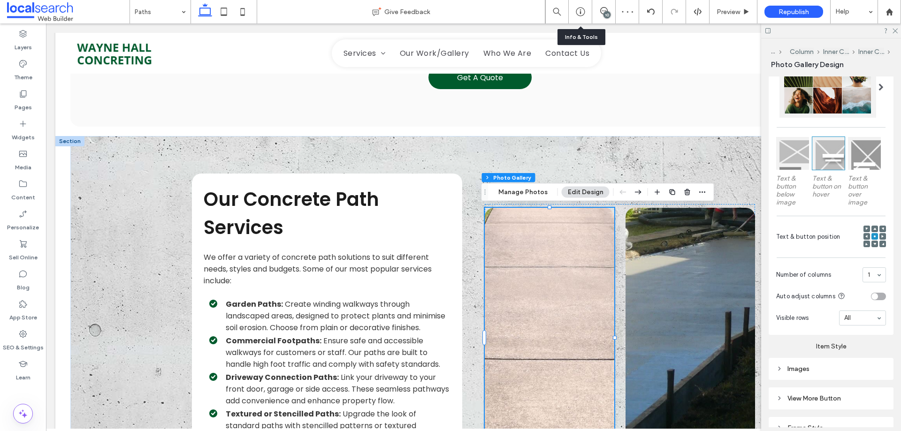
scroll to position [275, 0]
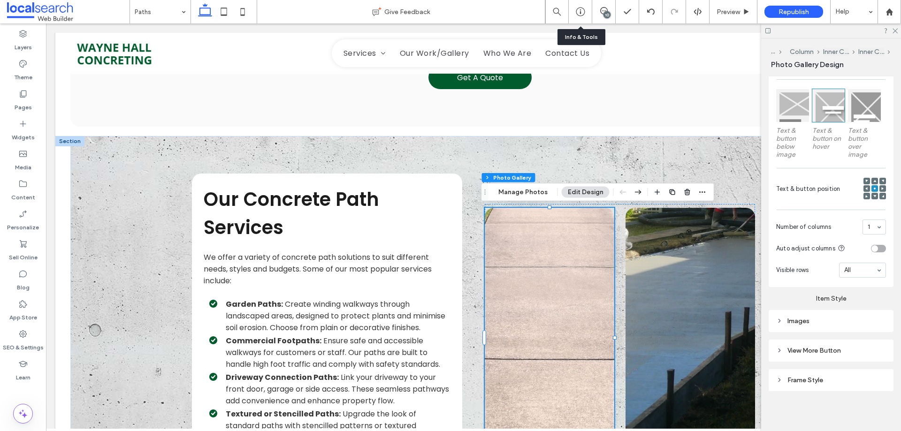
click at [799, 319] on div "Images" at bounding box center [831, 321] width 110 height 8
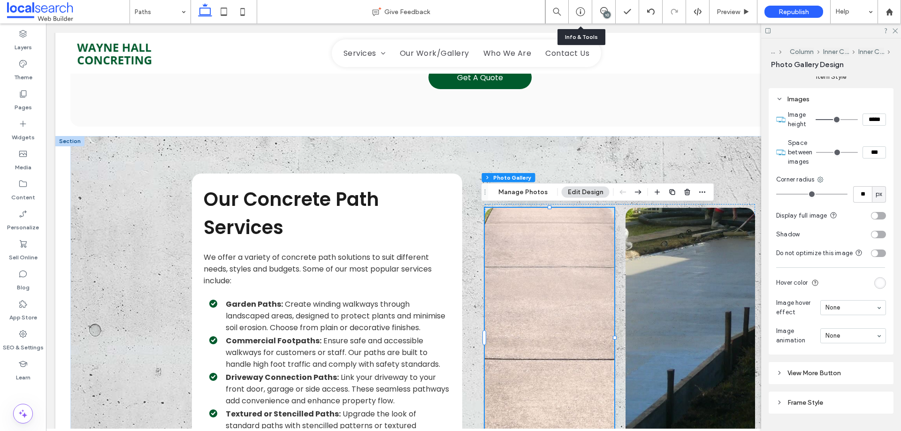
scroll to position [509, 0]
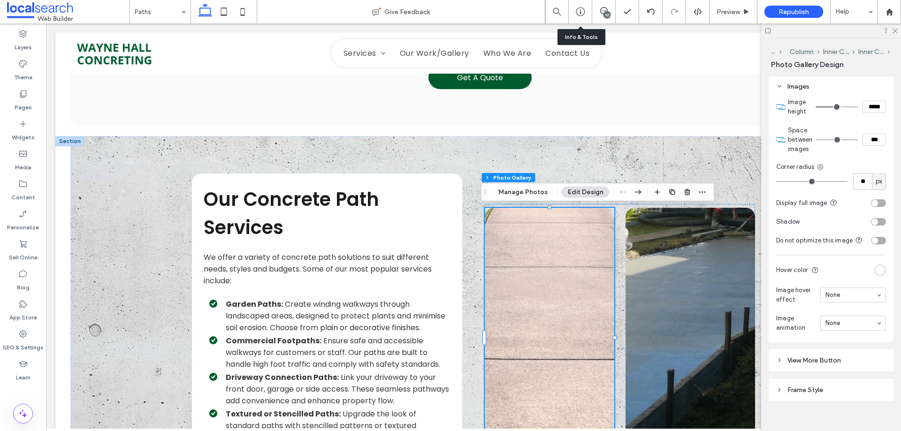
click at [874, 206] on section "Display full image" at bounding box center [831, 203] width 110 height 19
click at [874, 203] on div "toggle" at bounding box center [878, 203] width 15 height 8
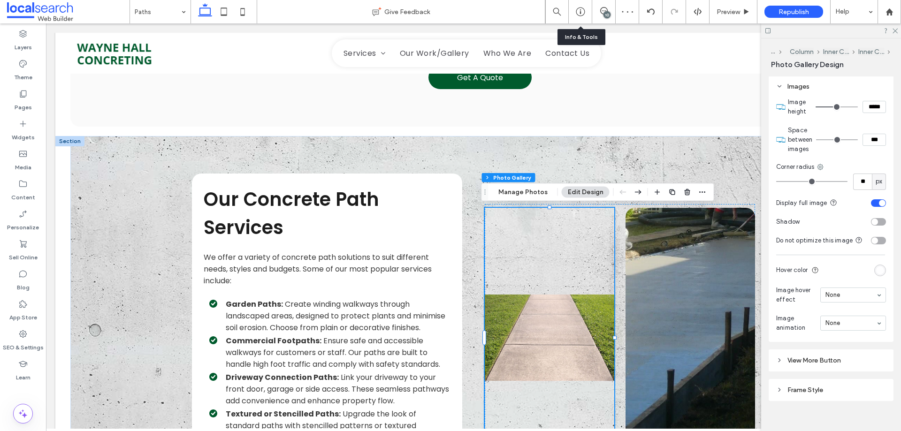
click at [879, 202] on div "toggle" at bounding box center [882, 203] width 7 height 7
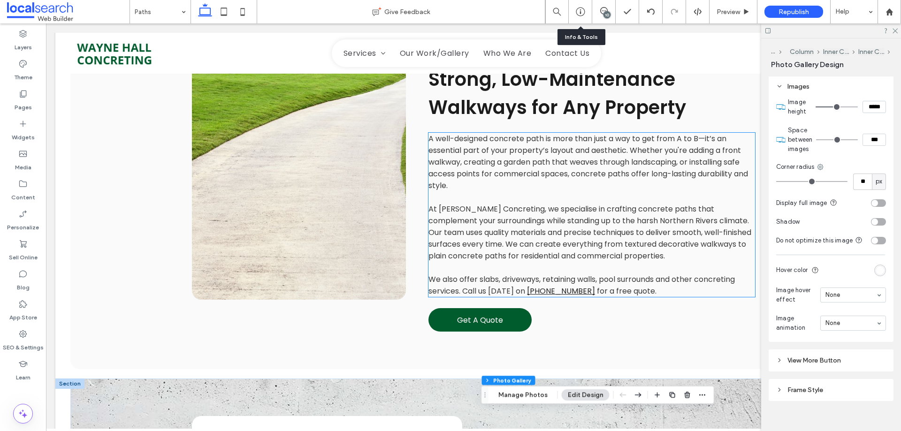
scroll to position [760, 0]
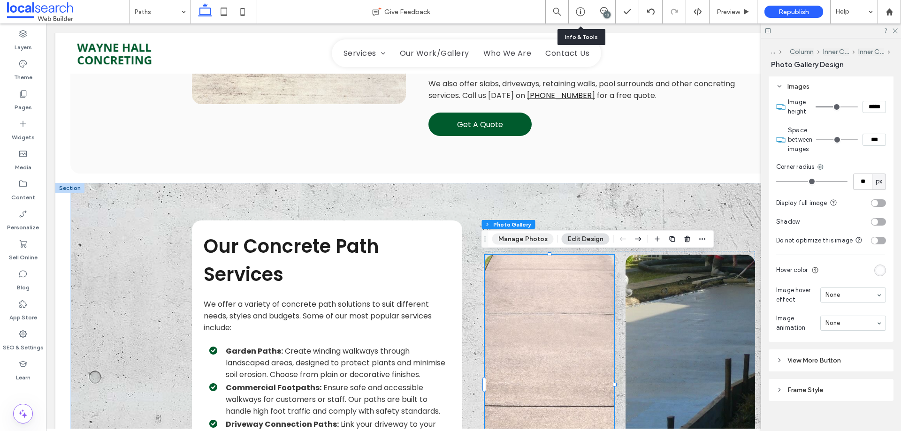
click at [530, 242] on button "Manage Photos" at bounding box center [522, 239] width 61 height 11
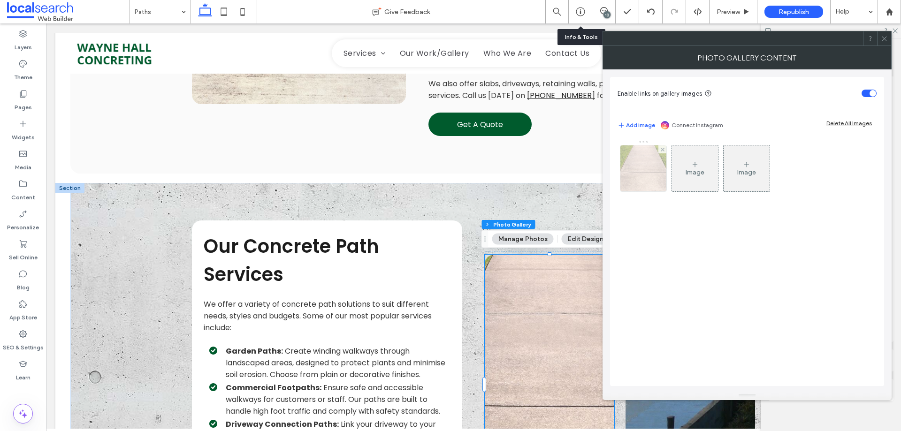
click at [649, 170] on img at bounding box center [643, 168] width 69 height 46
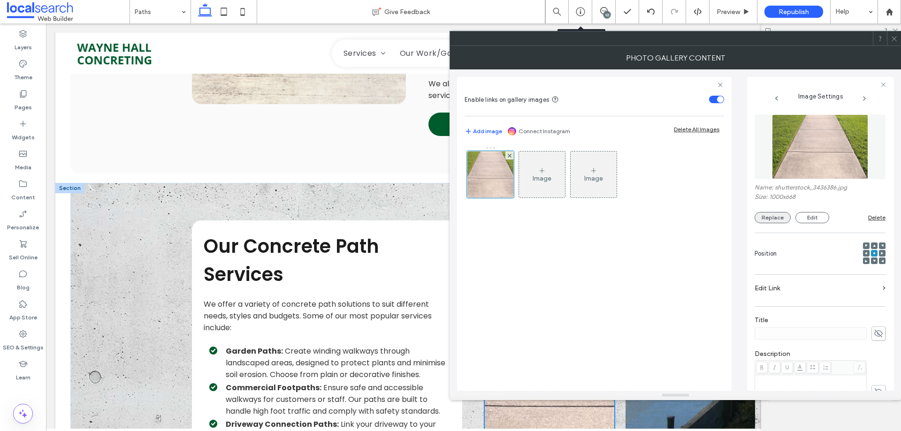
click at [776, 214] on button "Replace" at bounding box center [772, 217] width 36 height 11
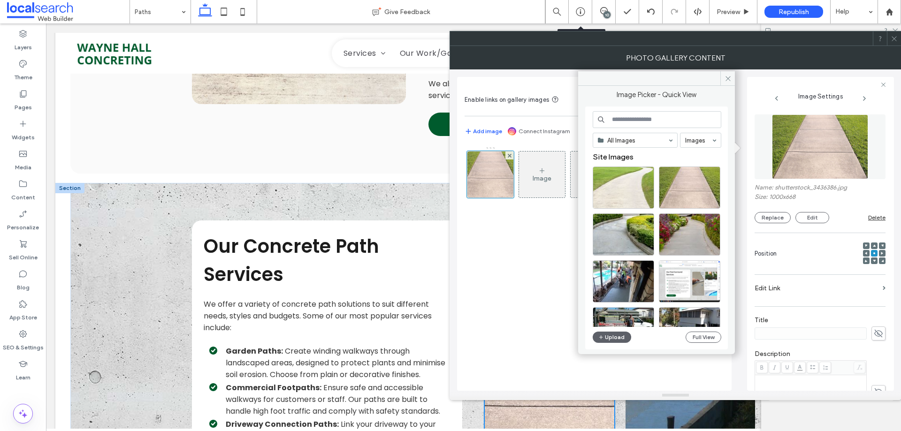
click at [644, 188] on div at bounding box center [622, 188] width 61 height 42
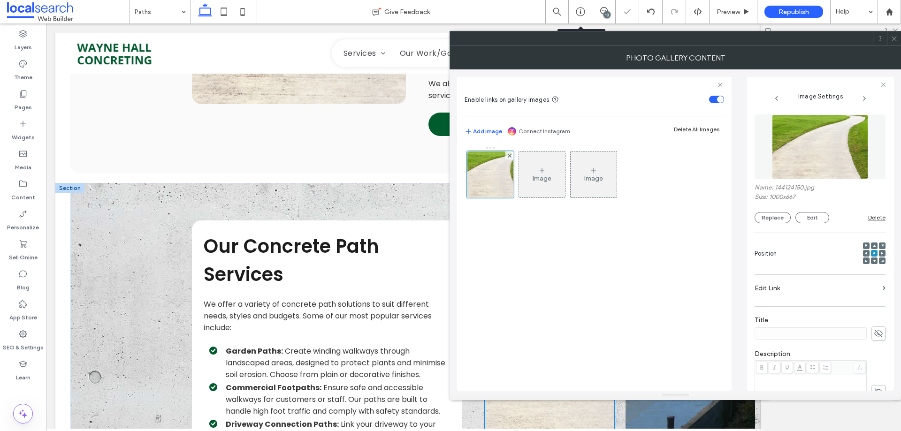
click at [894, 34] on span at bounding box center [893, 38] width 7 height 14
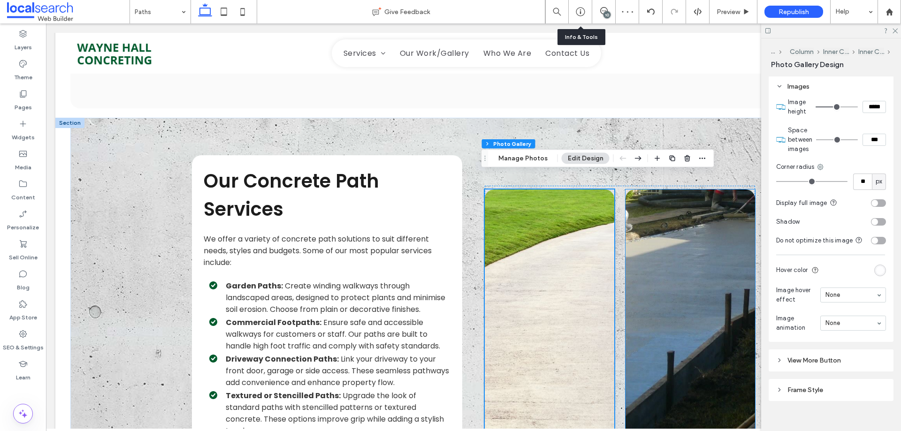
scroll to position [854, 0]
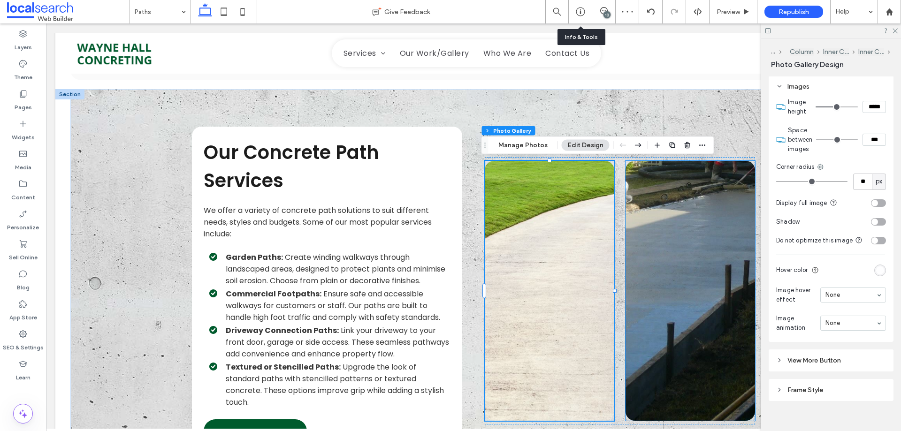
click at [682, 269] on link at bounding box center [689, 291] width 129 height 260
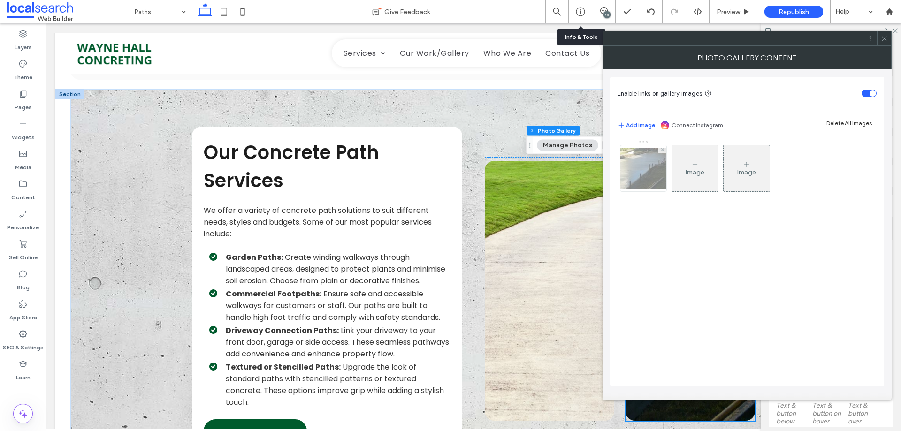
click at [647, 162] on div at bounding box center [643, 168] width 46 height 46
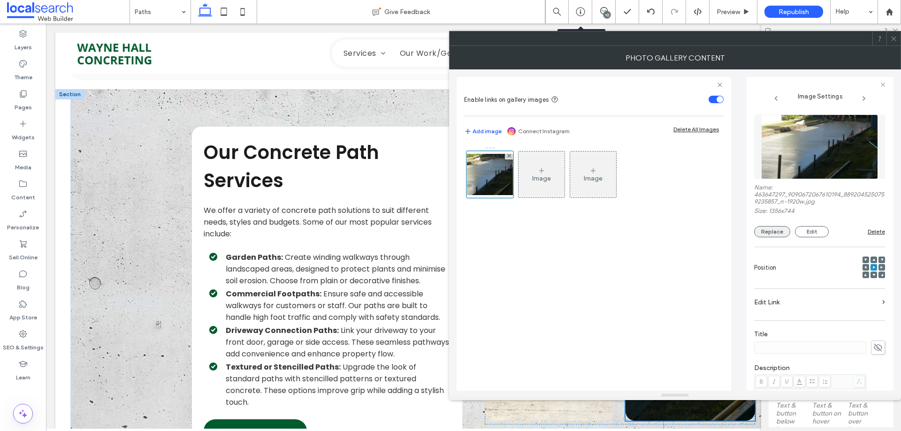
click at [767, 228] on button "Replace" at bounding box center [772, 231] width 36 height 11
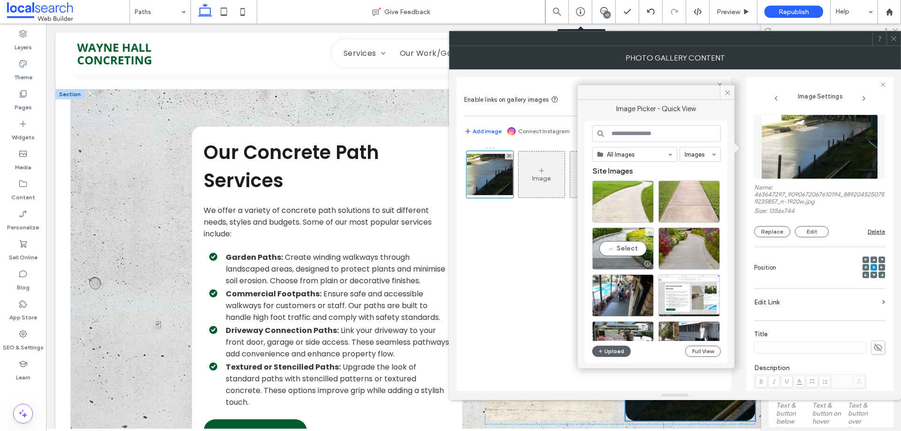
click at [623, 244] on div "Select" at bounding box center [622, 249] width 61 height 42
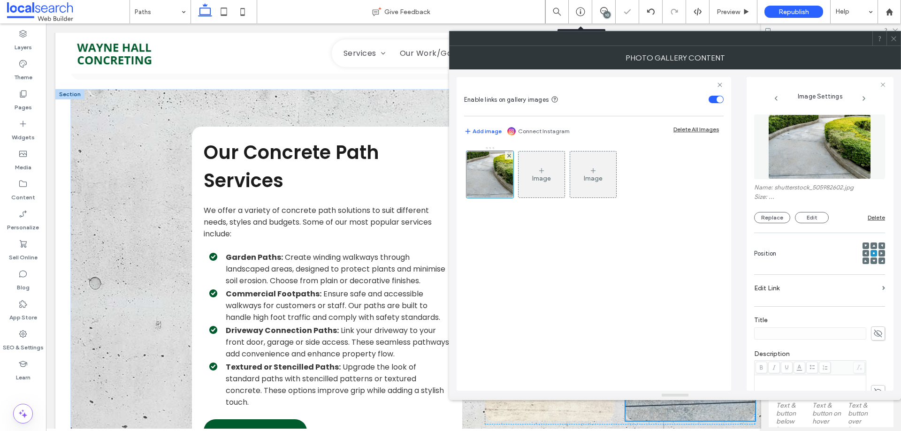
click at [892, 42] on icon at bounding box center [893, 38] width 7 height 7
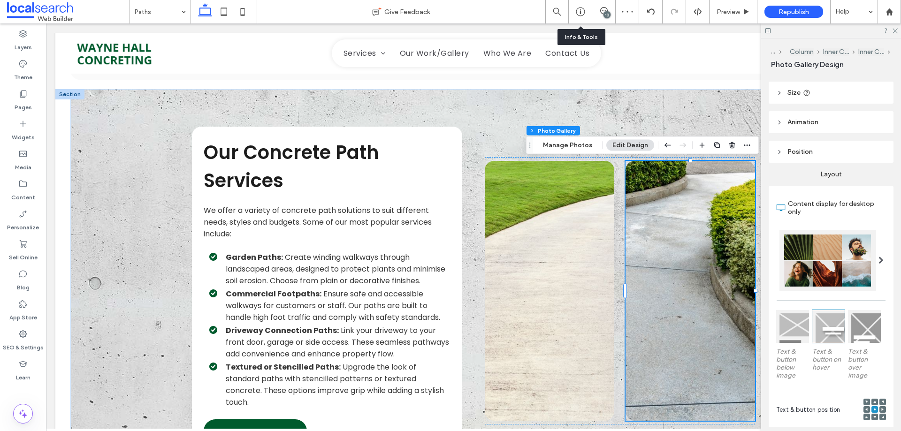
scroll to position [188, 0]
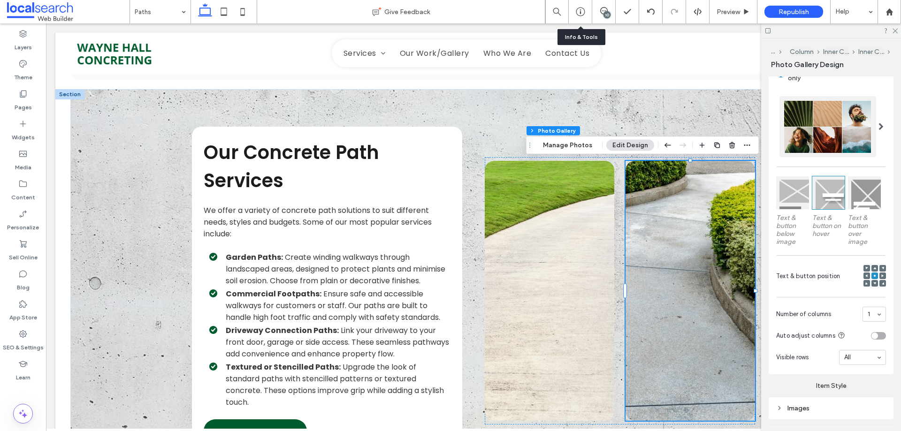
click at [863, 274] on div at bounding box center [866, 276] width 7 height 7
click at [863, 273] on div at bounding box center [866, 276] width 7 height 7
click at [865, 276] on span at bounding box center [866, 276] width 3 height 7
click at [864, 276] on div at bounding box center [866, 276] width 7 height 7
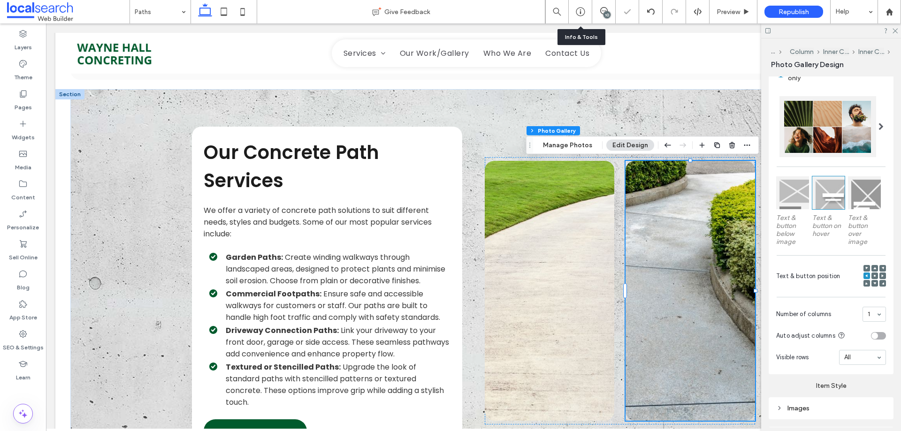
click at [864, 276] on div at bounding box center [866, 276] width 7 height 7
click at [871, 276] on div at bounding box center [874, 276] width 7 height 7
click at [873, 276] on span at bounding box center [874, 276] width 3 height 7
click at [881, 275] on use at bounding box center [882, 275] width 2 height 3
click at [873, 275] on icon at bounding box center [874, 275] width 3 height 3
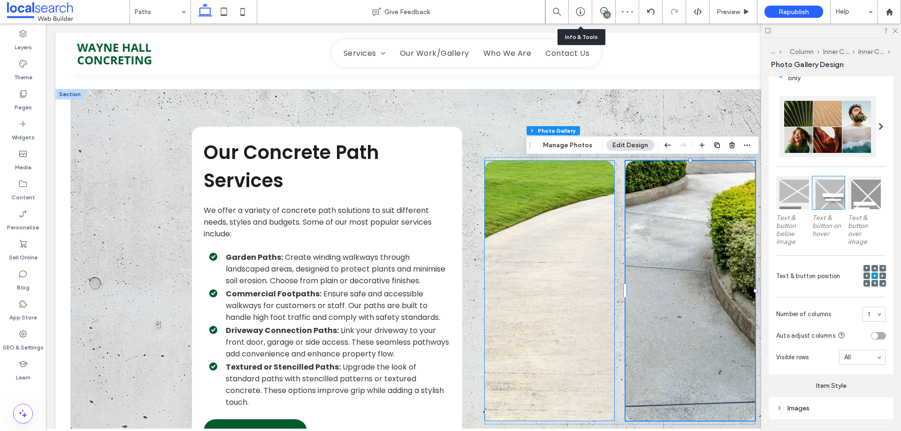
click at [579, 280] on link at bounding box center [549, 291] width 129 height 260
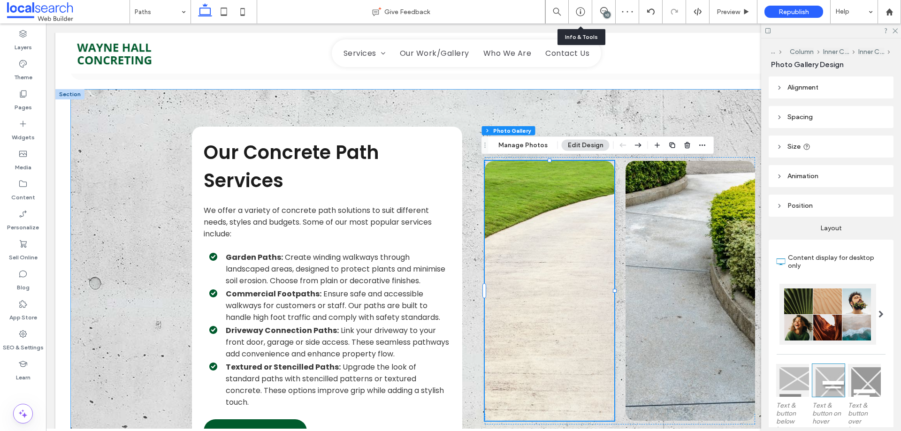
click at [366, 95] on div "Our Concrete Path Services We offer a variety of concrete path solutions to sui…" at bounding box center [473, 290] width 563 height 403
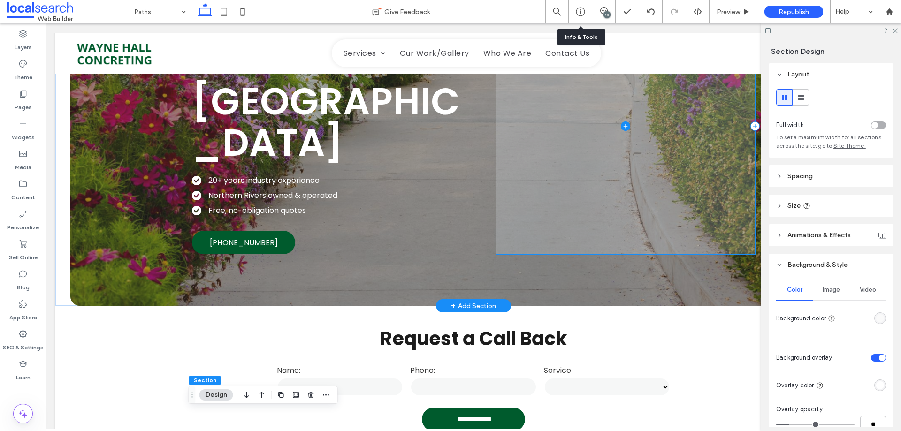
scroll to position [0, 0]
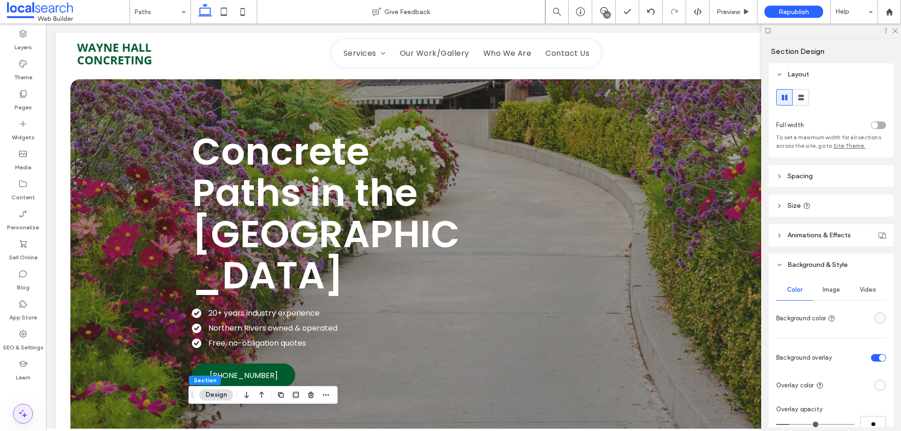
click at [30, 409] on span at bounding box center [23, 413] width 19 height 19
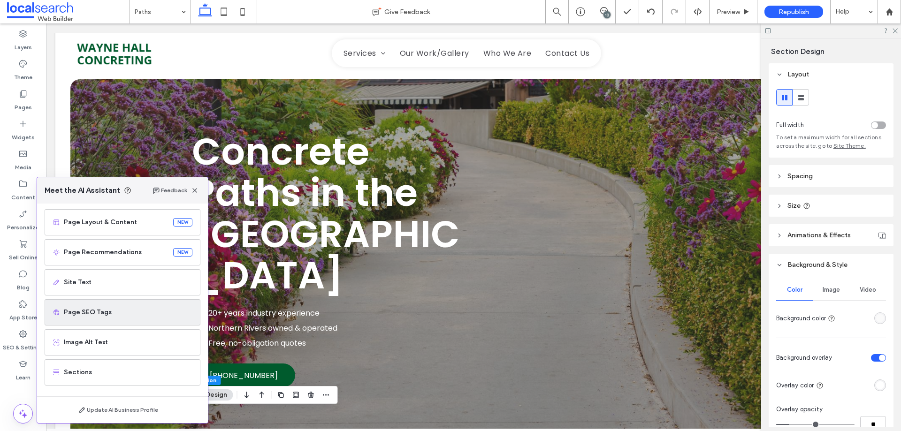
scroll to position [60, 0]
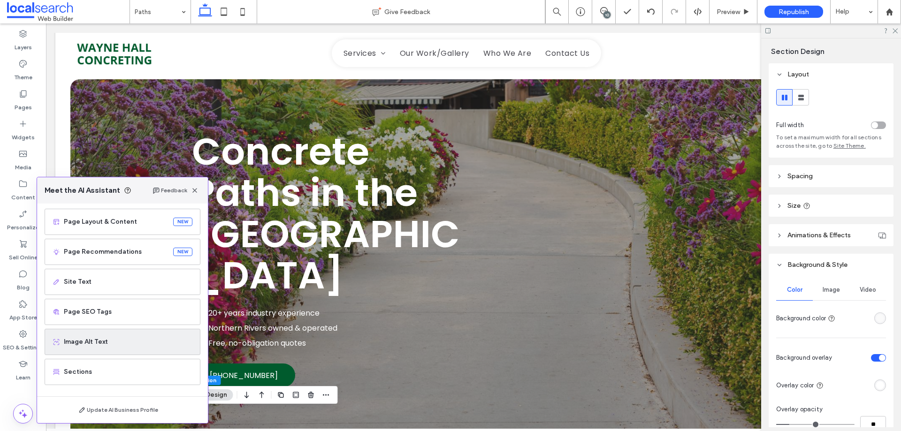
click at [118, 345] on span "Image Alt Text" at bounding box center [128, 341] width 129 height 9
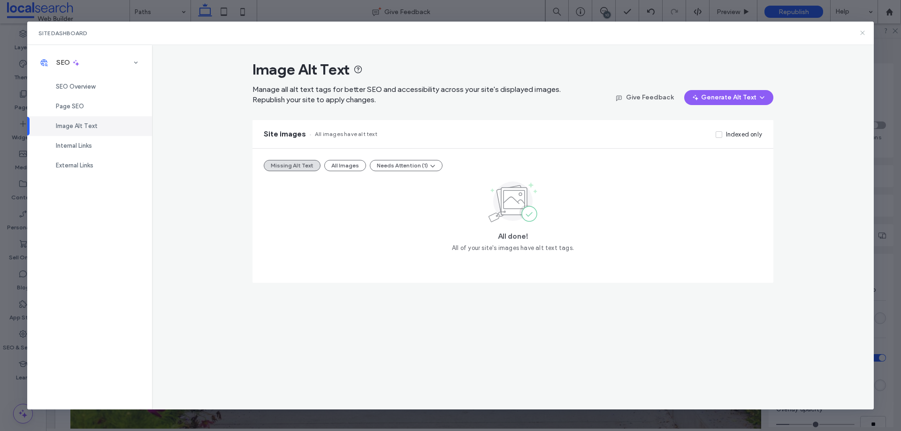
click at [866, 32] on icon at bounding box center [862, 33] width 8 height 8
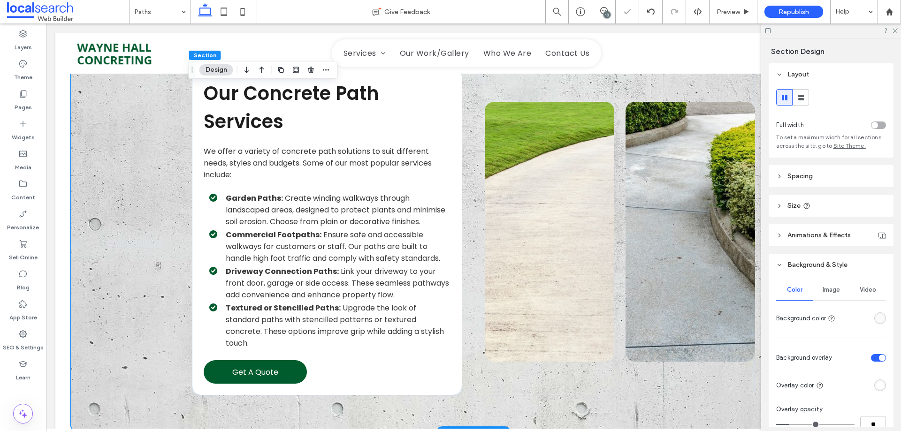
scroll to position [922, 0]
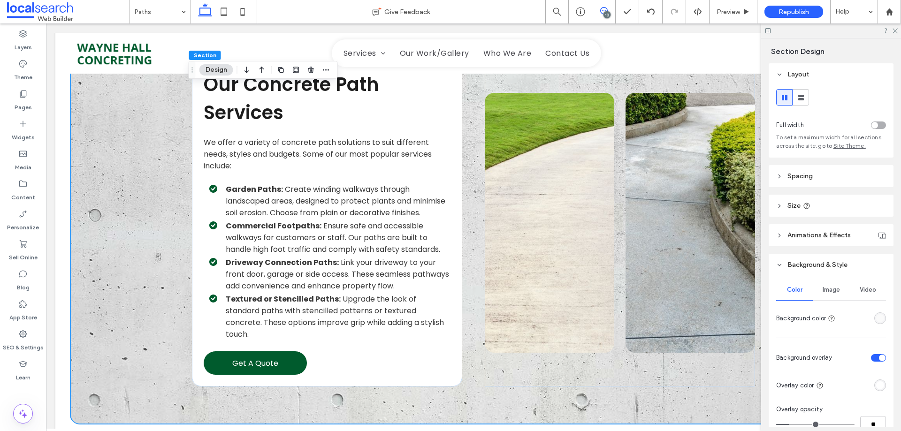
click at [610, 11] on span at bounding box center [603, 11] width 23 height 8
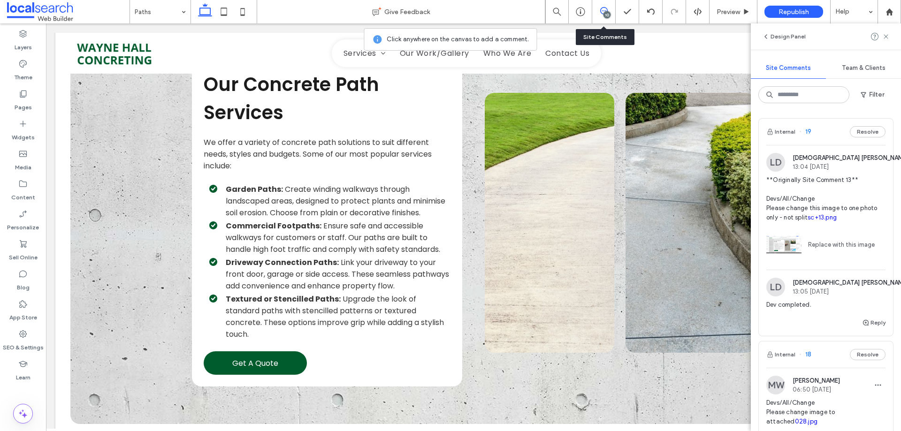
click at [603, 14] on div "10" at bounding box center [606, 14] width 7 height 7
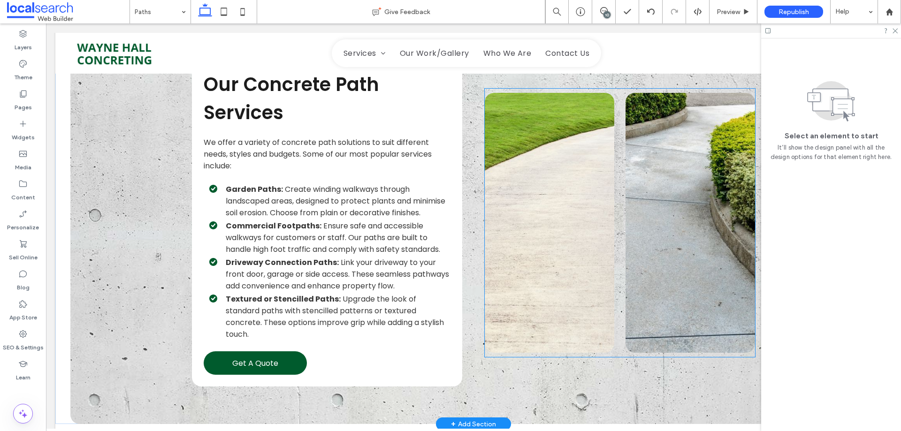
click at [581, 170] on link at bounding box center [549, 223] width 129 height 260
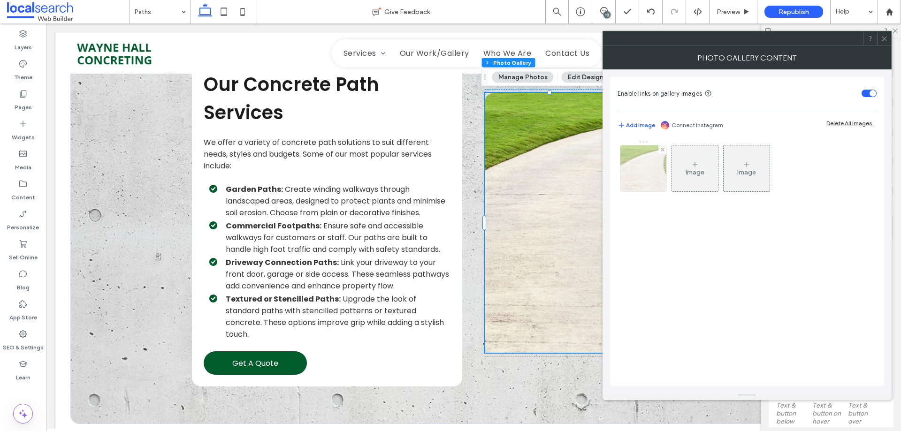
click at [625, 166] on img at bounding box center [642, 168] width 69 height 46
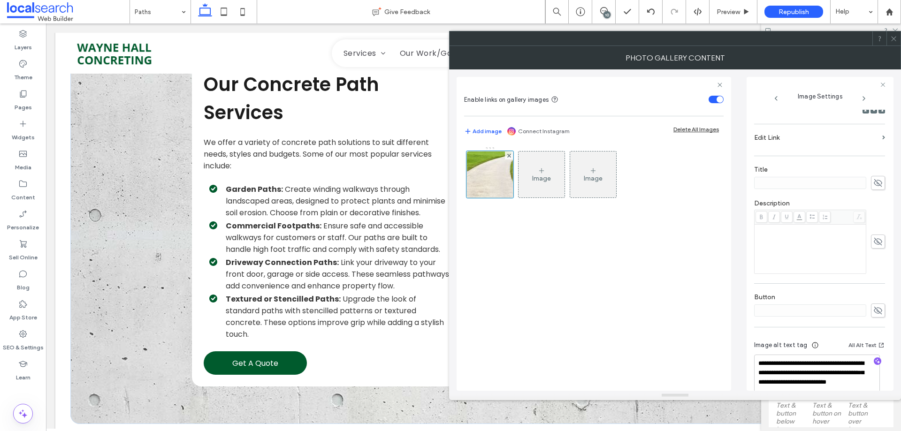
scroll to position [172, 0]
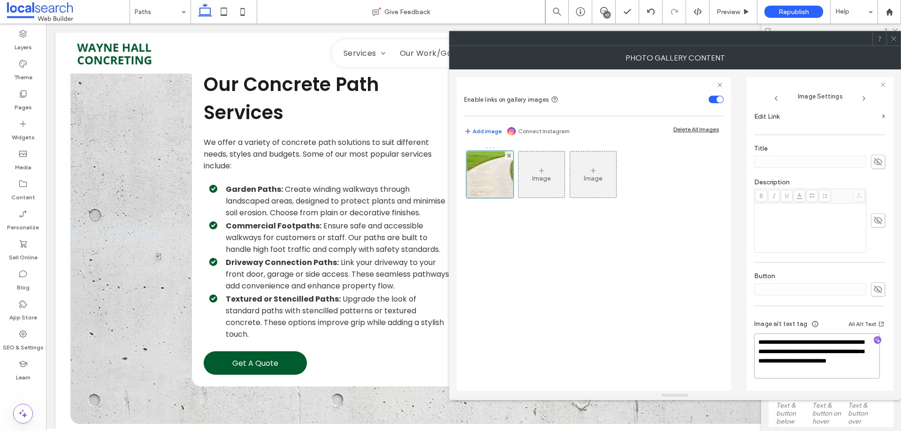
drag, startPoint x: 786, startPoint y: 361, endPoint x: 832, endPoint y: 378, distance: 48.7
click at [831, 378] on textarea "**********" at bounding box center [817, 356] width 126 height 45
click at [826, 358] on textarea "**********" at bounding box center [817, 356] width 126 height 45
click at [895, 42] on icon at bounding box center [893, 38] width 7 height 7
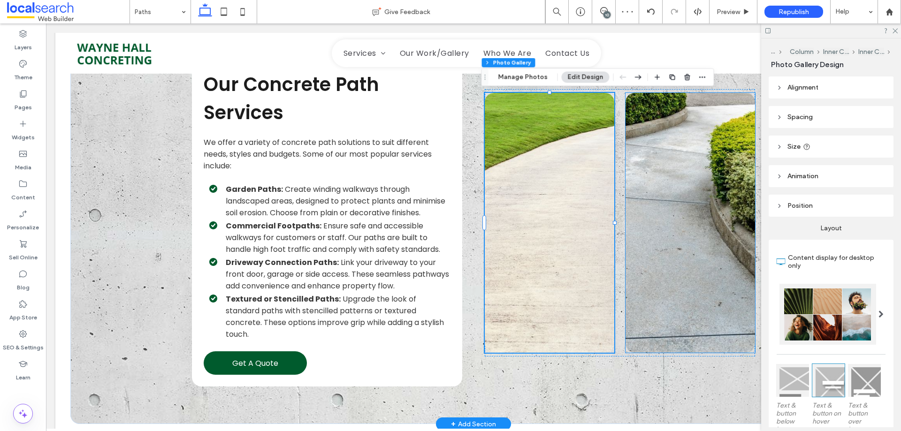
click at [677, 206] on link at bounding box center [689, 223] width 129 height 260
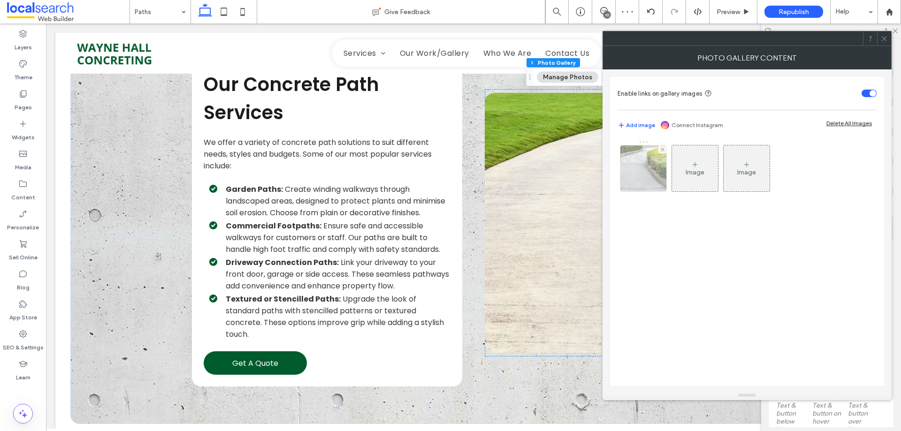
click at [652, 173] on img at bounding box center [644, 168] width 74 height 46
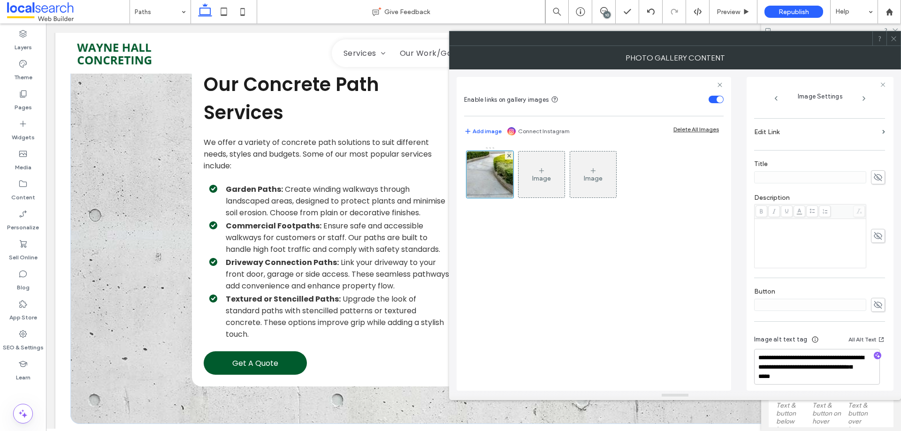
scroll to position [162, 0]
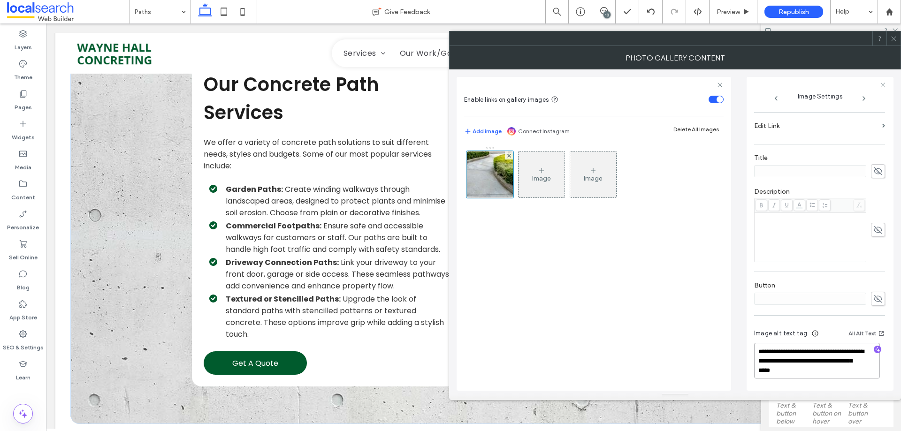
click at [808, 360] on textarea "**********" at bounding box center [817, 361] width 126 height 36
click at [897, 46] on div "Photo Gallery Content" at bounding box center [675, 57] width 452 height 23
click at [894, 42] on span at bounding box center [893, 38] width 7 height 14
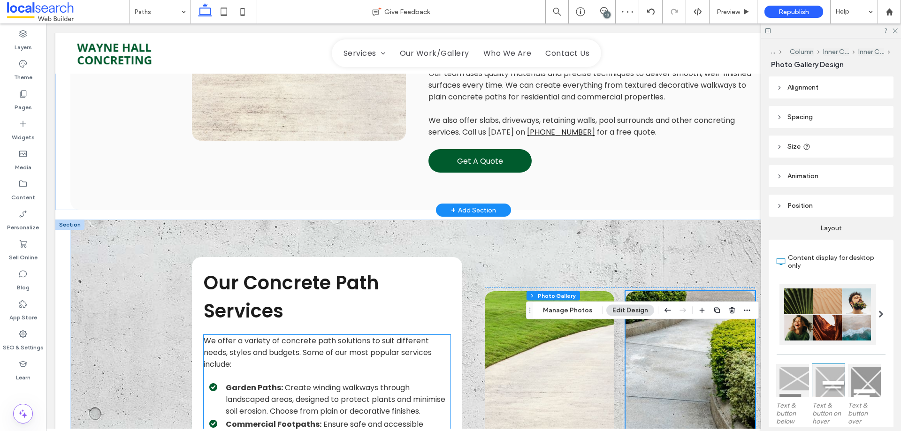
scroll to position [687, 0]
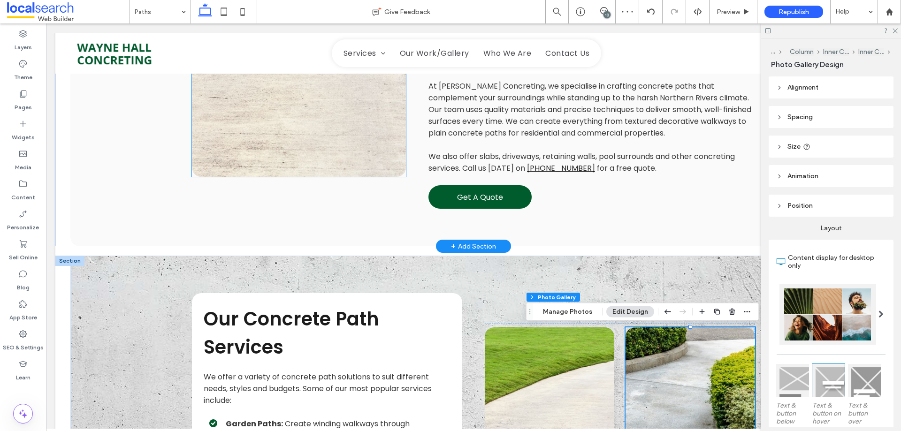
click at [281, 147] on link at bounding box center [299, 59] width 214 height 235
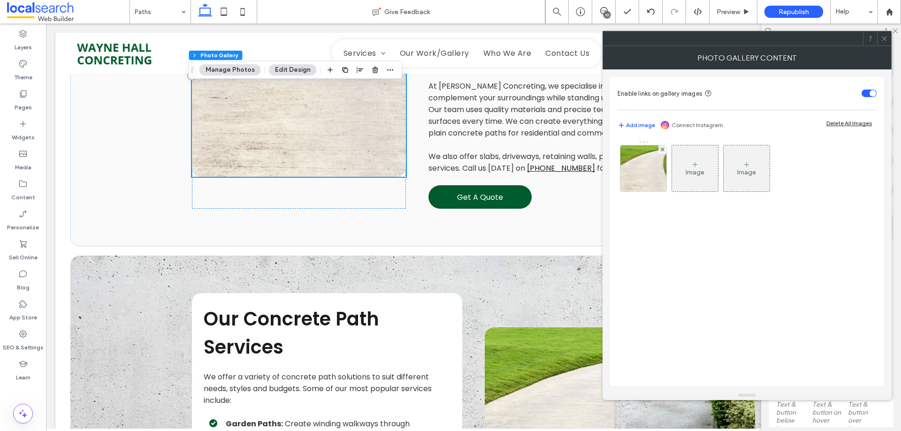
click at [652, 169] on img at bounding box center [643, 168] width 69 height 46
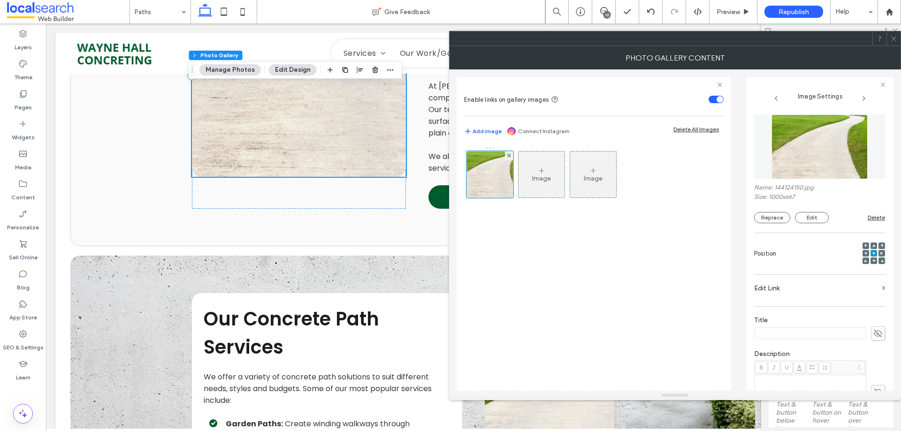
scroll to position [162, 0]
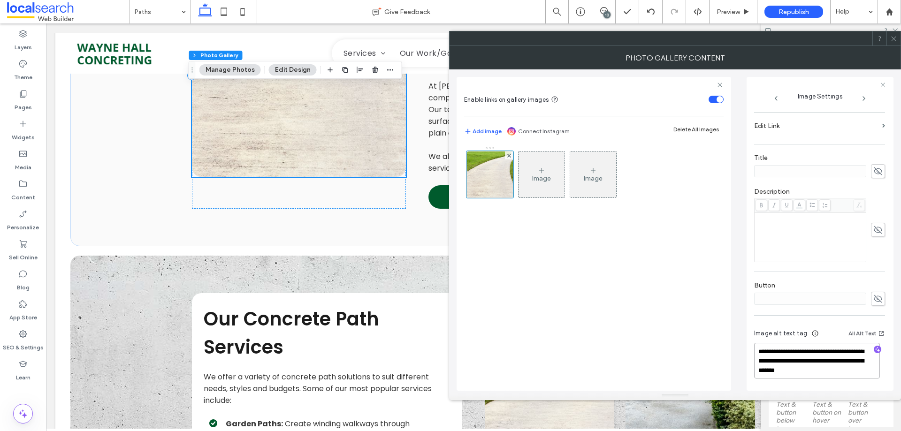
click at [817, 363] on textarea "**********" at bounding box center [817, 361] width 126 height 36
drag, startPoint x: 896, startPoint y: 36, endPoint x: 703, endPoint y: 53, distance: 193.1
click at [896, 37] on icon at bounding box center [893, 38] width 7 height 7
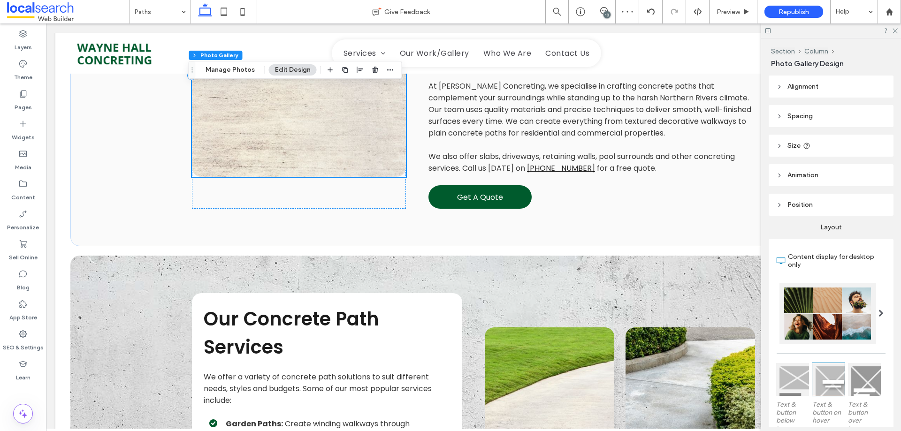
drag, startPoint x: 607, startPoint y: 15, endPoint x: 614, endPoint y: 9, distance: 9.0
click at [607, 15] on div "10" at bounding box center [606, 14] width 7 height 7
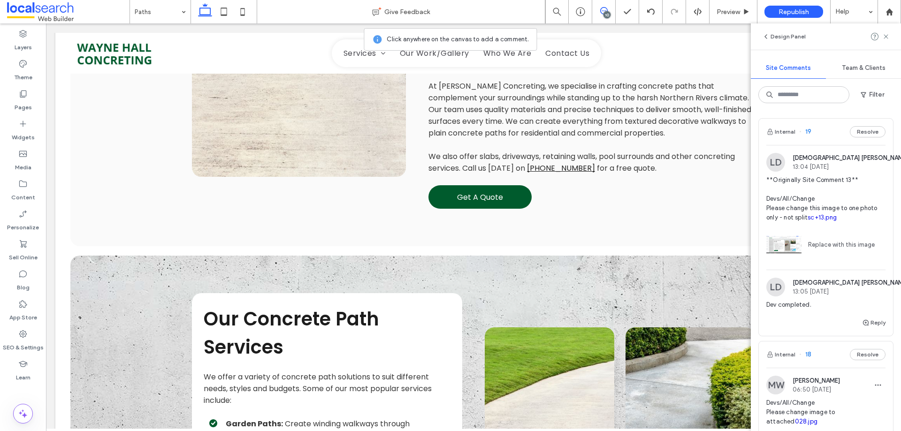
click at [794, 202] on span "**Originally Site Comment 13** Devs/All/Change Please change this image to one …" at bounding box center [825, 198] width 119 height 47
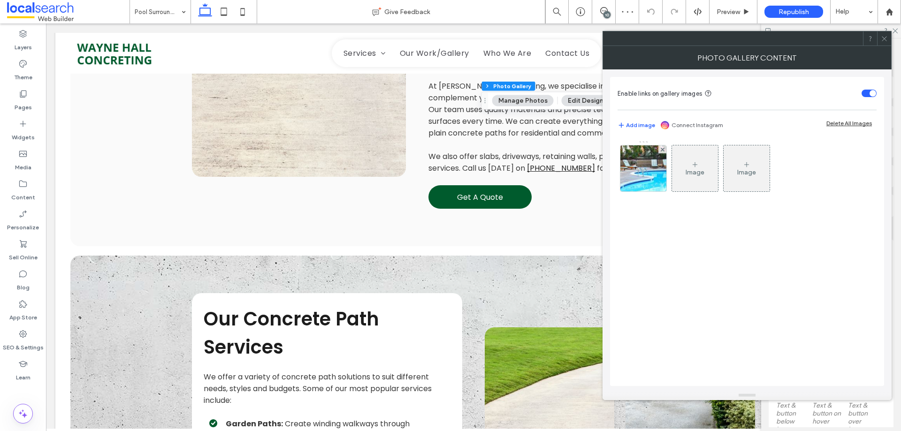
click at [645, 171] on img at bounding box center [643, 168] width 69 height 46
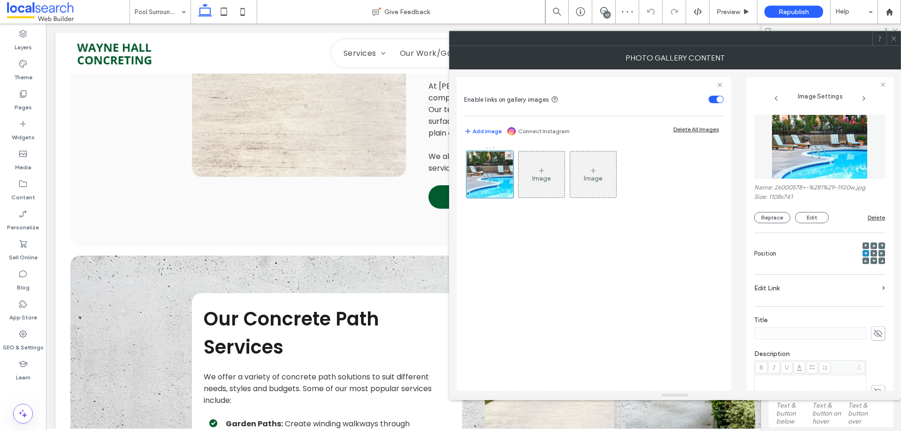
scroll to position [162, 0]
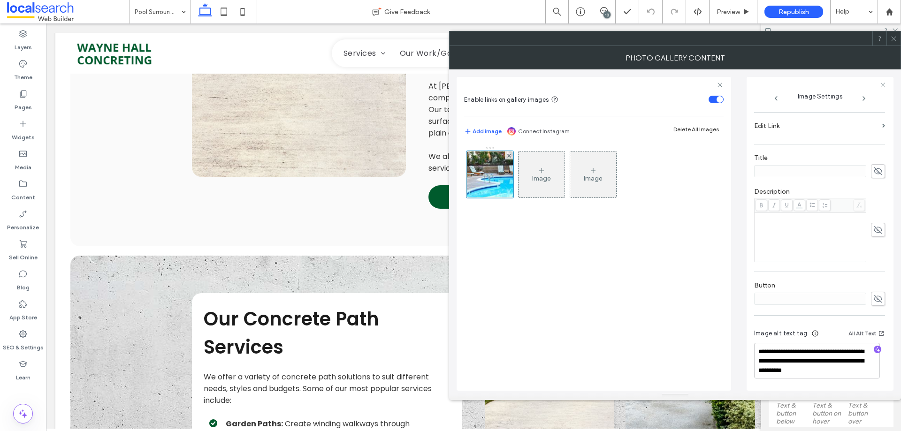
click at [896, 41] on icon at bounding box center [893, 38] width 7 height 7
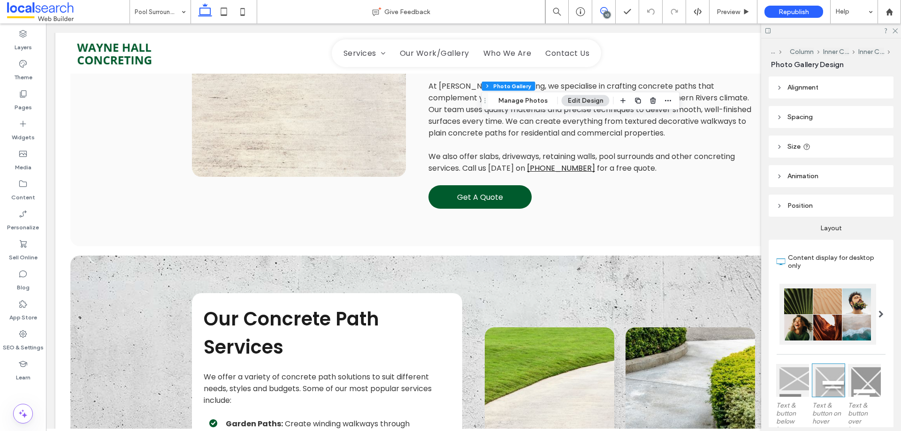
click at [605, 12] on div "10" at bounding box center [606, 14] width 7 height 7
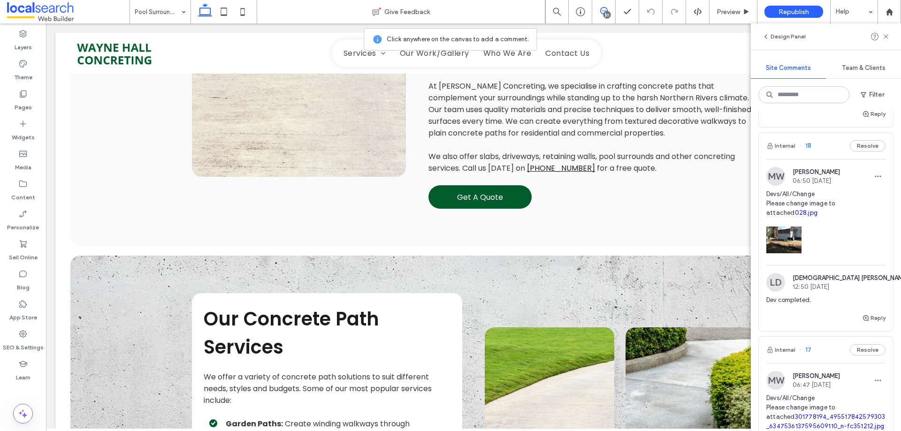
scroll to position [235, 0]
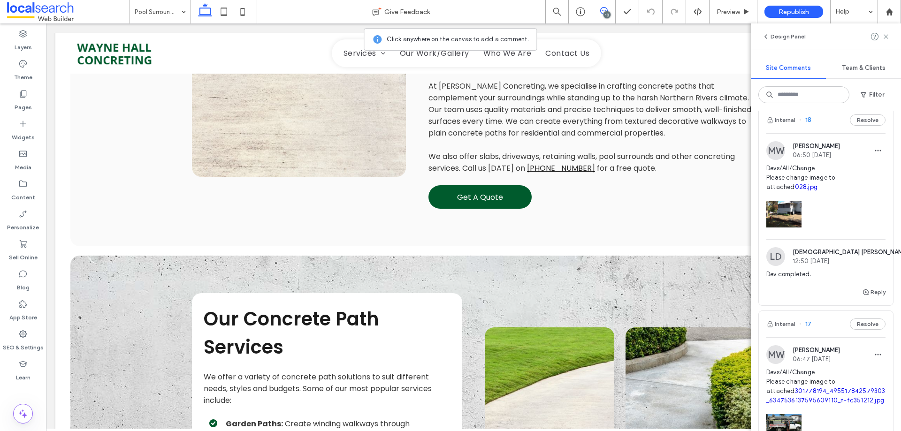
click at [809, 192] on span "Devs/All/Change Please change image to attached 028.jpg" at bounding box center [825, 178] width 119 height 28
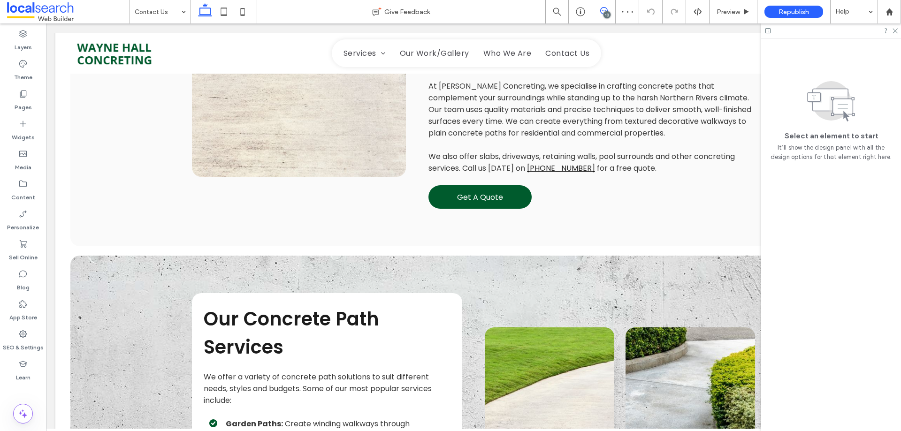
click at [606, 8] on icon at bounding box center [604, 11] width 8 height 8
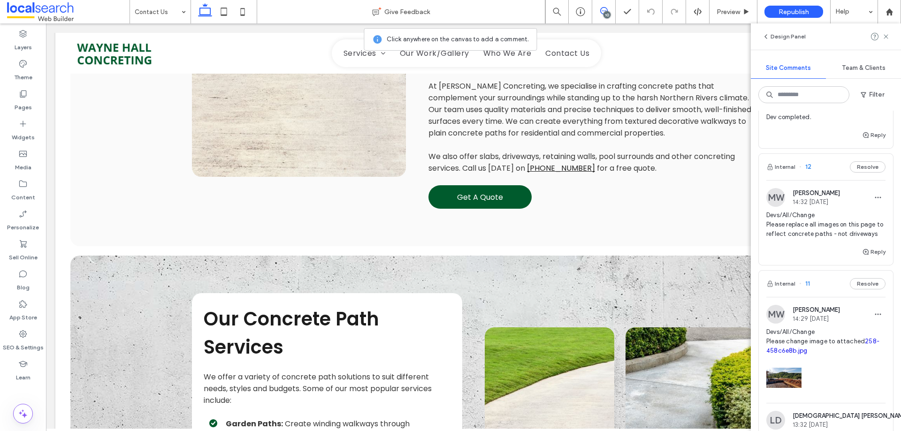
scroll to position [1032, 0]
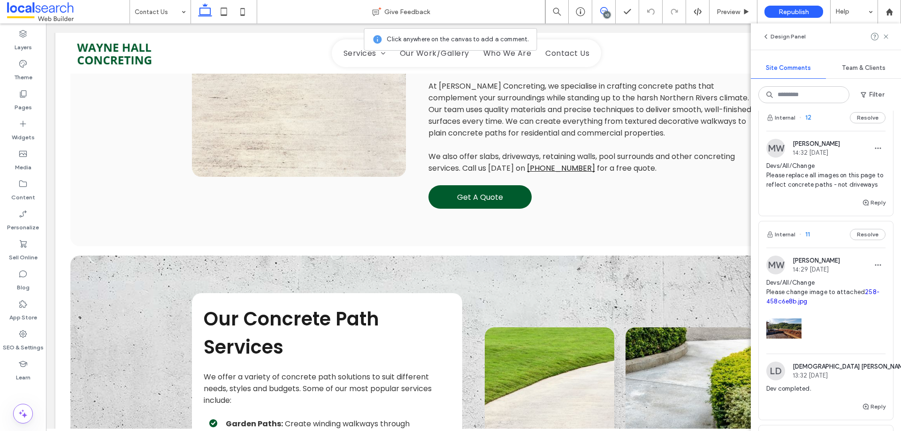
click at [796, 178] on span "Devs/All/Change Please replace all images on this page to reflect concrete path…" at bounding box center [825, 175] width 119 height 28
click at [604, 17] on div "10" at bounding box center [603, 11] width 23 height 23
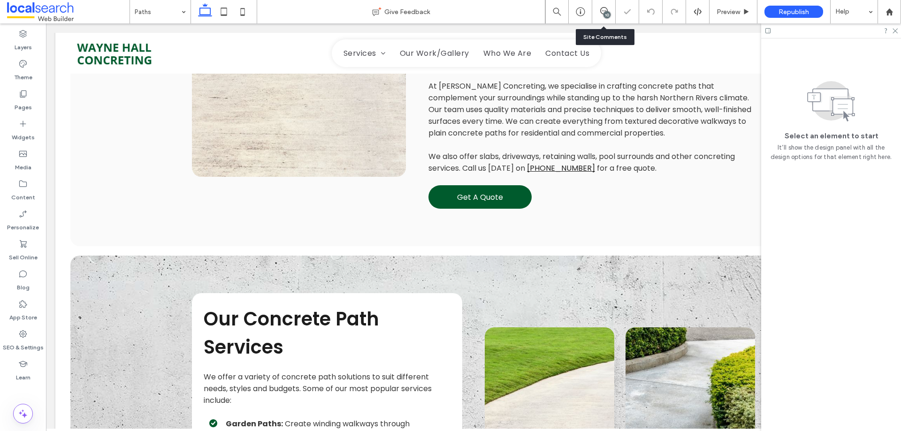
click at [604, 17] on div "10" at bounding box center [603, 11] width 23 height 23
click at [603, 10] on icon at bounding box center [604, 11] width 8 height 8
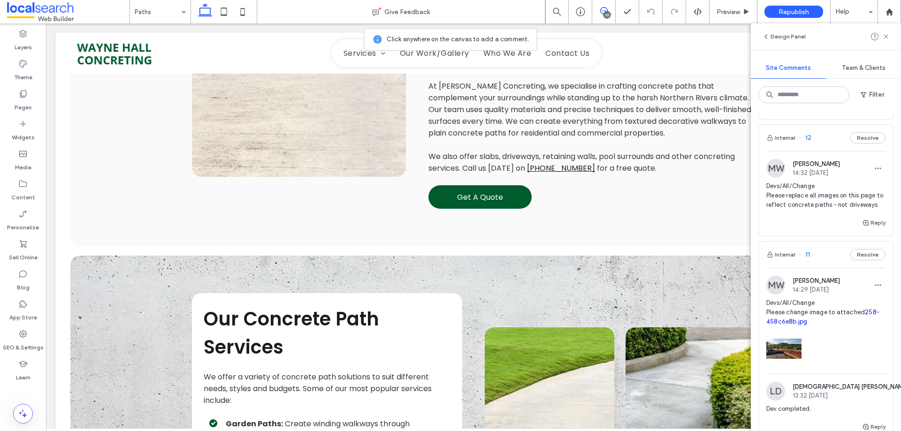
scroll to position [1032, 0]
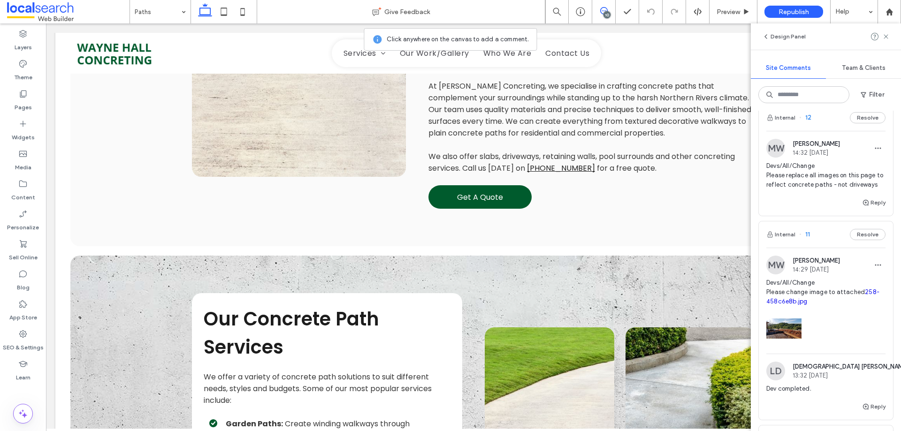
click at [826, 301] on span "Devs/All/Change Please change image to attached 258-458c6e8b.jpg" at bounding box center [825, 292] width 119 height 28
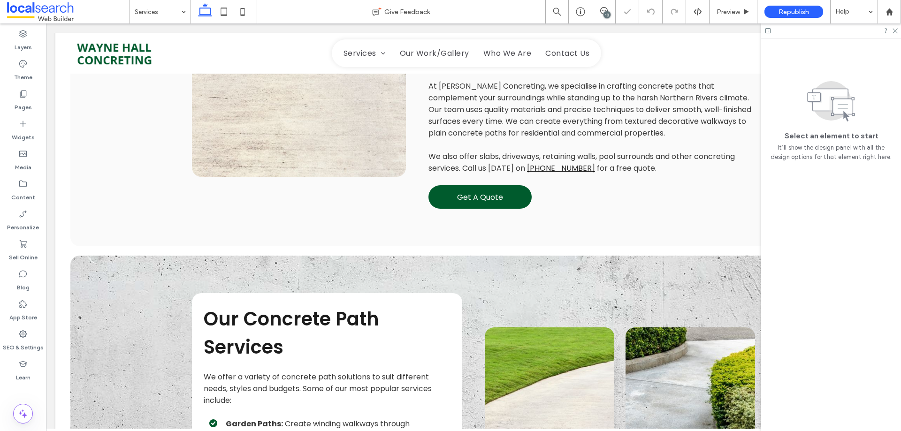
click at [606, 14] on div "10" at bounding box center [606, 14] width 7 height 7
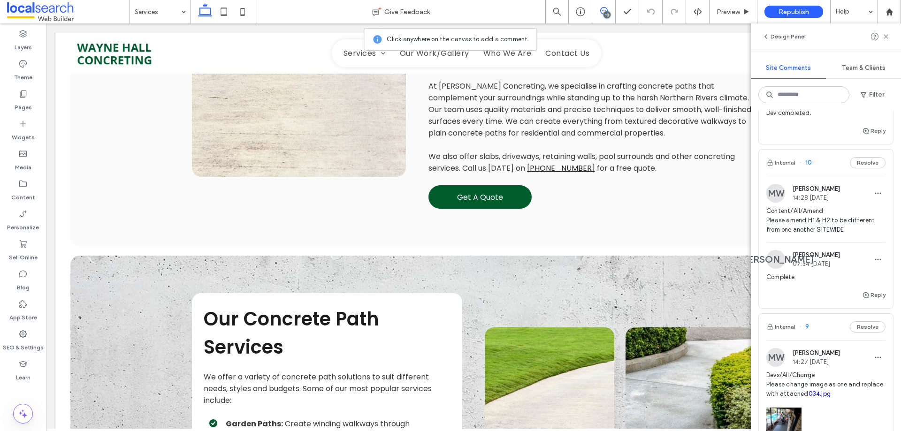
scroll to position [1407, 0]
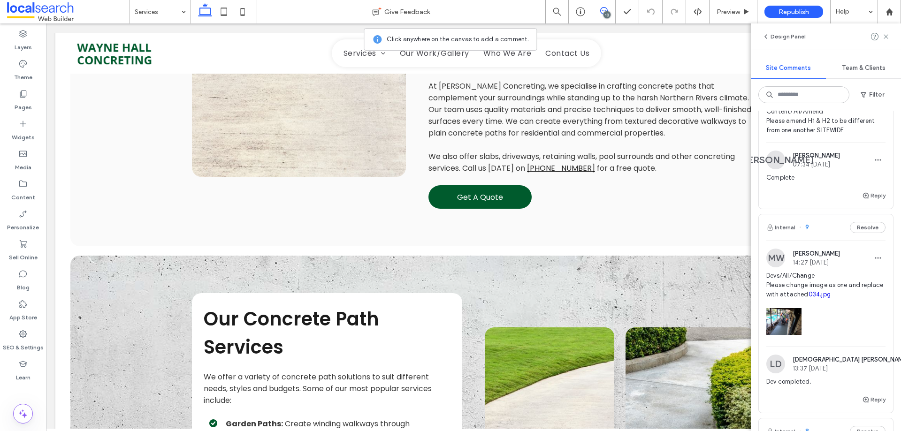
click at [817, 297] on span "Devs/All/Change Please change image as one and replace with attached 034.jpg" at bounding box center [825, 285] width 119 height 28
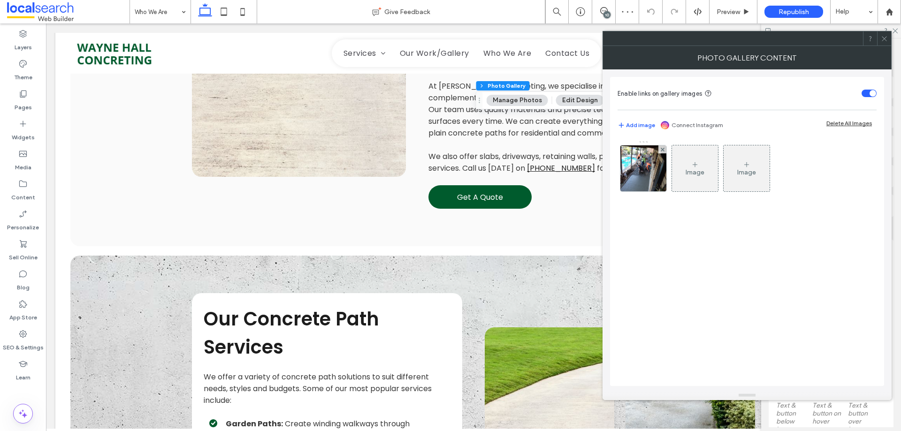
drag, startPoint x: 651, startPoint y: 175, endPoint x: 670, endPoint y: 195, distance: 28.2
click at [650, 174] on img at bounding box center [643, 168] width 61 height 46
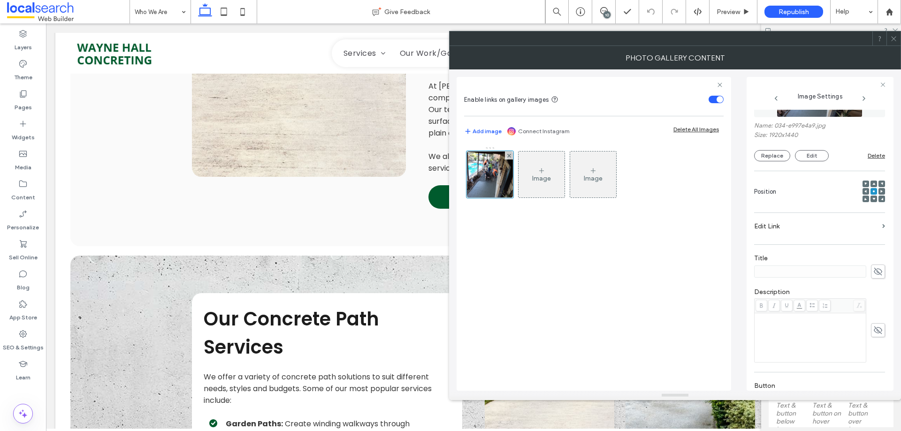
scroll to position [172, 0]
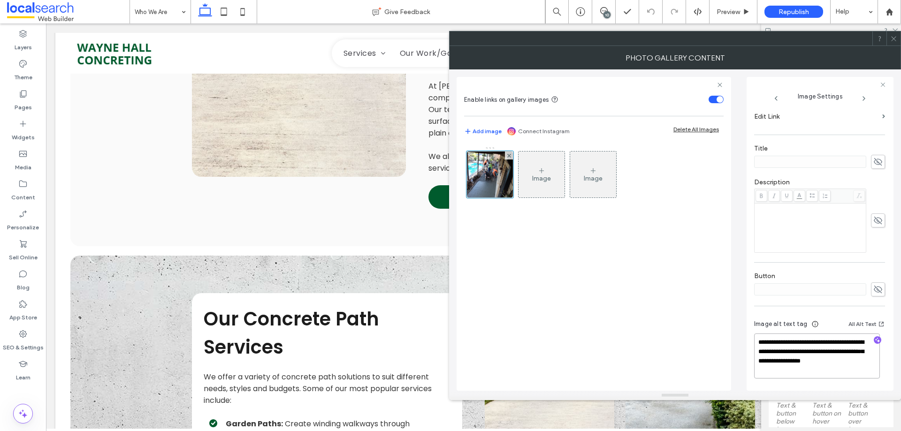
click at [822, 360] on textarea "**********" at bounding box center [817, 356] width 126 height 45
click at [894, 38] on icon at bounding box center [893, 38] width 7 height 7
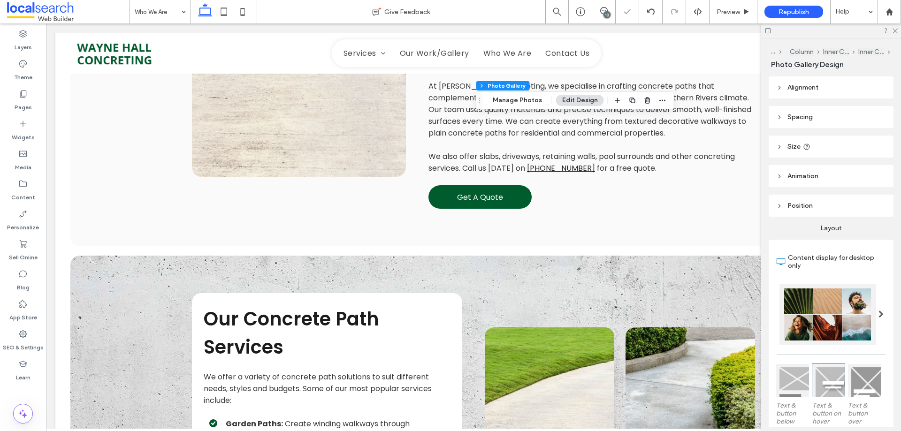
click at [609, 17] on div "10" at bounding box center [606, 14] width 7 height 7
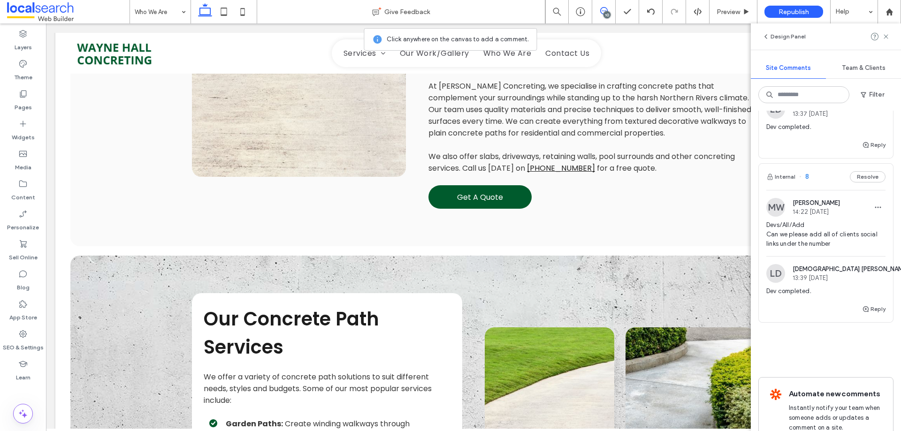
scroll to position [1689, 0]
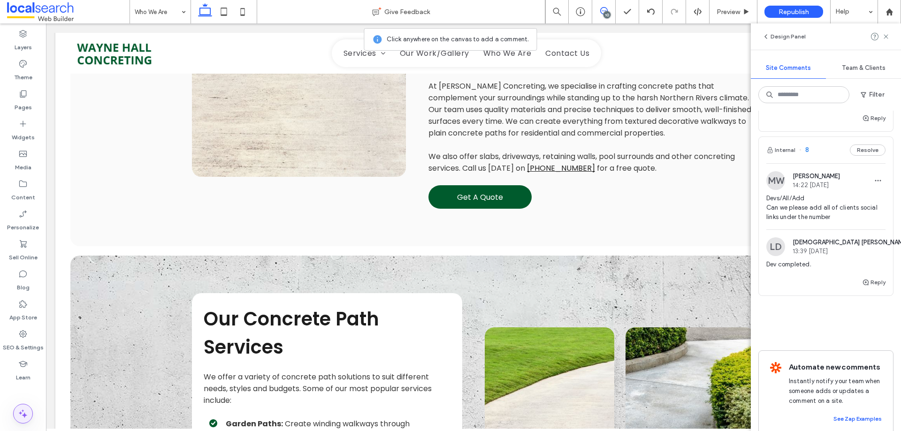
click at [20, 405] on span at bounding box center [23, 413] width 19 height 19
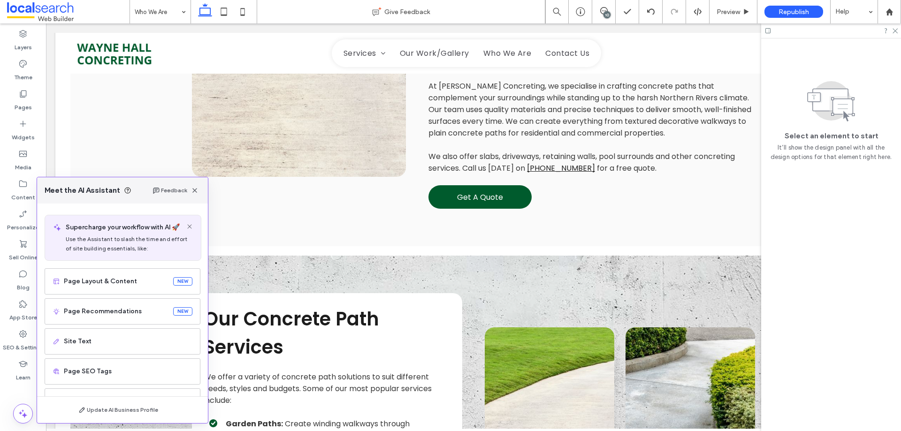
scroll to position [60, 0]
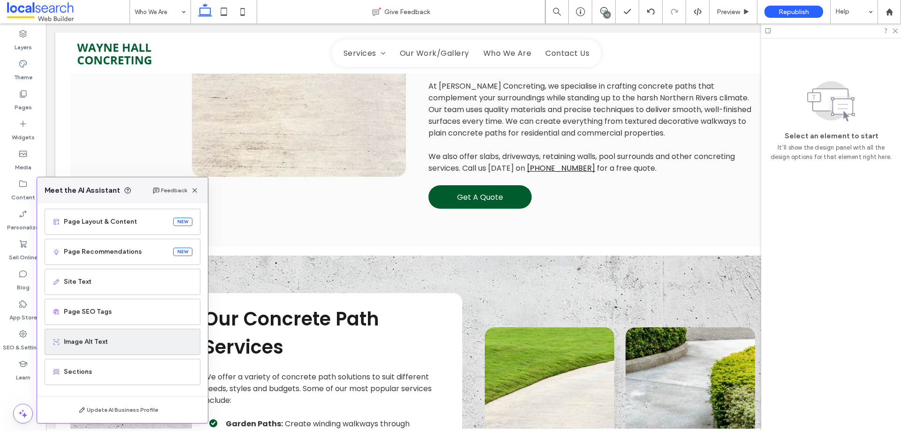
click at [99, 343] on span "Image Alt Text" at bounding box center [128, 341] width 129 height 9
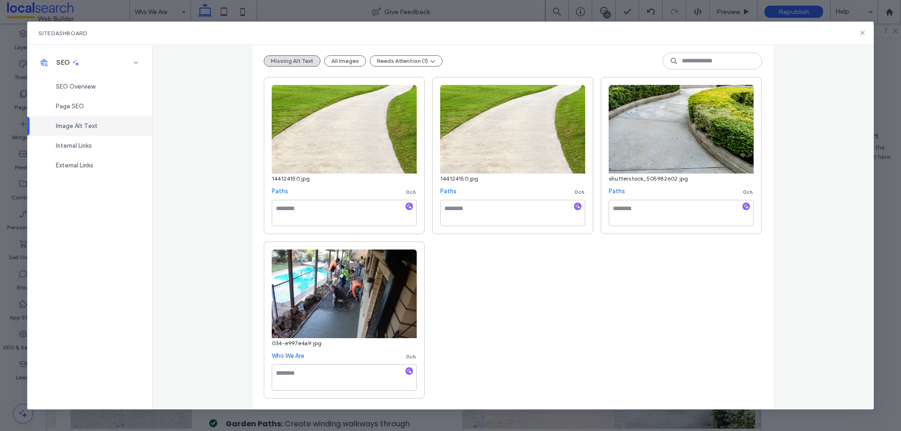
scroll to position [108, 0]
click at [710, 61] on input at bounding box center [711, 60] width 99 height 17
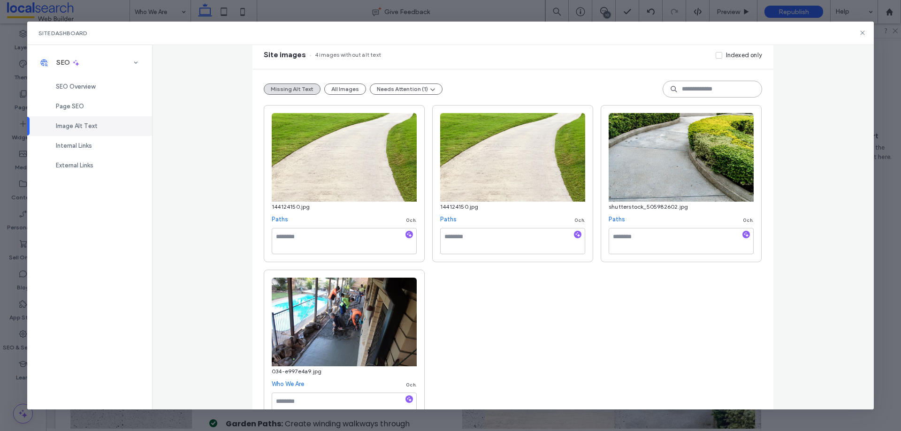
scroll to position [0, 0]
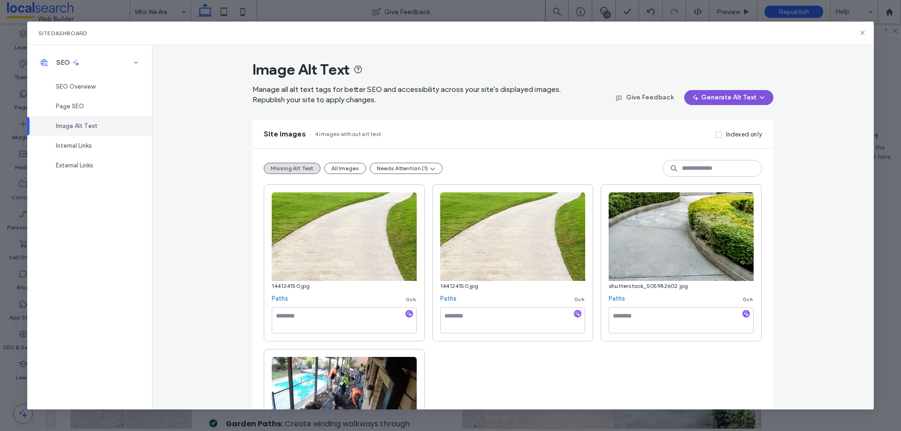
click at [706, 94] on button "Generate Alt Text" at bounding box center [728, 97] width 89 height 15
click at [701, 116] on div "Generate Missing Alt Text Only" at bounding box center [710, 122] width 118 height 18
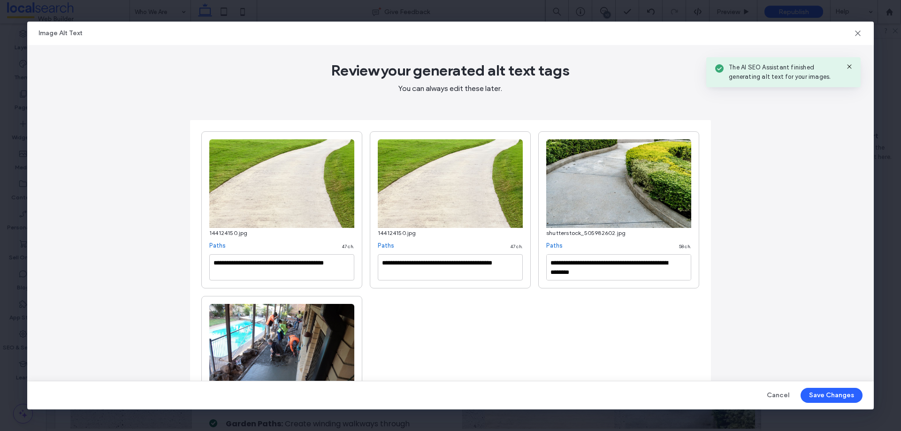
type textarea "**********"
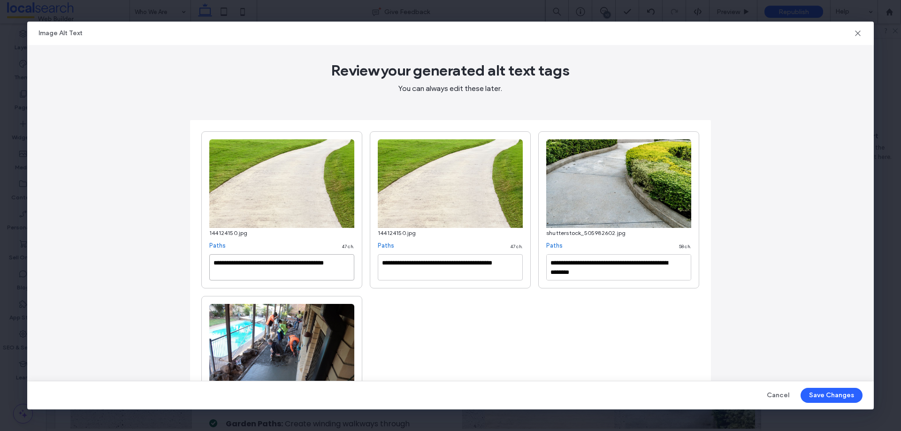
drag, startPoint x: 263, startPoint y: 272, endPoint x: 251, endPoint y: 269, distance: 12.2
click at [251, 269] on textarea "**********" at bounding box center [281, 267] width 145 height 26
click at [257, 274] on textarea "**********" at bounding box center [281, 267] width 145 height 26
paste textarea "**********"
type textarea "**********"
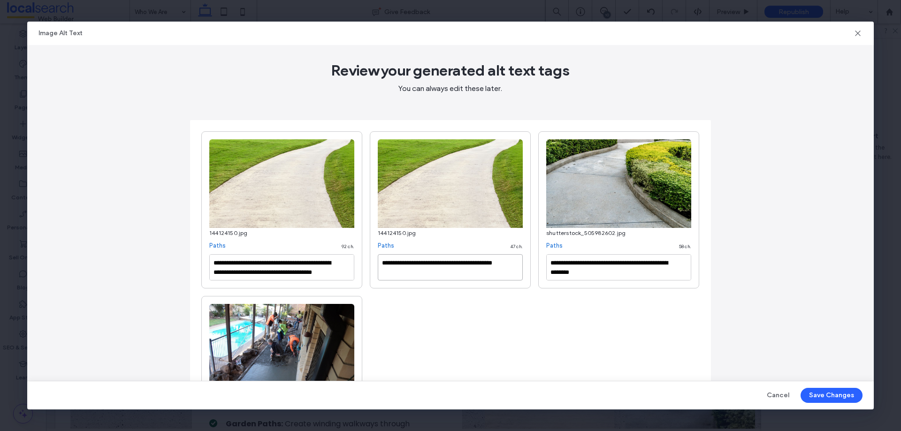
click at [418, 270] on textarea "**********" at bounding box center [450, 267] width 145 height 26
click at [417, 272] on textarea "**********" at bounding box center [450, 267] width 145 height 26
paste textarea "**********"
type textarea "**********"
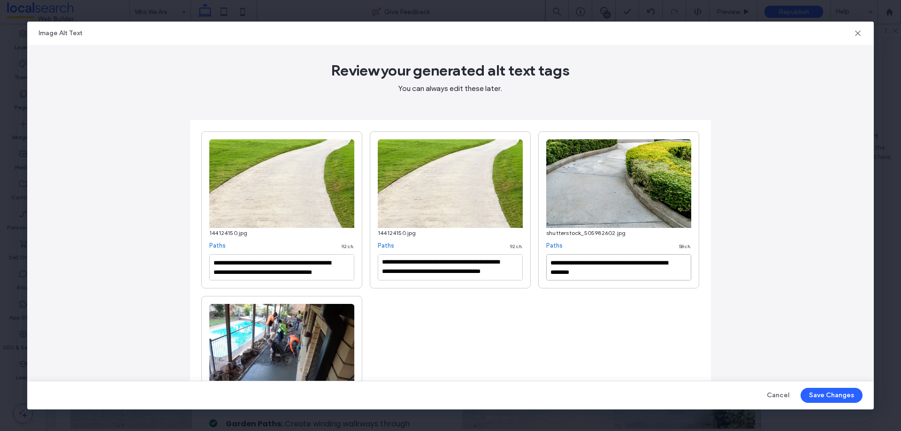
click at [621, 271] on textarea "**********" at bounding box center [618, 267] width 145 height 26
click at [626, 271] on textarea "**********" at bounding box center [618, 267] width 145 height 26
click at [626, 273] on textarea "**********" at bounding box center [618, 267] width 145 height 26
click at [626, 274] on textarea "**********" at bounding box center [618, 267] width 145 height 26
paste textarea "**********"
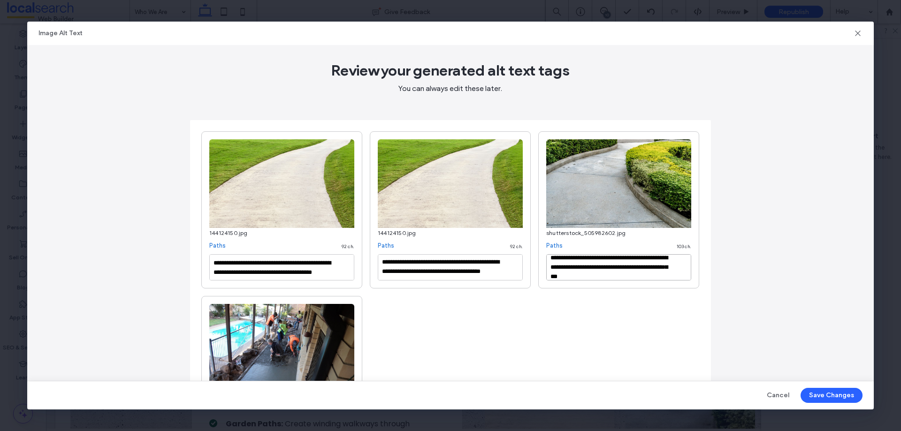
click at [553, 258] on textarea "**********" at bounding box center [618, 267] width 145 height 26
type textarea "**********"
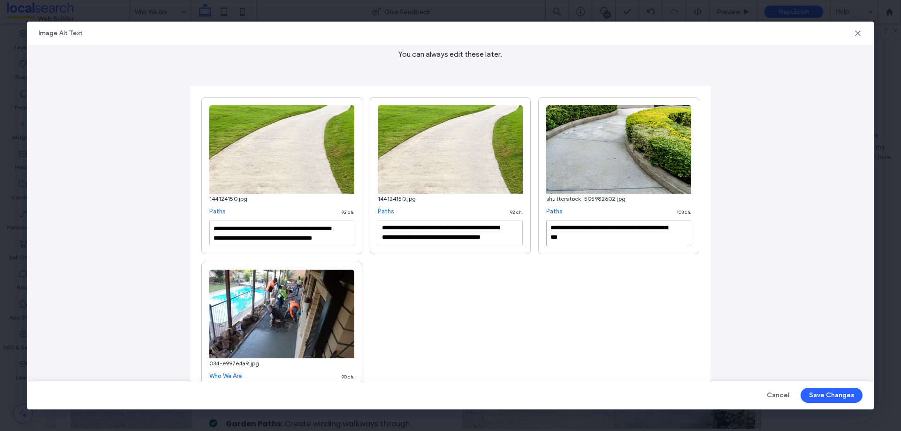
scroll to position [95, 0]
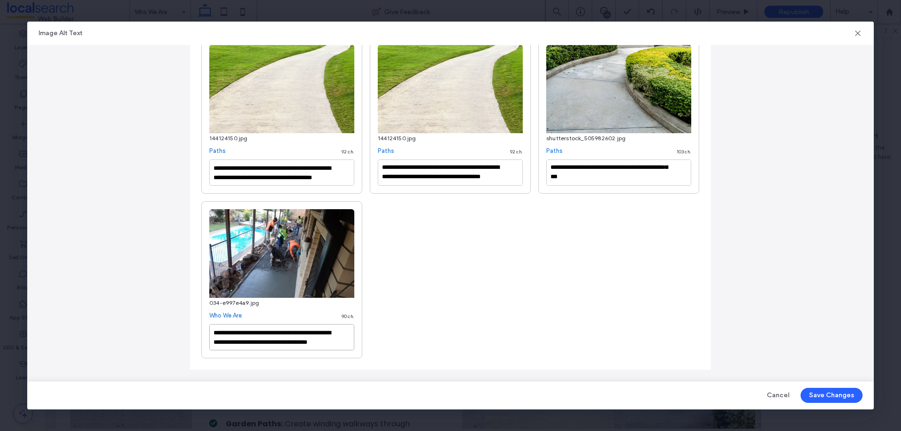
click at [298, 334] on textarea "**********" at bounding box center [281, 337] width 145 height 26
click at [295, 340] on textarea "**********" at bounding box center [281, 337] width 145 height 26
click at [306, 344] on textarea "**********" at bounding box center [281, 337] width 145 height 26
drag, startPoint x: 304, startPoint y: 343, endPoint x: 235, endPoint y: 342, distance: 69.4
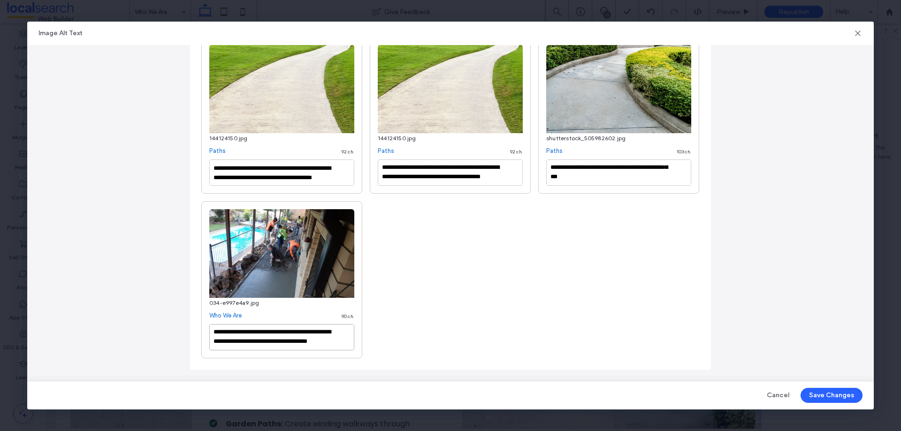
click at [235, 342] on textarea "**********" at bounding box center [281, 337] width 145 height 26
paste textarea "********"
click at [251, 340] on textarea "**********" at bounding box center [281, 337] width 145 height 26
paste textarea "**********"
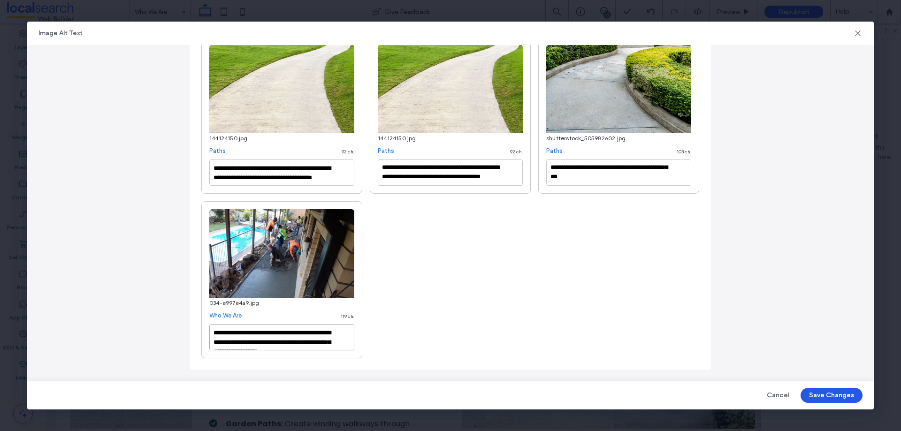
type textarea "**********"
click at [828, 391] on button "Save Changes" at bounding box center [831, 395] width 62 height 15
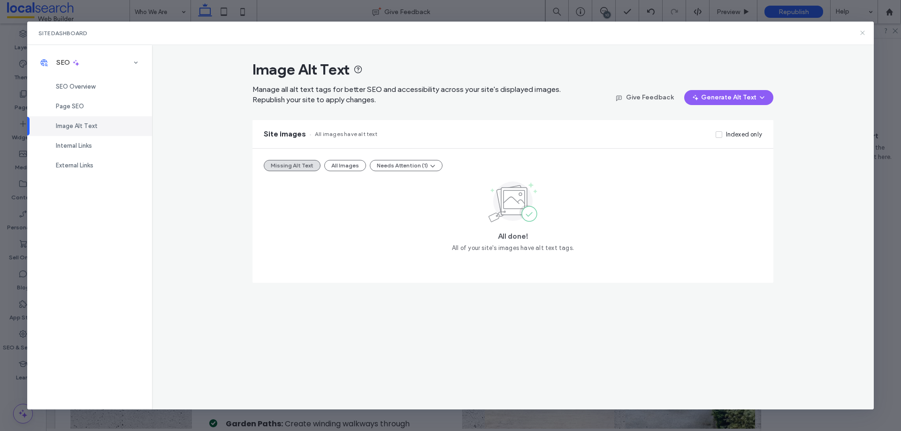
click at [862, 36] on icon at bounding box center [862, 33] width 8 height 8
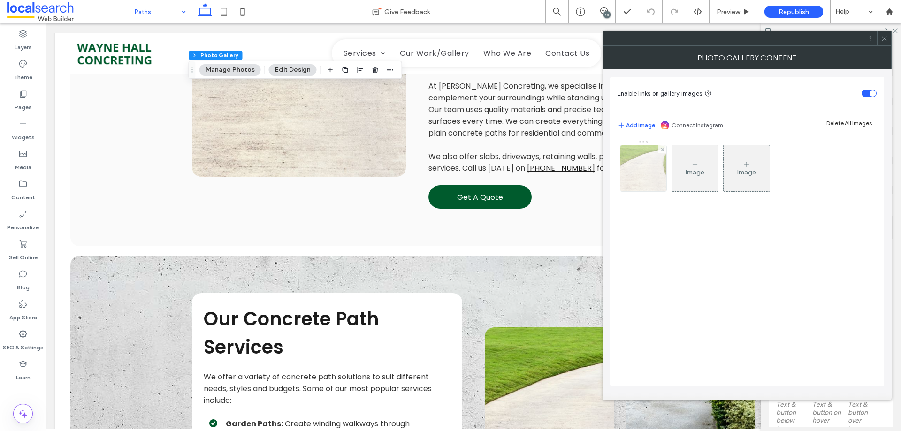
click at [630, 164] on img at bounding box center [643, 168] width 69 height 46
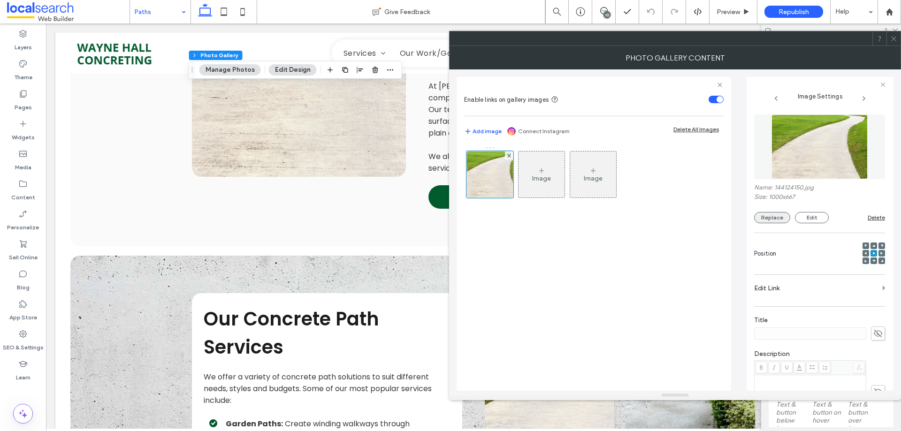
click at [778, 219] on button "Replace" at bounding box center [772, 217] width 36 height 11
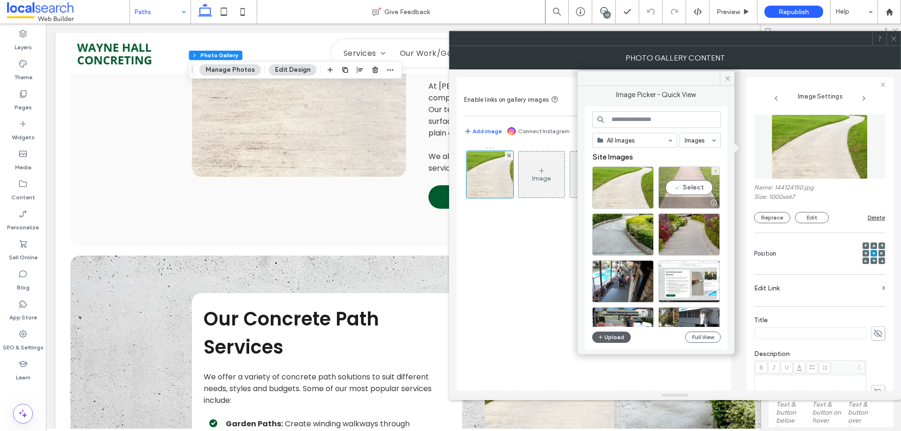
click at [704, 177] on div "Select" at bounding box center [688, 188] width 61 height 42
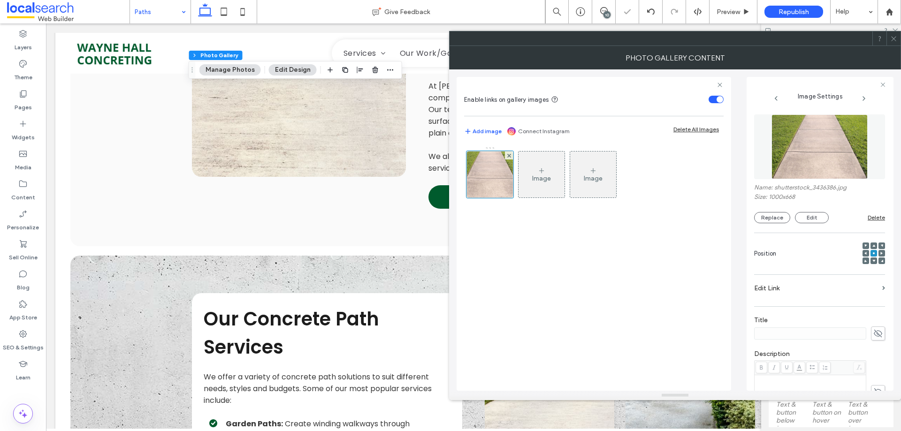
scroll to position [162, 0]
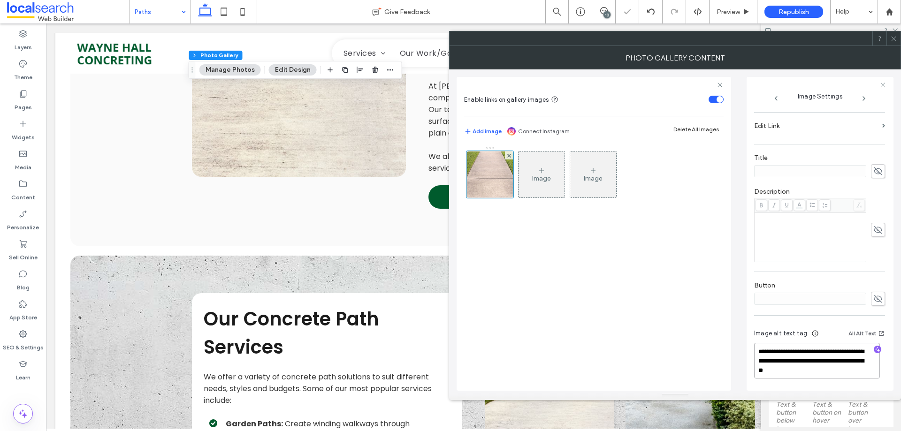
click at [793, 355] on textarea "**********" at bounding box center [817, 361] width 126 height 36
click at [873, 353] on span "button" at bounding box center [877, 350] width 8 height 8
click at [804, 367] on textarea "**********" at bounding box center [817, 361] width 126 height 35
click at [801, 352] on textarea "**********" at bounding box center [817, 361] width 126 height 35
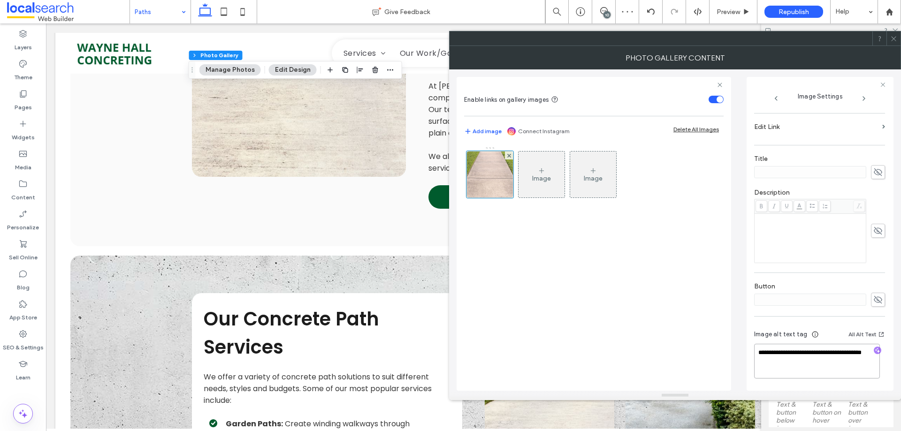
click at [801, 352] on textarea "**********" at bounding box center [817, 361] width 126 height 35
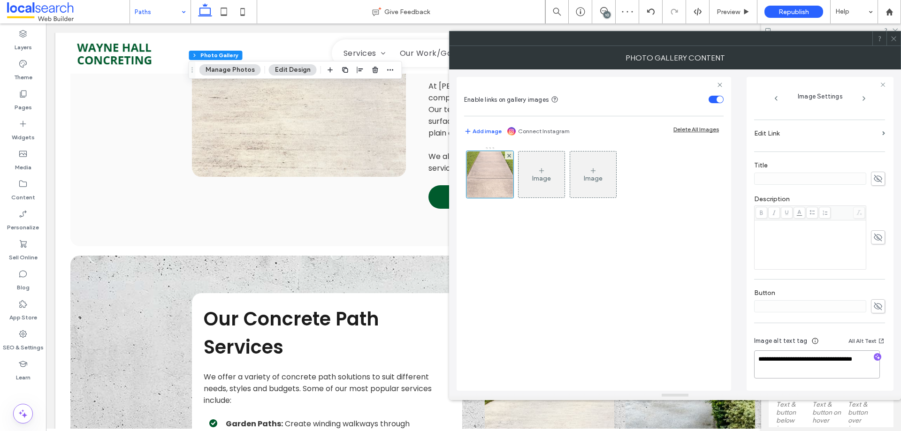
paste textarea "**********"
type textarea "**********"
click at [762, 322] on div "**********" at bounding box center [819, 354] width 131 height 69
click at [894, 42] on span at bounding box center [893, 38] width 7 height 14
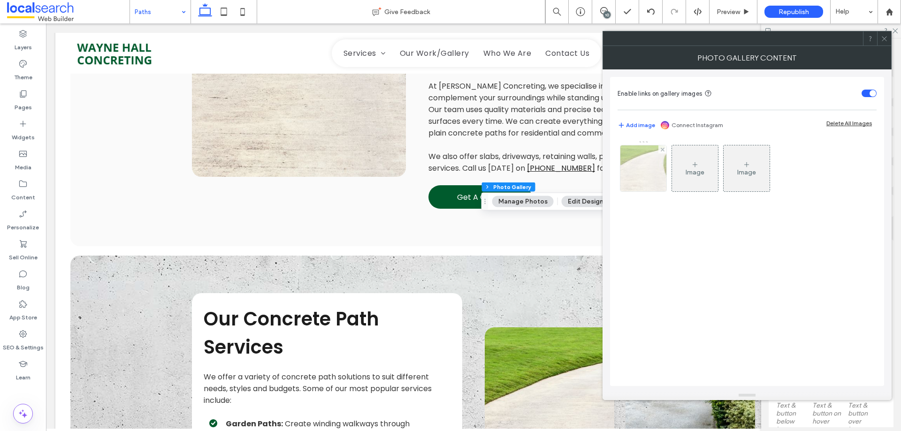
click at [643, 166] on img at bounding box center [642, 168] width 69 height 46
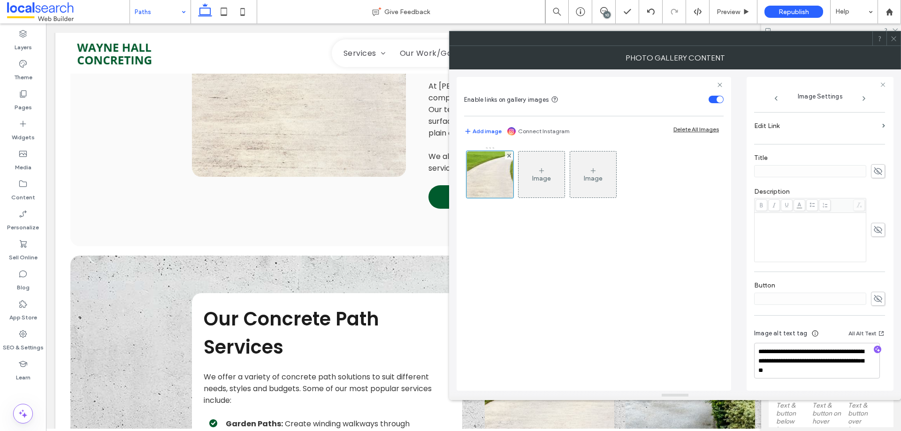
click at [896, 38] on icon at bounding box center [893, 38] width 7 height 7
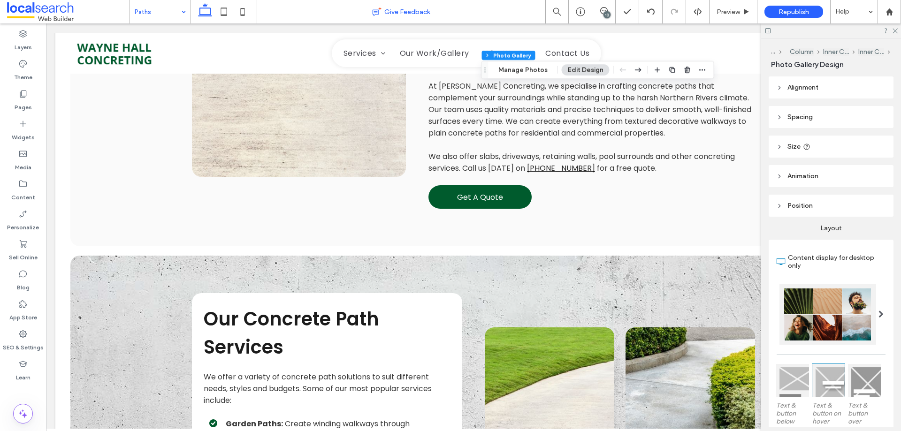
click at [600, 8] on icon at bounding box center [604, 11] width 8 height 8
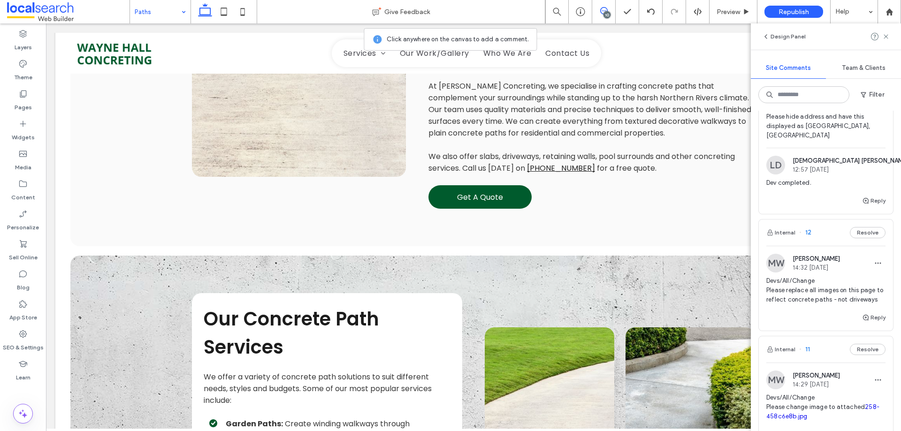
scroll to position [938, 0]
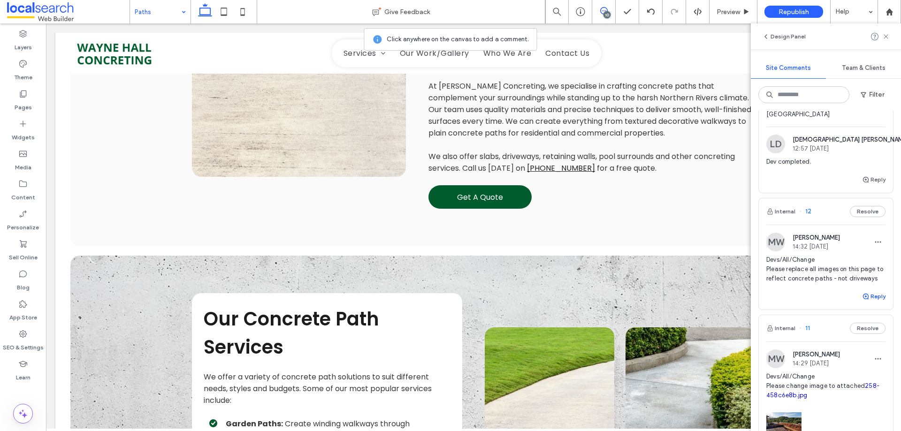
click at [873, 302] on button "Reply" at bounding box center [873, 296] width 23 height 11
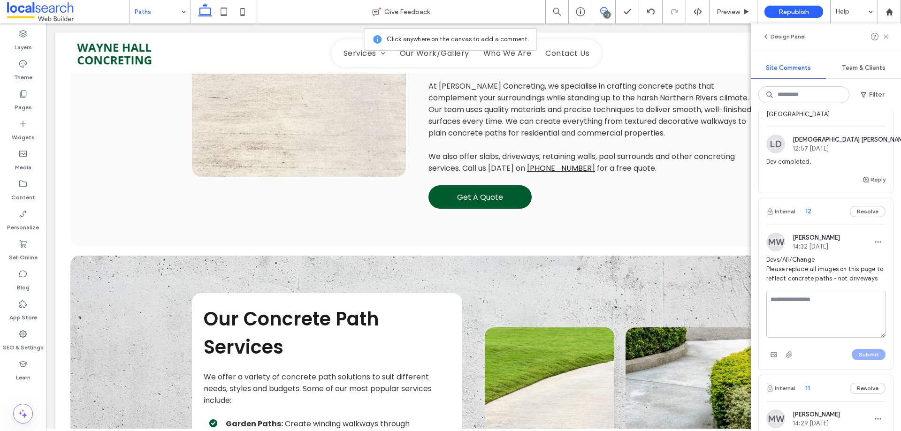
click at [830, 316] on textarea at bounding box center [825, 314] width 119 height 47
type textarea "**********"
click at [863, 360] on button "Submit" at bounding box center [868, 354] width 34 height 11
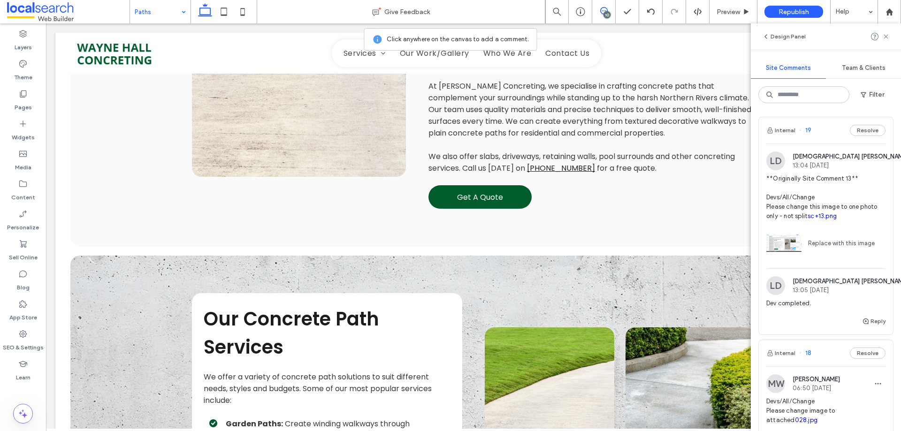
scroll to position [0, 0]
click at [22, 345] on label "SEO & Settings" at bounding box center [23, 345] width 41 height 13
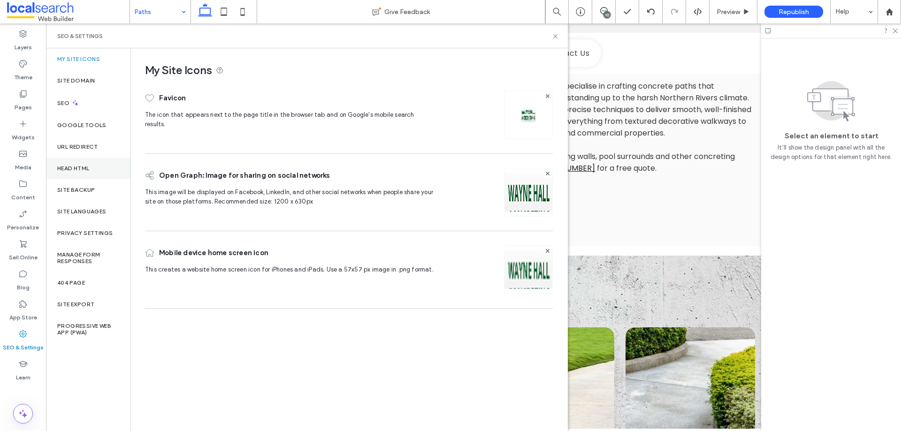
click at [77, 176] on div "Head HTML" at bounding box center [88, 169] width 84 height 22
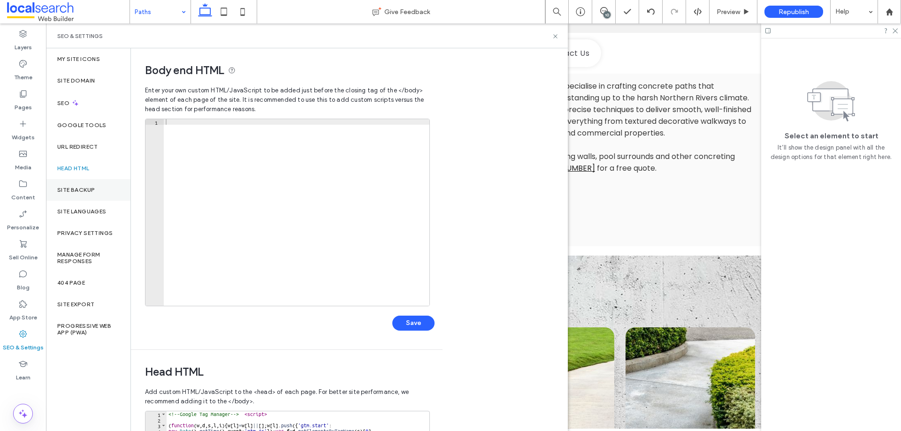
click at [72, 186] on div "Site Backup" at bounding box center [88, 190] width 84 height 22
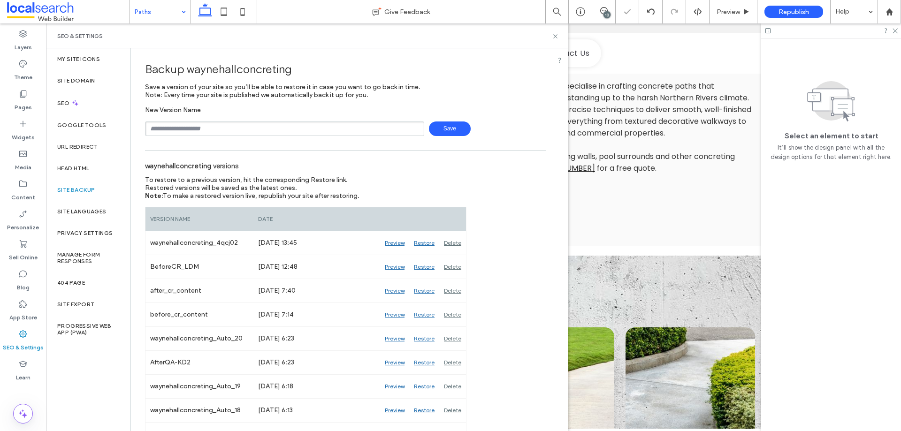
click at [438, 127] on span "Save" at bounding box center [450, 128] width 42 height 15
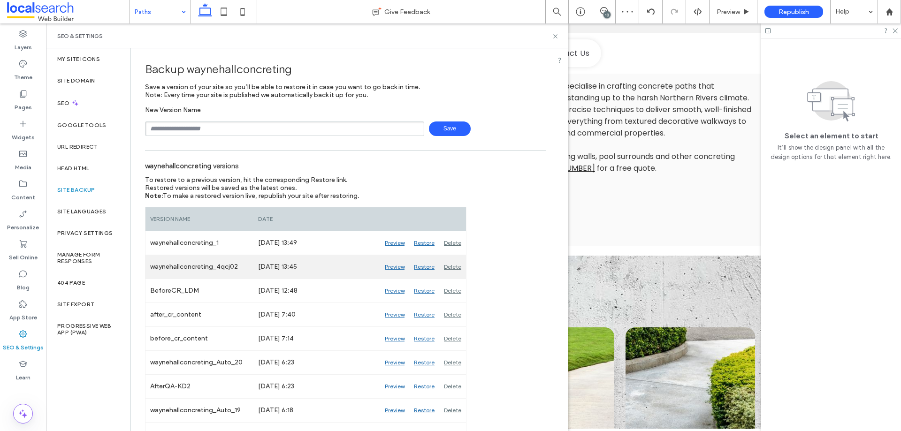
click at [457, 267] on div "Delete" at bounding box center [452, 266] width 27 height 23
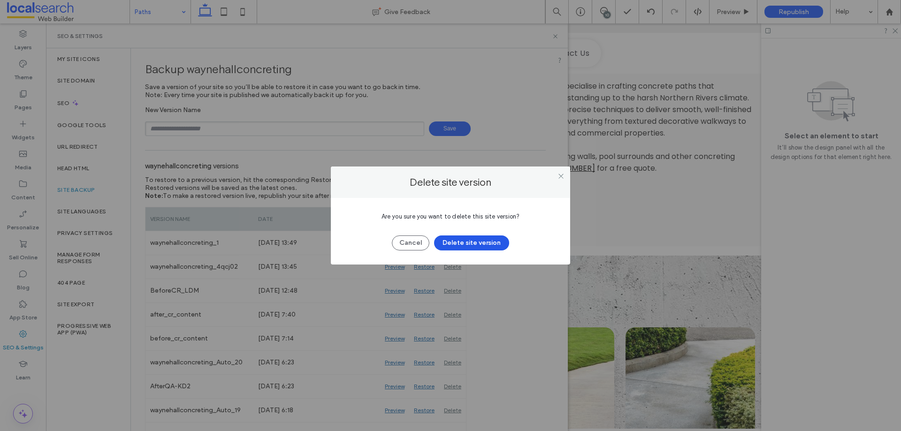
click at [481, 243] on button "Delete site version" at bounding box center [471, 242] width 75 height 15
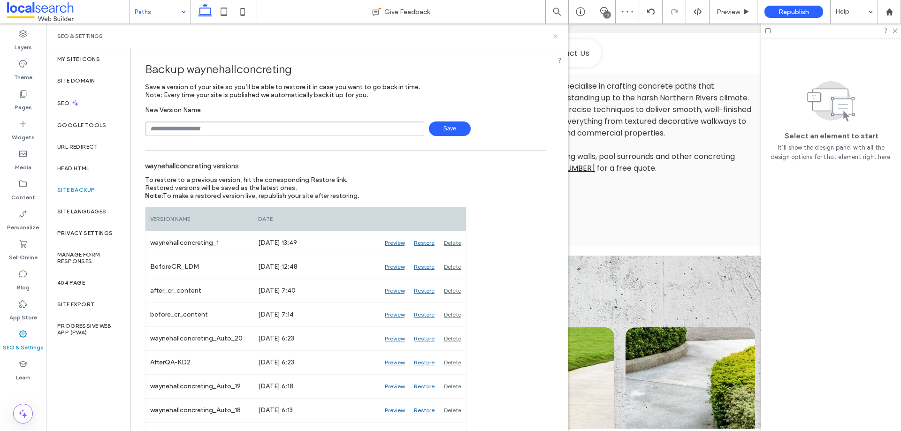
click at [554, 33] on icon at bounding box center [555, 36] width 7 height 7
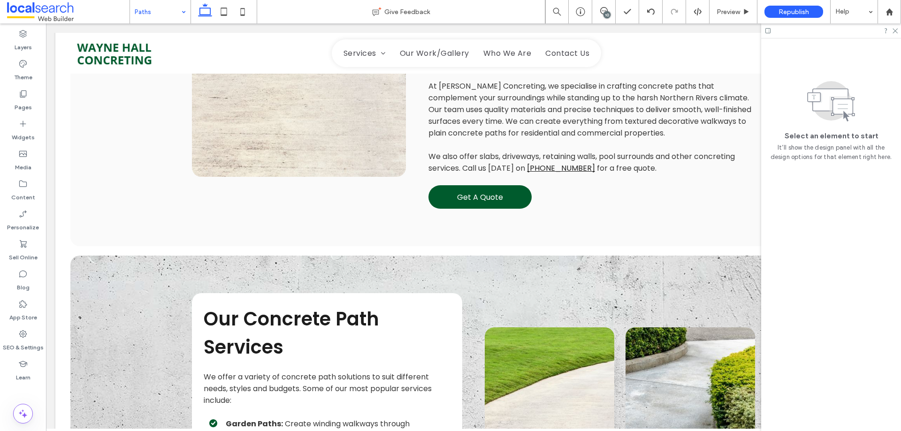
click at [605, 12] on div "10" at bounding box center [606, 14] width 7 height 7
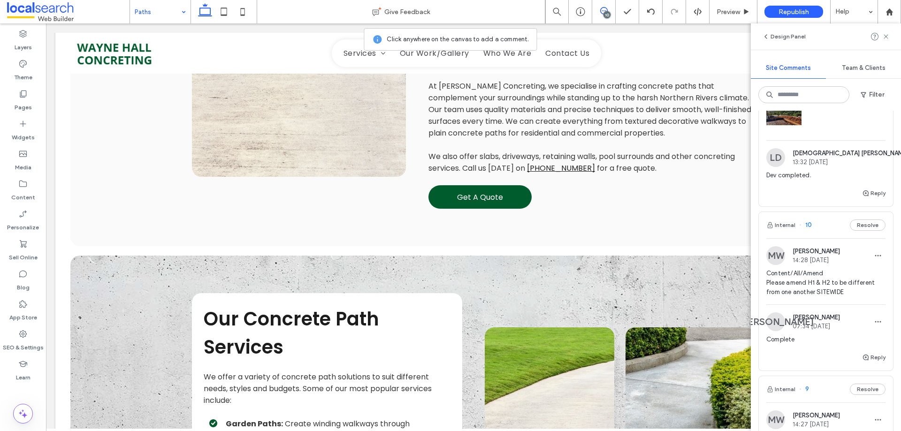
scroll to position [1314, 0]
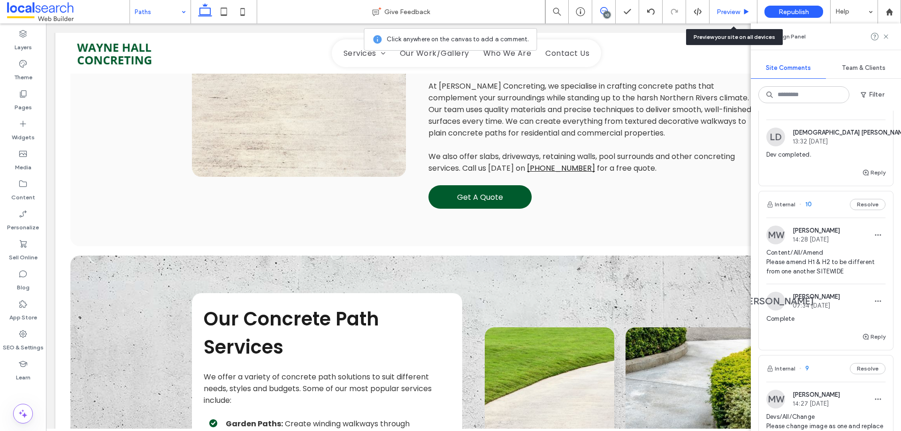
click at [721, 14] on span "Preview" at bounding box center [727, 12] width 23 height 8
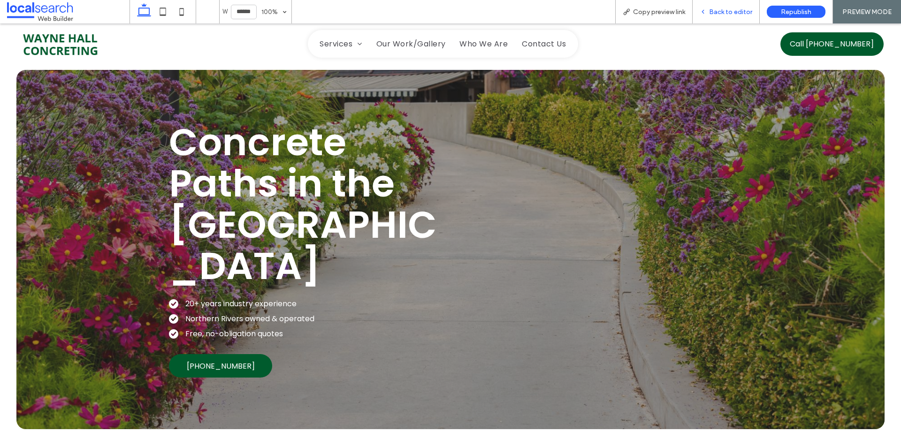
click at [716, 10] on span "Back to editor" at bounding box center [730, 12] width 43 height 8
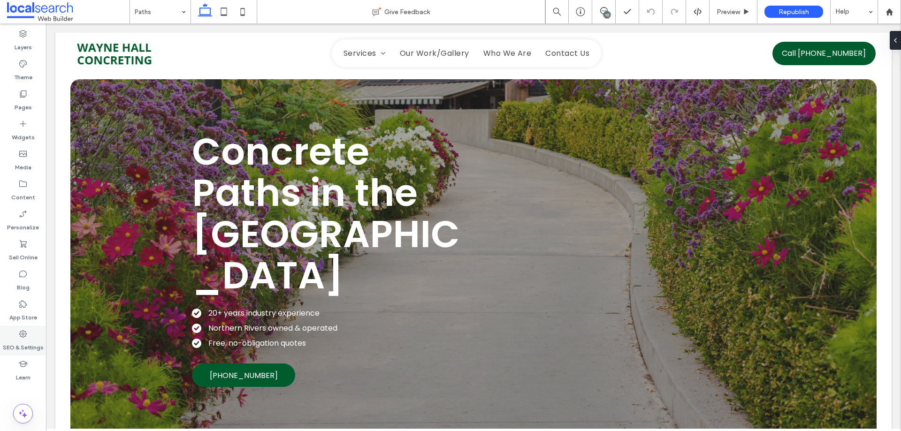
click at [30, 349] on label "SEO & Settings" at bounding box center [23, 345] width 41 height 13
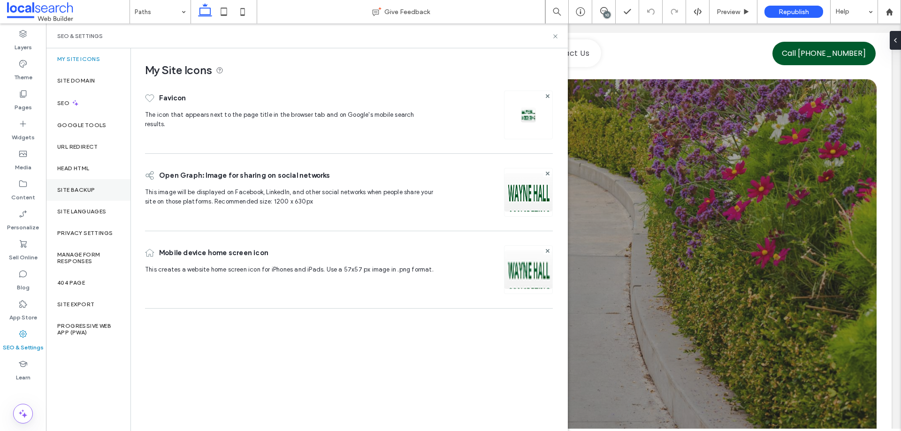
click at [74, 191] on label "Site Backup" at bounding box center [76, 190] width 38 height 7
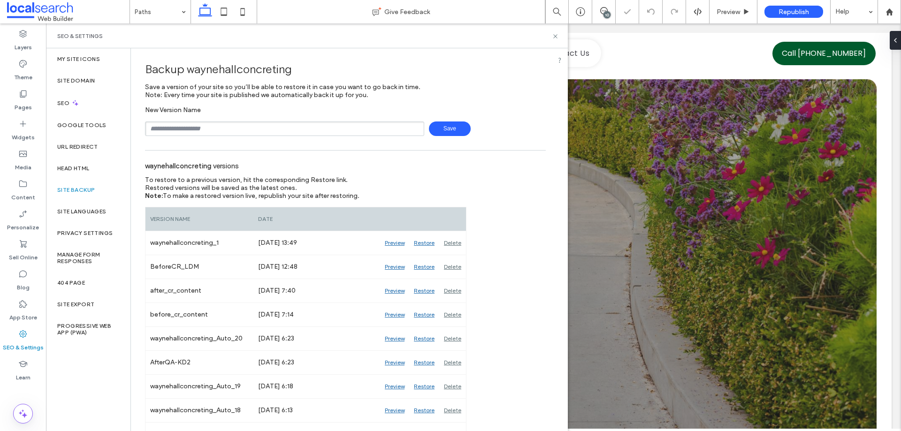
click at [236, 134] on input "text" at bounding box center [284, 128] width 279 height 15
type input "**********"
click at [454, 128] on span "Save" at bounding box center [450, 128] width 42 height 15
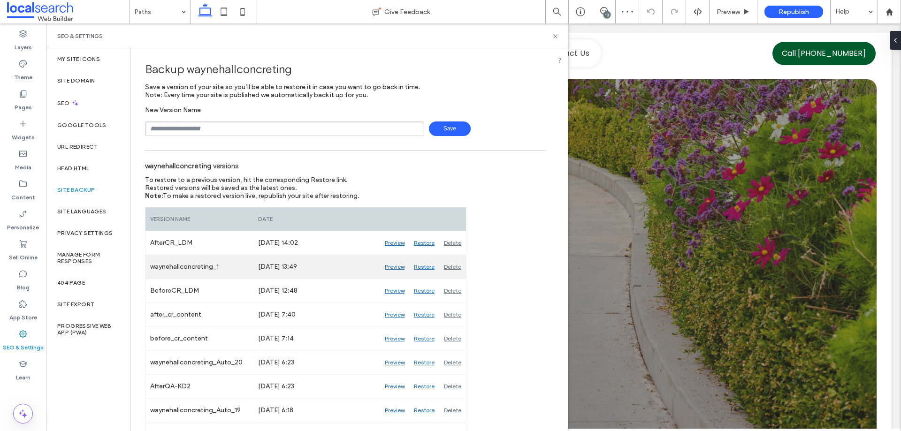
click at [455, 269] on div "Delete" at bounding box center [452, 266] width 27 height 23
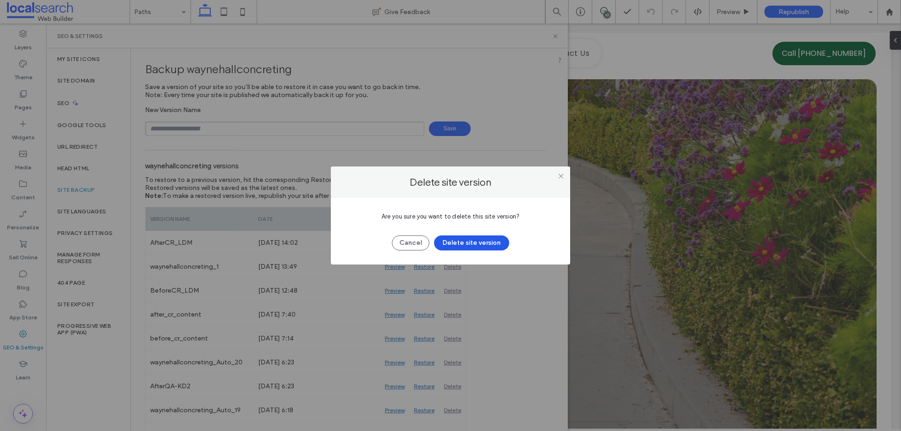
click at [496, 242] on button "Delete site version" at bounding box center [471, 242] width 75 height 15
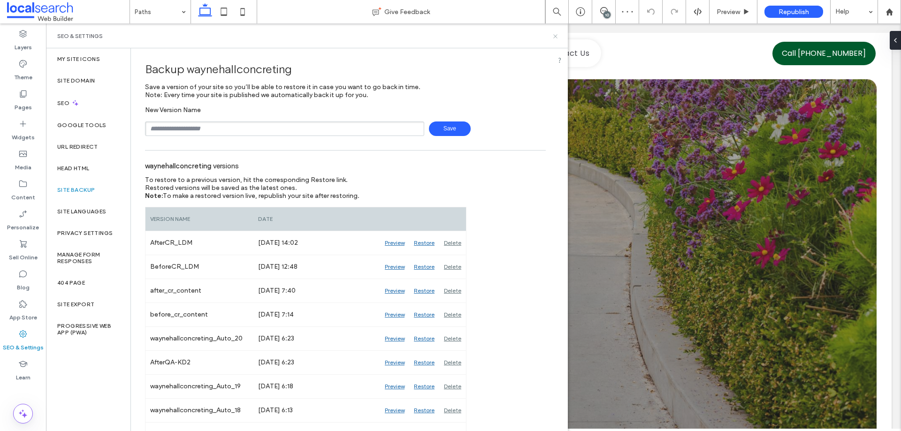
drag, startPoint x: 556, startPoint y: 36, endPoint x: 505, endPoint y: 12, distance: 56.0
click at [556, 36] on icon at bounding box center [555, 36] width 7 height 7
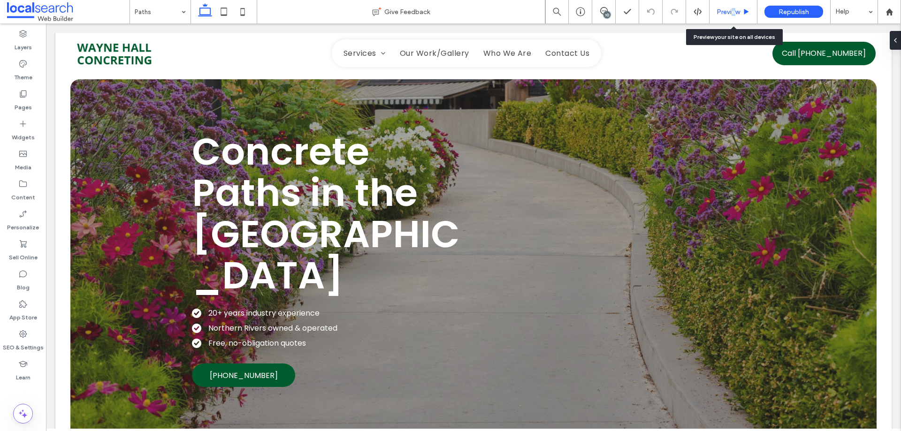
click at [733, 17] on div "Preview" at bounding box center [733, 11] width 48 height 23
click at [599, 8] on span at bounding box center [603, 11] width 23 height 8
click at [603, 10] on icon at bounding box center [604, 11] width 8 height 8
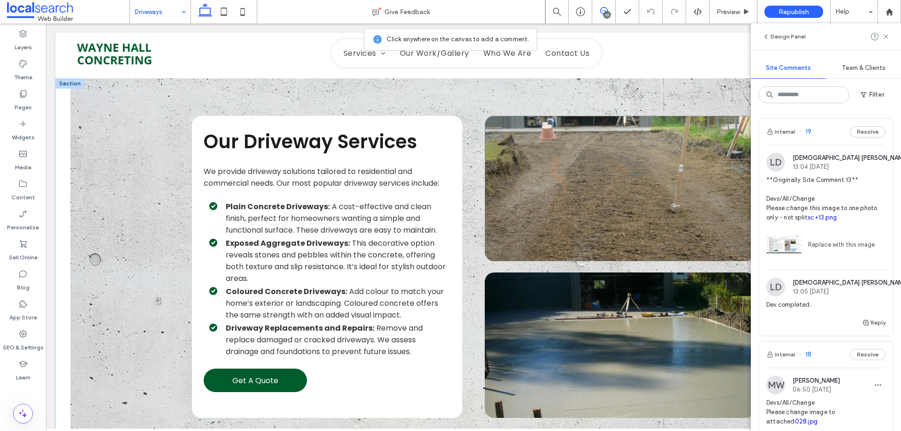
click at [600, 174] on link at bounding box center [620, 188] width 270 height 145
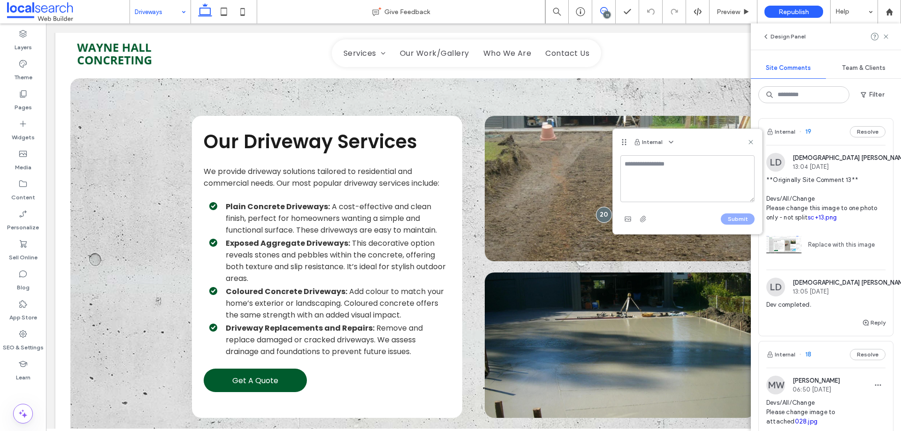
click at [642, 172] on textarea at bounding box center [687, 178] width 134 height 47
drag, startPoint x: 693, startPoint y: 175, endPoint x: 680, endPoint y: 171, distance: 14.1
click at [693, 175] on textarea at bounding box center [687, 178] width 134 height 47
type textarea "**********"
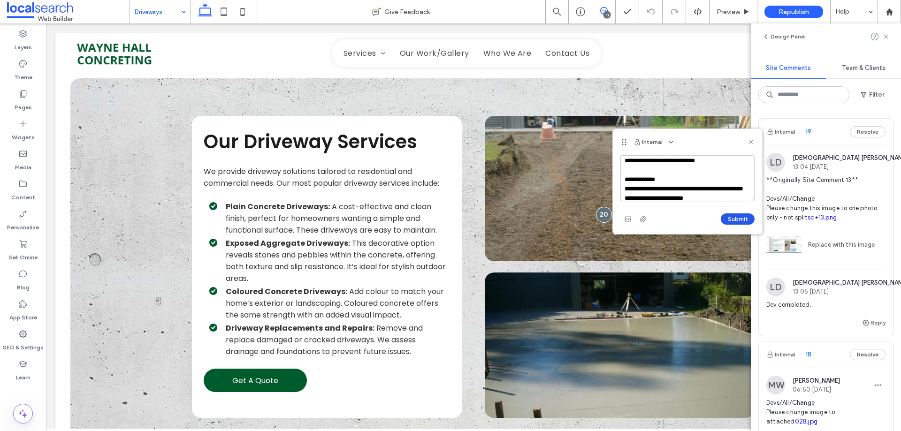
click at [738, 218] on button "Submit" at bounding box center [738, 218] width 34 height 11
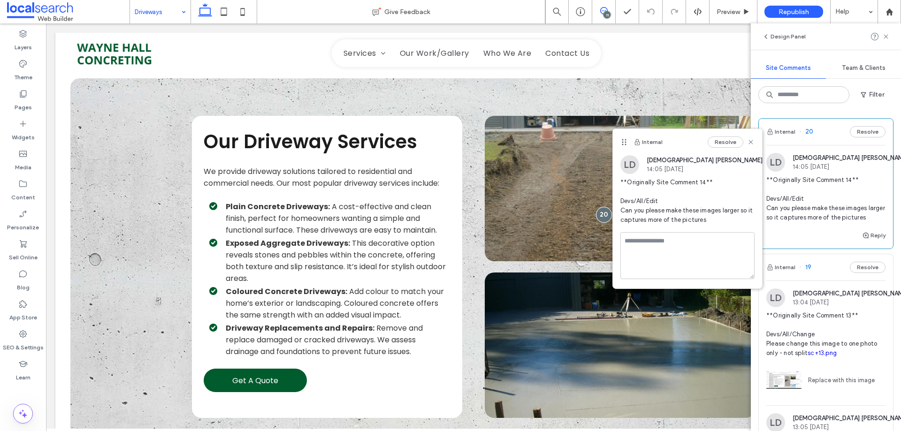
scroll to position [0, 0]
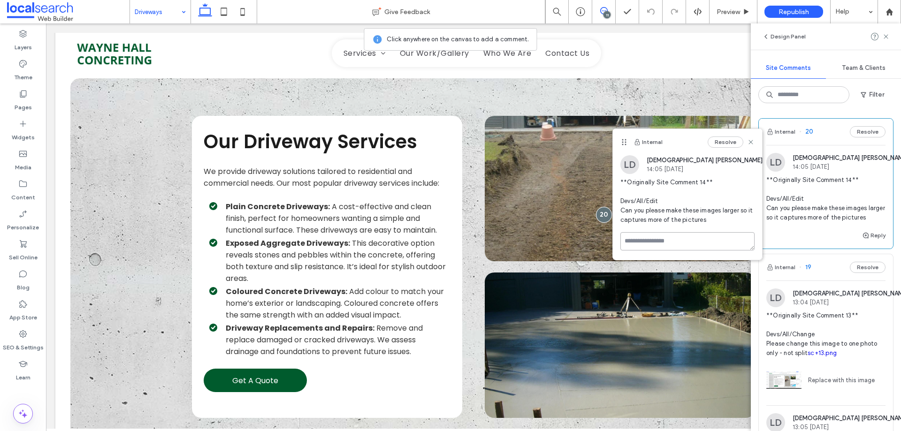
click at [679, 238] on textarea at bounding box center [687, 241] width 134 height 18
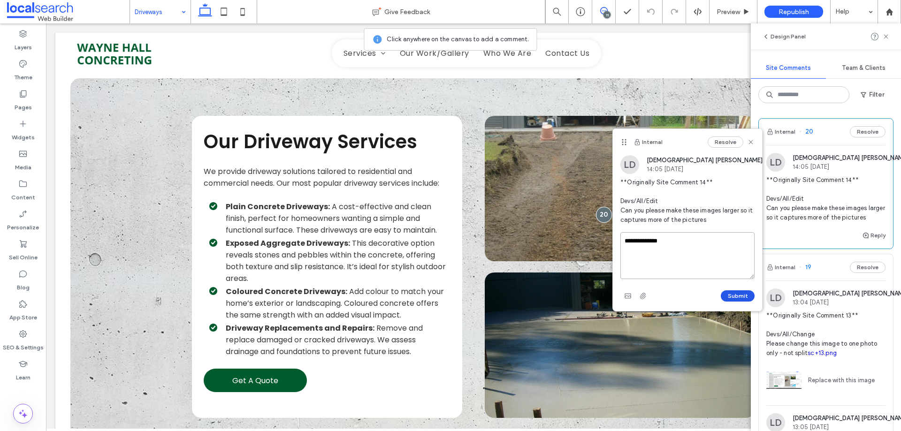
type textarea "**********"
click at [738, 296] on button "Submit" at bounding box center [738, 295] width 34 height 11
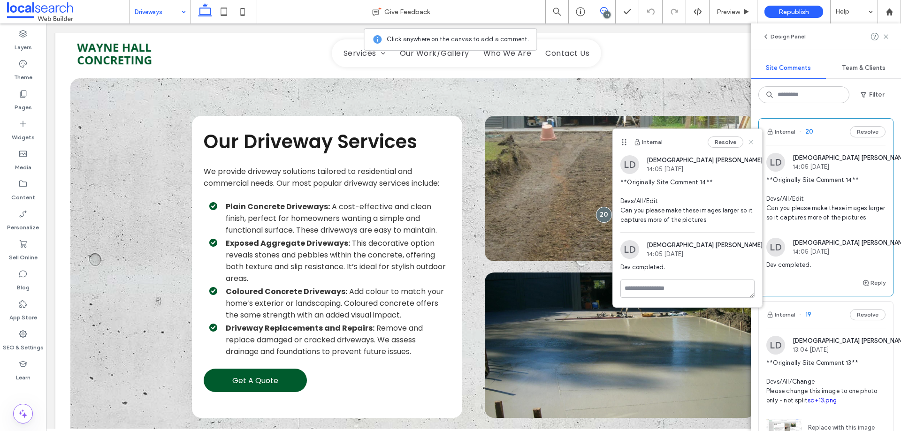
click at [751, 144] on icon at bounding box center [751, 142] width 8 height 8
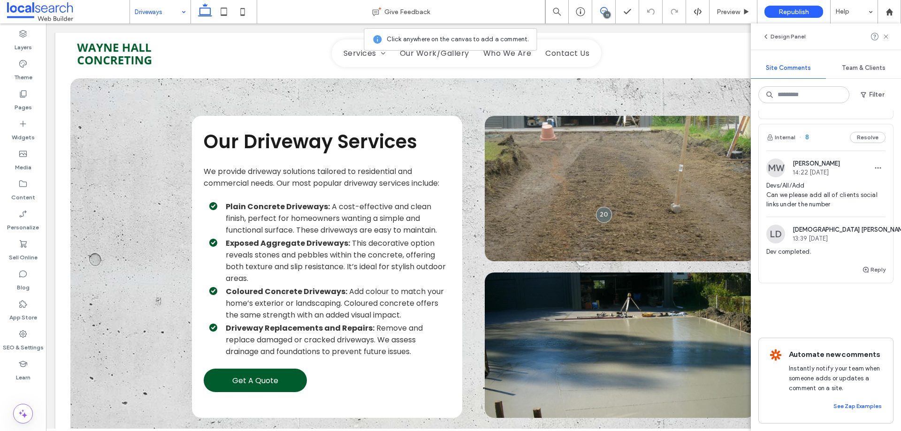
scroll to position [1961, 0]
click at [18, 412] on icon at bounding box center [22, 413] width 11 height 11
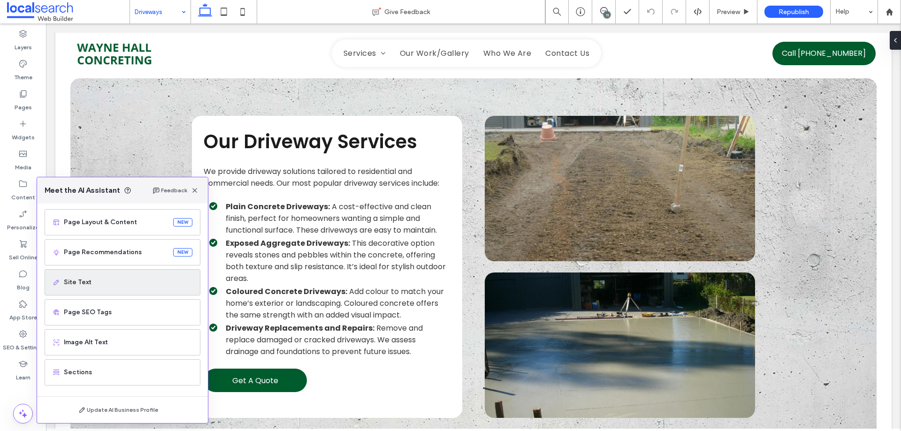
scroll to position [60, 0]
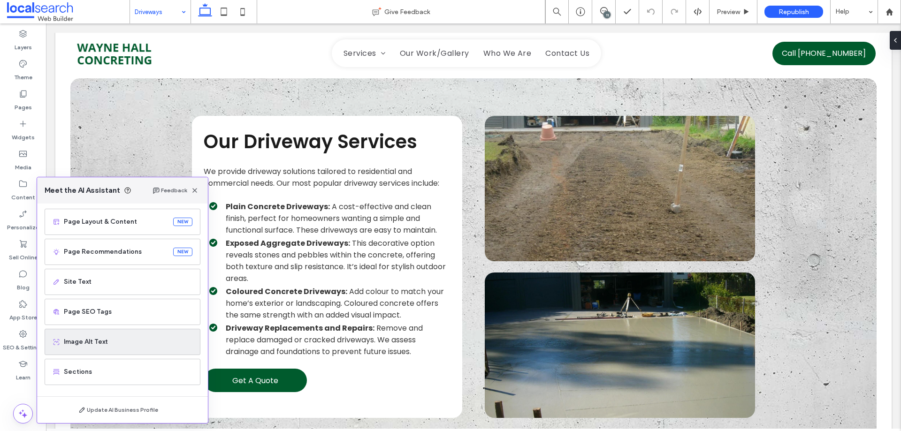
click at [96, 335] on div "Image Alt Text" at bounding box center [123, 342] width 156 height 26
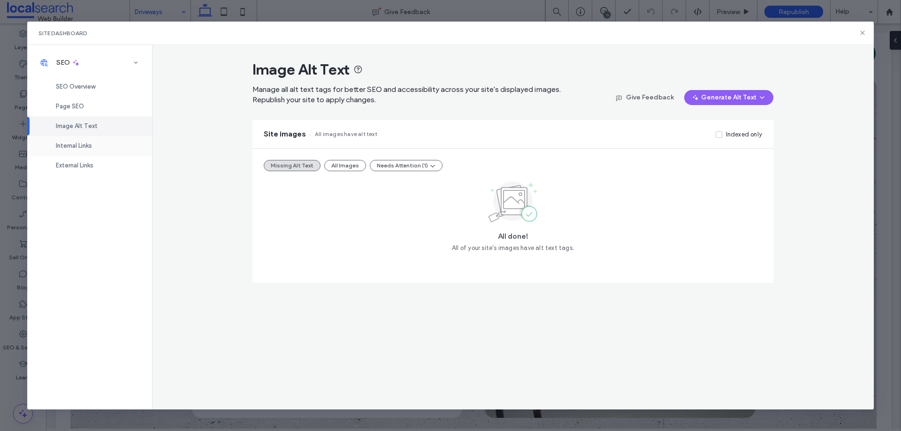
click at [103, 145] on div "Internal Links" at bounding box center [89, 146] width 125 height 20
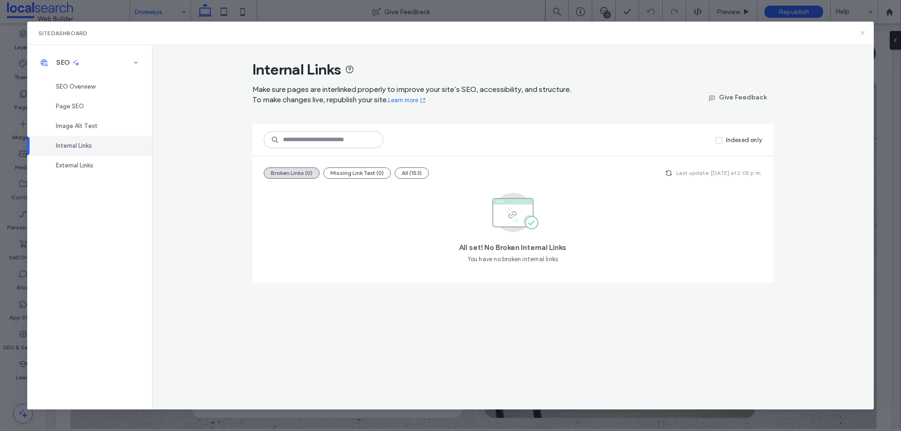
click at [862, 33] on icon at bounding box center [862, 33] width 8 height 8
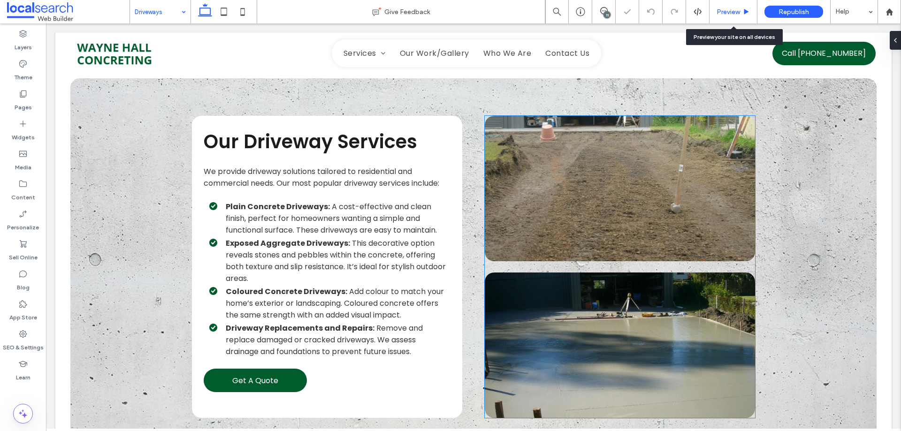
click at [718, 13] on span "Preview" at bounding box center [727, 12] width 23 height 8
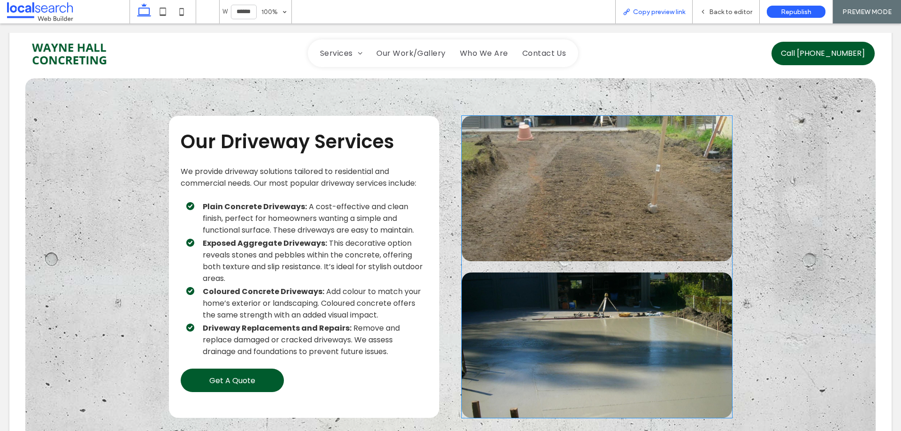
click at [654, 14] on span "Copy preview link" at bounding box center [659, 12] width 52 height 8
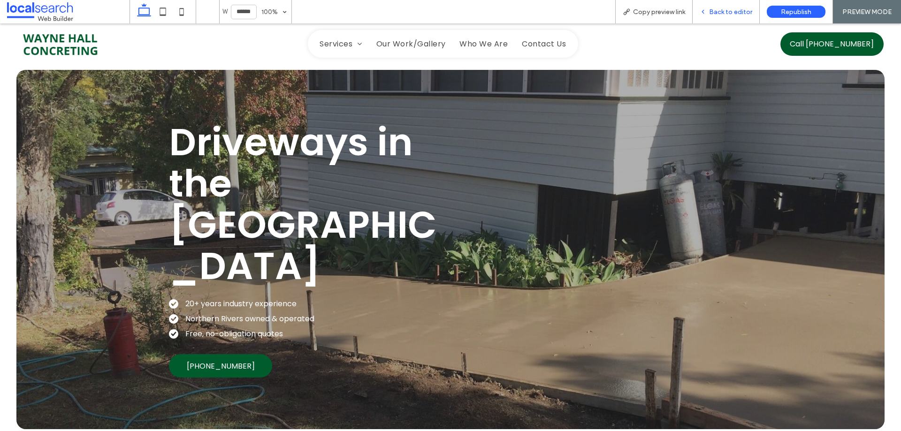
click at [716, 12] on span "Back to editor" at bounding box center [730, 12] width 43 height 8
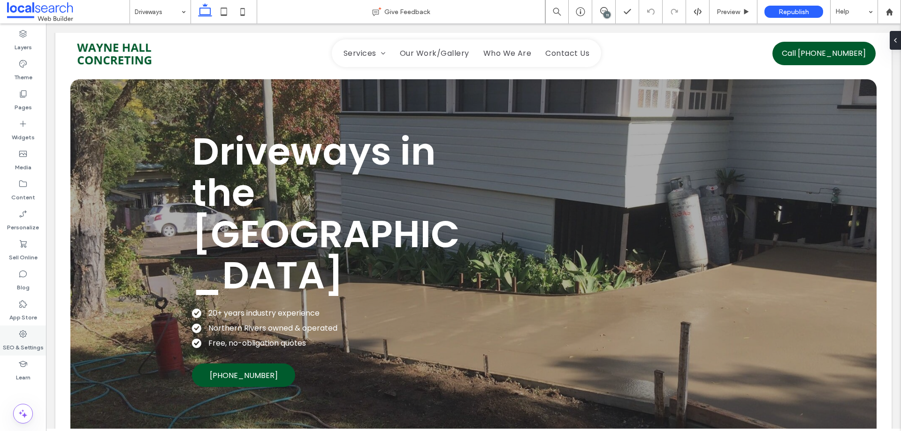
drag, startPoint x: 16, startPoint y: 341, endPoint x: 31, endPoint y: 327, distance: 19.6
click at [16, 341] on label "SEO & Settings" at bounding box center [23, 345] width 41 height 13
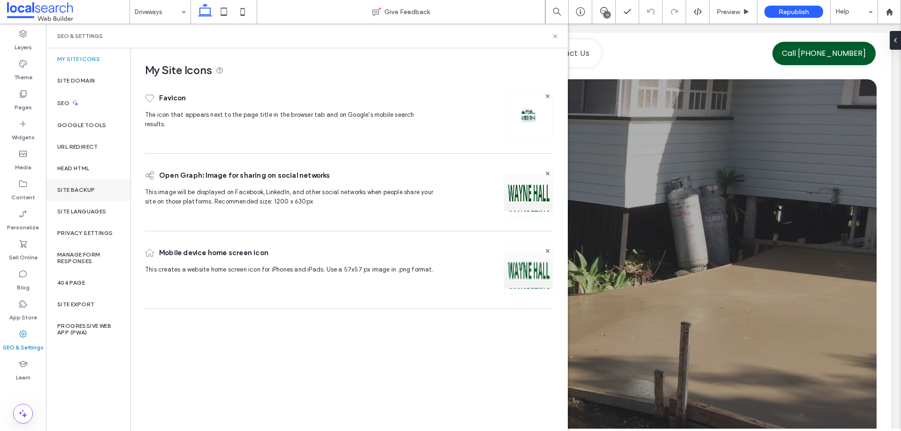
click at [73, 189] on label "Site Backup" at bounding box center [76, 190] width 38 height 7
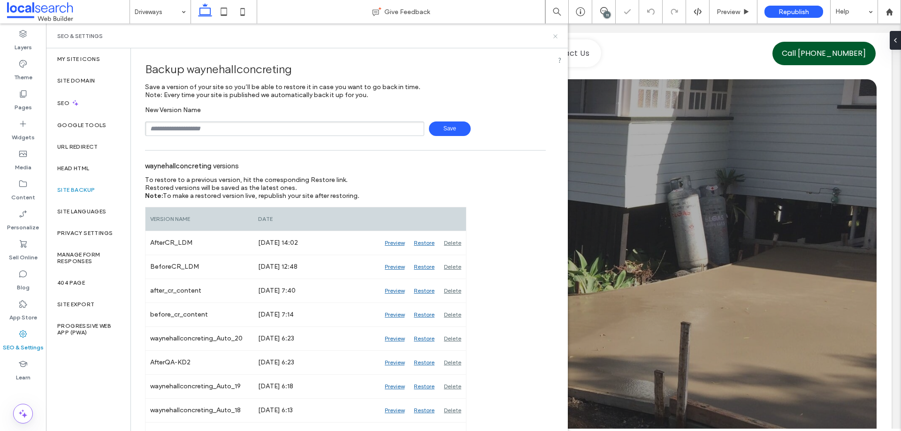
click at [554, 37] on use at bounding box center [555, 36] width 4 height 4
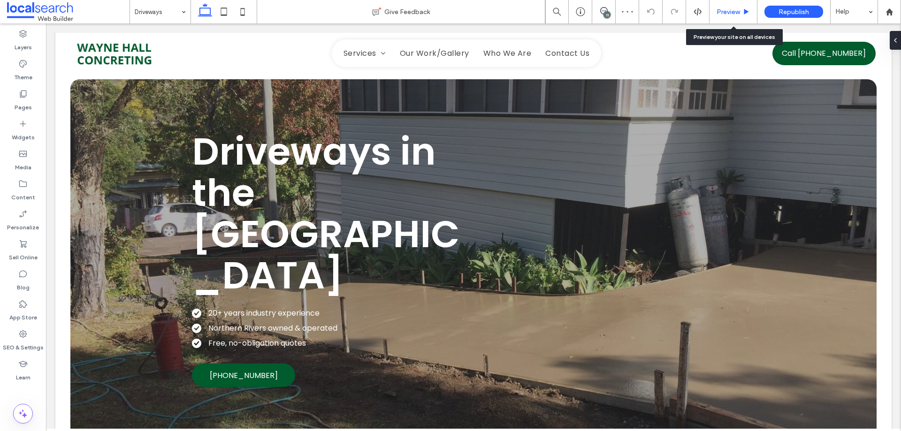
click at [721, 15] on span "Preview" at bounding box center [727, 12] width 23 height 8
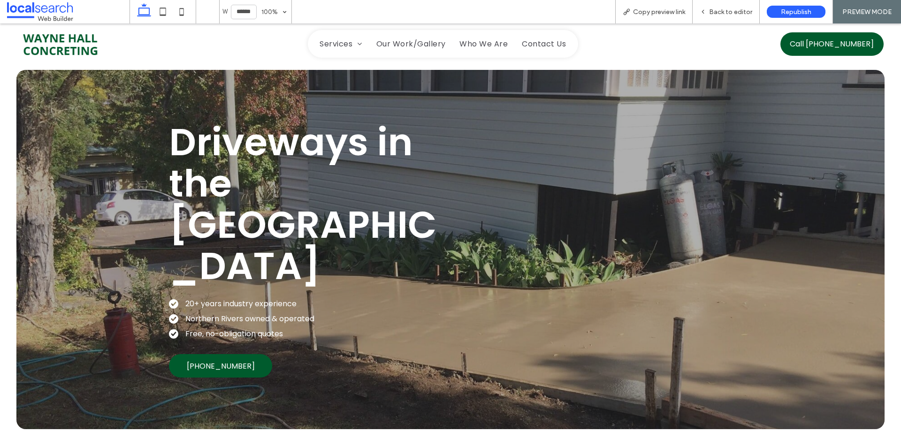
drag, startPoint x: 79, startPoint y: 38, endPoint x: 79, endPoint y: 62, distance: 23.9
click at [79, 38] on img at bounding box center [59, 44] width 86 height 31
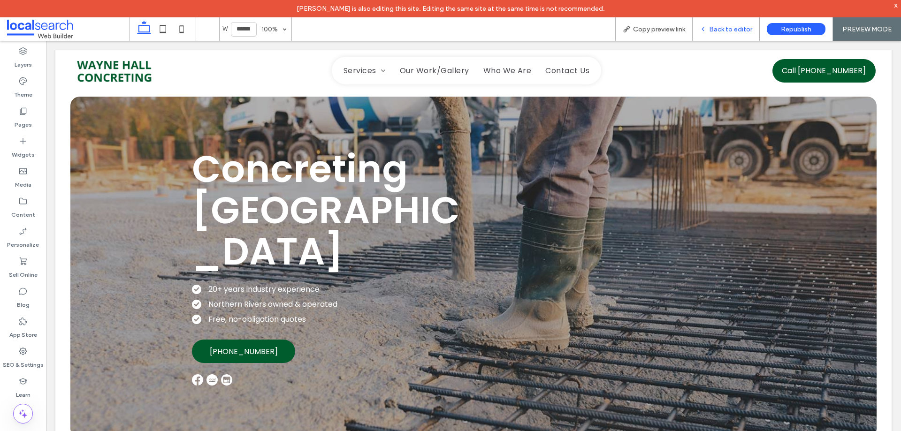
click at [719, 30] on span "Back to editor" at bounding box center [730, 29] width 43 height 8
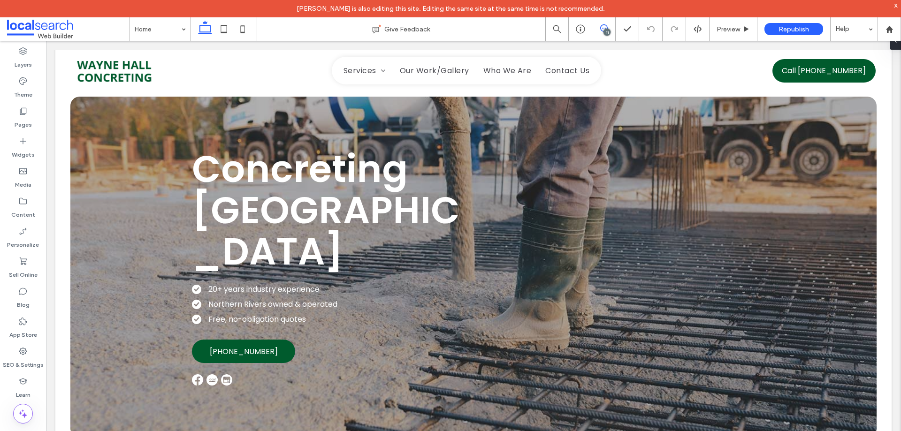
click at [602, 31] on use at bounding box center [604, 28] width 8 height 8
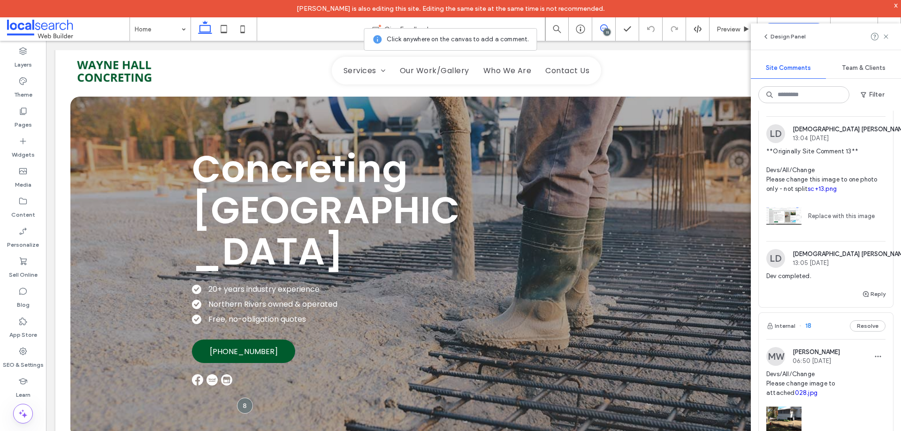
scroll to position [235, 0]
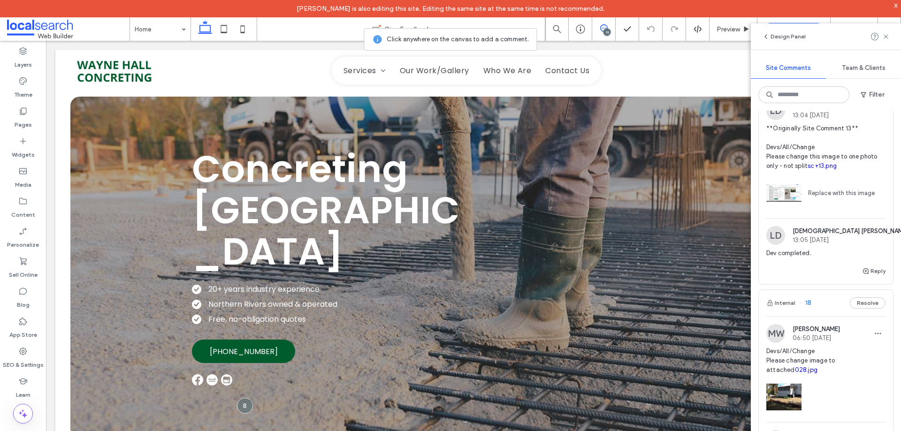
click at [809, 171] on span "**Originally Site Comment 13** Devs/All/Change Please change this image to one …" at bounding box center [825, 147] width 119 height 47
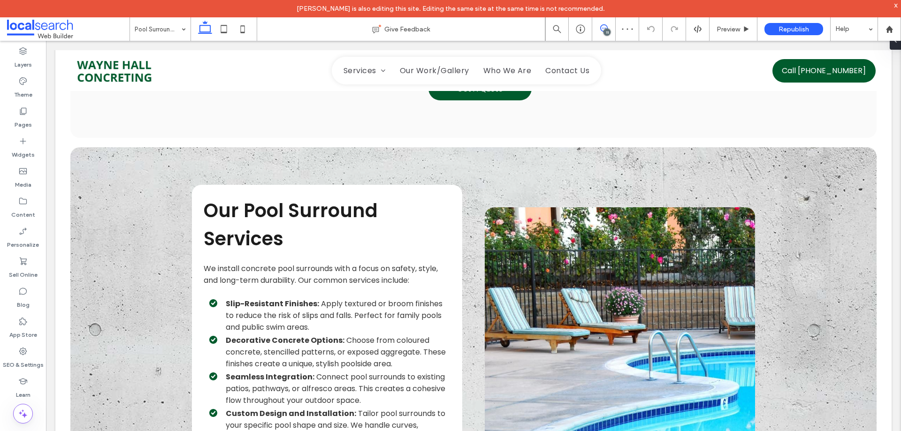
click at [601, 29] on icon at bounding box center [604, 28] width 8 height 8
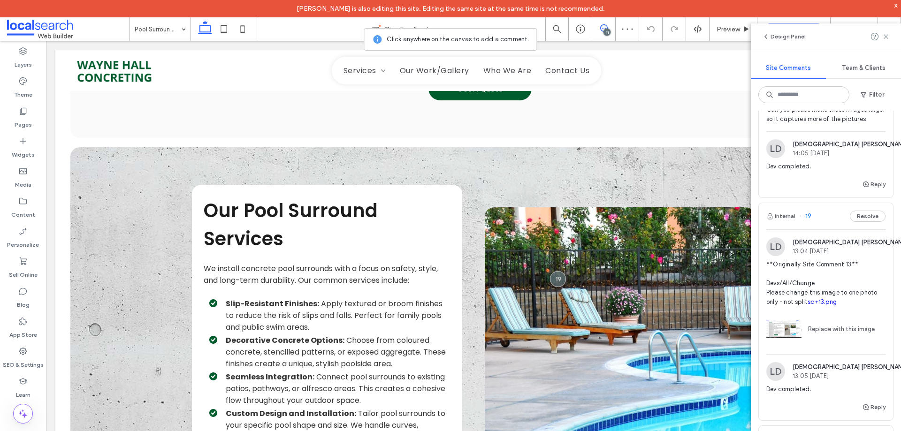
scroll to position [328, 0]
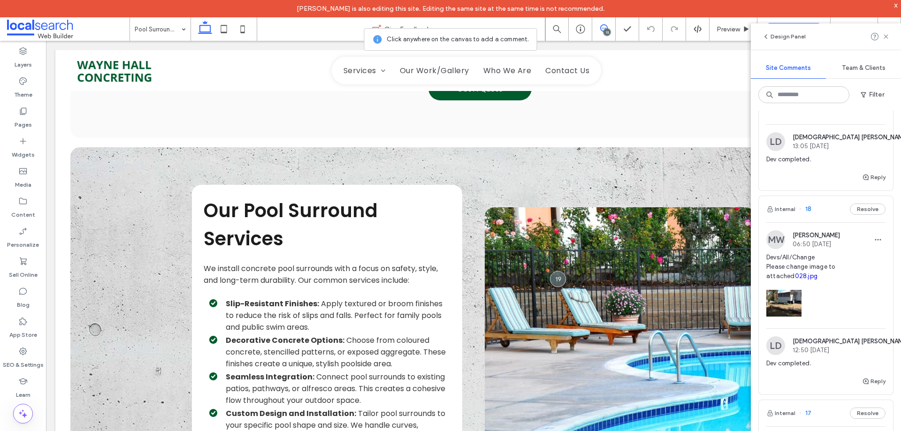
click at [790, 281] on span "Devs/All/Change Please change image to attached 028.jpg" at bounding box center [825, 267] width 119 height 28
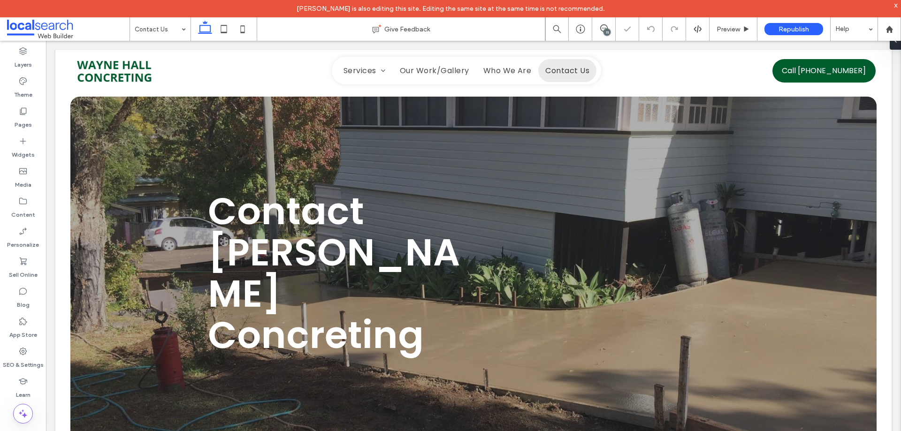
click at [603, 31] on div "11" at bounding box center [606, 32] width 7 height 7
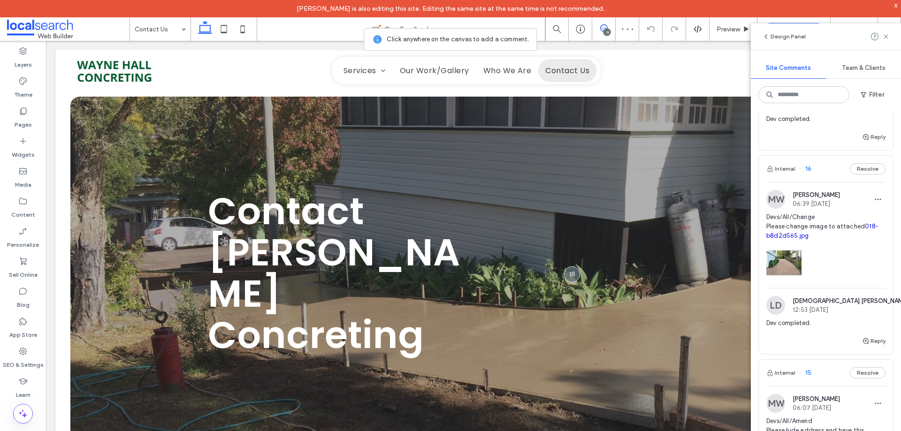
scroll to position [985, 0]
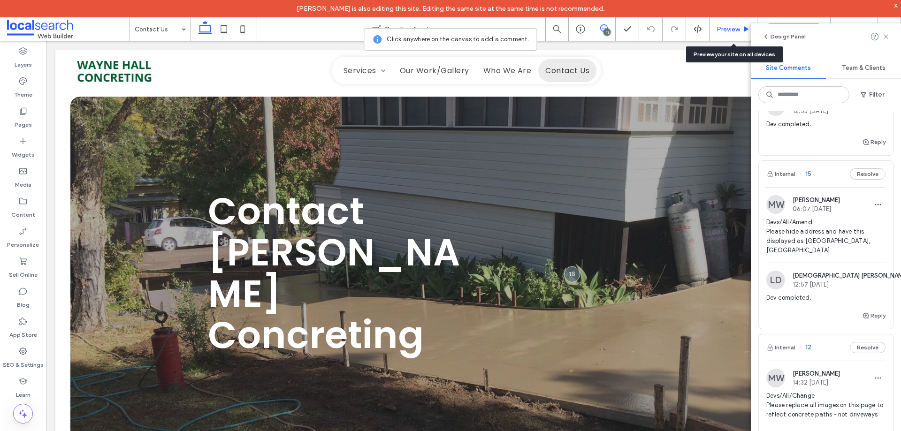
click at [718, 31] on span "Preview" at bounding box center [727, 29] width 23 height 8
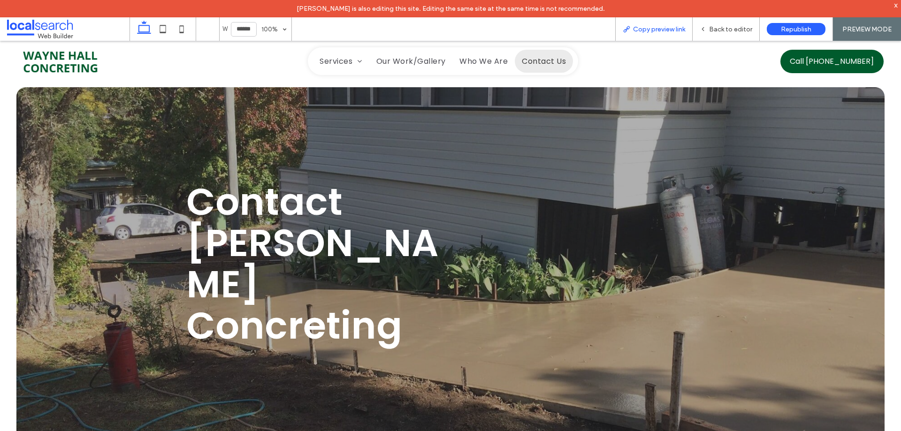
click at [662, 32] on span "Copy preview link" at bounding box center [659, 29] width 52 height 8
click at [717, 29] on span "Back to editor" at bounding box center [730, 29] width 43 height 8
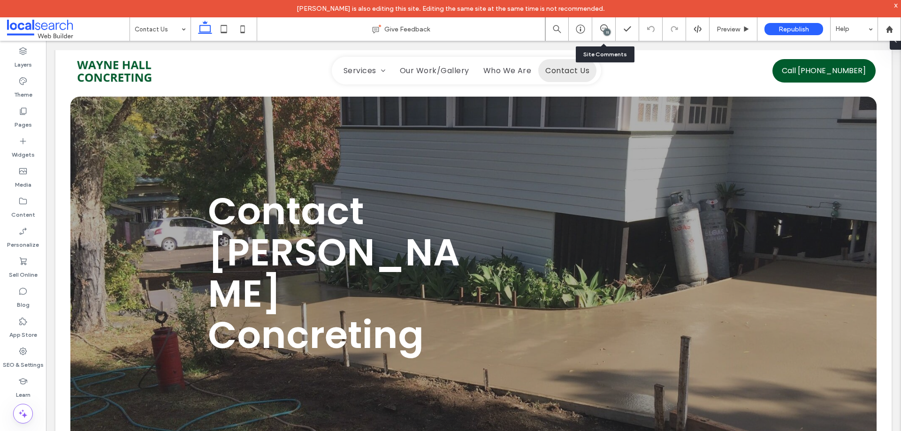
click at [606, 31] on div "11" at bounding box center [606, 32] width 7 height 7
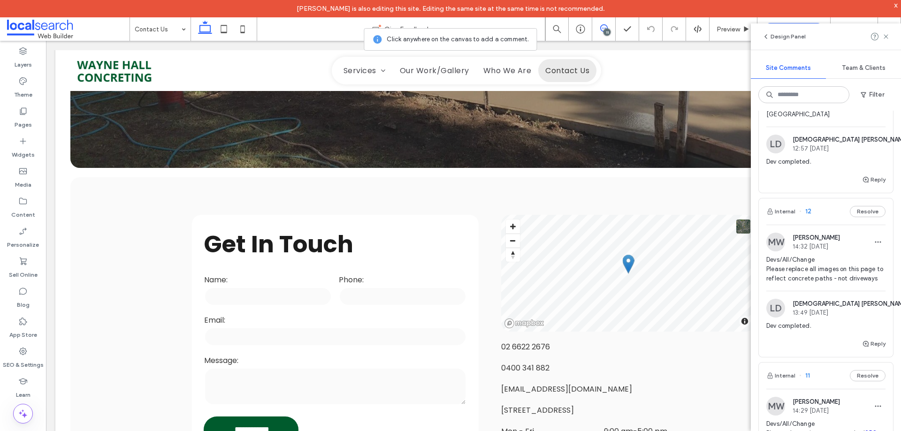
scroll to position [1126, 0]
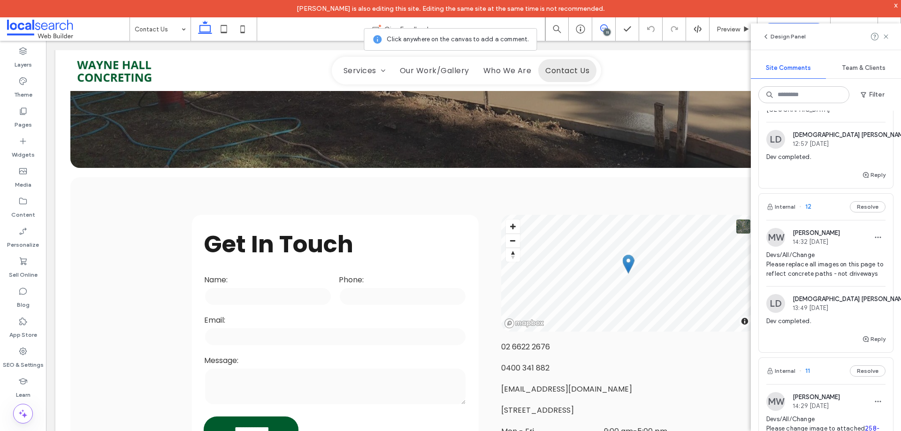
click at [822, 276] on span "Devs/All/Change Please replace all images on this page to reflect concrete path…" at bounding box center [825, 265] width 119 height 28
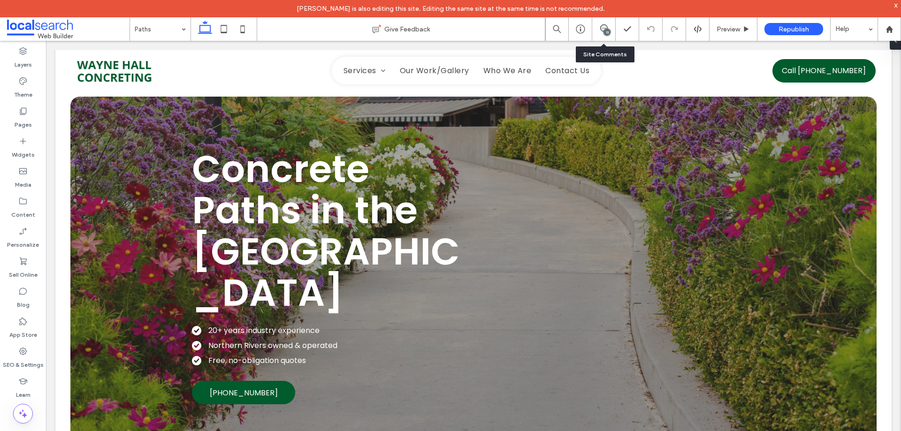
drag, startPoint x: 604, startPoint y: 33, endPoint x: 610, endPoint y: 34, distance: 5.7
click at [604, 33] on div "11" at bounding box center [606, 32] width 7 height 7
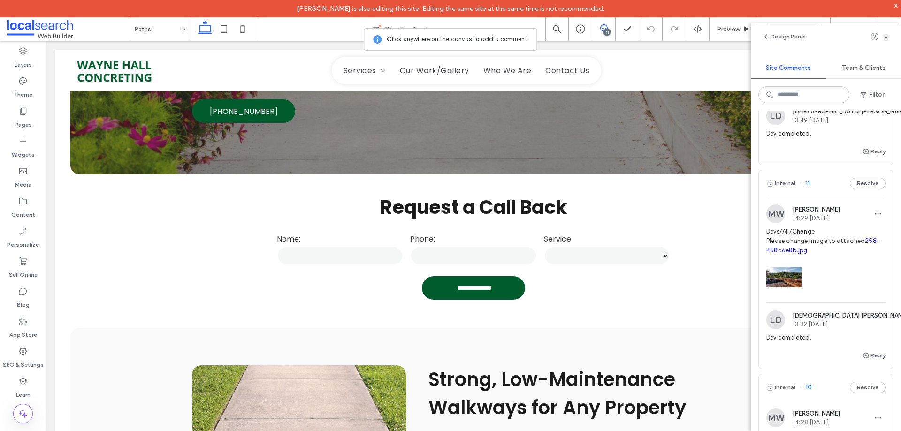
scroll to position [1595, 0]
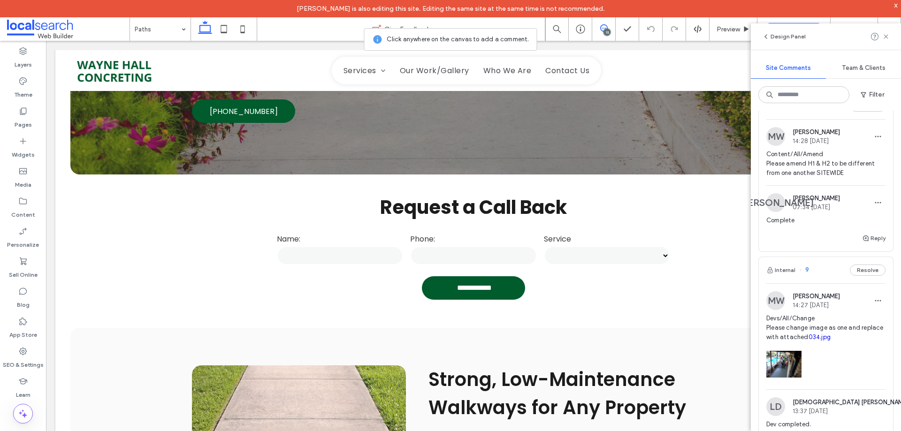
click at [785, 342] on span "Devs/All/Change Please change image as one and replace with attached 034.jpg" at bounding box center [825, 328] width 119 height 28
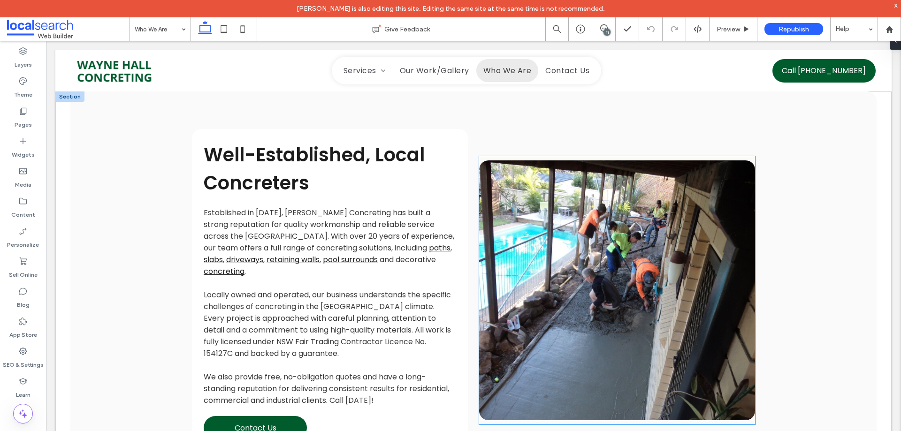
click at [639, 278] on link at bounding box center [617, 290] width 276 height 260
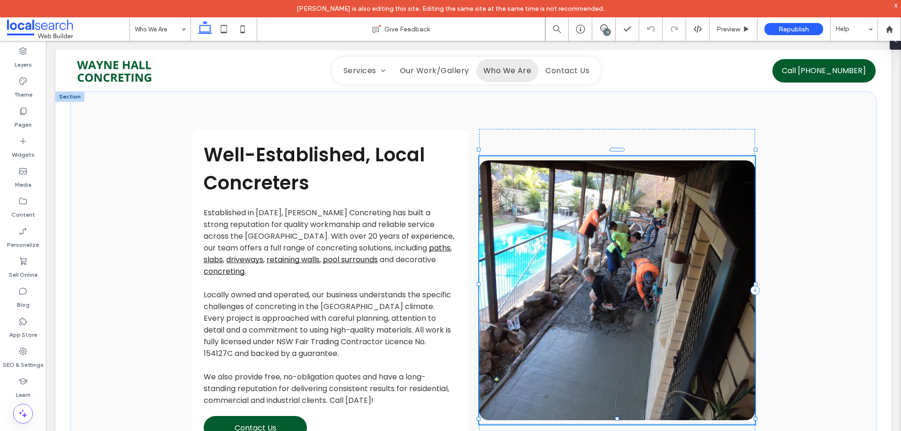
click at [639, 278] on link at bounding box center [617, 290] width 276 height 260
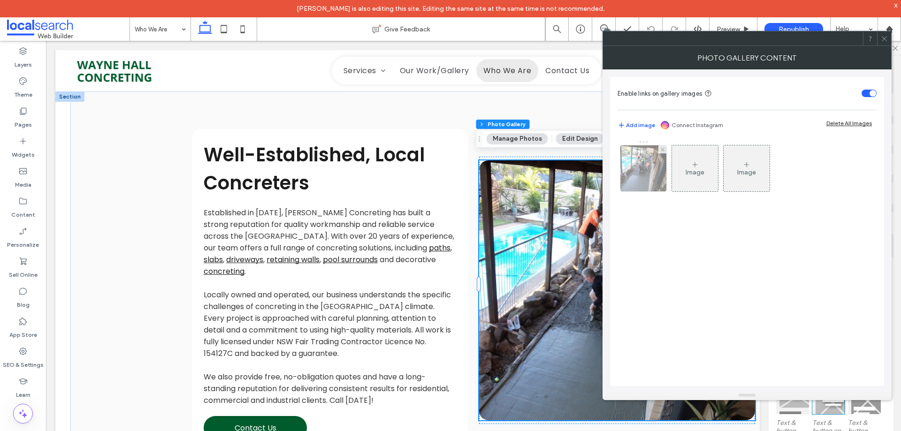
click at [648, 160] on img at bounding box center [643, 168] width 61 height 46
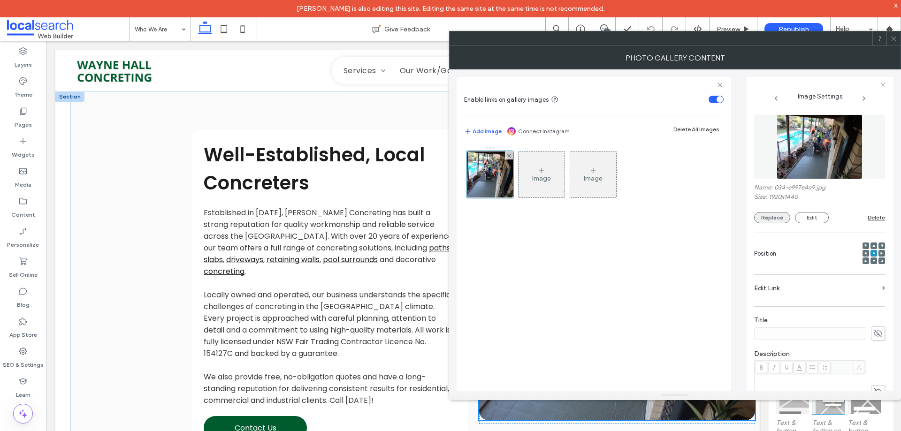
click at [775, 220] on button "Replace" at bounding box center [772, 217] width 36 height 11
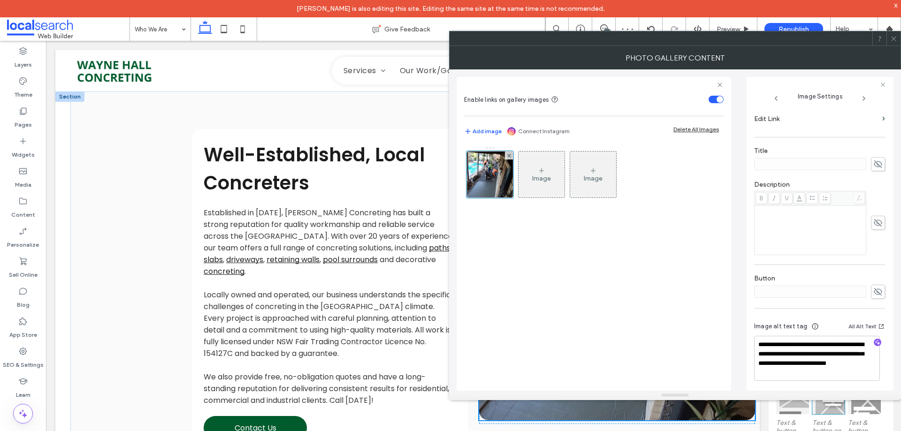
scroll to position [172, 0]
click at [893, 44] on span at bounding box center [893, 38] width 7 height 14
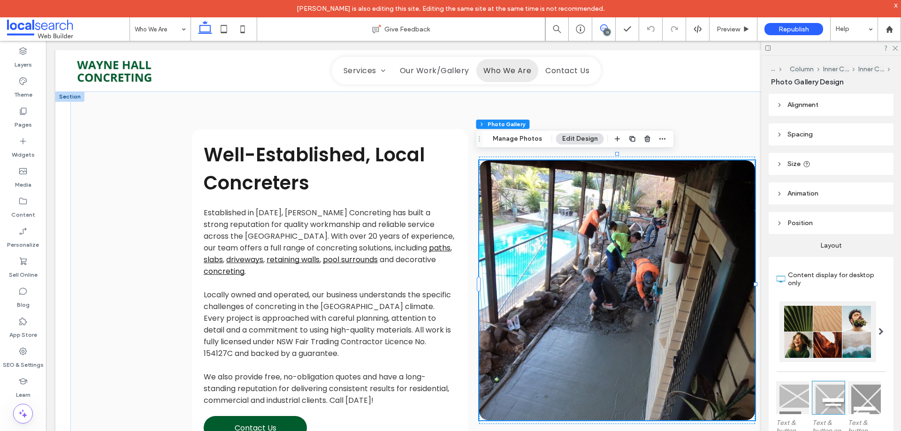
click at [605, 27] on icon at bounding box center [604, 28] width 8 height 8
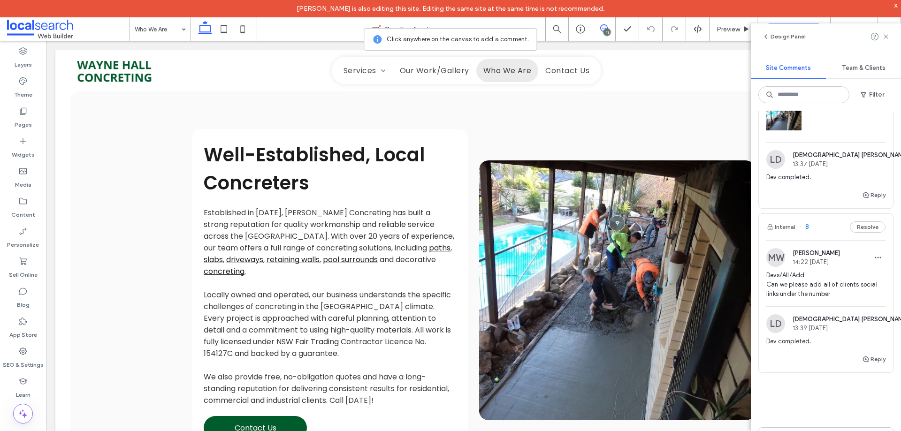
scroll to position [1679, 0]
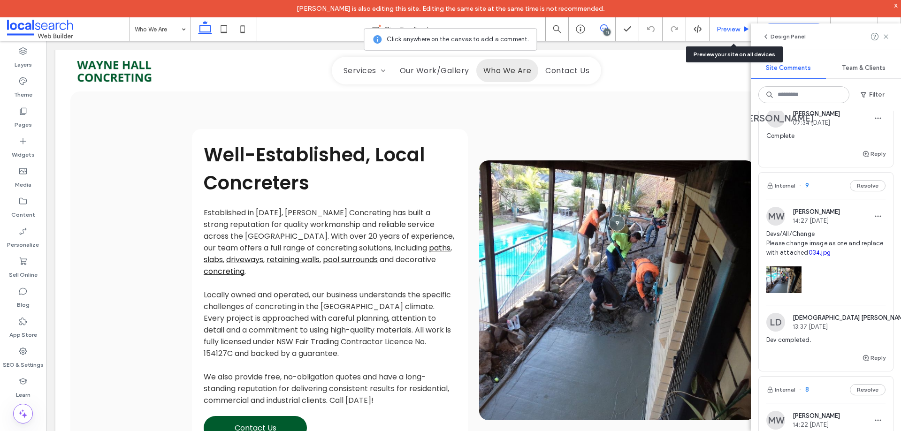
click at [731, 35] on div "Preview" at bounding box center [733, 28] width 48 height 23
click at [719, 30] on span "Preview" at bounding box center [727, 29] width 23 height 8
